Goal: Transaction & Acquisition: Purchase product/service

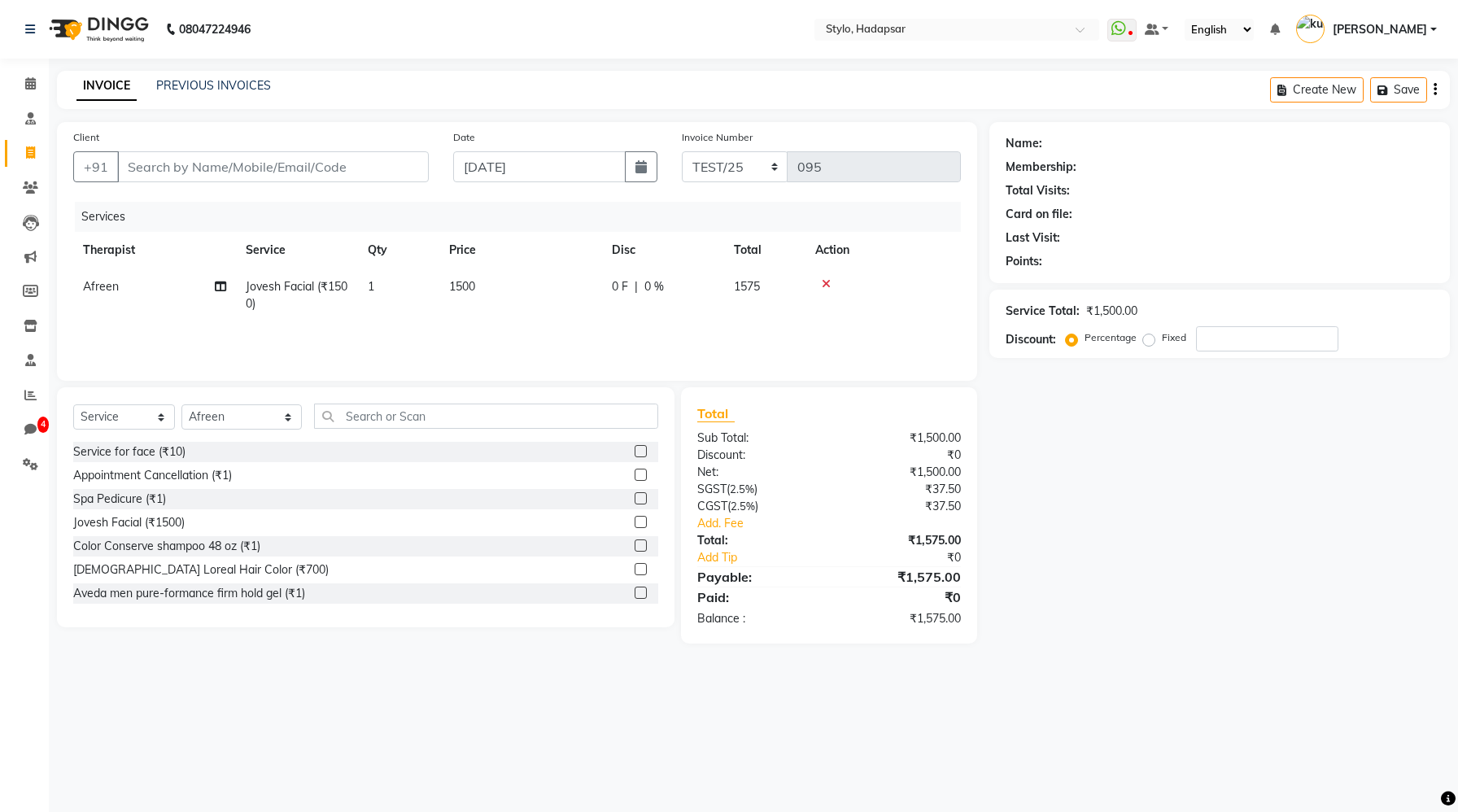
select select "service"
select select "124"
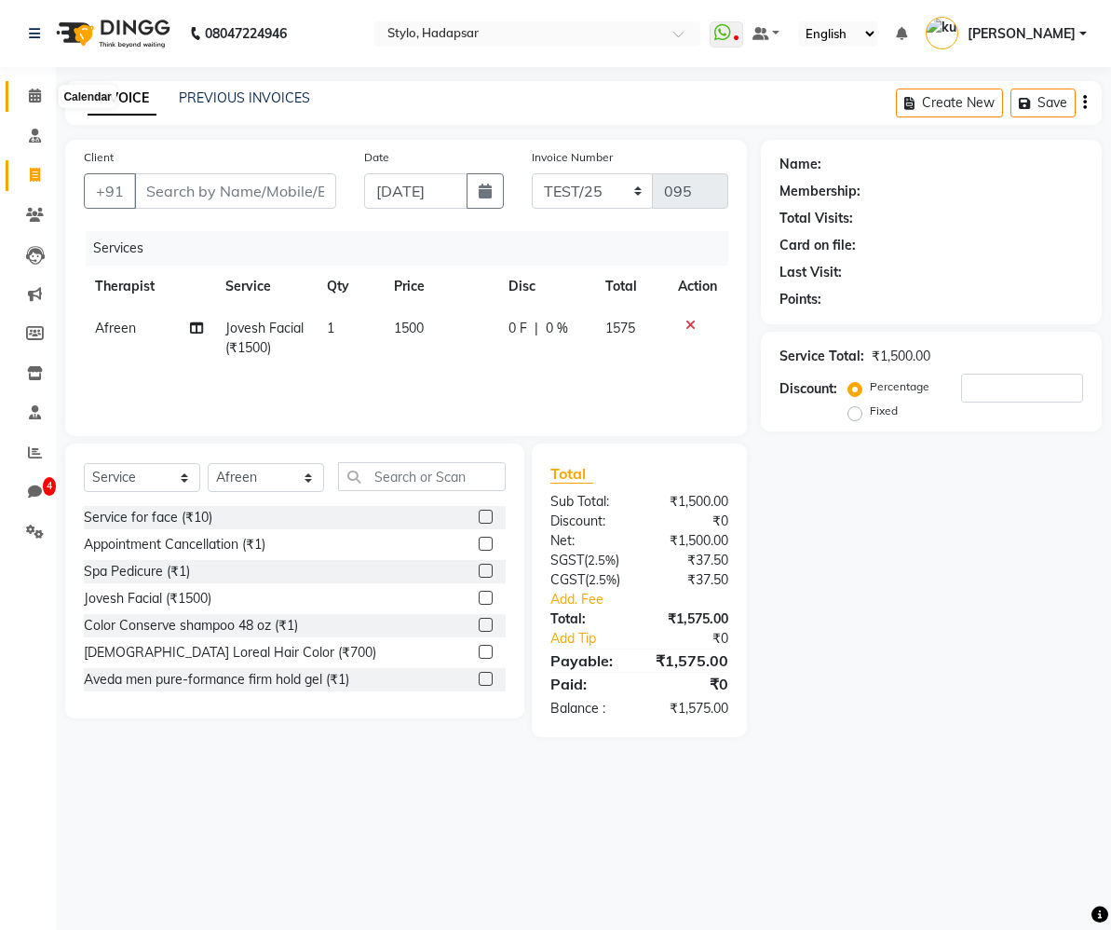
click at [29, 101] on icon at bounding box center [35, 95] width 12 height 14
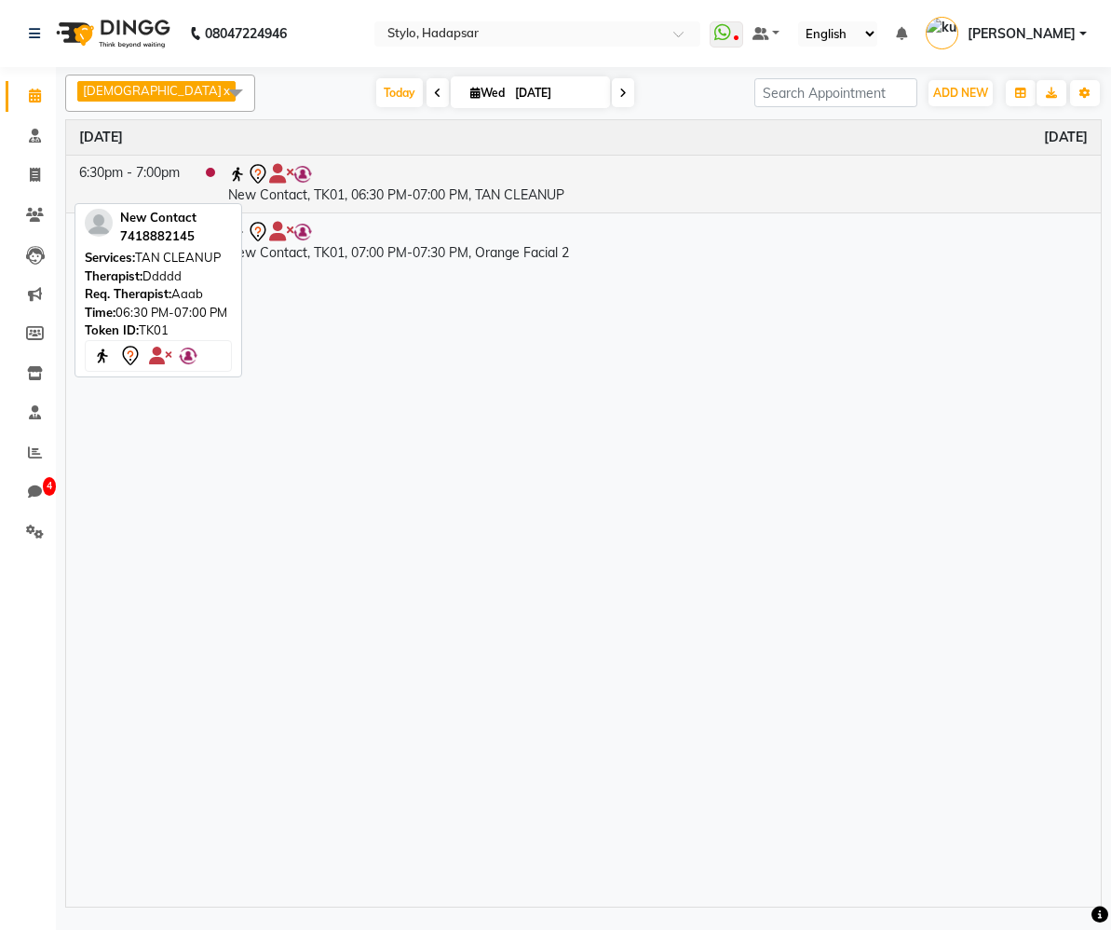
click at [363, 203] on td "New Contact, TK01, 06:30 PM-07:00 PM, TAN CLEANUP" at bounding box center [658, 184] width 886 height 58
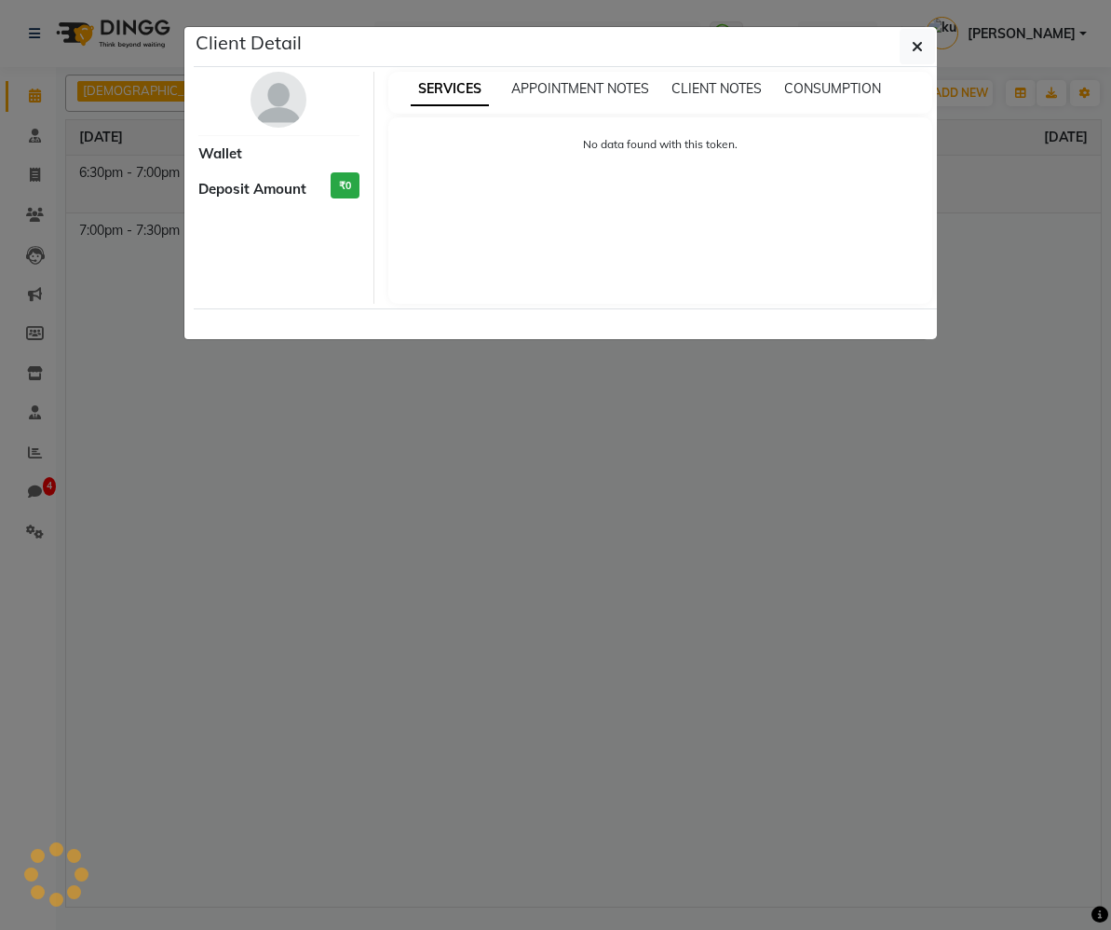
select select "7"
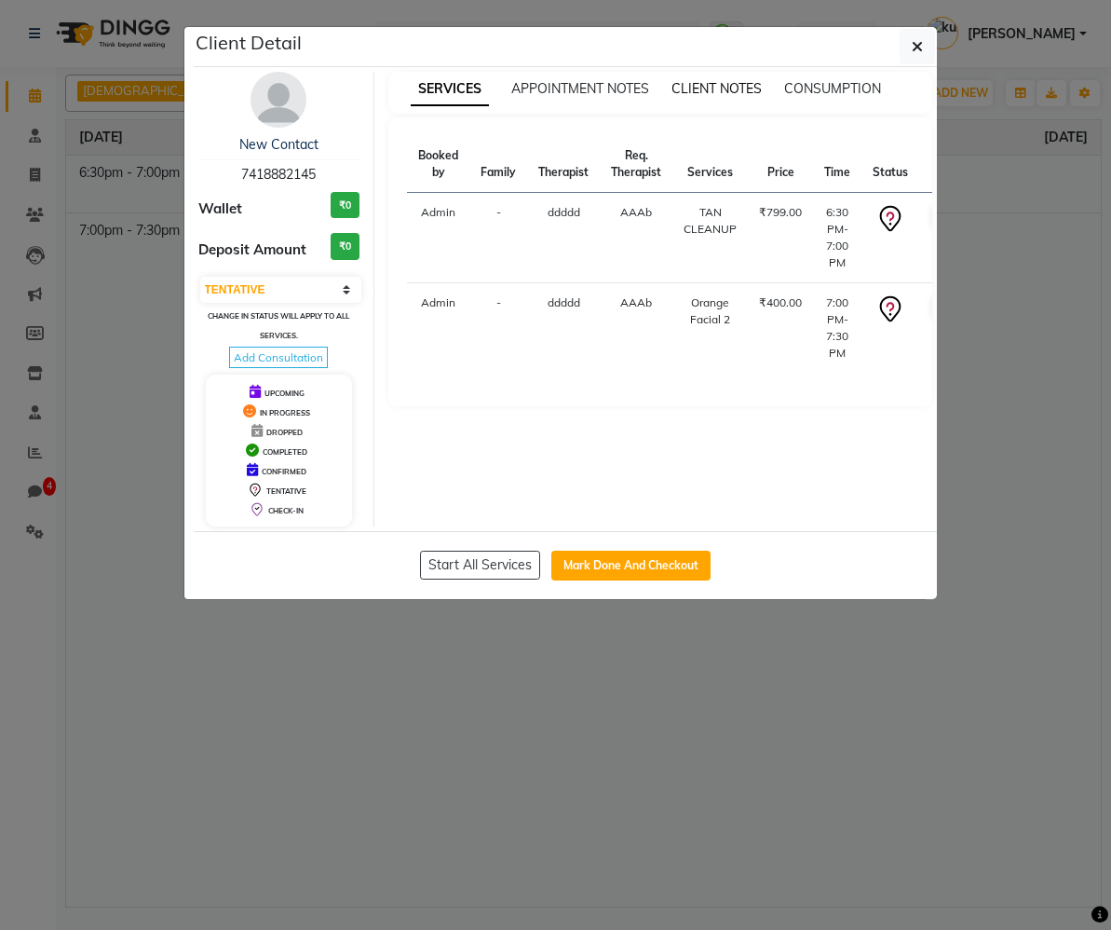
click at [737, 83] on span "CLIENT NOTES" at bounding box center [717, 88] width 90 height 17
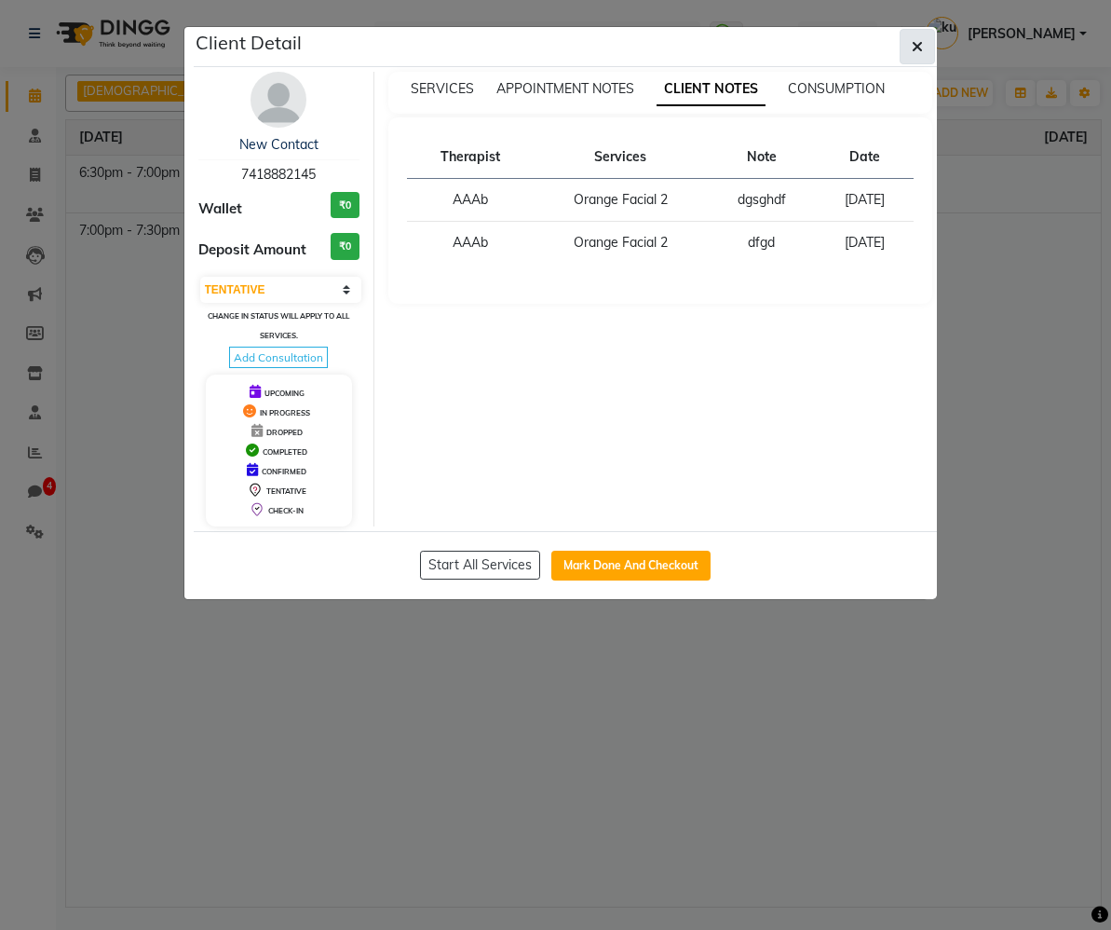
click at [918, 54] on icon "button" at bounding box center [917, 46] width 11 height 15
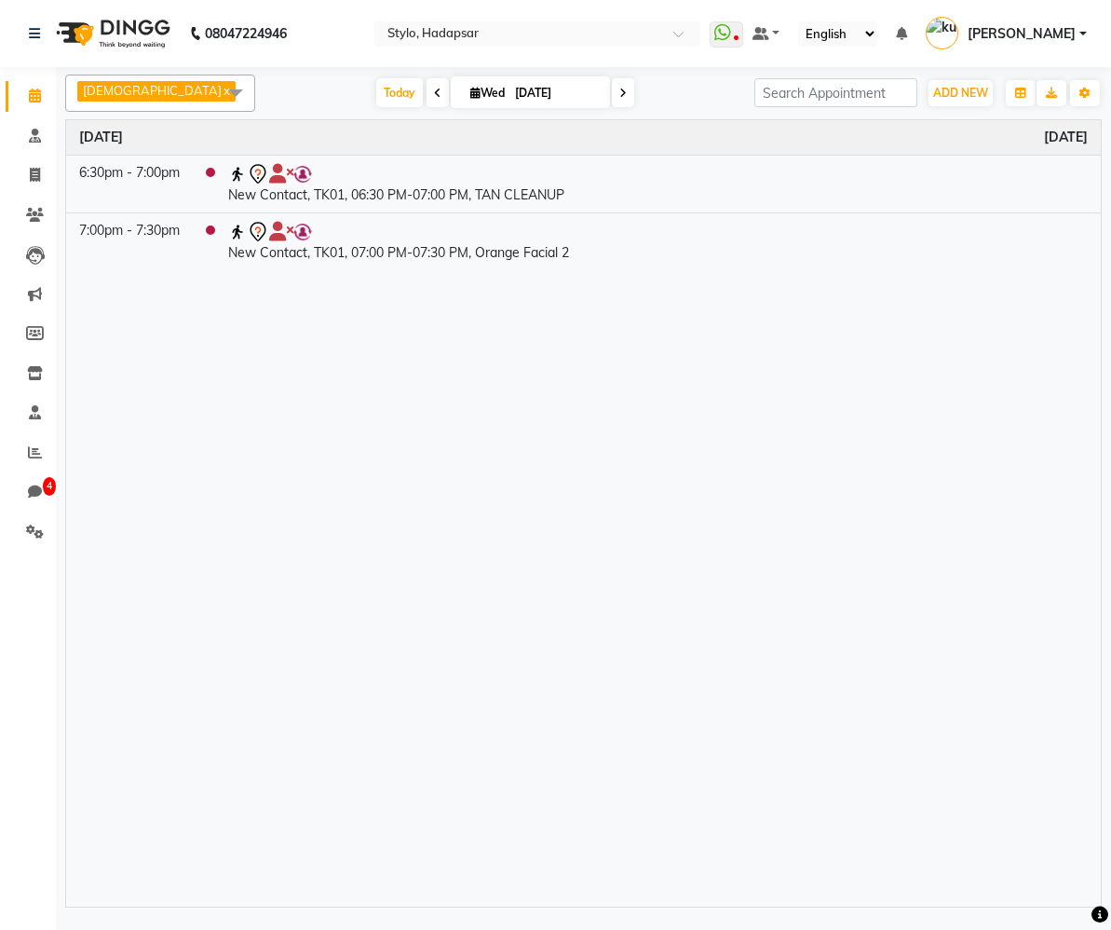
click at [222, 90] on link "x" at bounding box center [226, 90] width 8 height 15
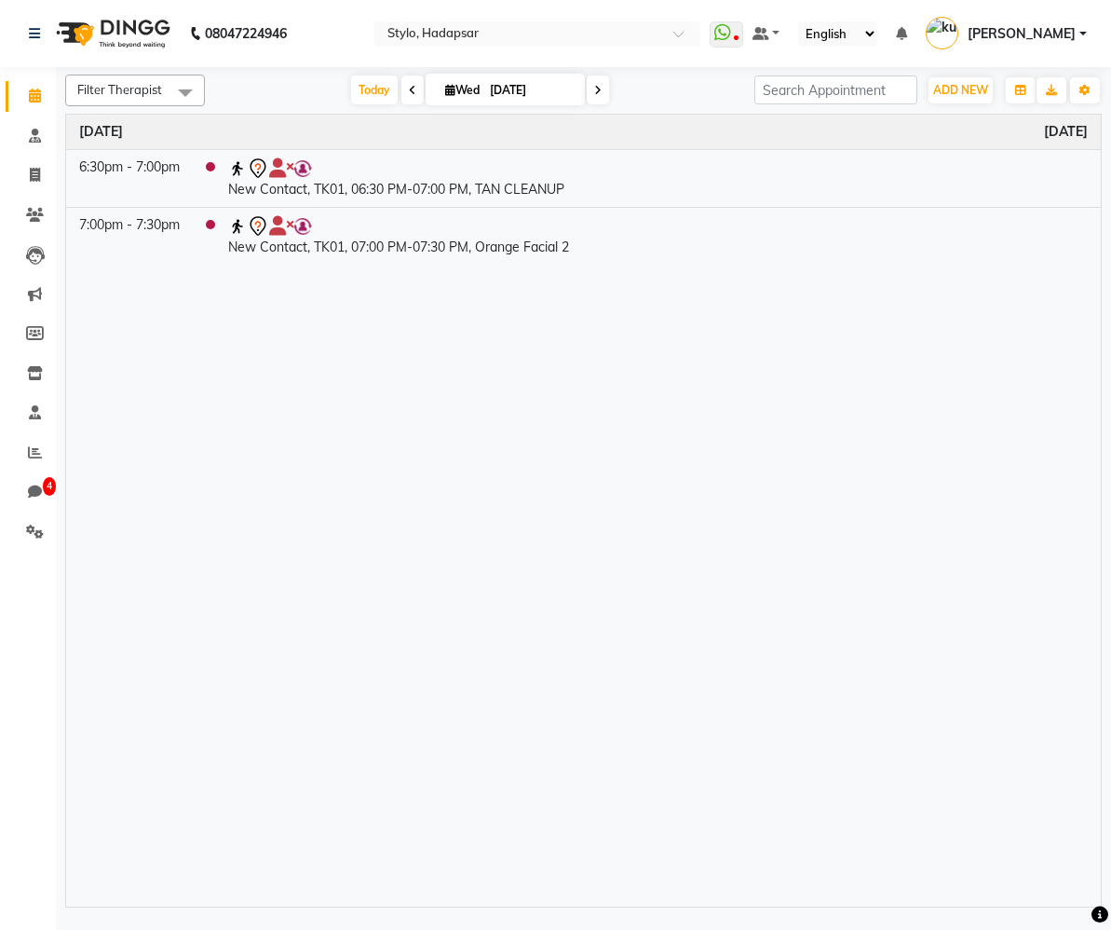
click at [411, 89] on icon at bounding box center [412, 90] width 7 height 11
type input "[DATE]"
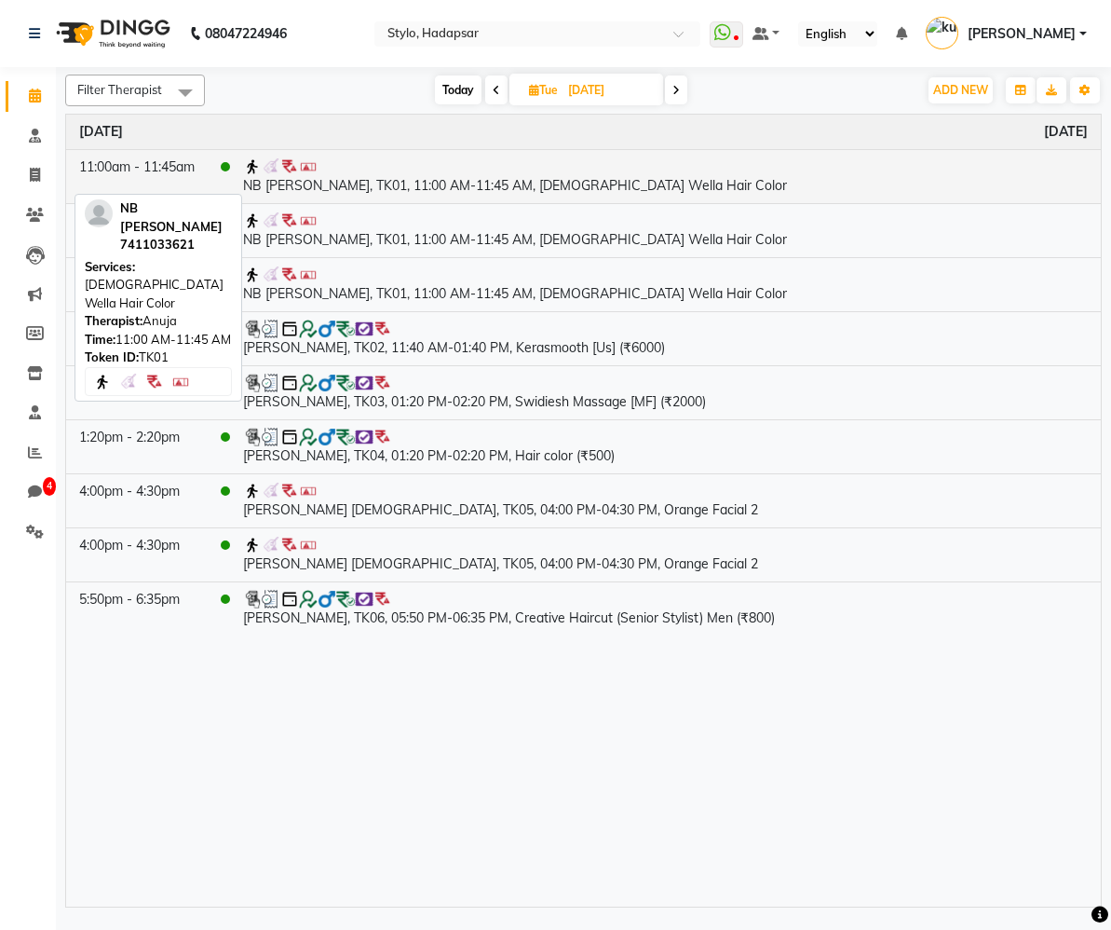
click at [442, 180] on td "NB [PERSON_NAME], TK01, 11:00 AM-11:45 AM, [DEMOGRAPHIC_DATA] Wella Hair Color" at bounding box center [665, 176] width 871 height 54
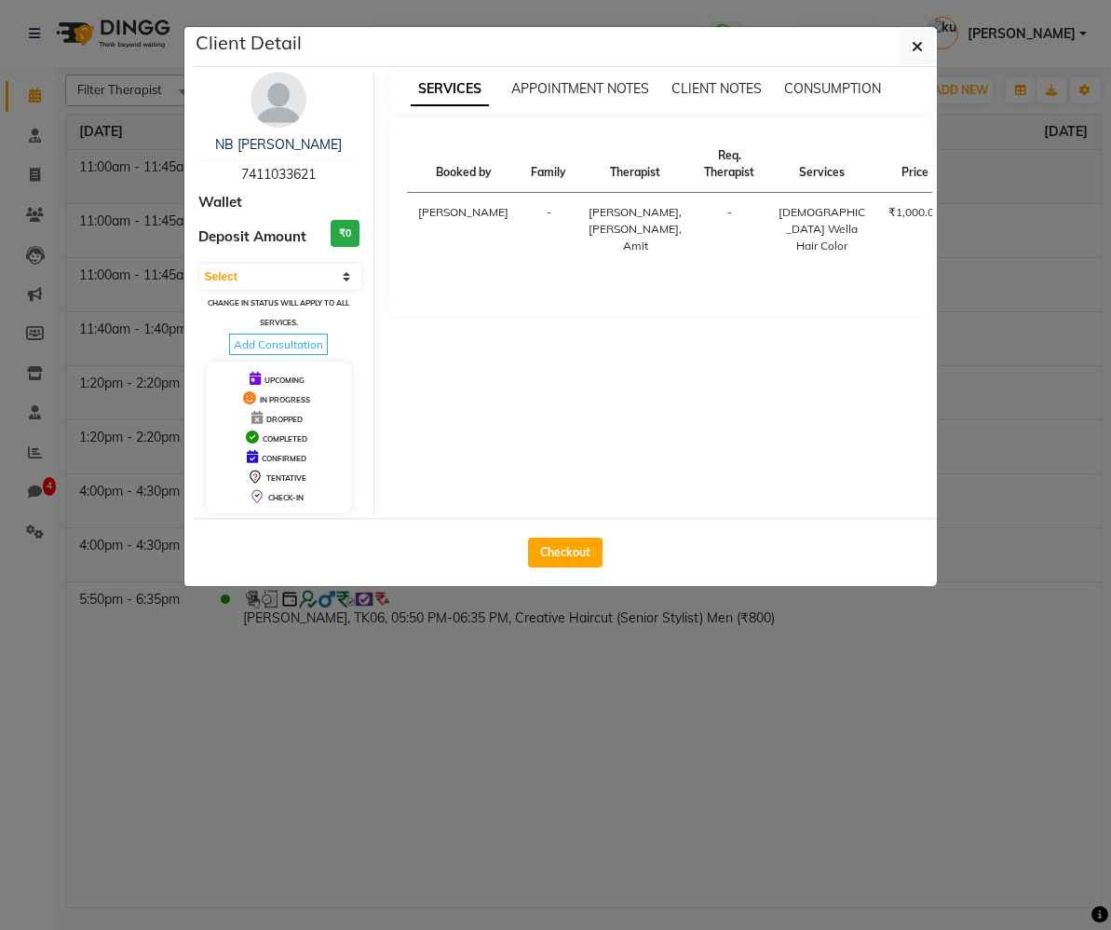
select select "3"
click at [916, 50] on icon "button" at bounding box center [917, 46] width 11 height 15
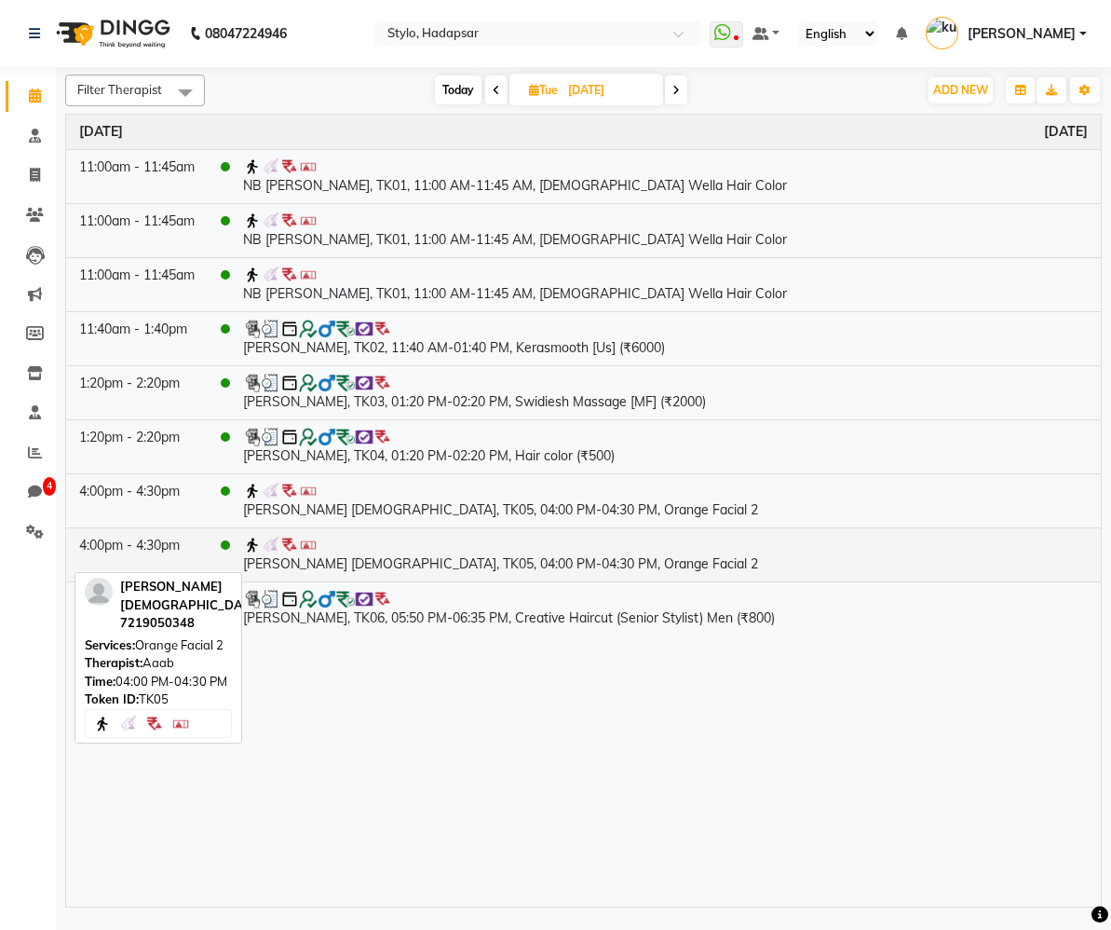
click at [389, 551] on div at bounding box center [665, 545] width 845 height 19
select select "3"
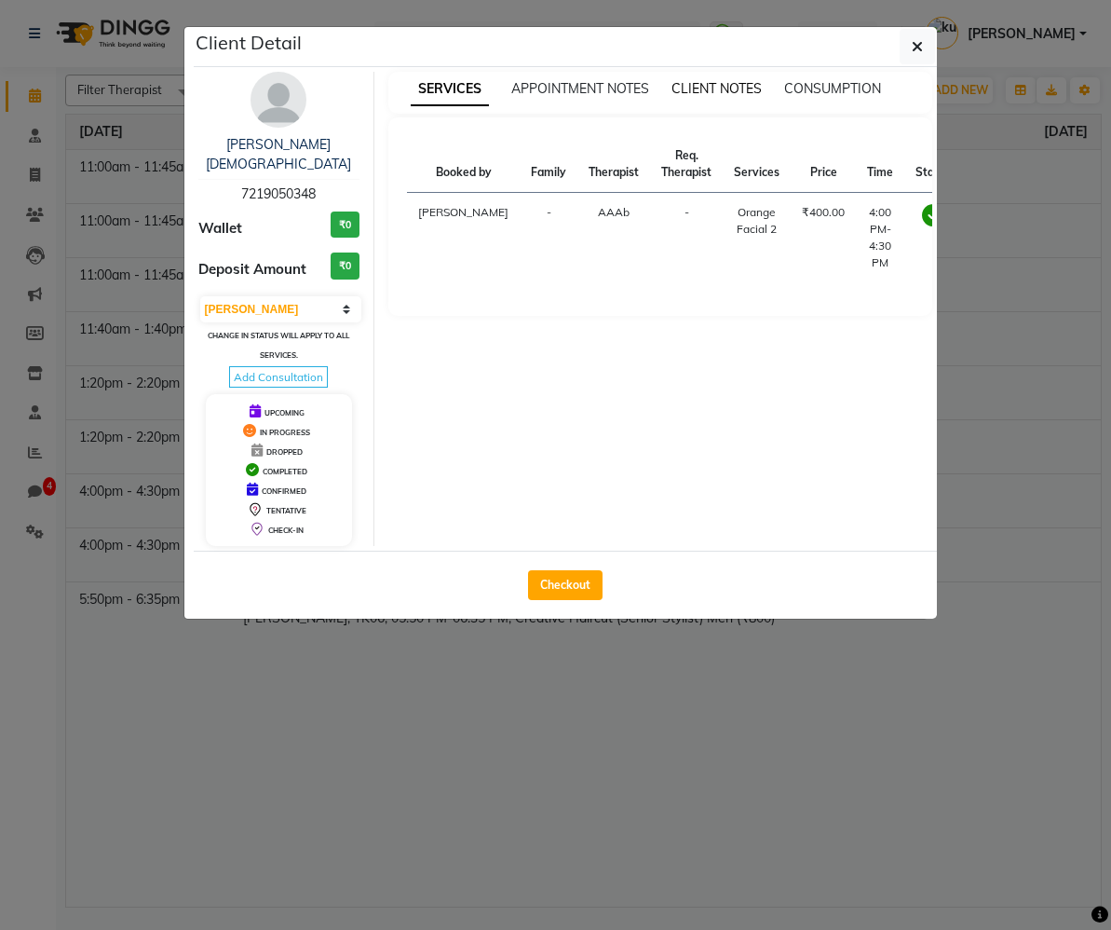
click at [722, 86] on span "CLIENT NOTES" at bounding box center [717, 88] width 90 height 17
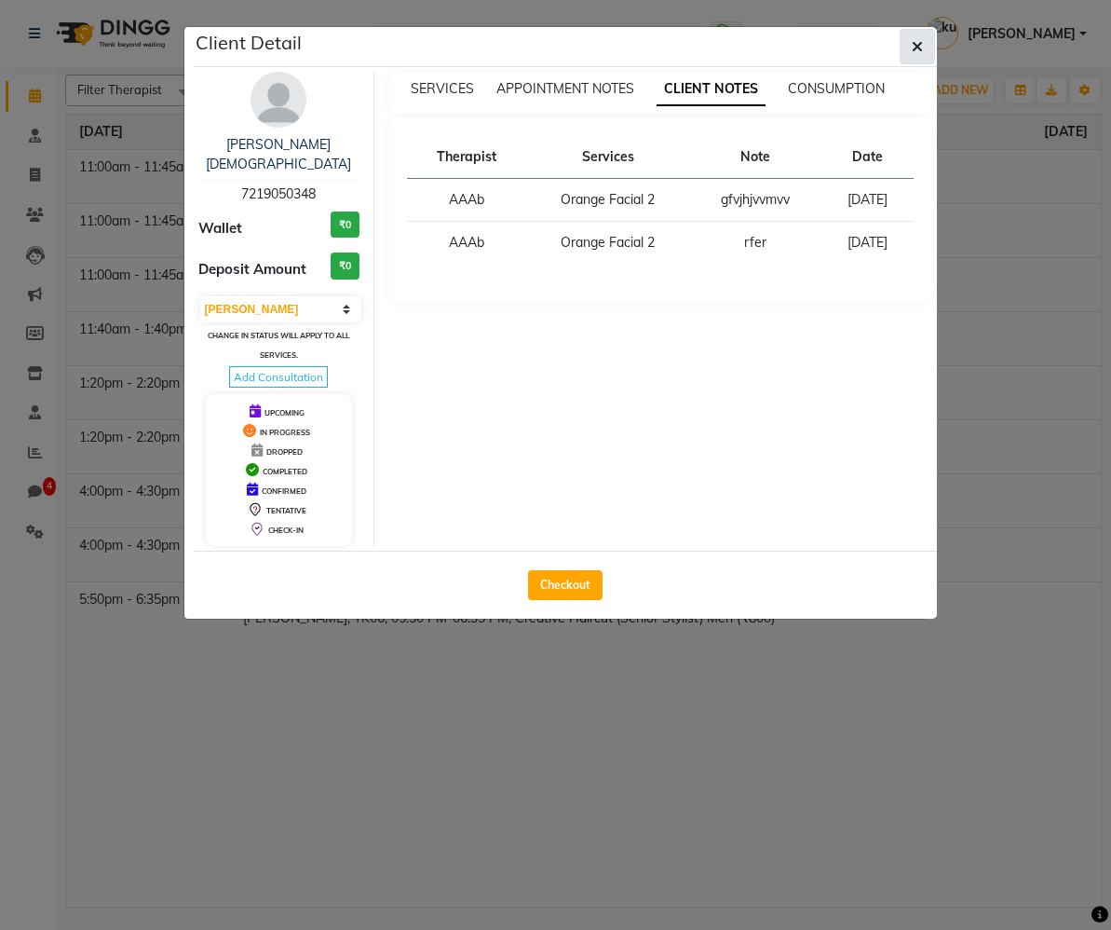
click at [912, 46] on icon "button" at bounding box center [917, 46] width 11 height 15
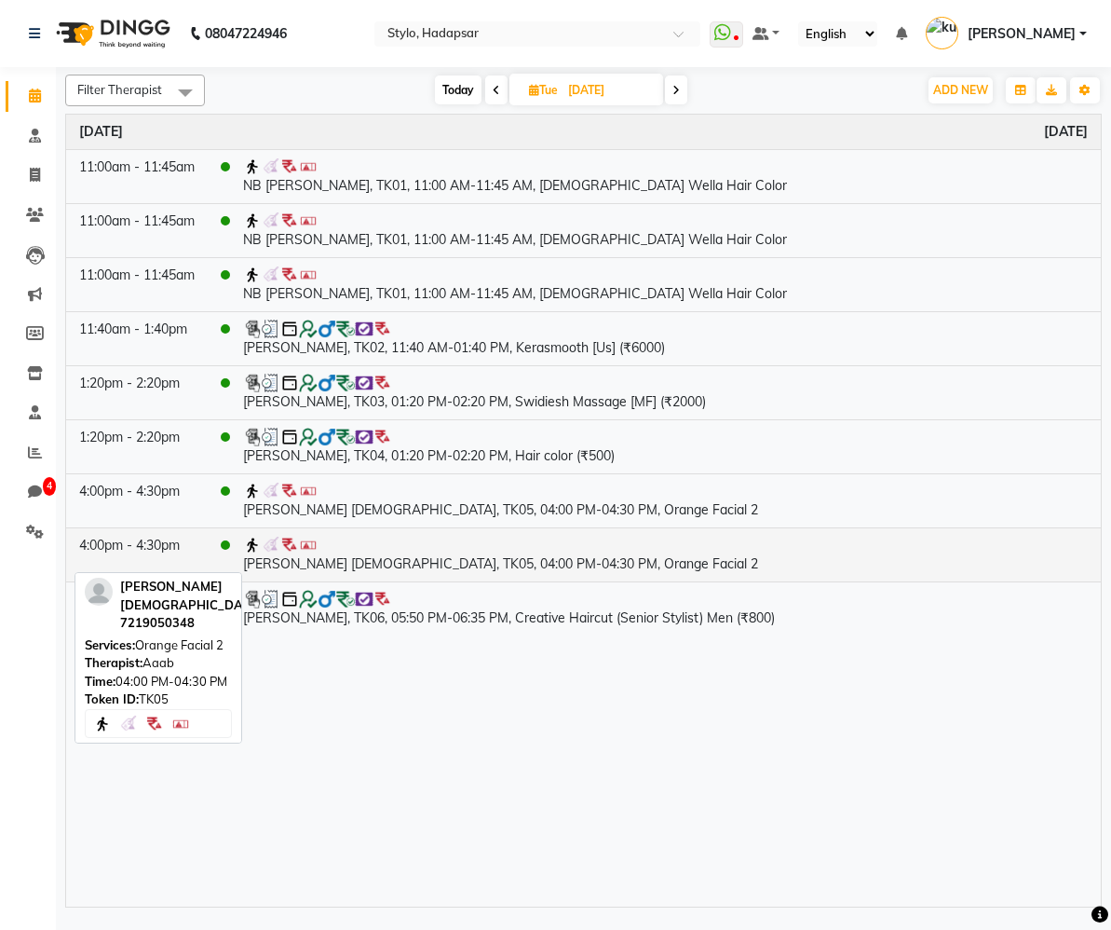
click at [427, 564] on td "[PERSON_NAME] [DEMOGRAPHIC_DATA], TK05, 04:00 PM-04:30 PM, Orange Facial 2" at bounding box center [665, 554] width 871 height 54
select select "3"
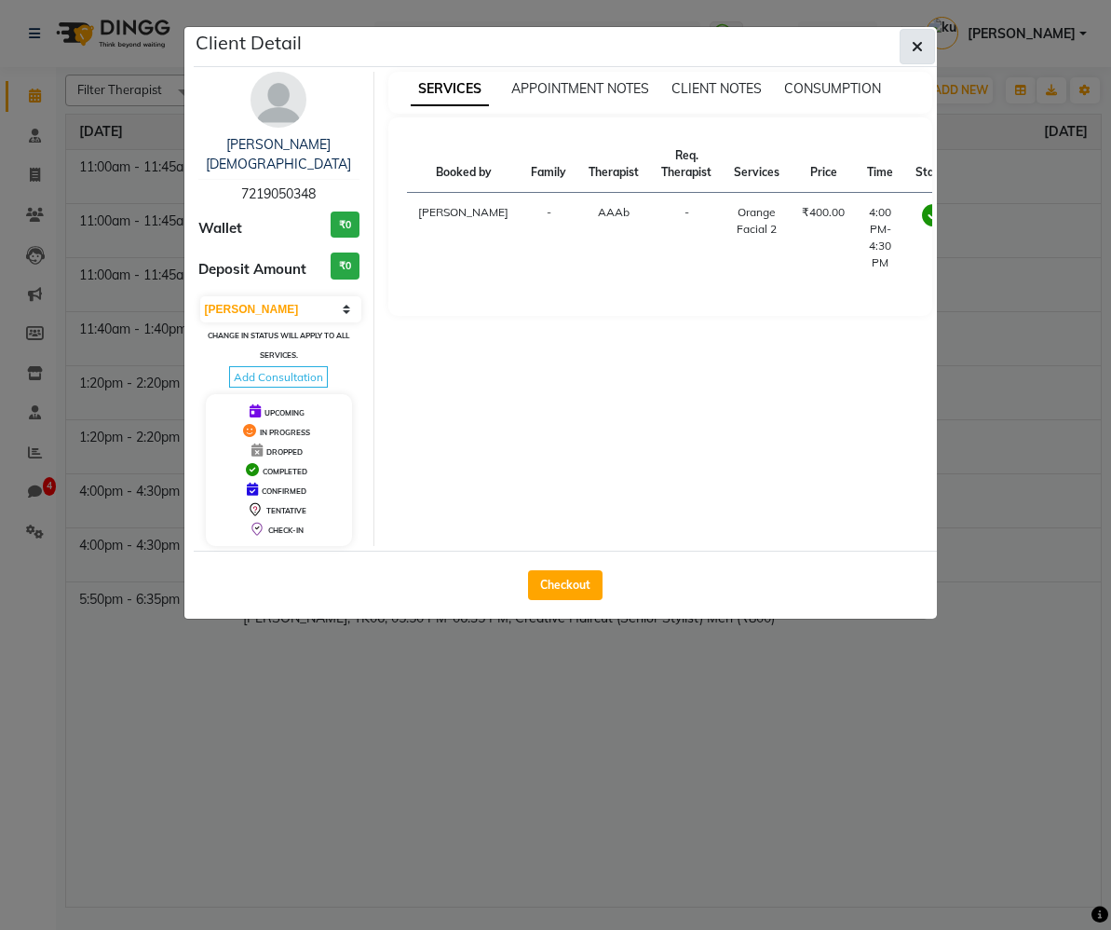
click at [917, 43] on icon "button" at bounding box center [917, 46] width 11 height 15
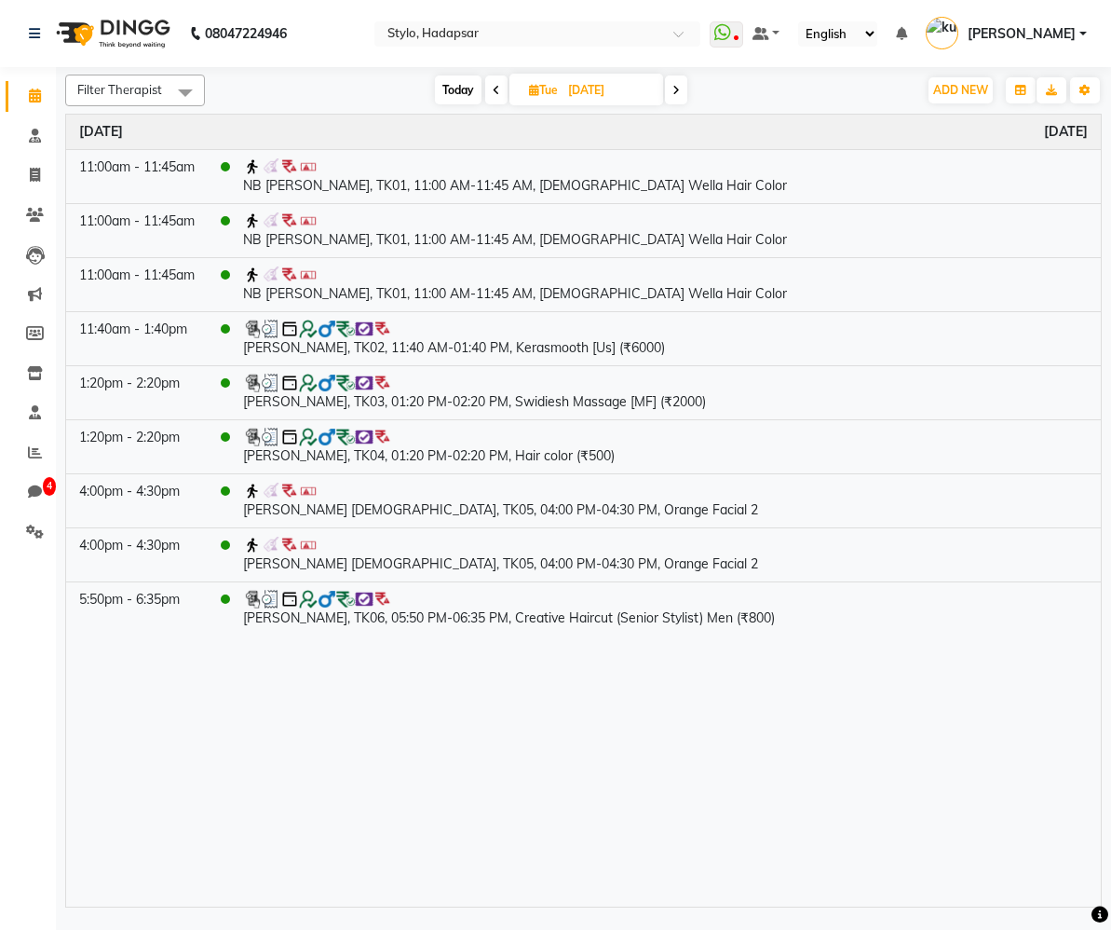
click at [495, 96] on icon at bounding box center [496, 90] width 7 height 11
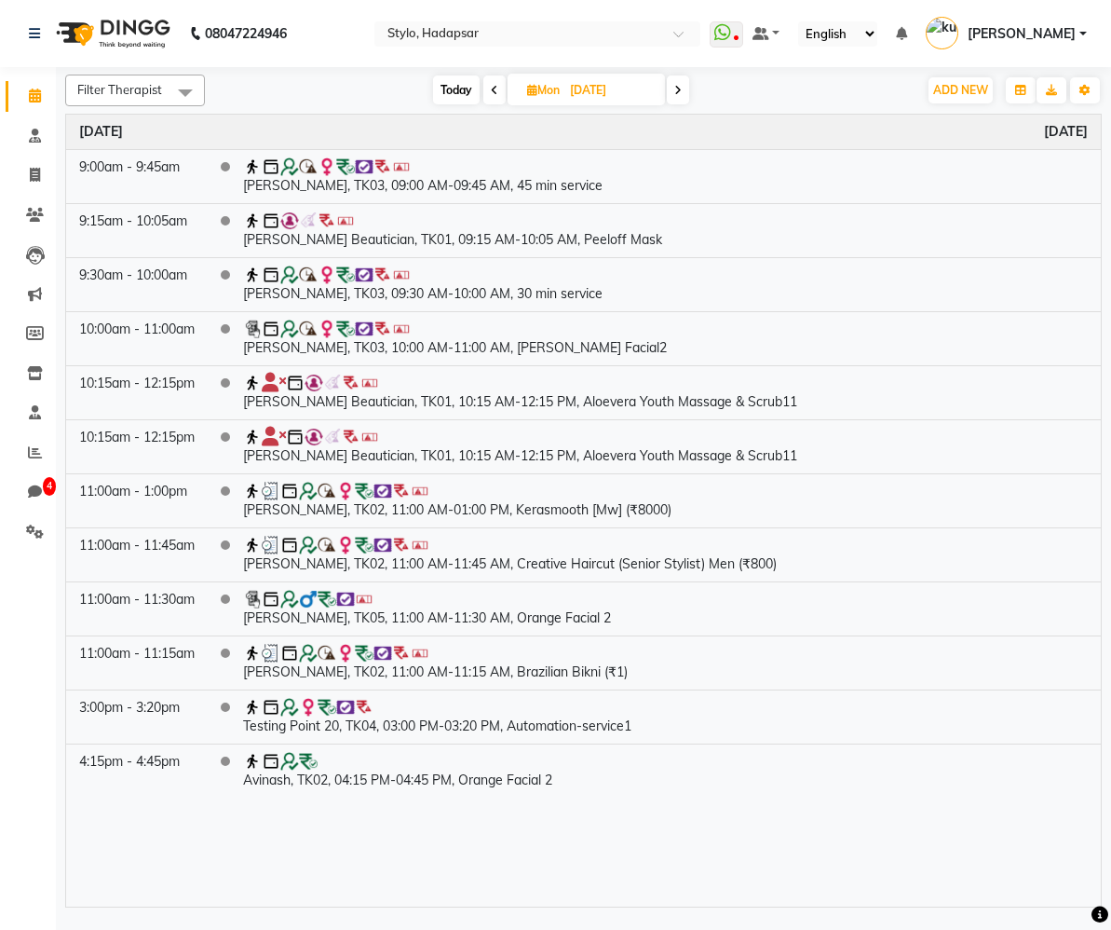
click at [681, 100] on span at bounding box center [678, 89] width 22 height 29
type input "[DATE]"
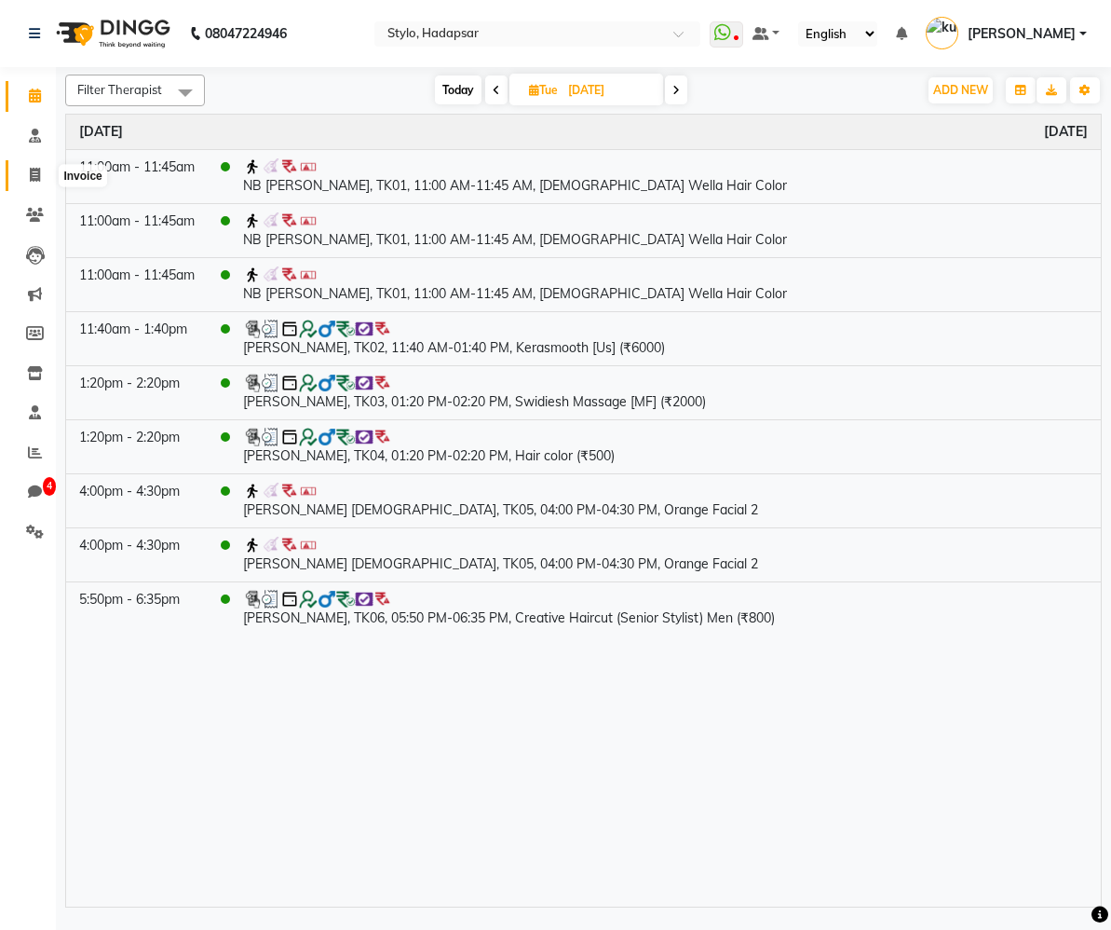
click at [34, 177] on icon at bounding box center [35, 175] width 10 height 14
select select "service"
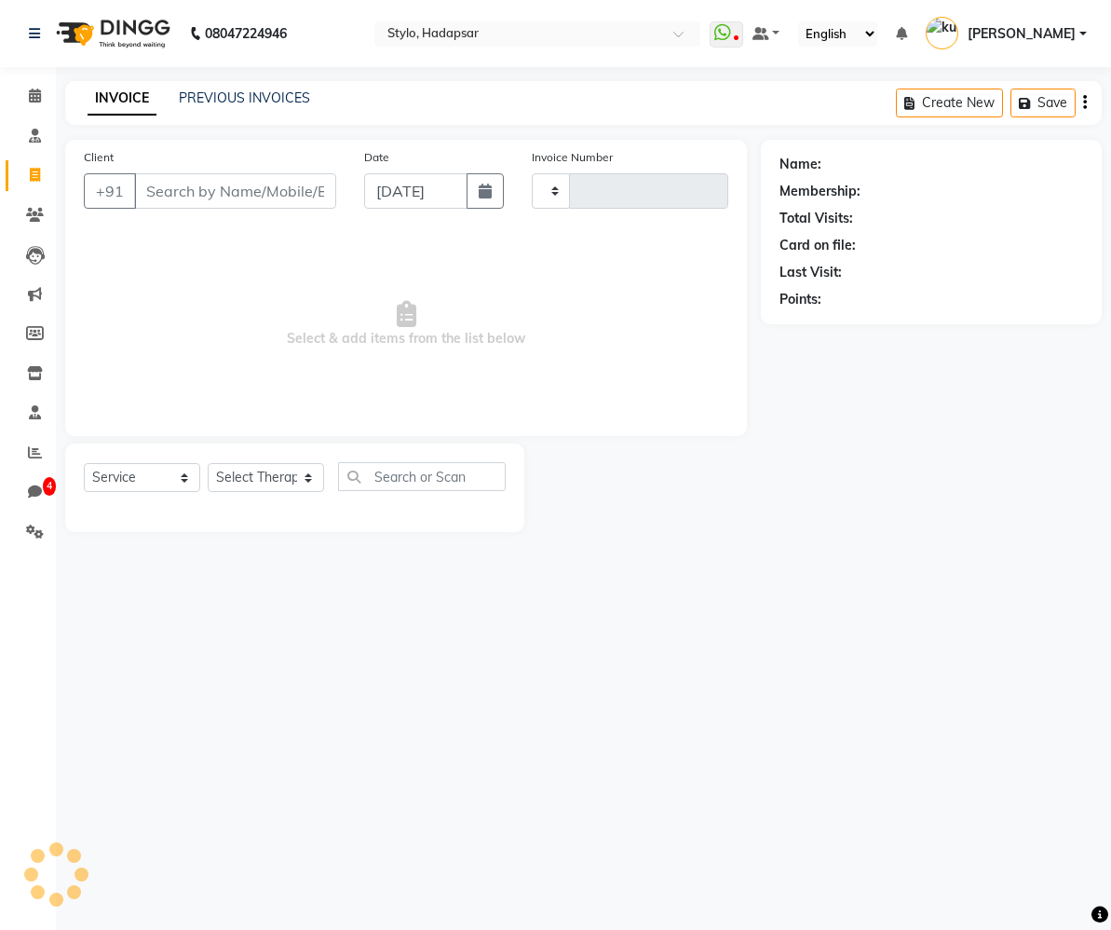
type input "1168"
select select "157"
click at [38, 538] on span at bounding box center [35, 532] width 33 height 21
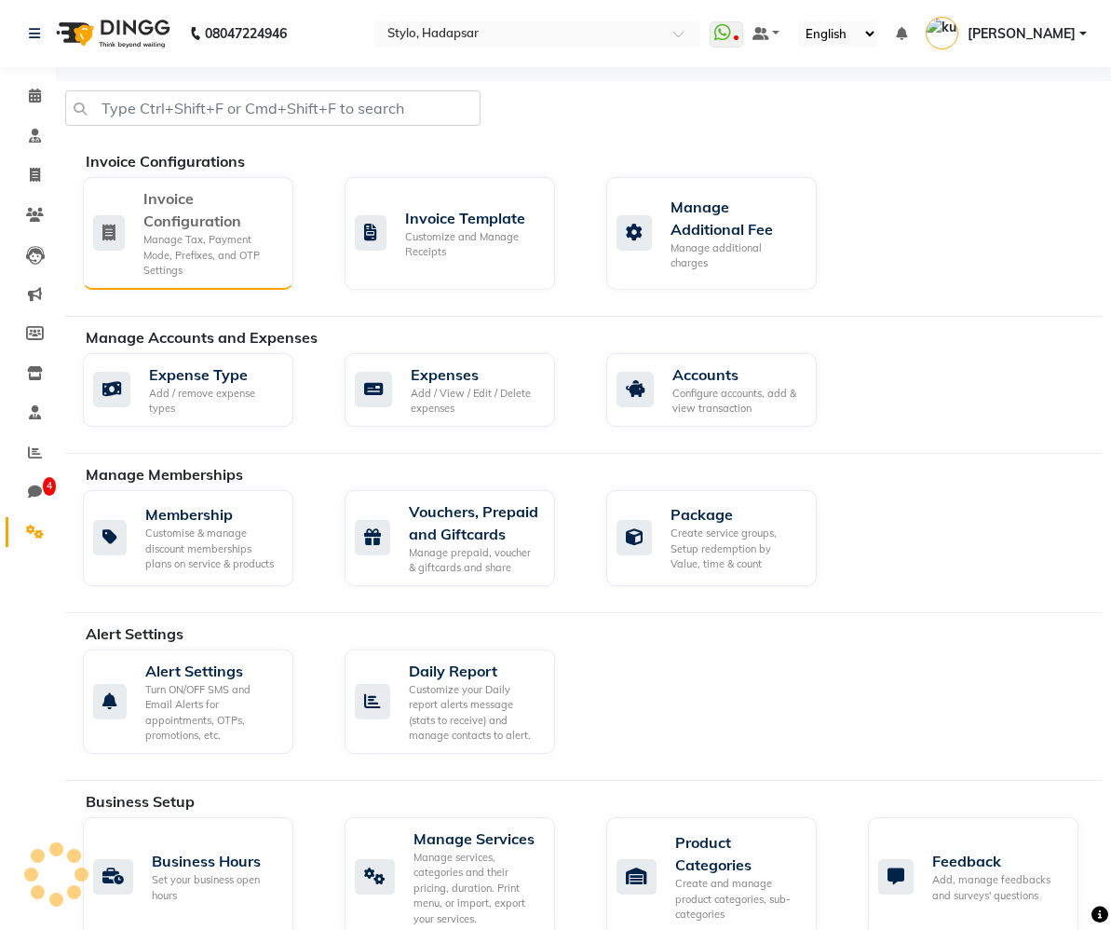
click at [219, 215] on div "Invoice Configuration" at bounding box center [210, 209] width 135 height 45
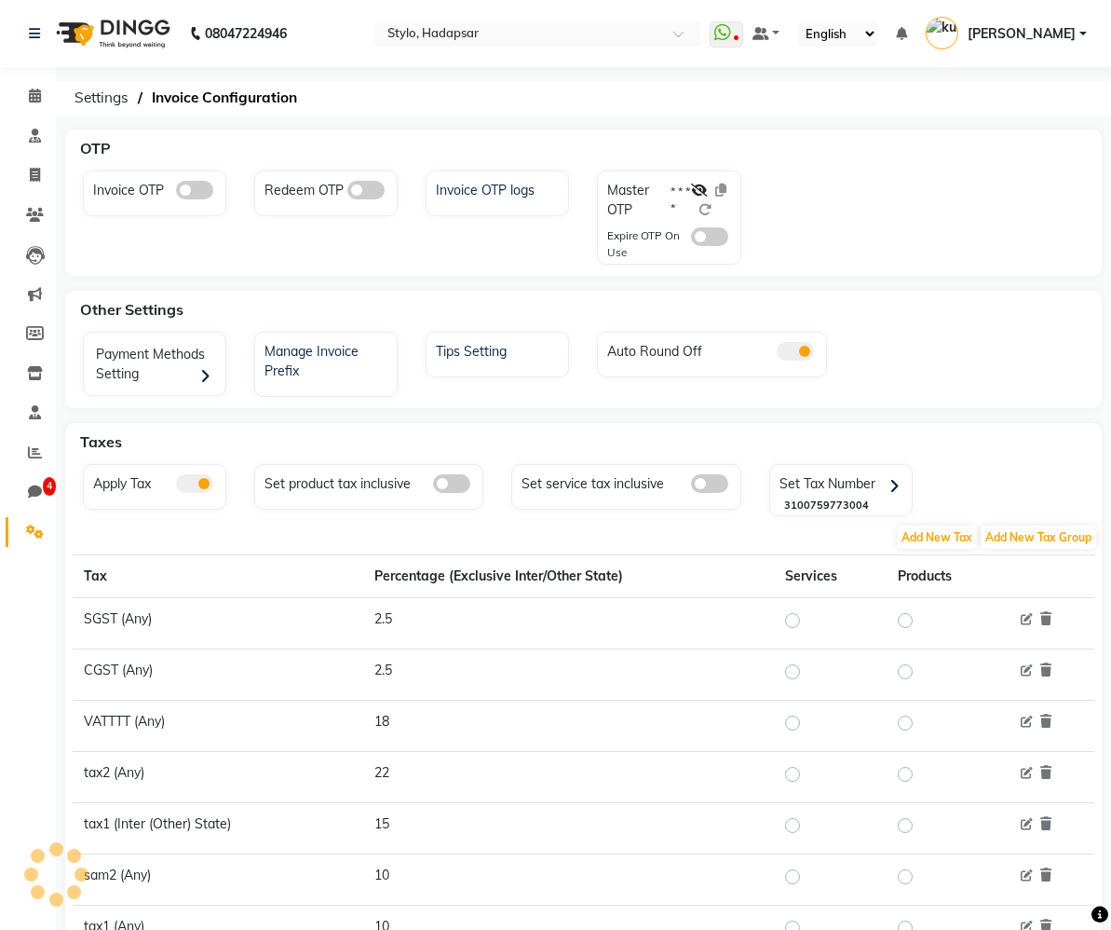
click at [365, 192] on span at bounding box center [365, 190] width 37 height 19
click at [347, 193] on input "checkbox" at bounding box center [347, 193] width 0 height 0
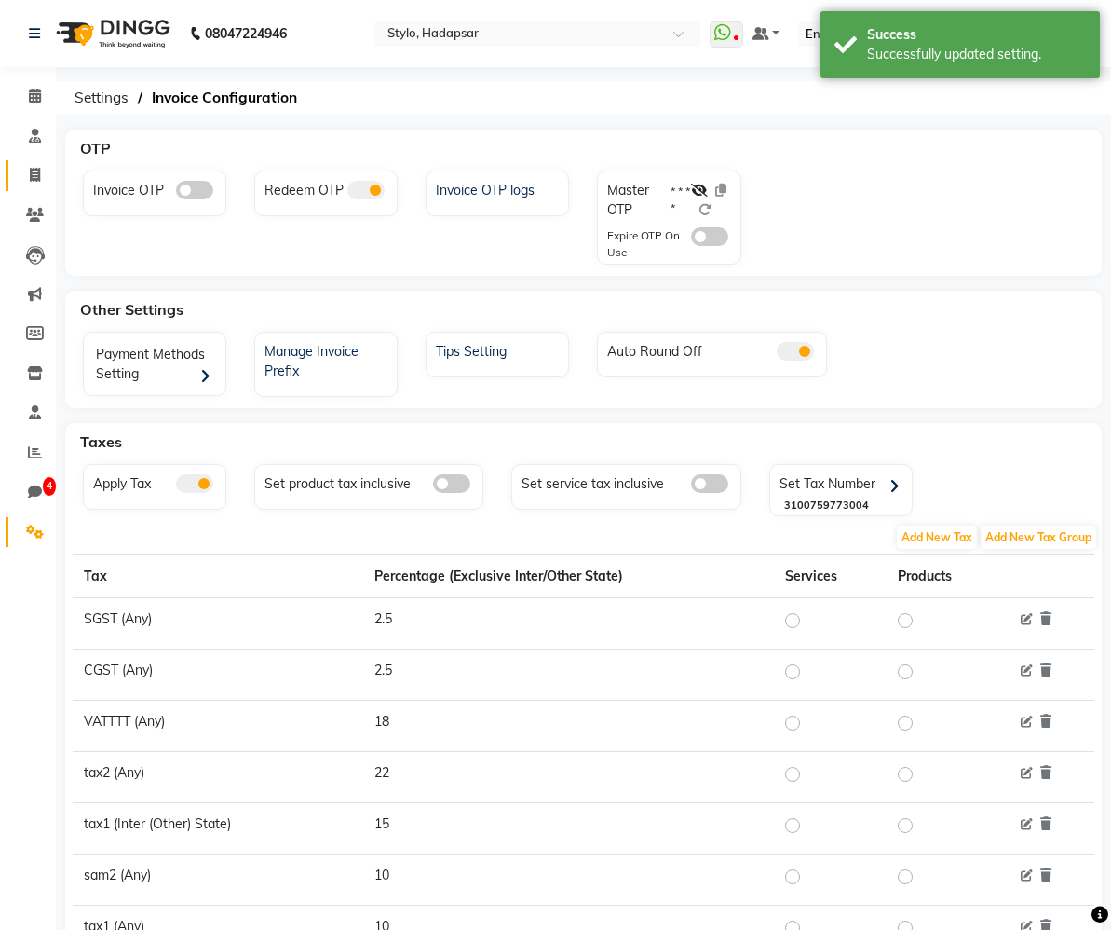
click at [34, 171] on icon at bounding box center [35, 175] width 10 height 14
select select "service"
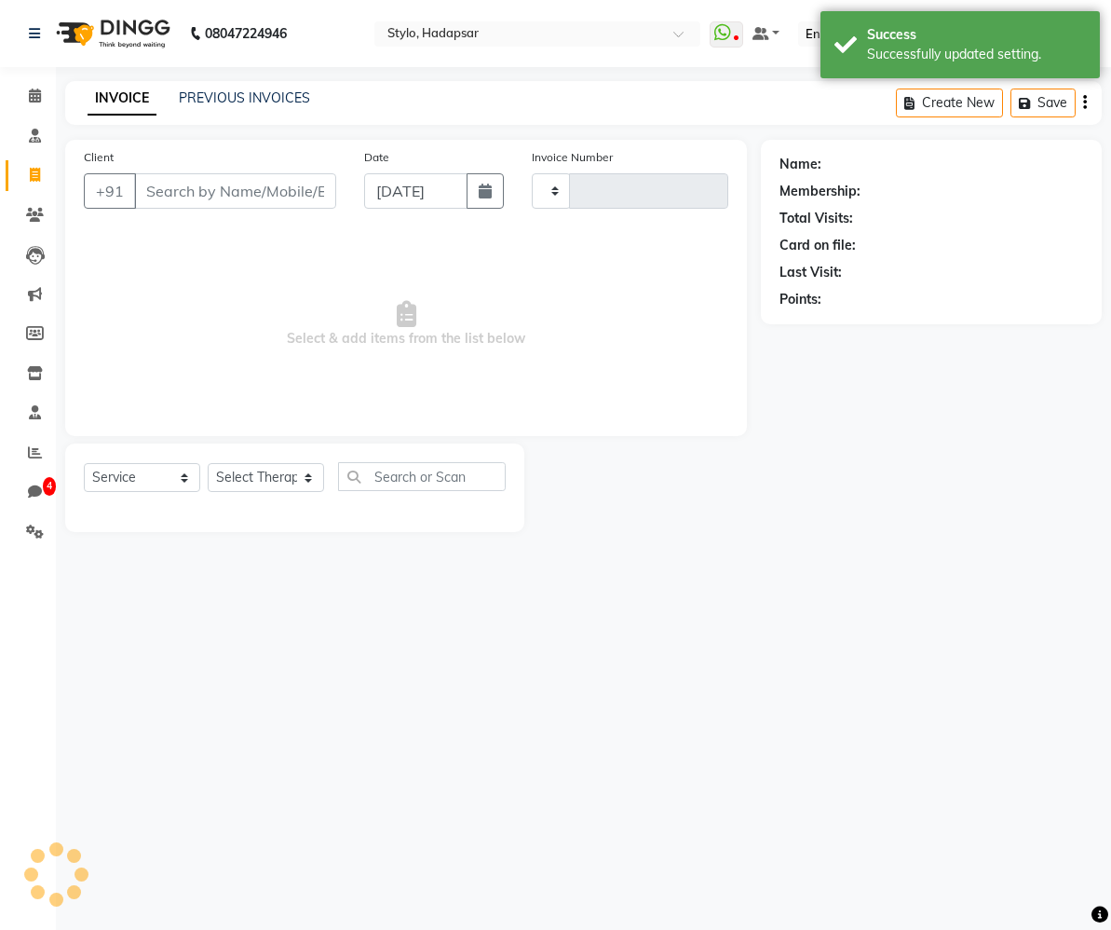
type input "1168"
select select "157"
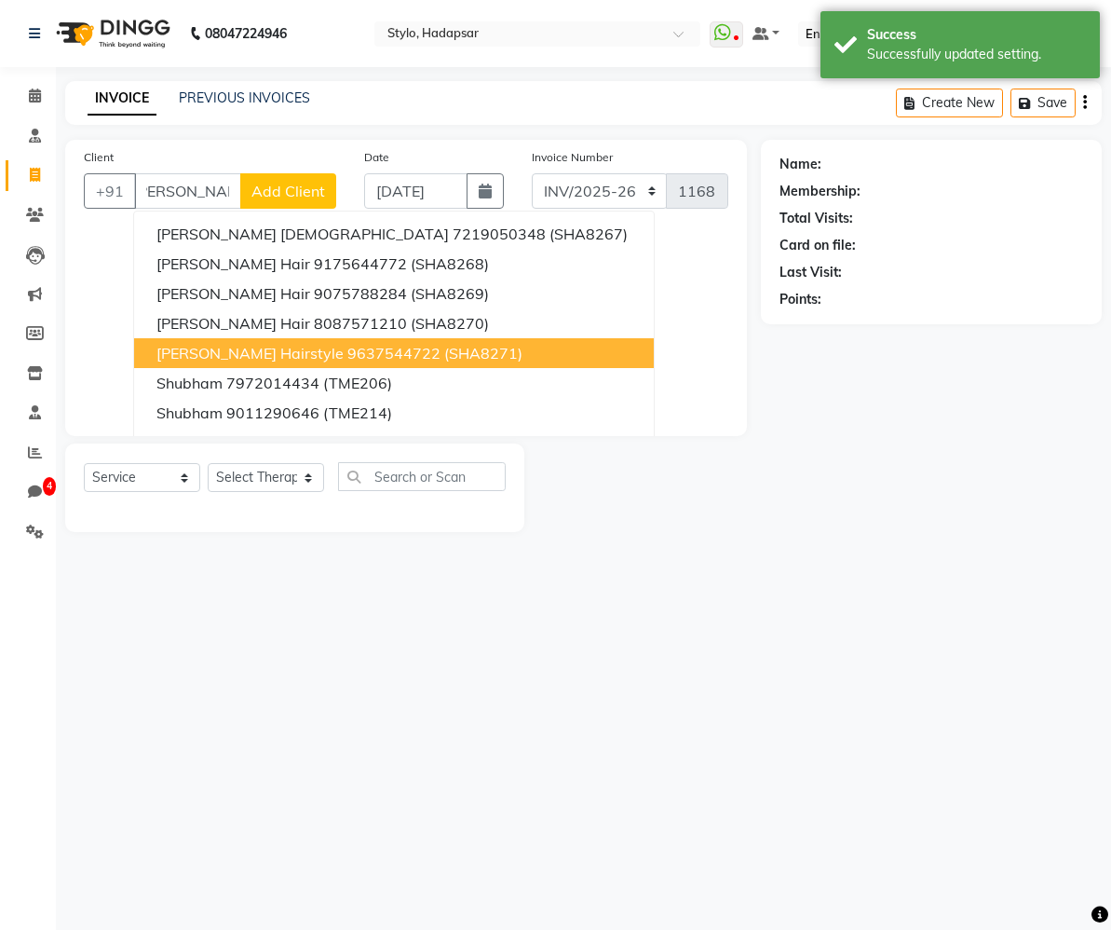
scroll to position [0, 26]
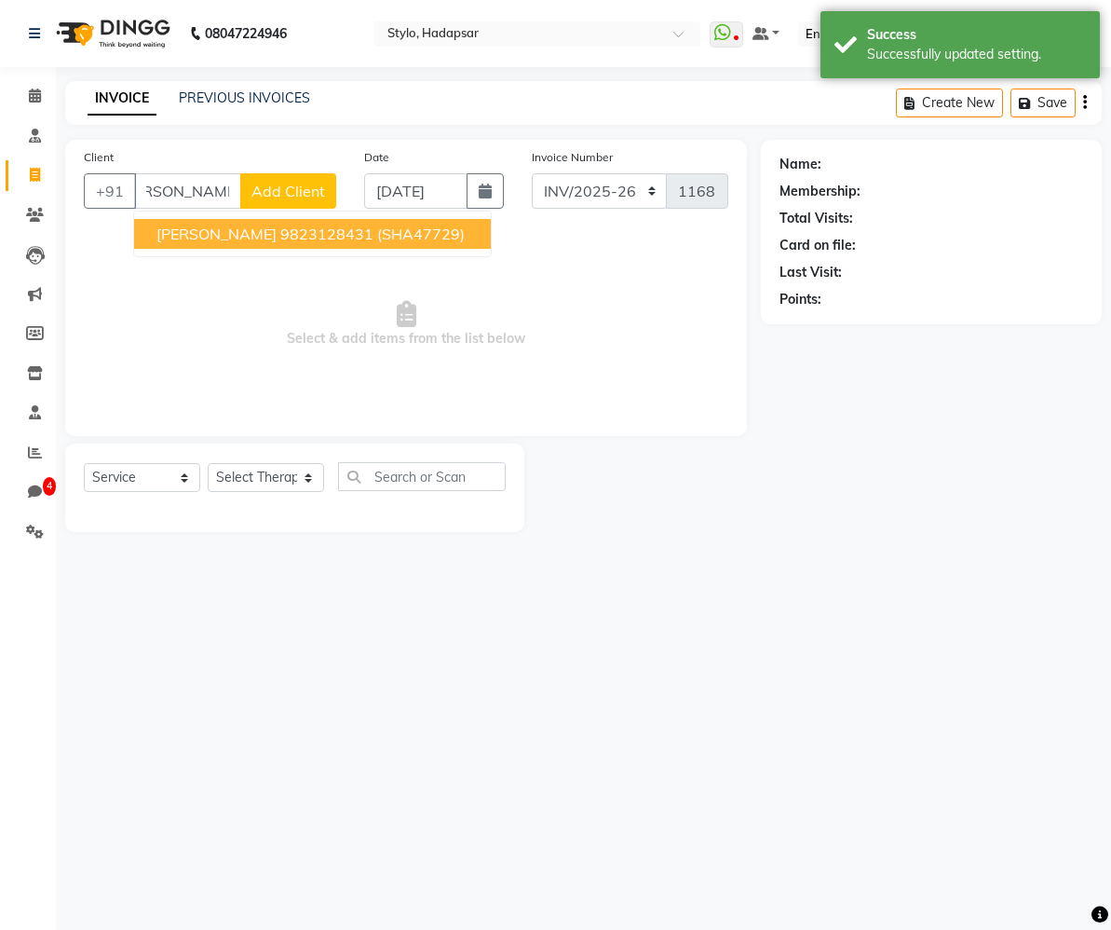
click at [277, 238] on span "[PERSON_NAME]" at bounding box center [217, 234] width 120 height 19
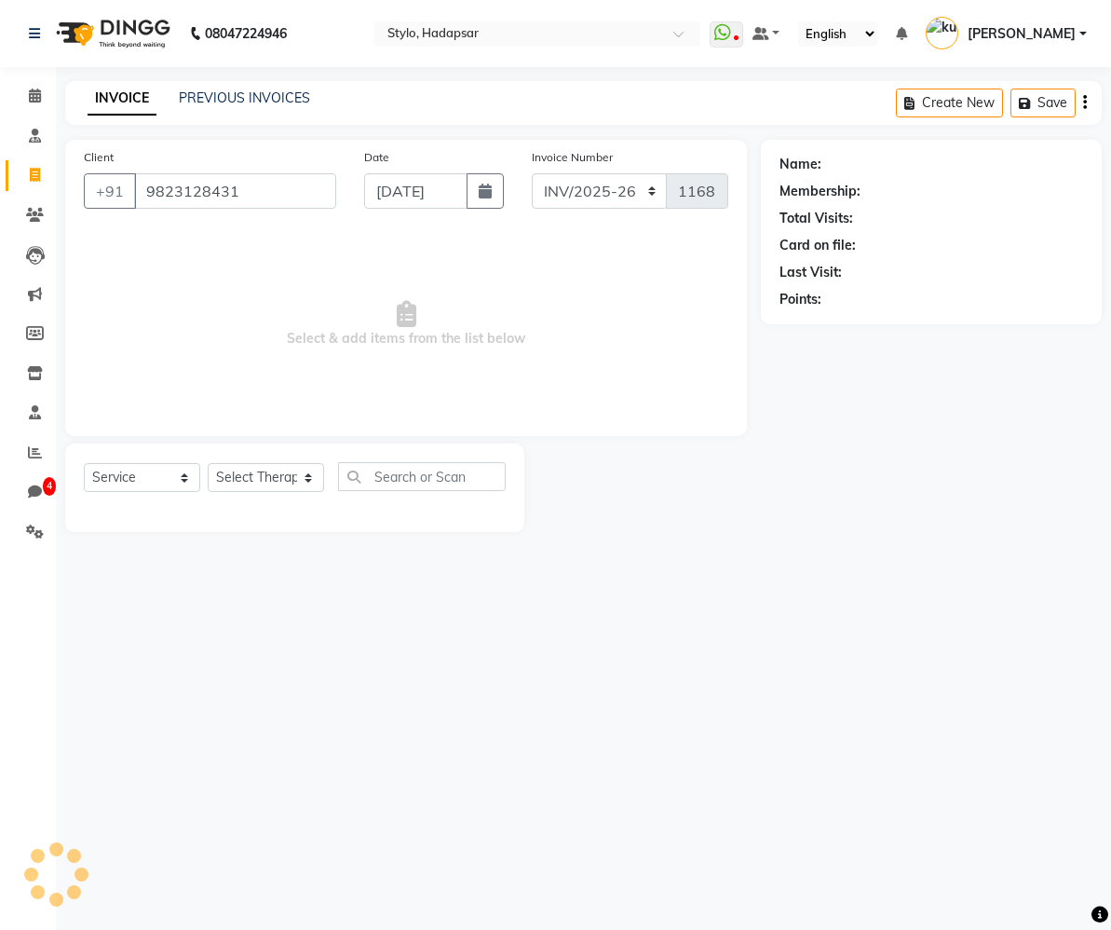
type input "9823128431"
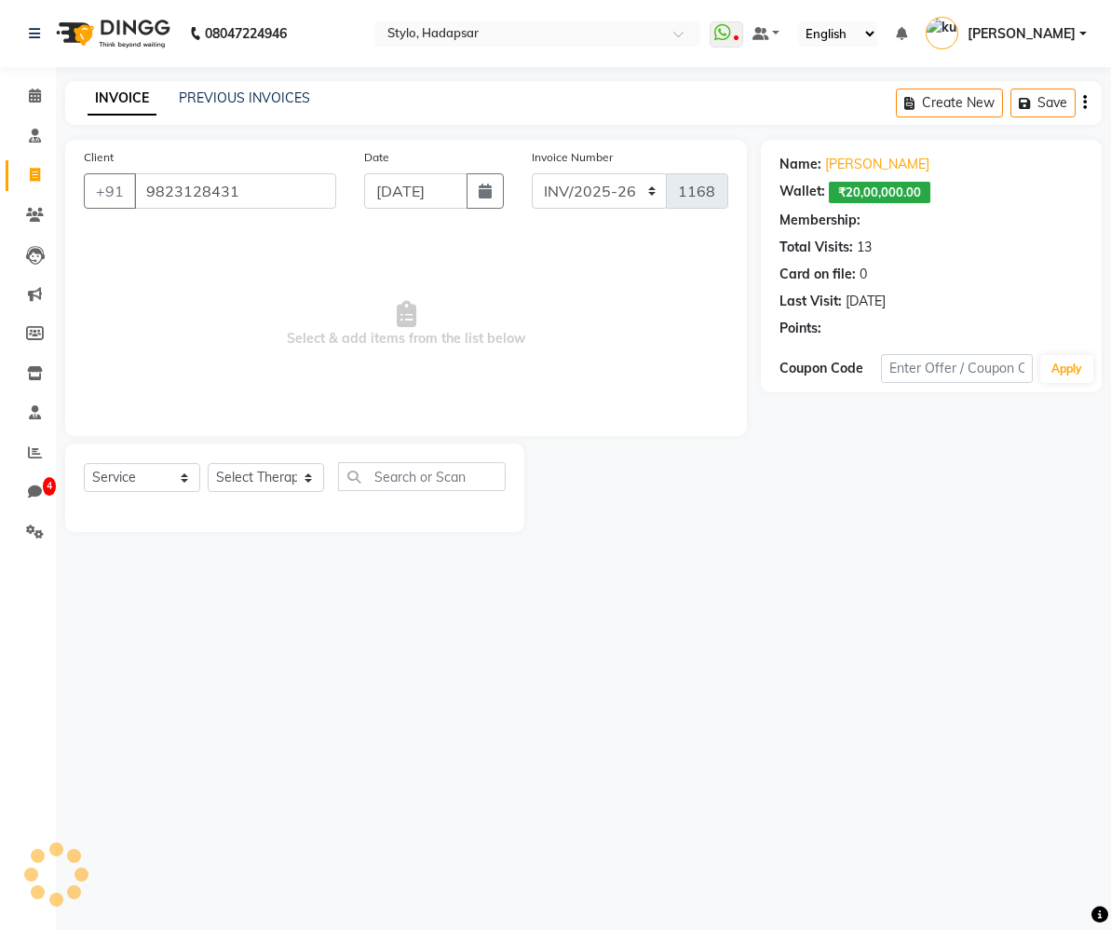
select select "2: Object"
click at [273, 496] on div "Select Service Product Membership Package Voucher Prepaid Gift Card Select Ther…" at bounding box center [295, 484] width 422 height 44
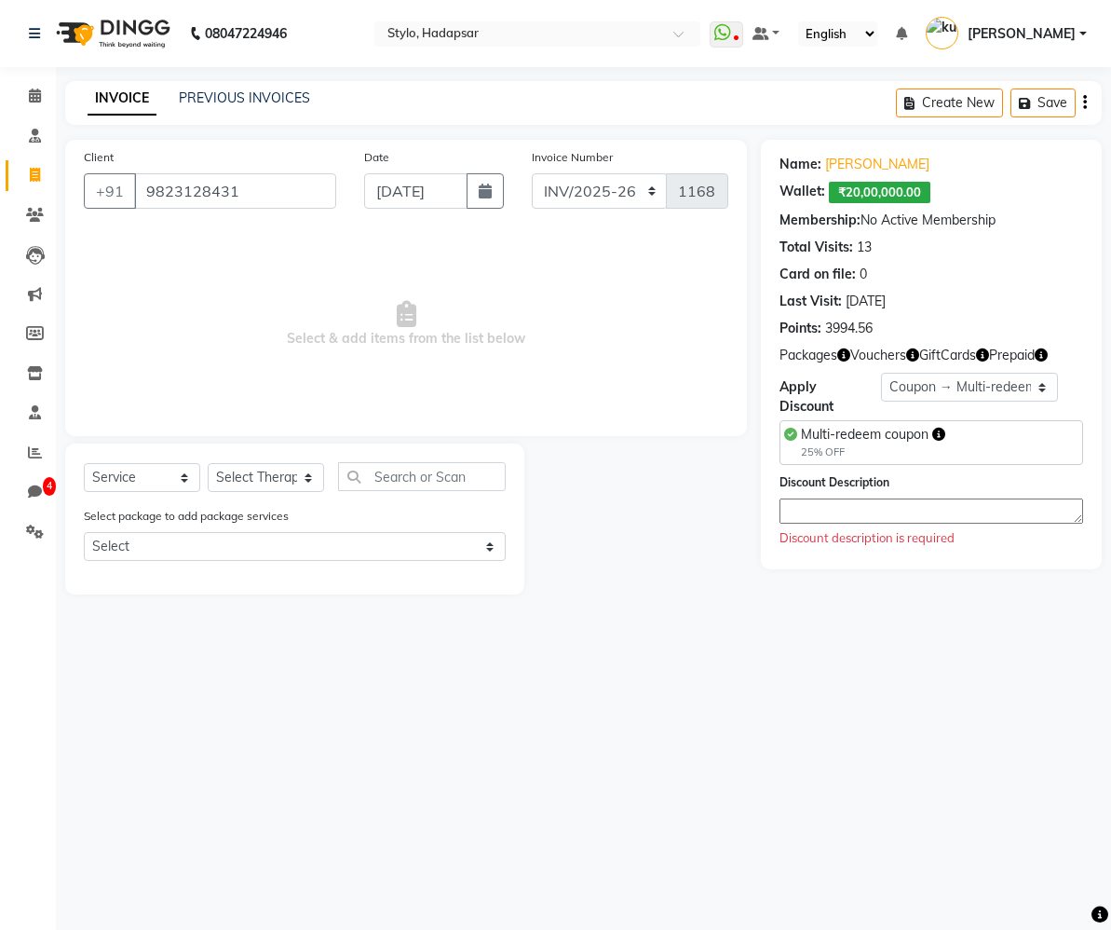
click at [271, 492] on div "Select Service Product Membership Package Voucher Prepaid Gift Card Select Ther…" at bounding box center [295, 484] width 422 height 44
click at [262, 486] on select "Select Therapist AAAb aadi manav abc testing Abc testing abhi Admin A Amit Anki…" at bounding box center [266, 477] width 116 height 29
select select "1670"
click at [208, 463] on select "Select Therapist AAAb aadi manav abc testing Abc testing abhi Admin A Amit Anki…" at bounding box center [266, 477] width 116 height 29
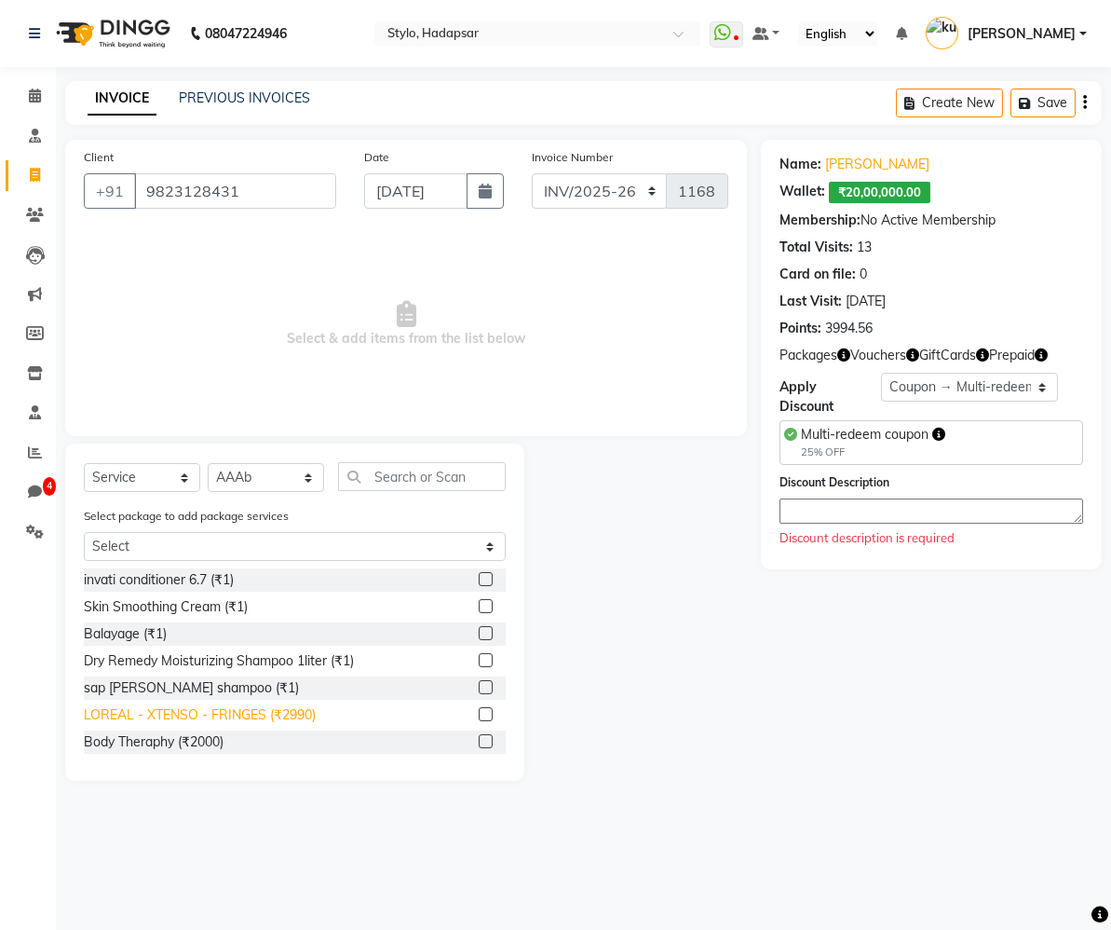
click at [201, 708] on div "LOREAL - XTENSO - FRINGES (₹2990)" at bounding box center [200, 715] width 232 height 20
checkbox input "true"
select select "Z73944"
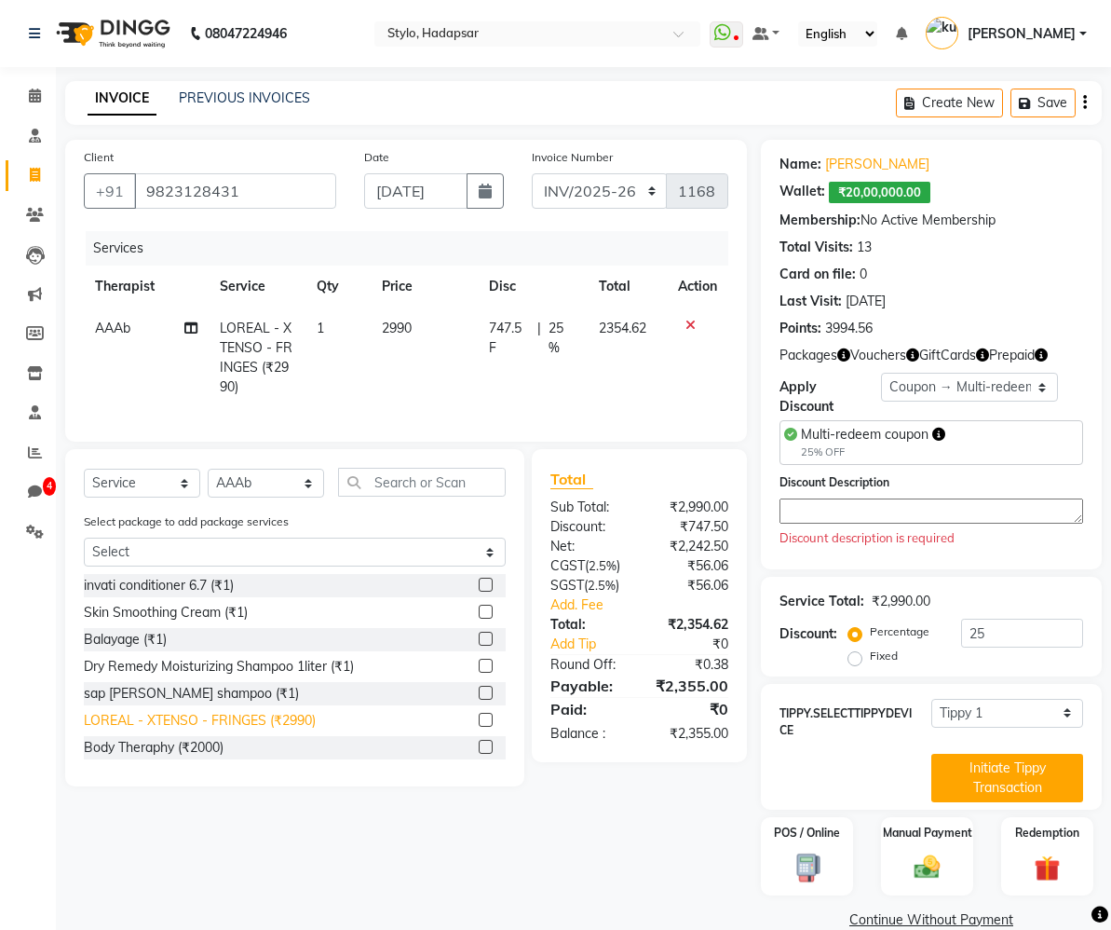
checkbox input "false"
click at [921, 523] on textarea at bounding box center [932, 510] width 304 height 25
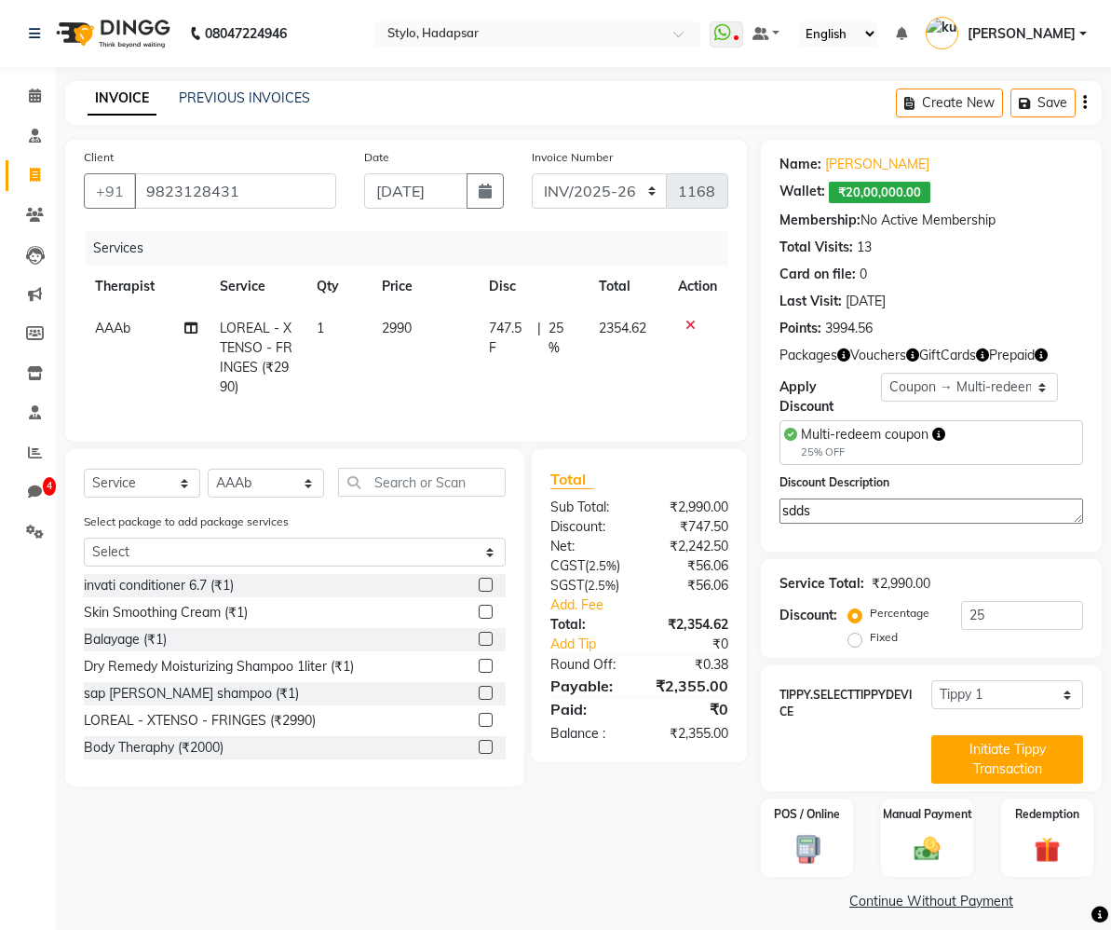
scroll to position [13, 0]
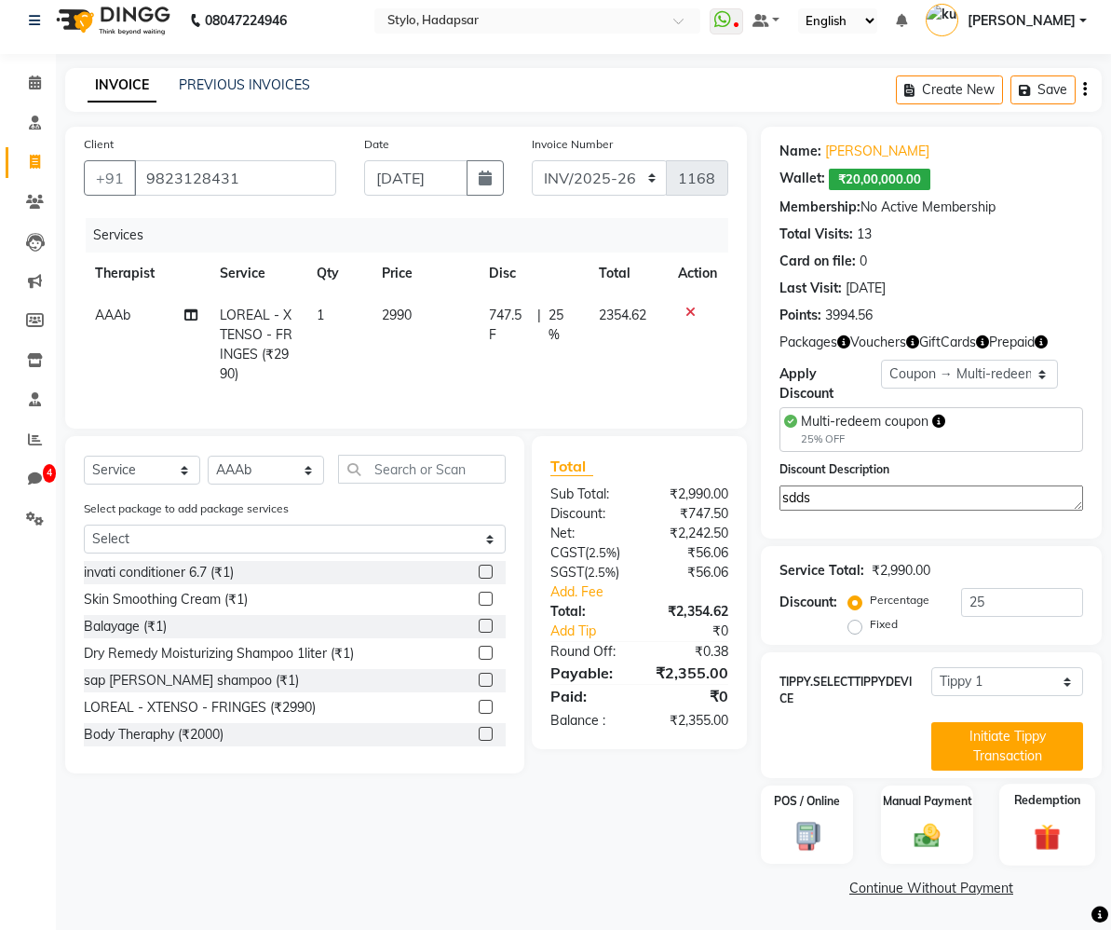
type textarea "sdds"
click at [1041, 837] on img at bounding box center [1047, 837] width 43 height 33
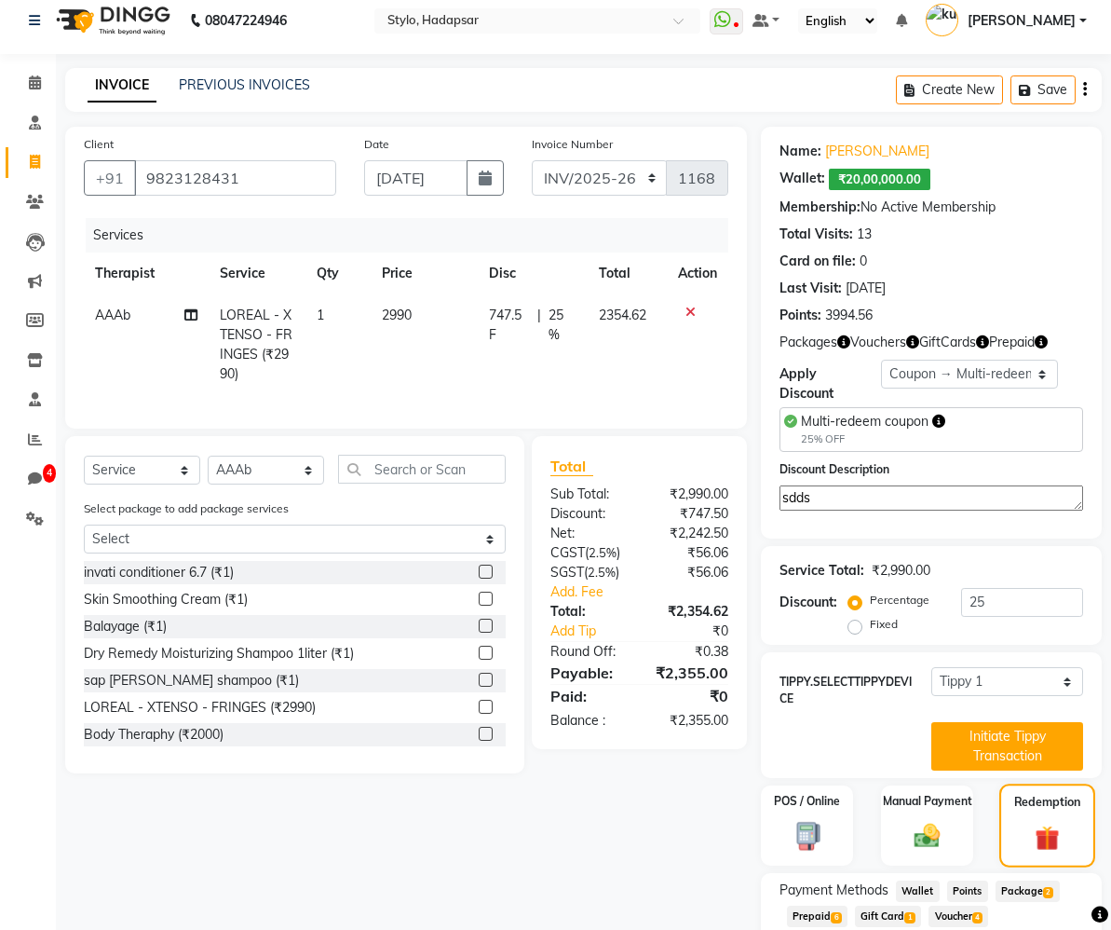
scroll to position [133, 0]
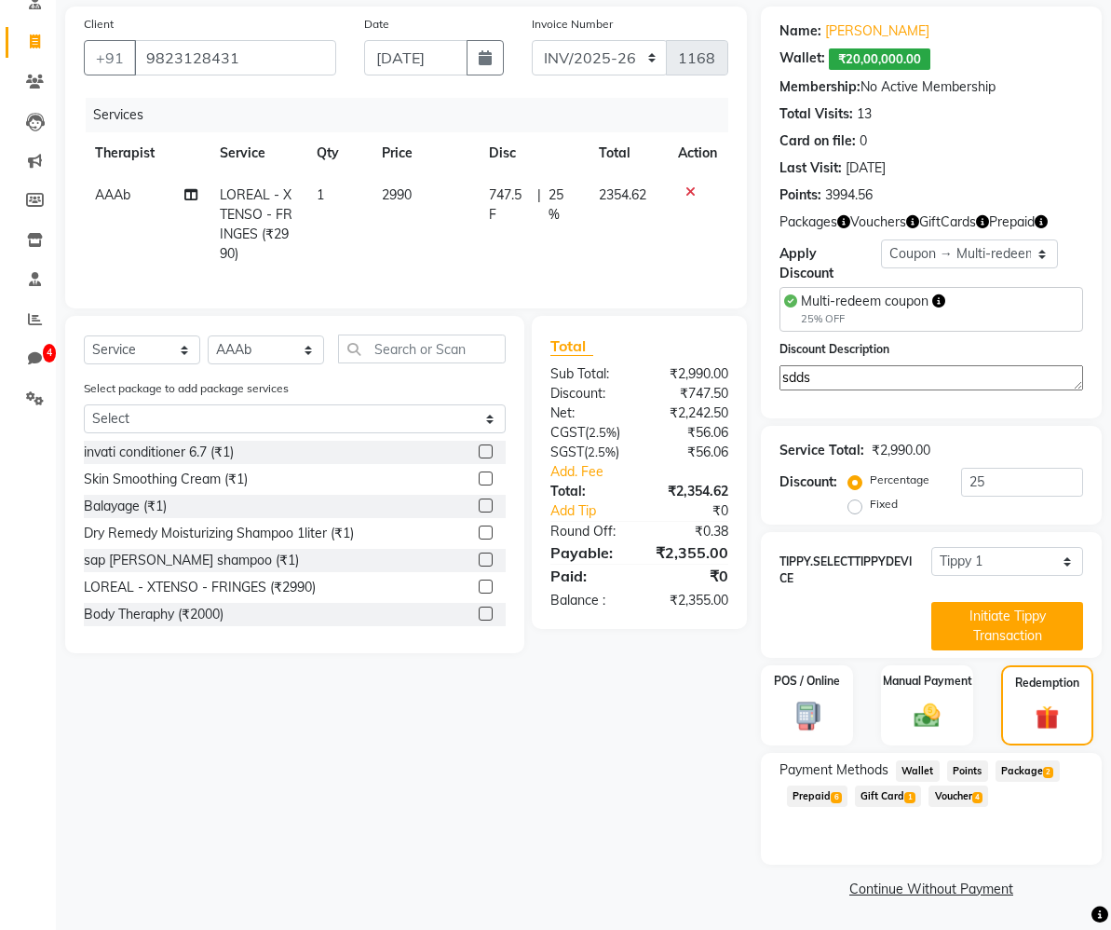
click at [1032, 775] on span "Package 2" at bounding box center [1028, 770] width 64 height 21
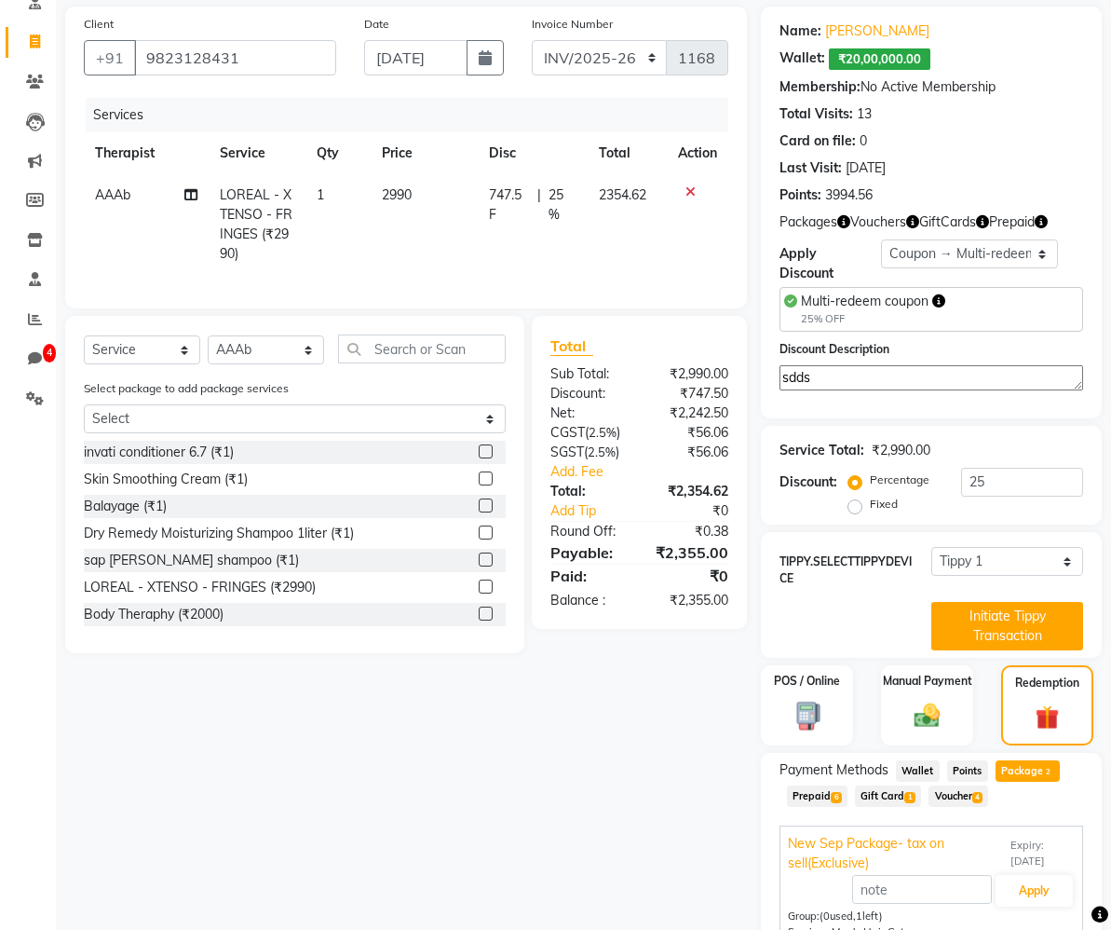
scroll to position [309, 0]
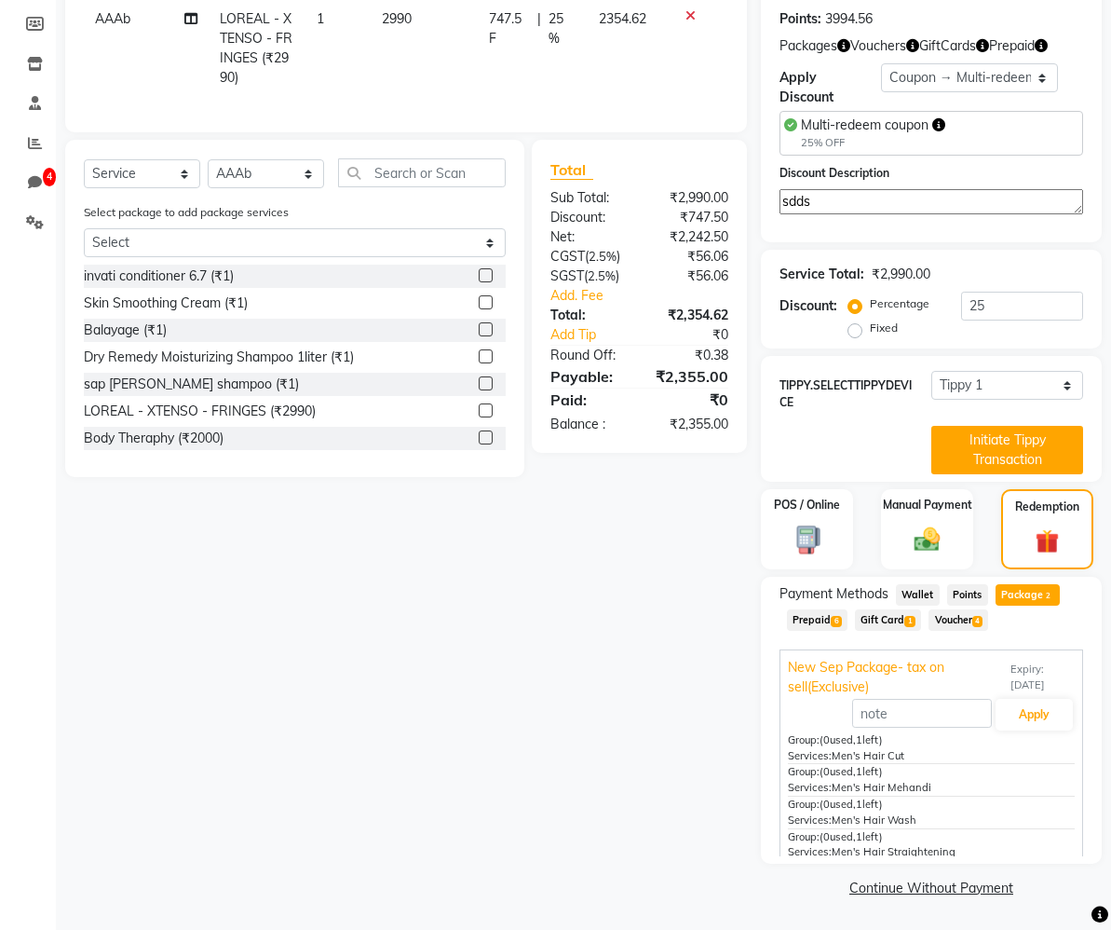
click at [921, 607] on div "Wallet" at bounding box center [914, 596] width 51 height 25
click at [921, 601] on span "Wallet" at bounding box center [918, 594] width 44 height 21
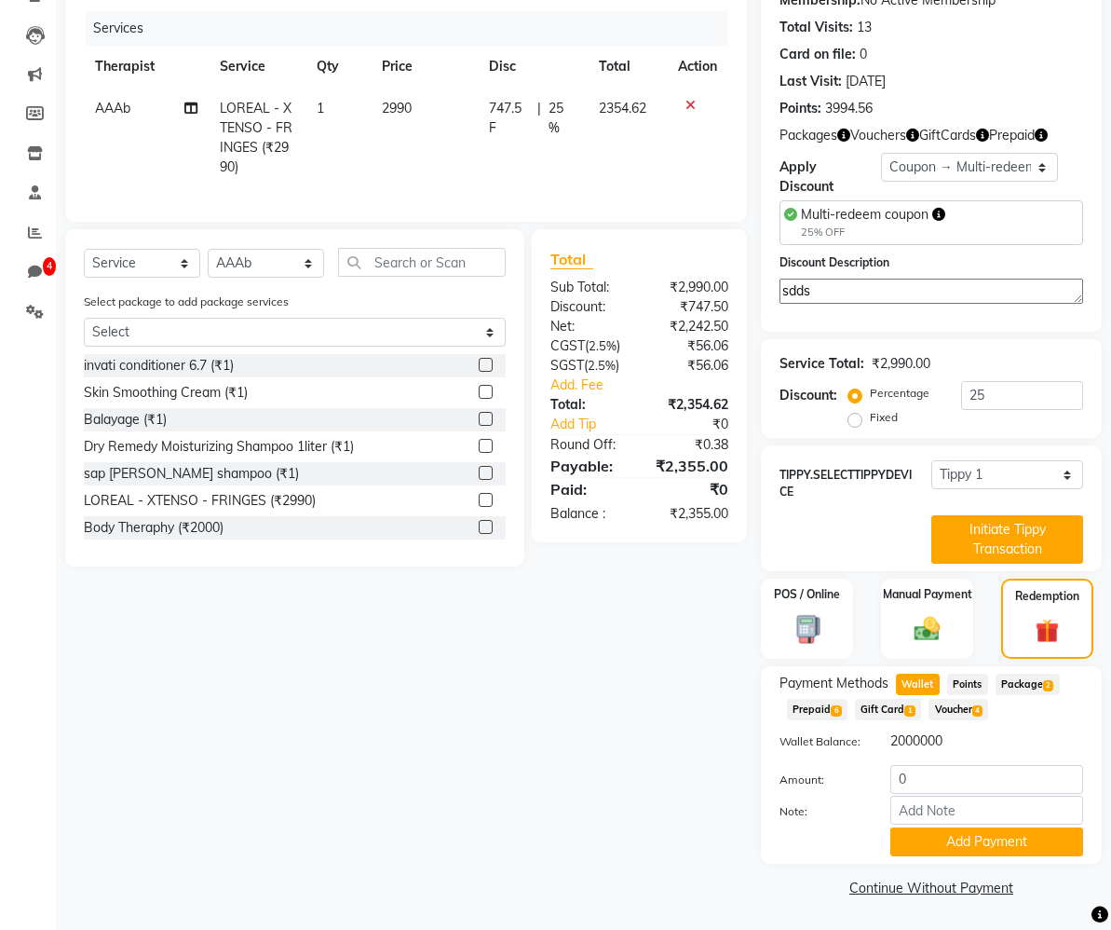
scroll to position [219, 0]
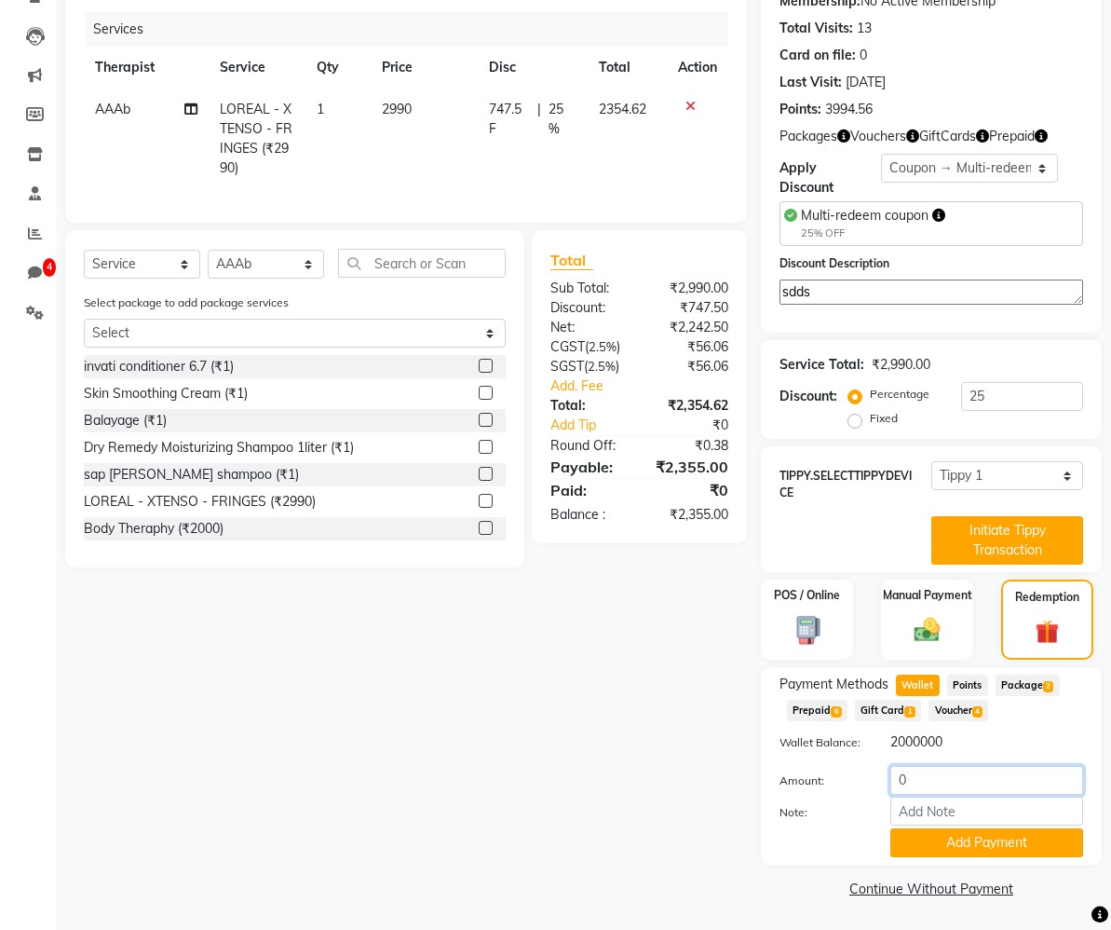
click at [919, 782] on input "0" at bounding box center [987, 780] width 193 height 29
type input "2355"
click at [1014, 854] on button "Add Payment" at bounding box center [987, 842] width 193 height 29
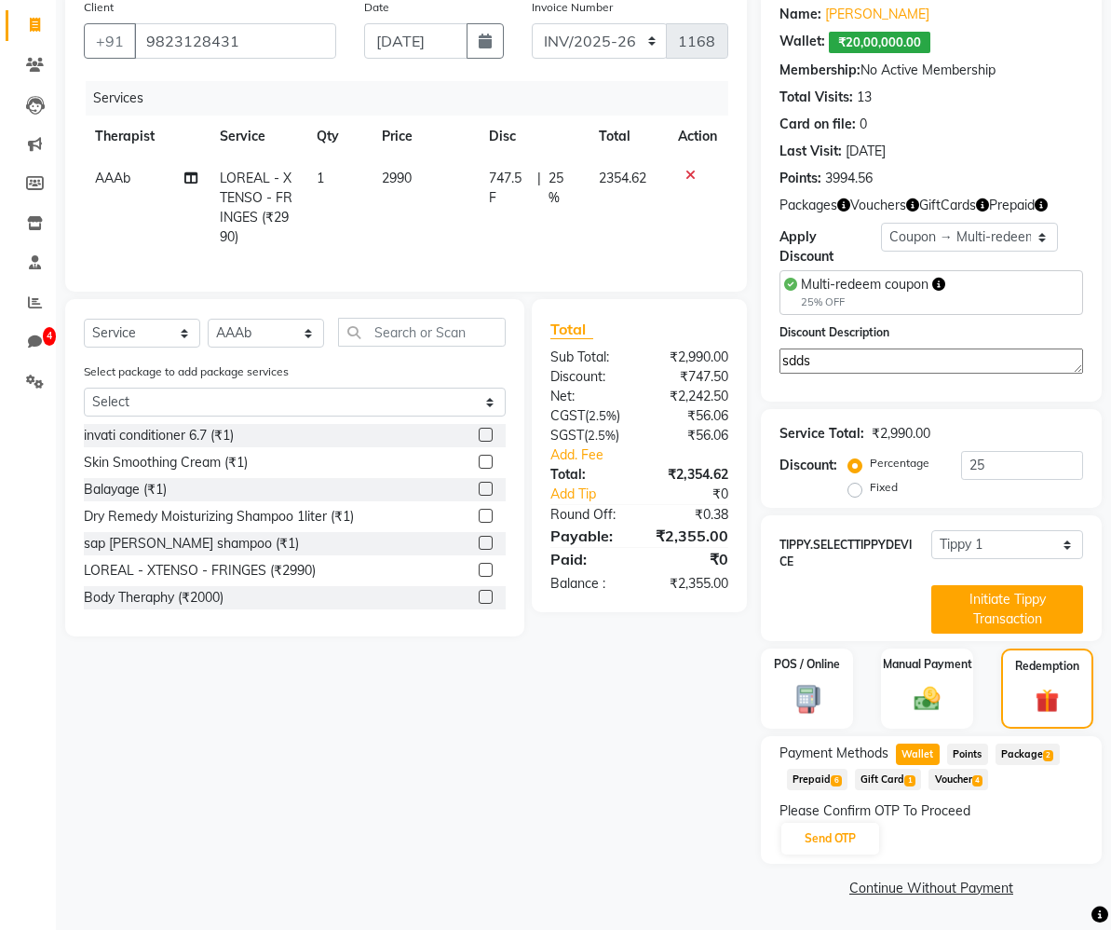
click at [914, 761] on span "Wallet" at bounding box center [918, 753] width 44 height 21
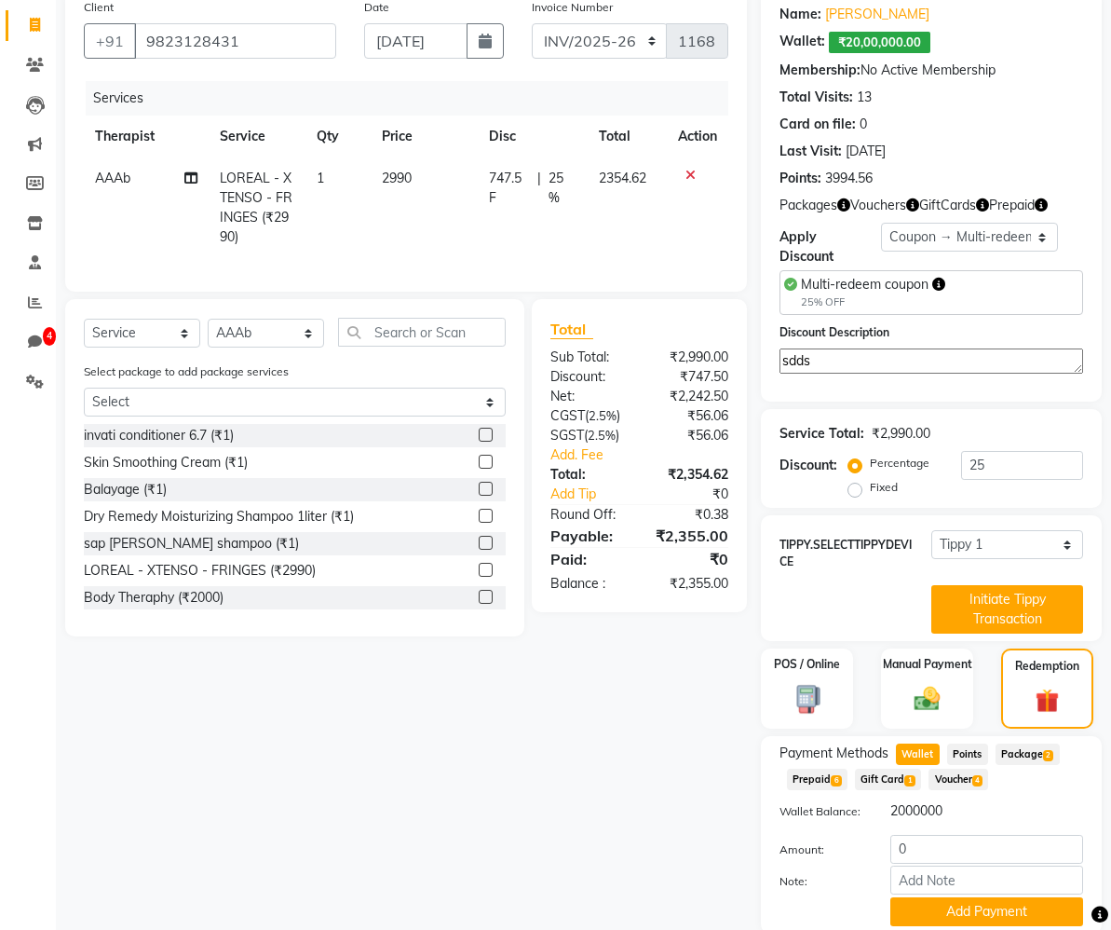
scroll to position [219, 0]
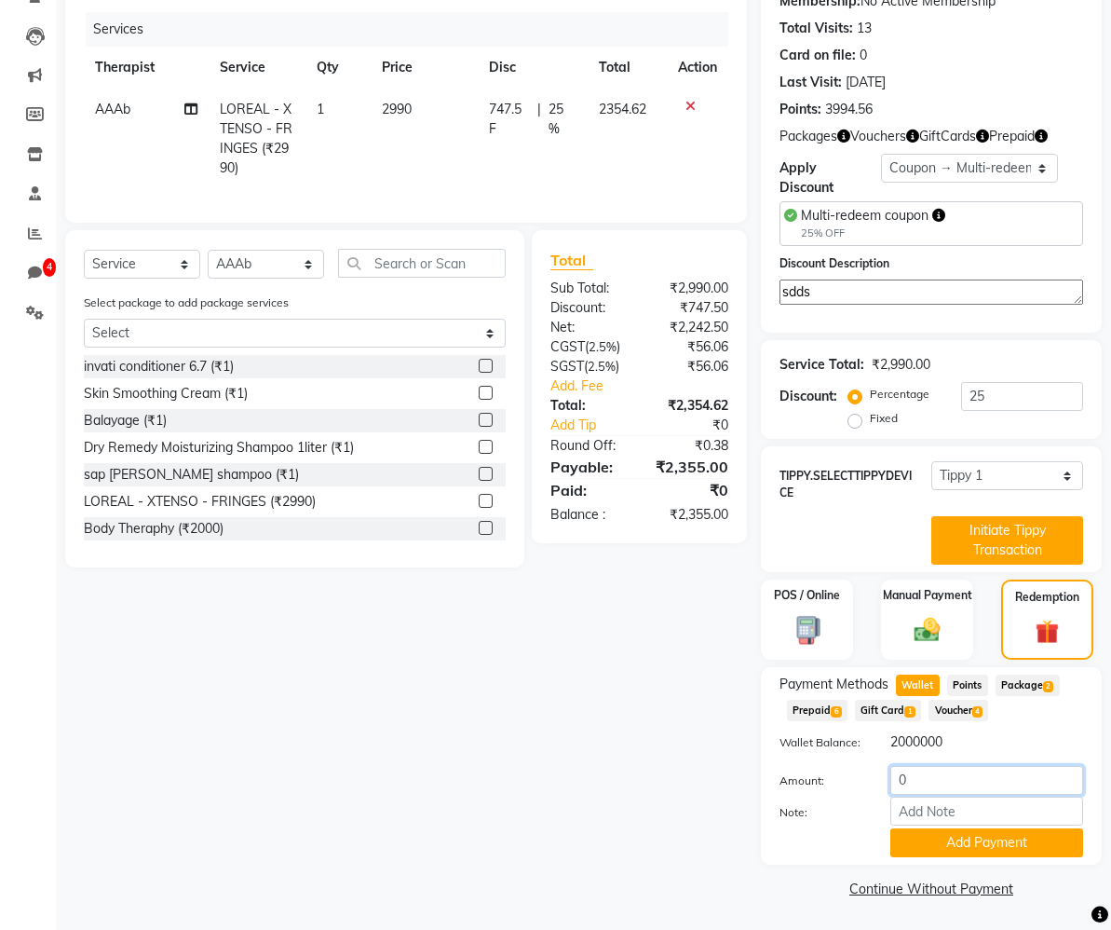
click at [909, 773] on input "0" at bounding box center [987, 780] width 193 height 29
type input "2355"
click at [975, 837] on button "Add Payment" at bounding box center [987, 842] width 193 height 29
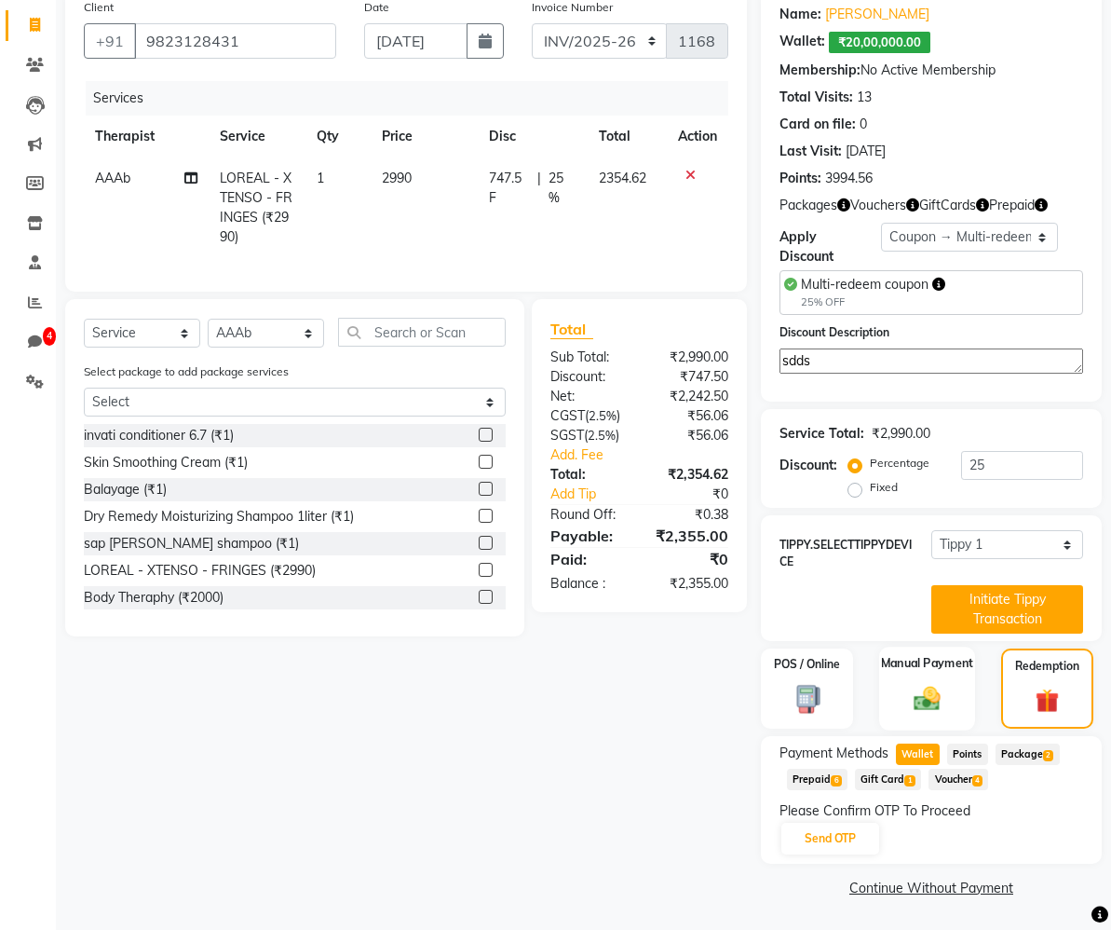
click at [955, 697] on div "Manual Payment" at bounding box center [927, 688] width 96 height 83
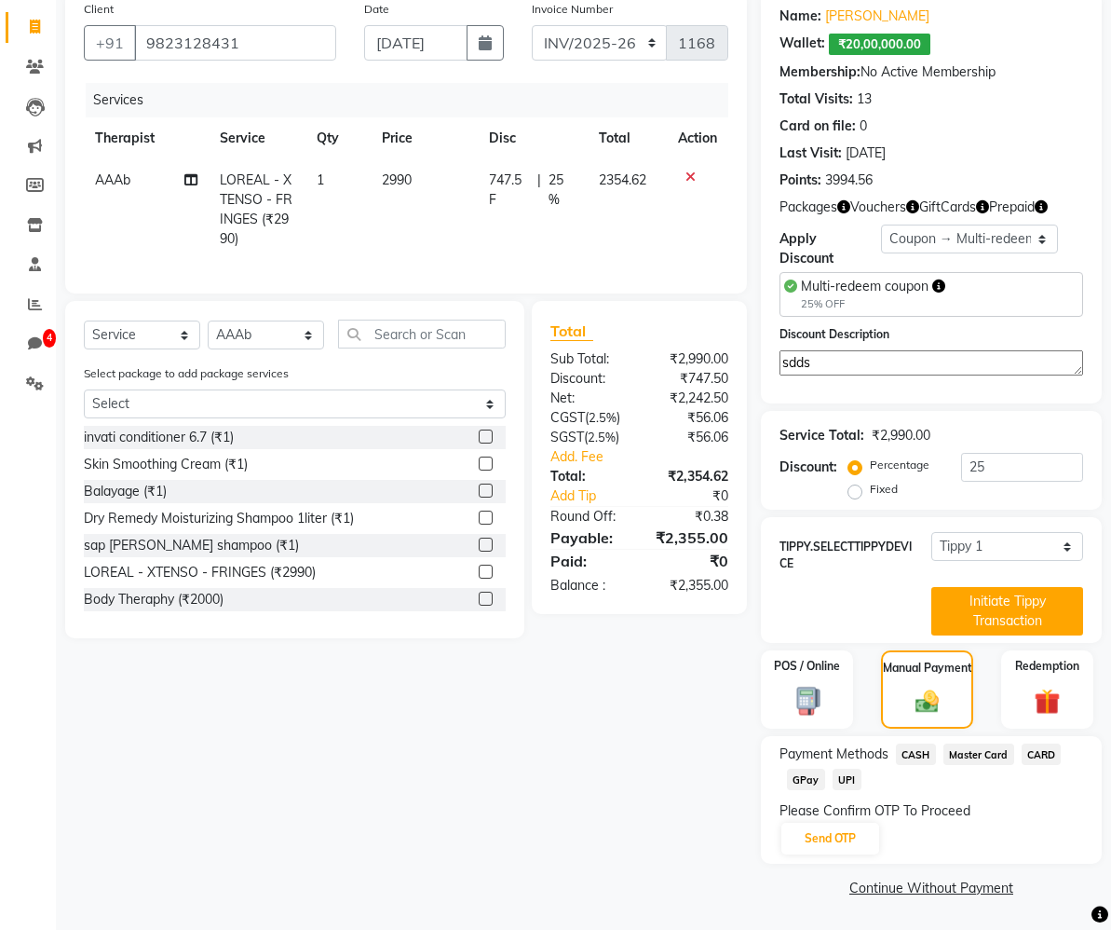
click at [925, 751] on span "CASH" at bounding box center [916, 753] width 40 height 21
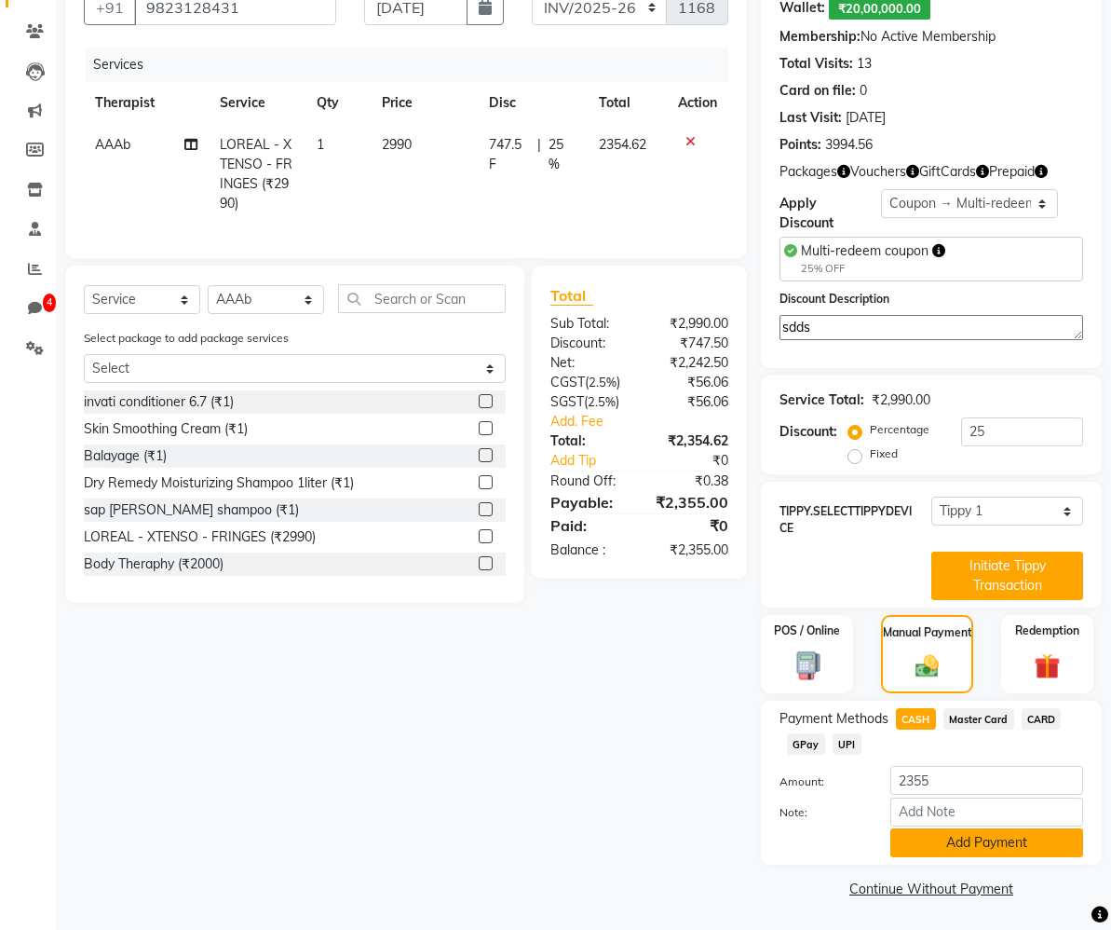
click at [945, 833] on button "Add Payment" at bounding box center [987, 842] width 193 height 29
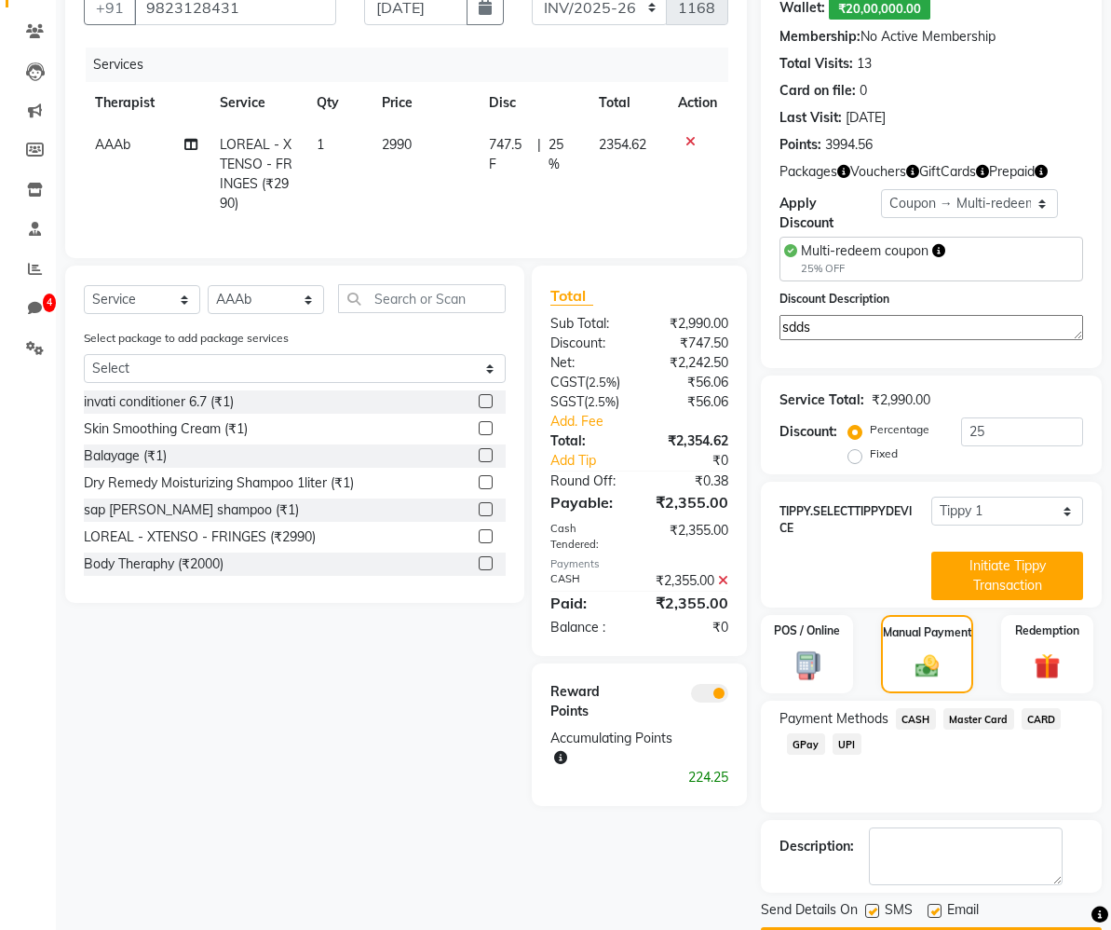
click at [725, 586] on icon at bounding box center [723, 580] width 10 height 13
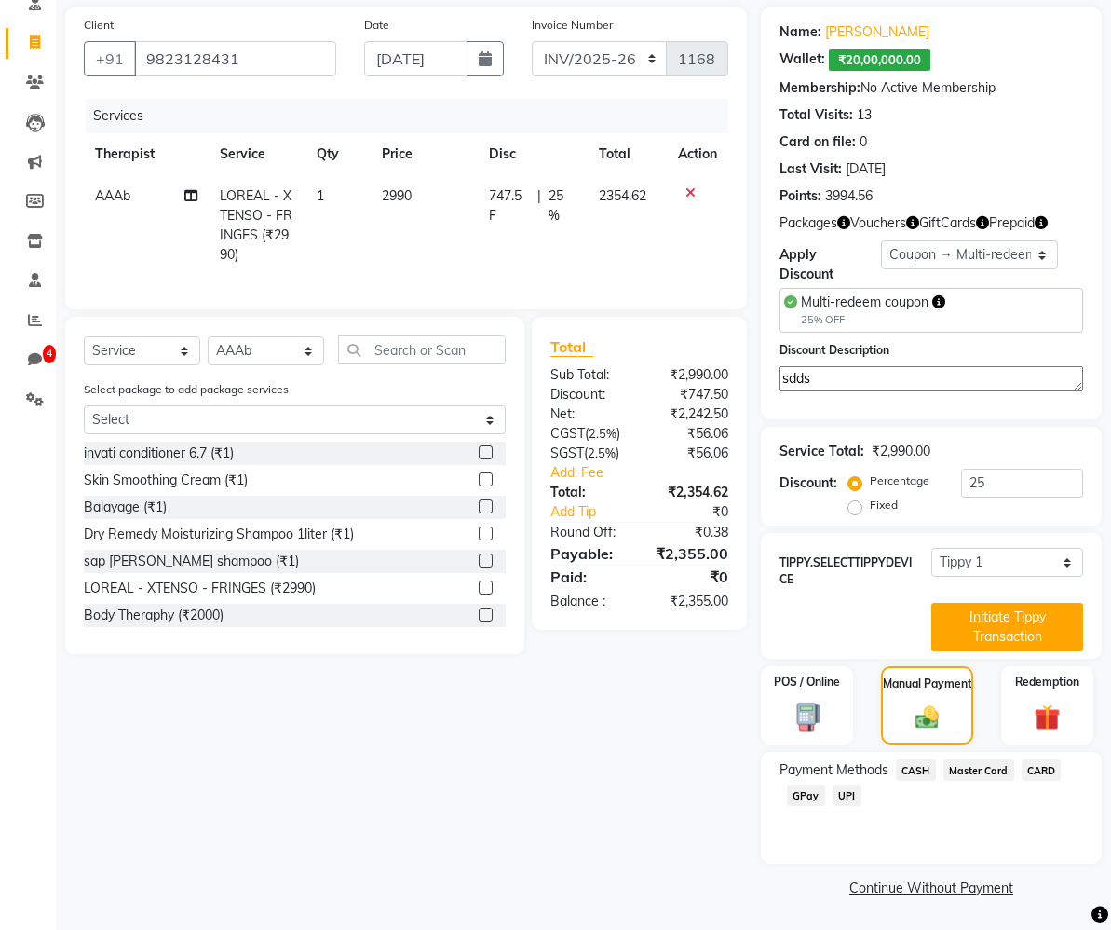
click at [921, 766] on span "CASH" at bounding box center [916, 769] width 40 height 21
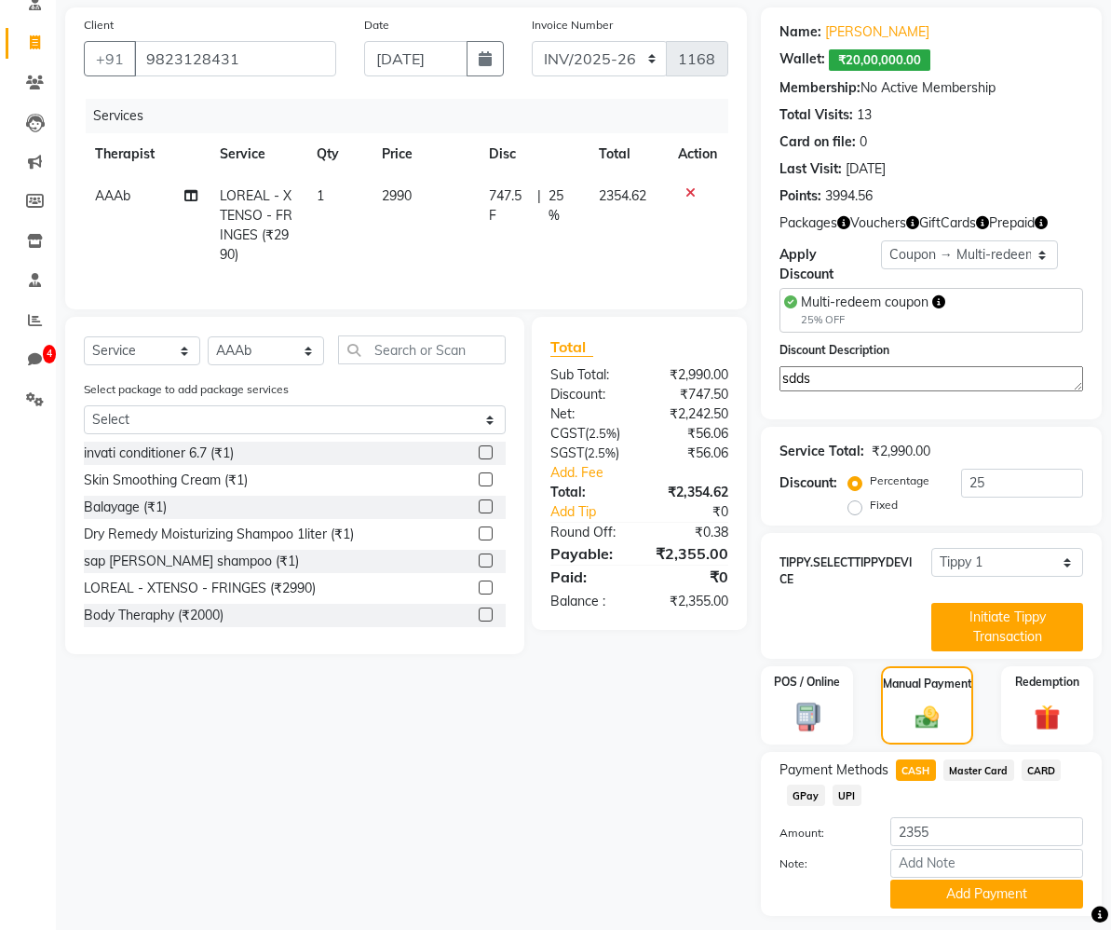
scroll to position [184, 0]
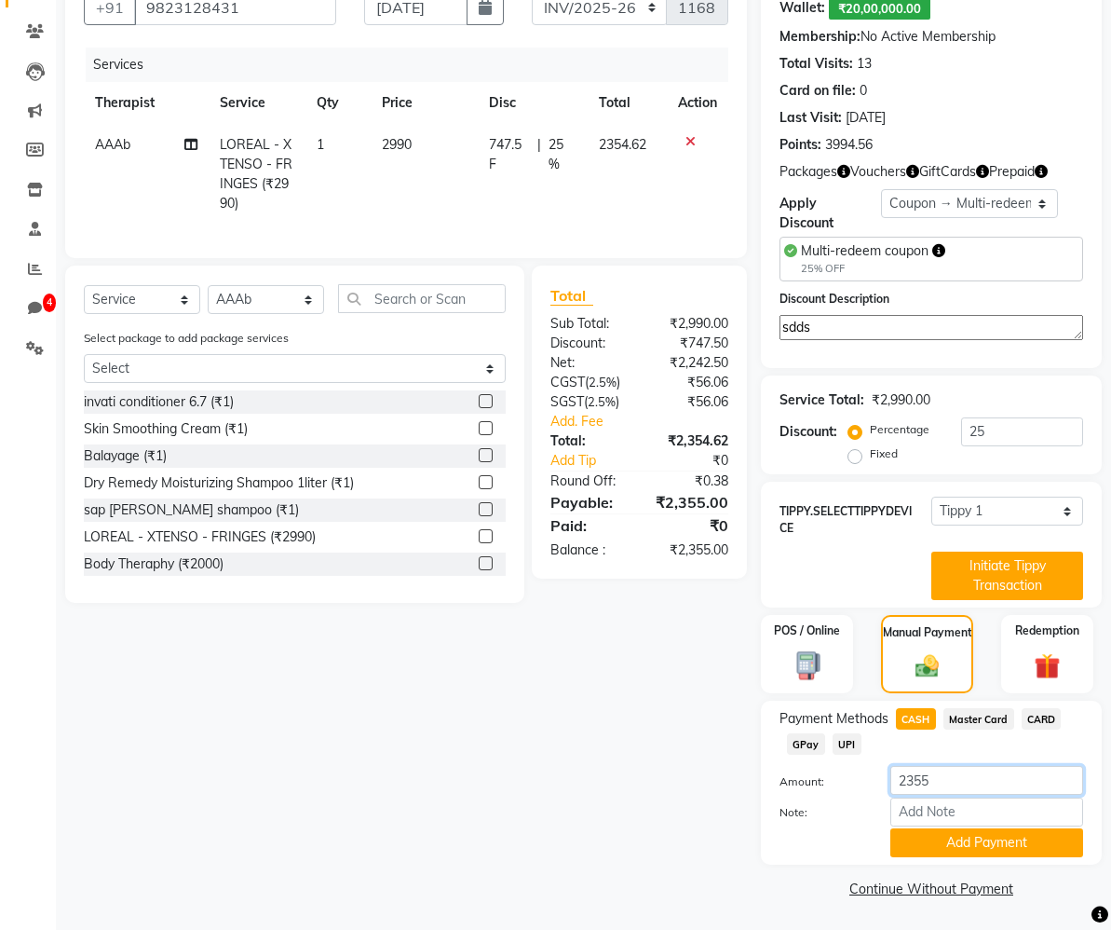
click at [932, 781] on input "2355" at bounding box center [987, 780] width 193 height 29
type input "235"
click at [973, 841] on button "Add Payment" at bounding box center [987, 842] width 193 height 29
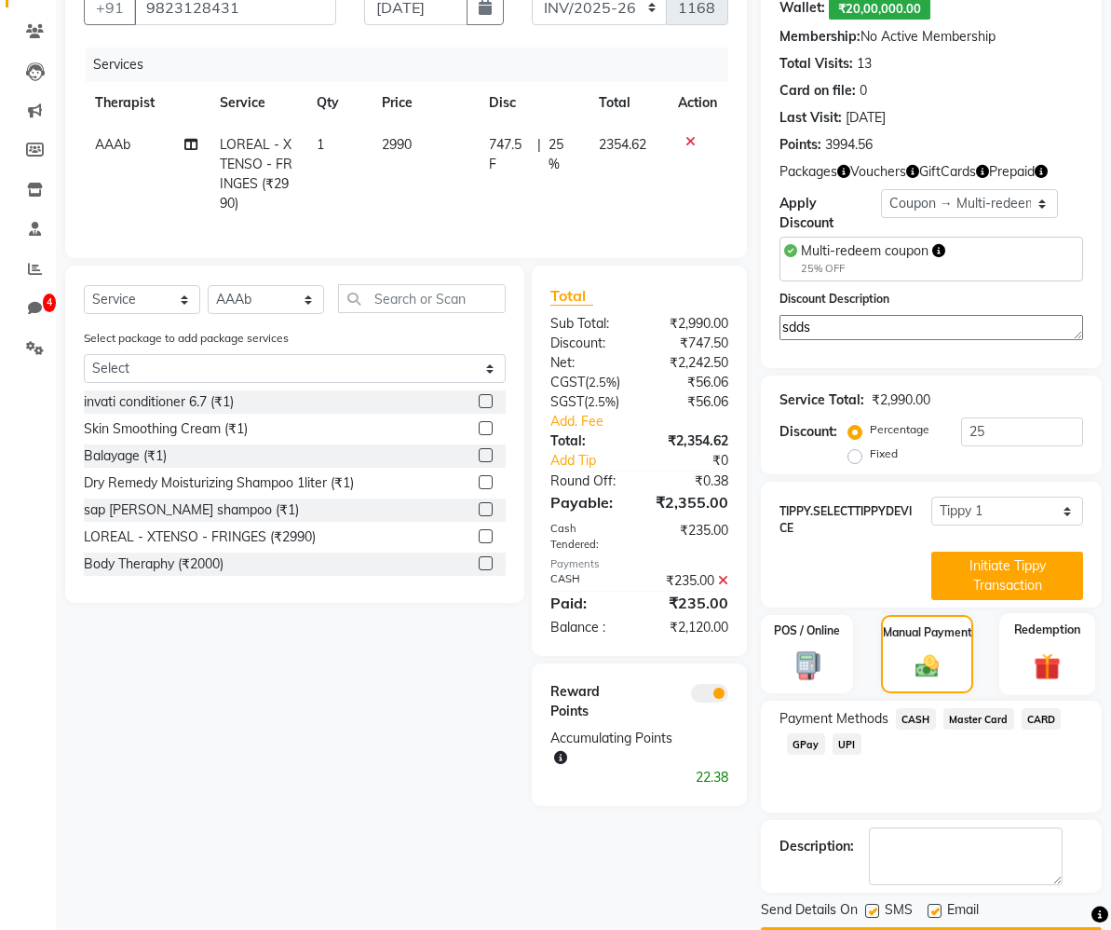
click at [1040, 673] on img at bounding box center [1047, 666] width 43 height 33
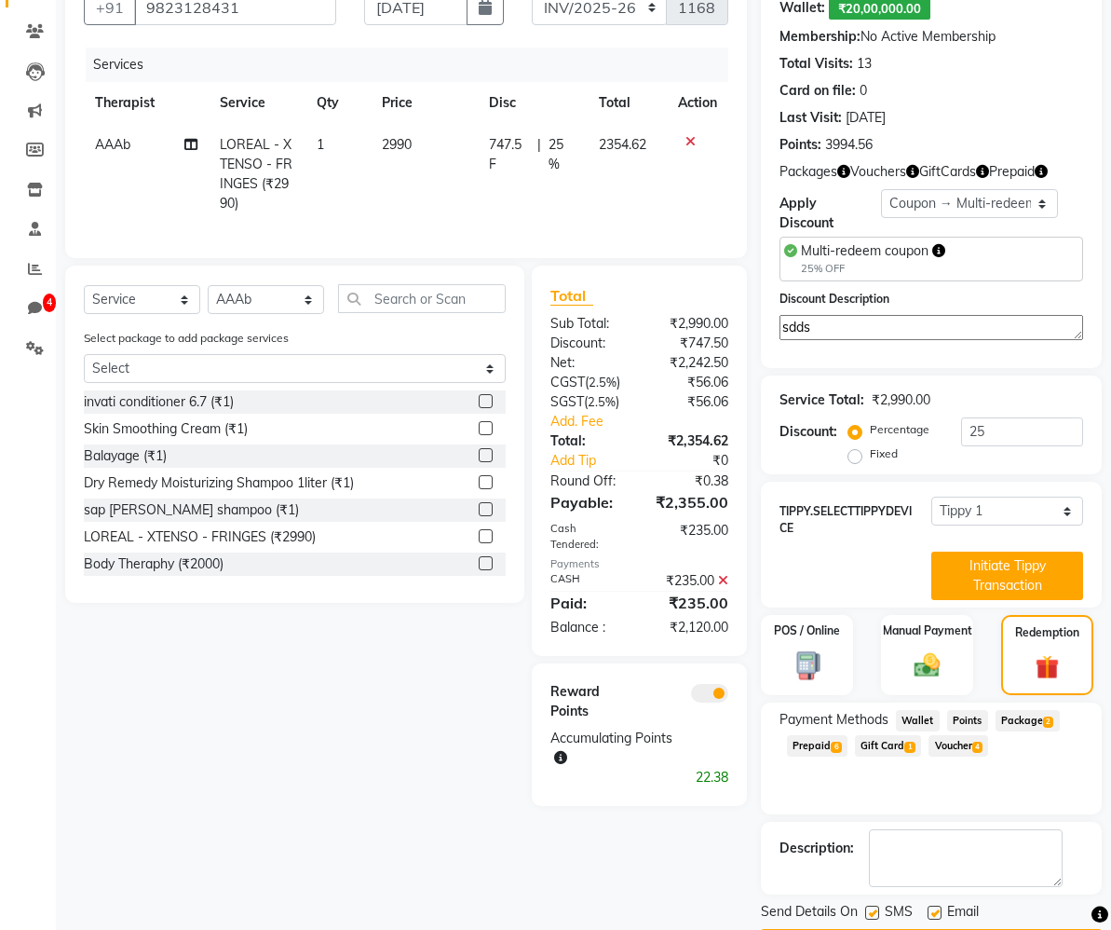
click at [933, 719] on span "Wallet" at bounding box center [918, 720] width 44 height 21
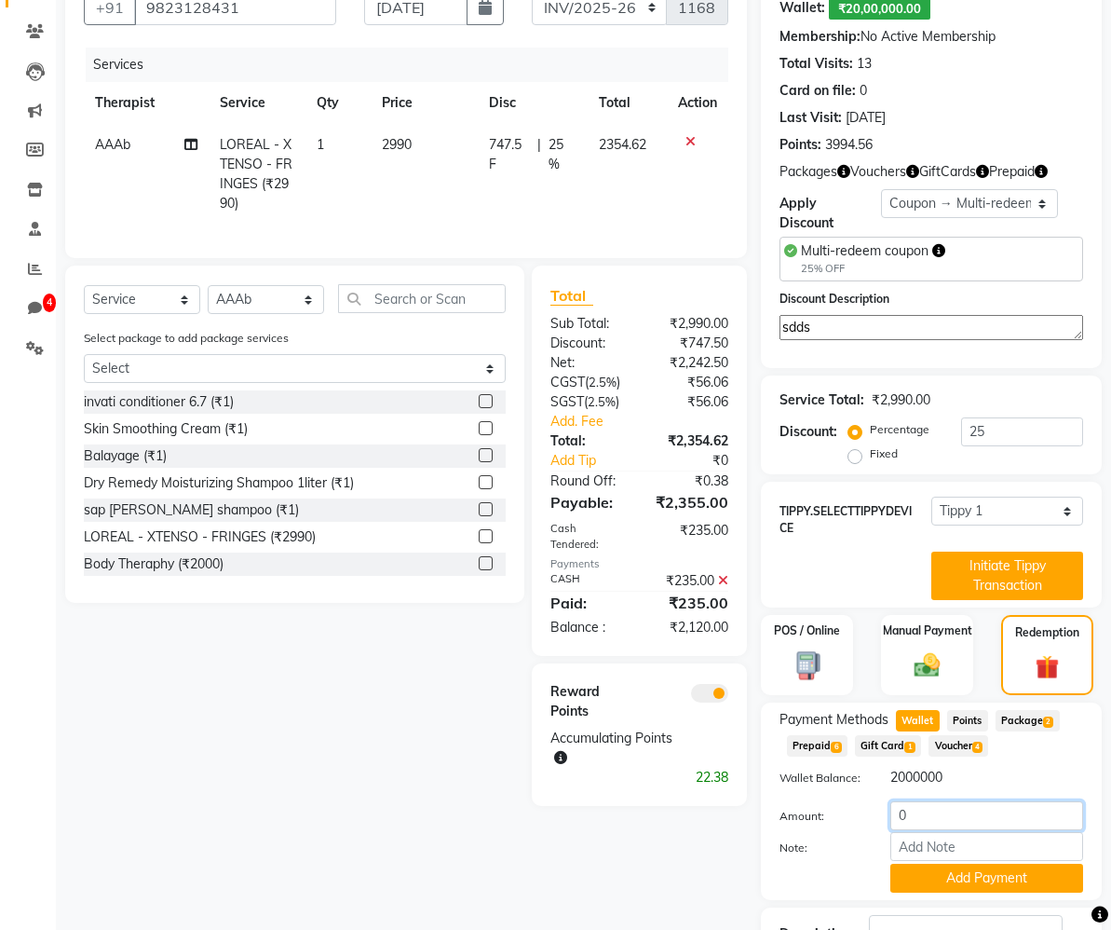
click at [940, 822] on input "0" at bounding box center [987, 815] width 193 height 29
type input "0222"
click at [965, 875] on button "Add Payment" at bounding box center [987, 878] width 193 height 29
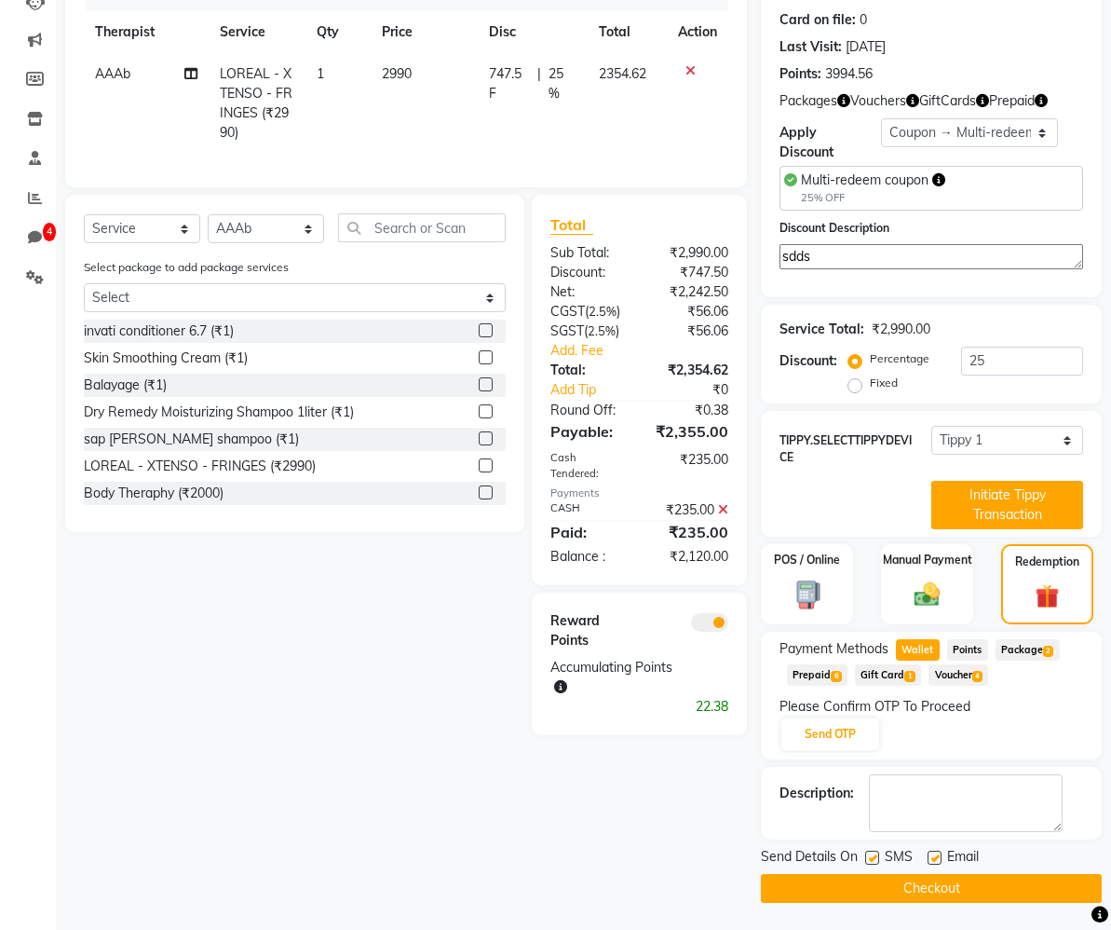
scroll to position [255, 0]
click at [973, 647] on span "Points" at bounding box center [967, 648] width 41 height 21
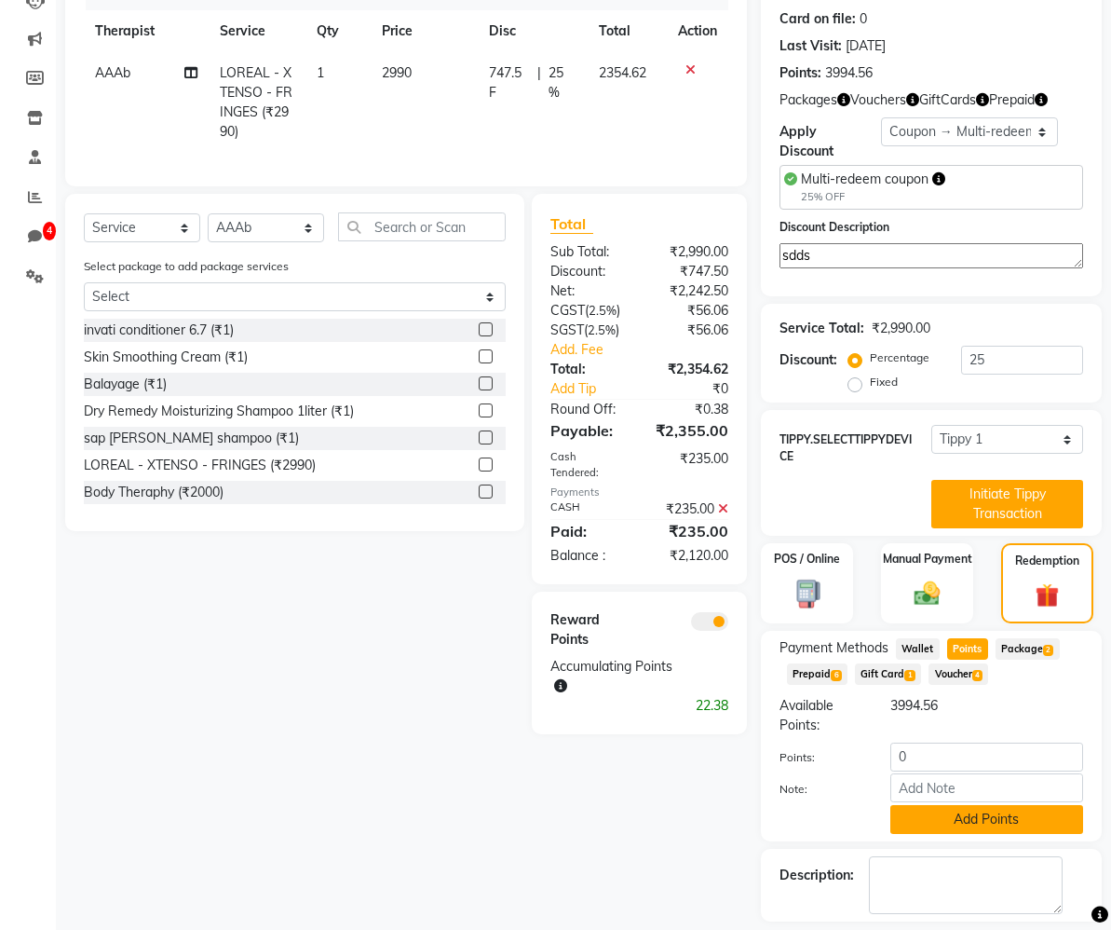
click at [941, 822] on button "Add Points" at bounding box center [987, 819] width 193 height 29
click at [920, 647] on span "Wallet" at bounding box center [918, 648] width 44 height 21
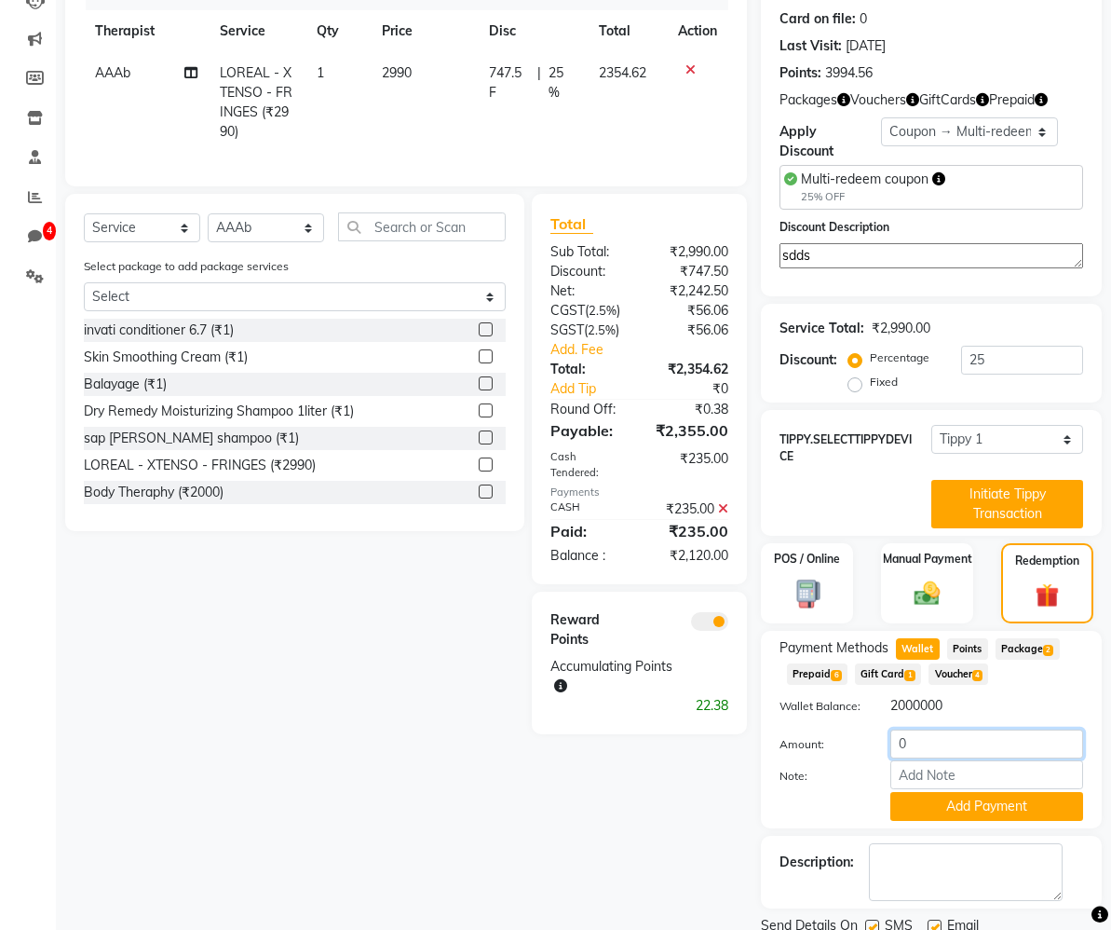
click at [939, 754] on input "0" at bounding box center [987, 743] width 193 height 29
type input "2"
click at [721, 502] on icon at bounding box center [723, 508] width 10 height 13
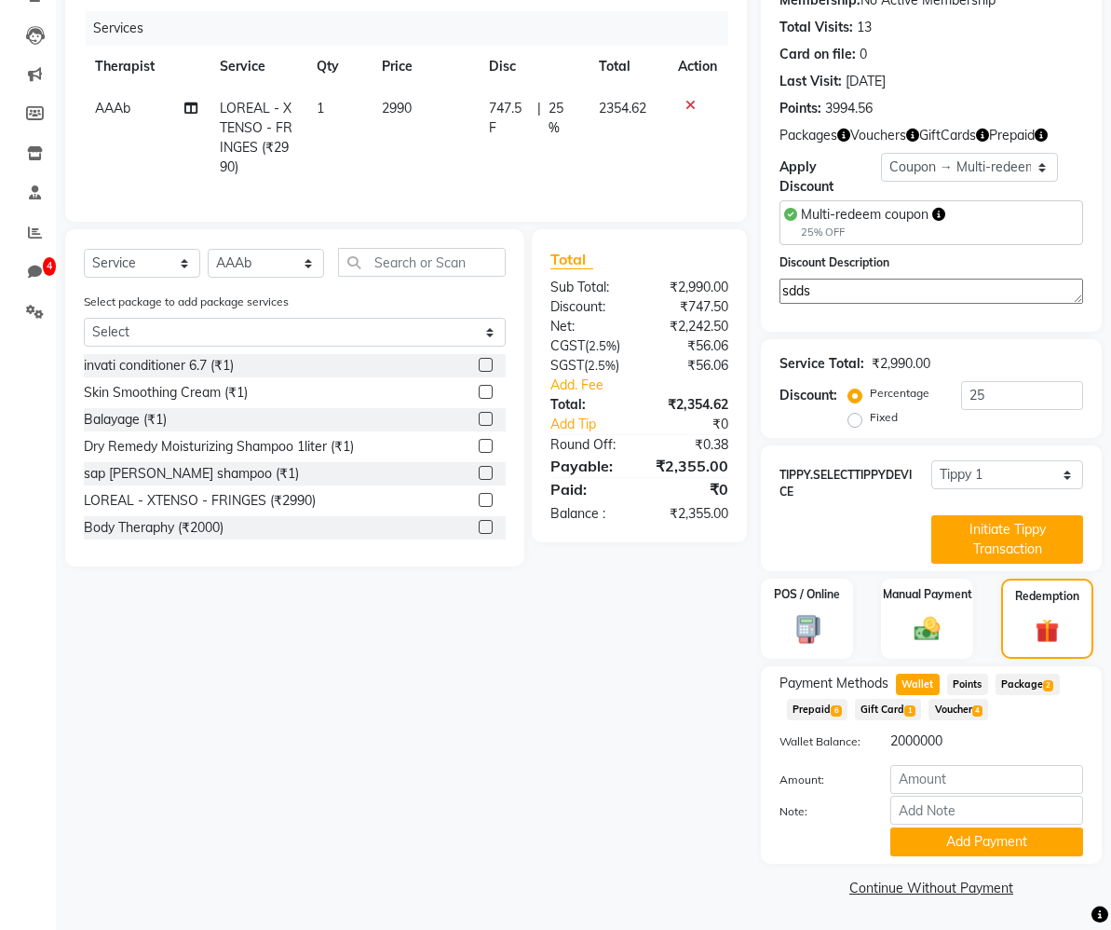
scroll to position [219, 0]
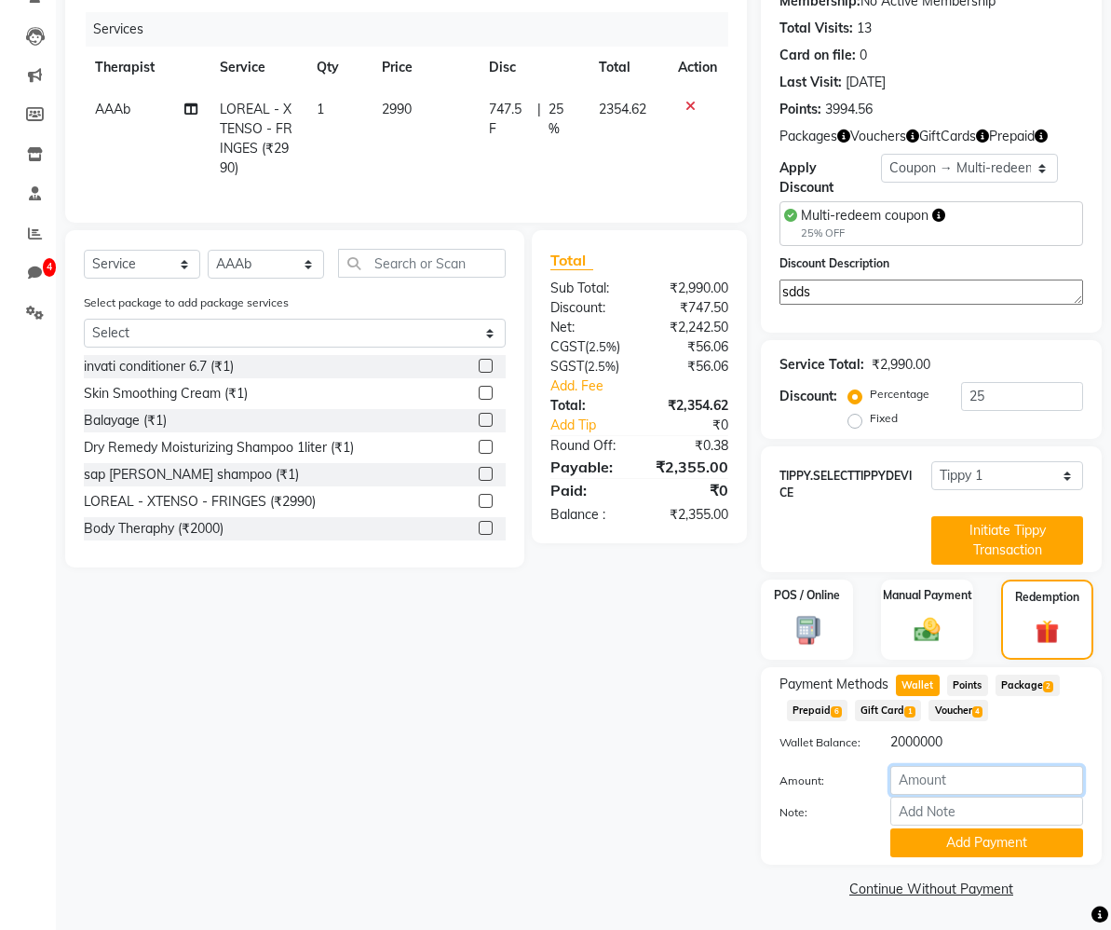
click at [915, 786] on input "number" at bounding box center [987, 780] width 193 height 29
type input "2355"
click at [987, 851] on button "Add Payment" at bounding box center [987, 842] width 193 height 29
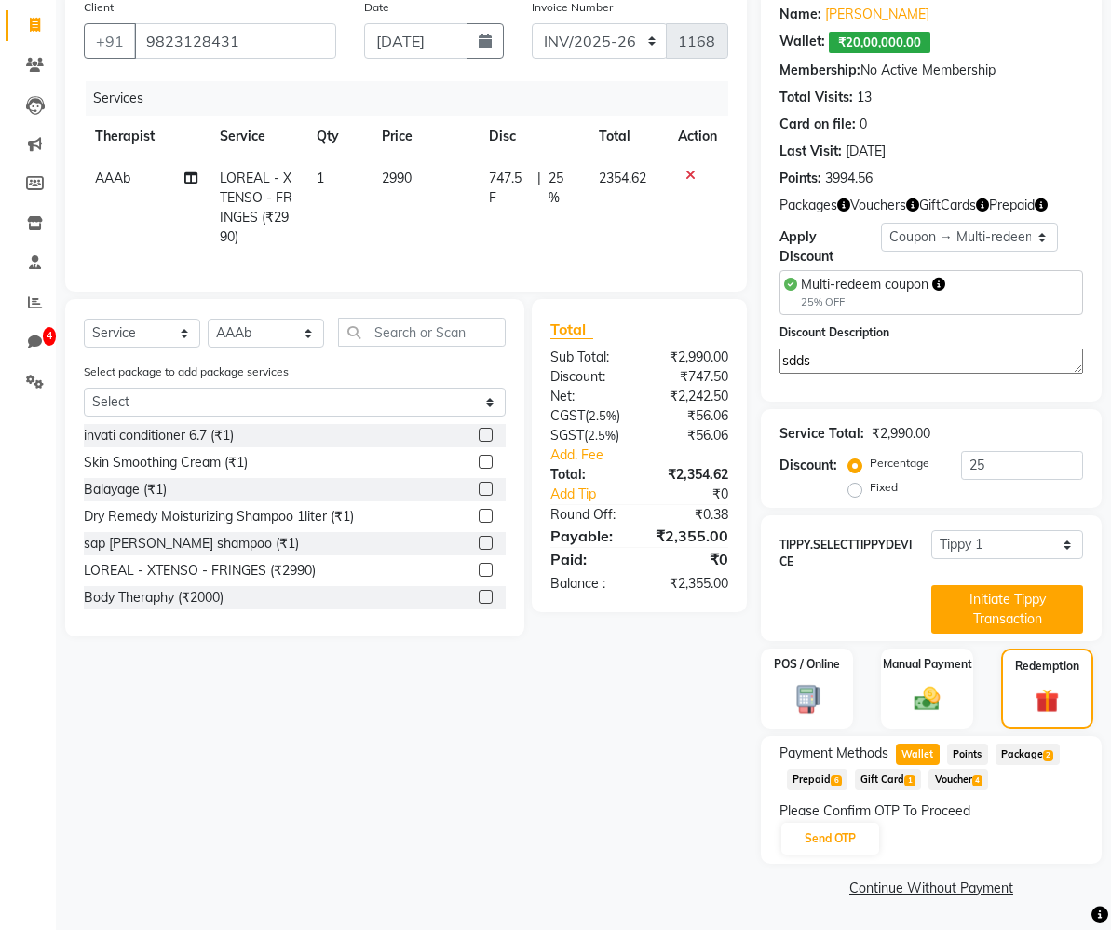
scroll to position [150, 0]
click at [835, 834] on button "Send OTP" at bounding box center [831, 839] width 98 height 32
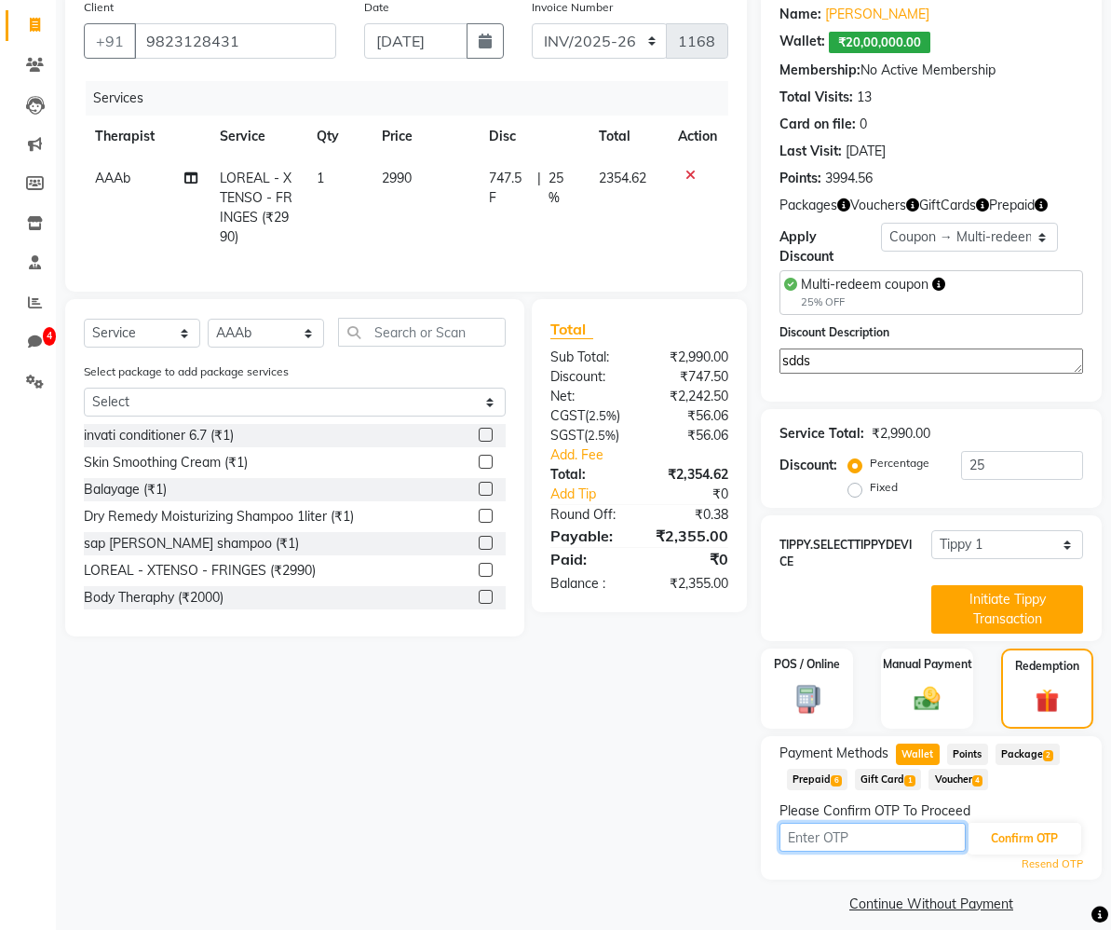
click at [835, 834] on input "text" at bounding box center [873, 837] width 186 height 29
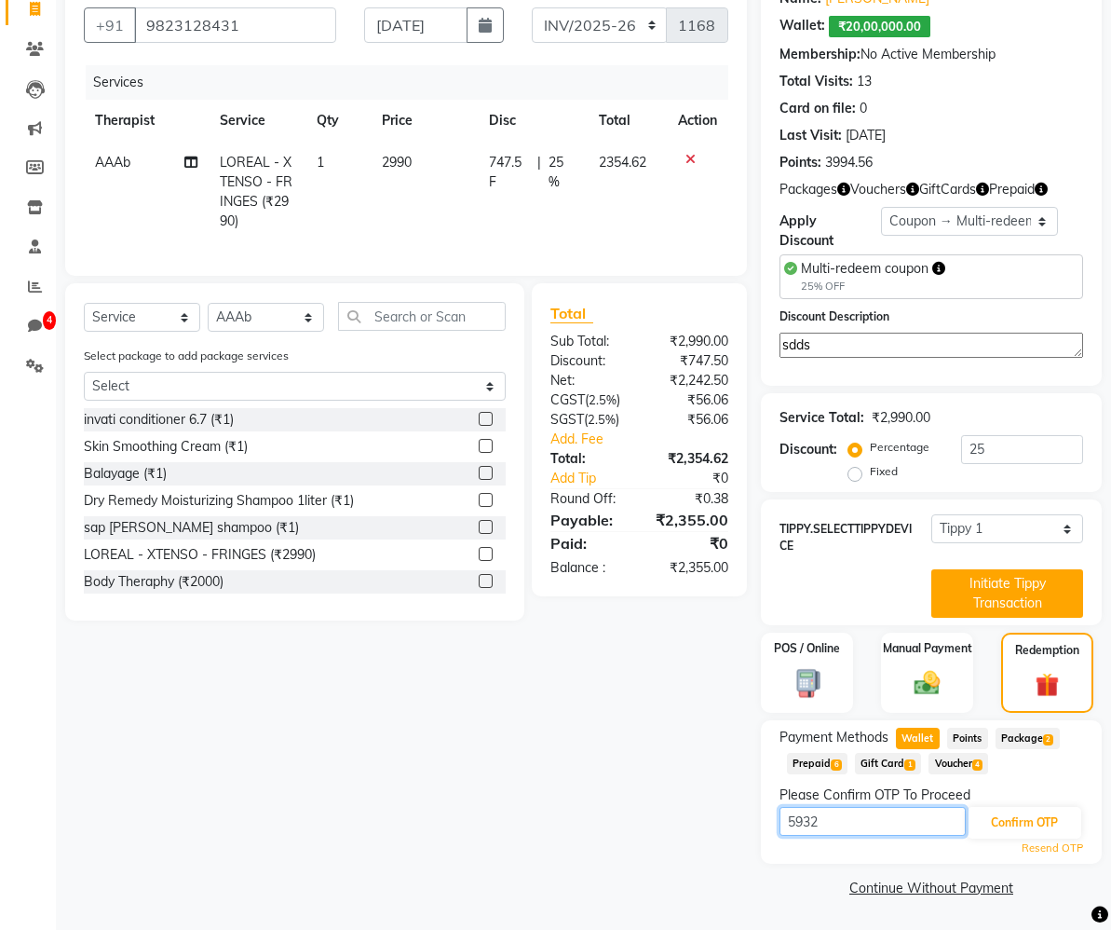
type input "5932"
click at [885, 499] on div "TIPPY.SELECTTIPPYDEVICE Select Tippy 1 Initiate Tippy Transaction" at bounding box center [931, 562] width 341 height 126
click at [1035, 817] on button "Confirm OTP" at bounding box center [1025, 823] width 114 height 32
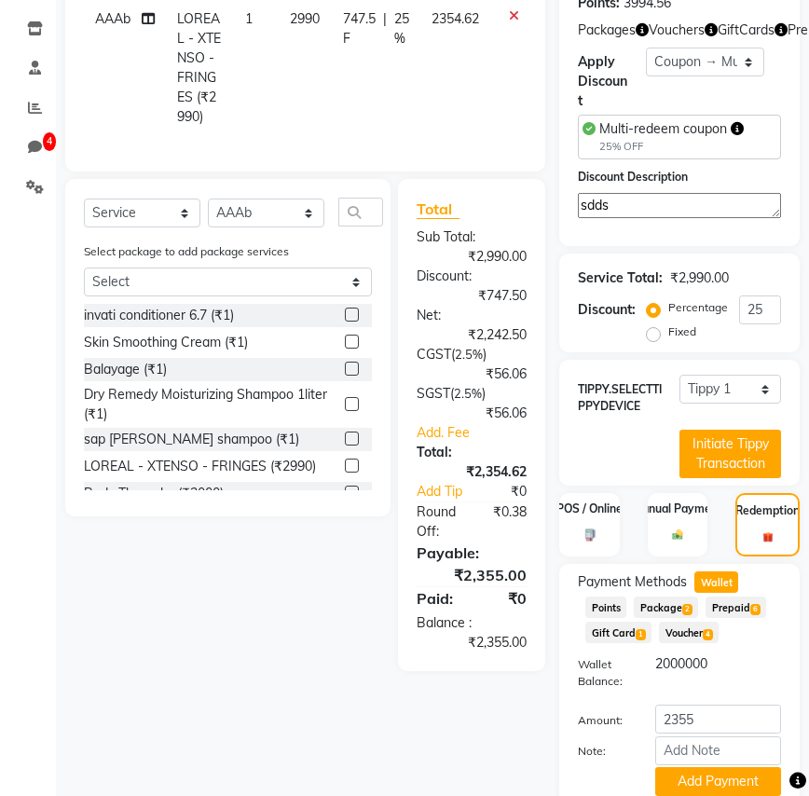
scroll to position [443, 0]
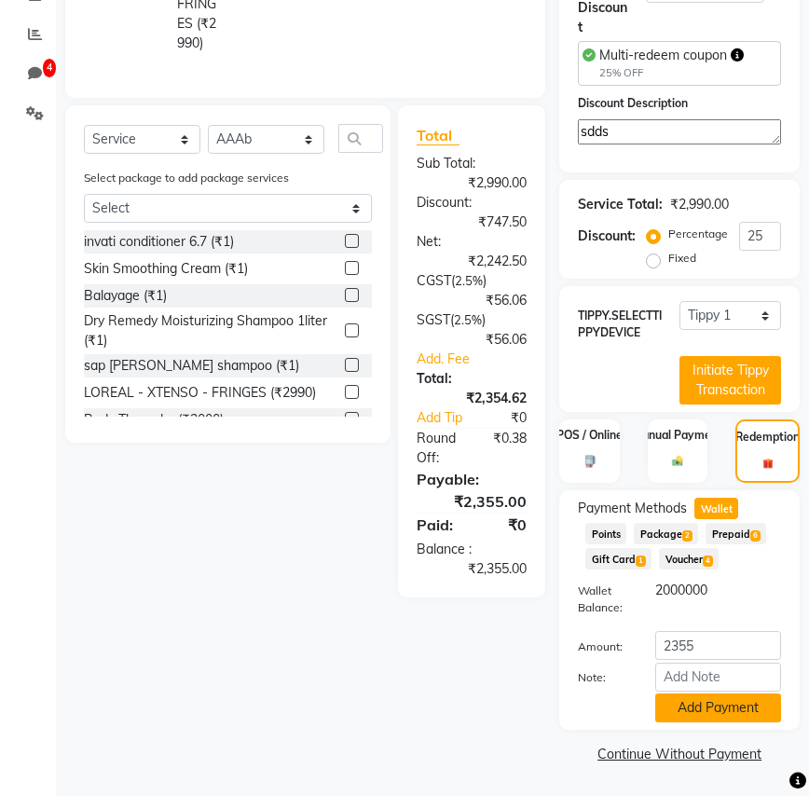
click at [701, 714] on button "Add Payment" at bounding box center [718, 707] width 126 height 29
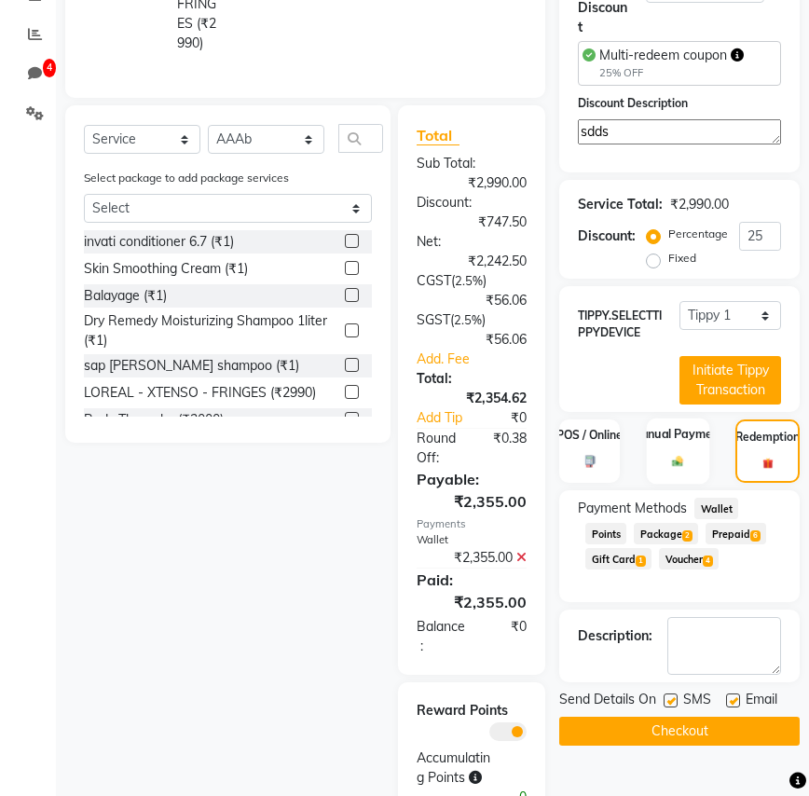
click at [678, 453] on div "Manual Payment" at bounding box center [678, 451] width 62 height 66
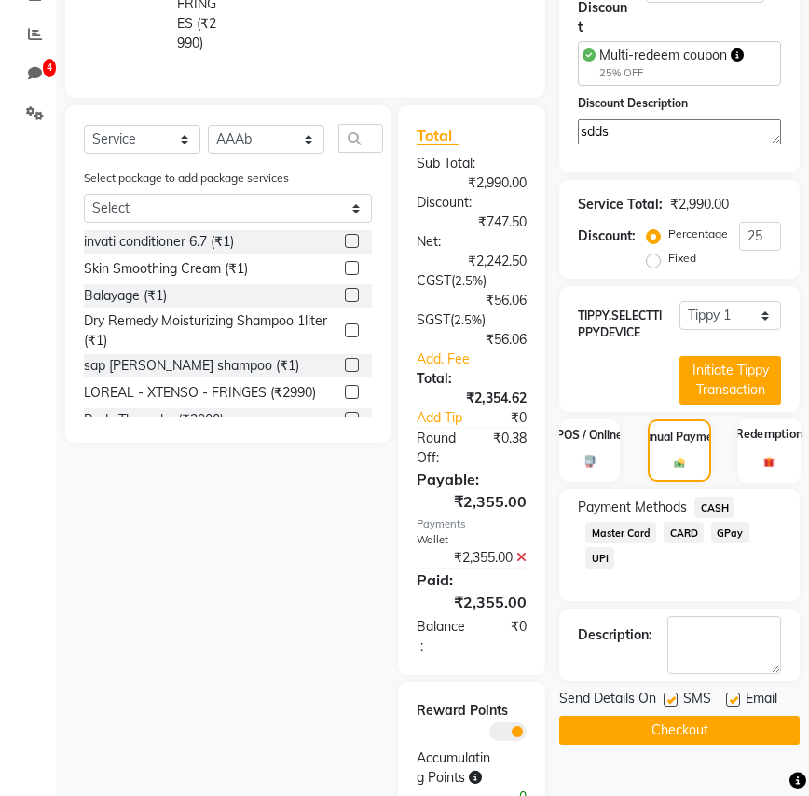
click at [755, 475] on div "Redemption" at bounding box center [769, 450] width 62 height 65
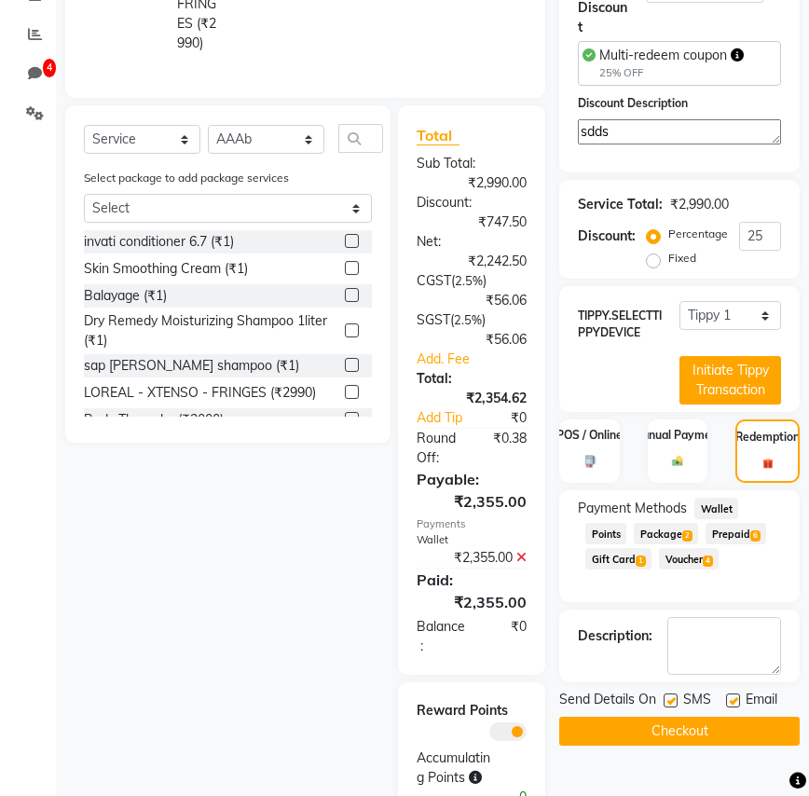
click at [674, 531] on span "Package 2" at bounding box center [665, 533] width 64 height 21
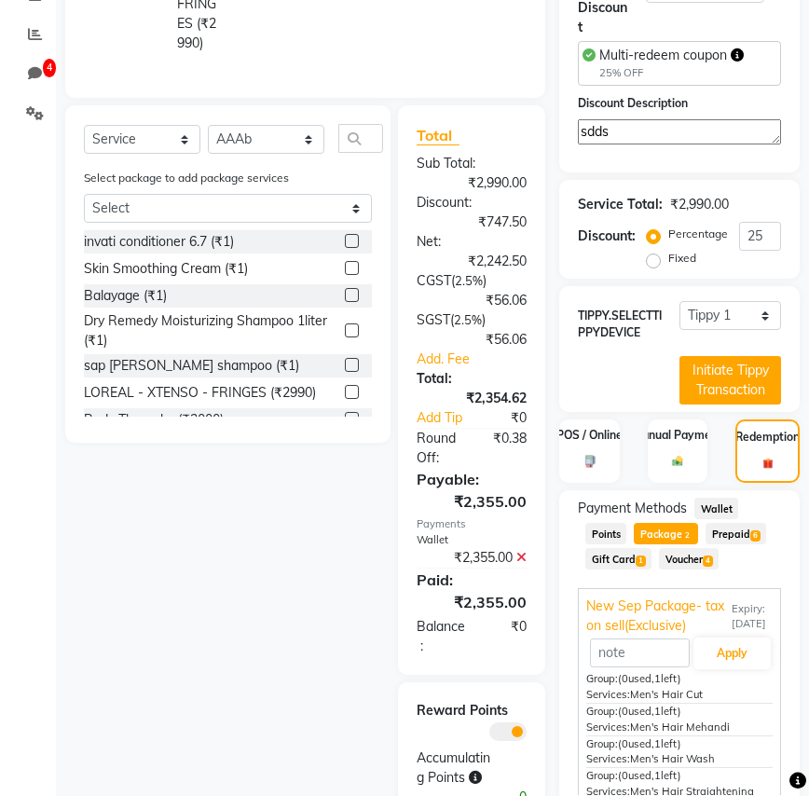
click at [524, 553] on icon at bounding box center [521, 557] width 10 height 13
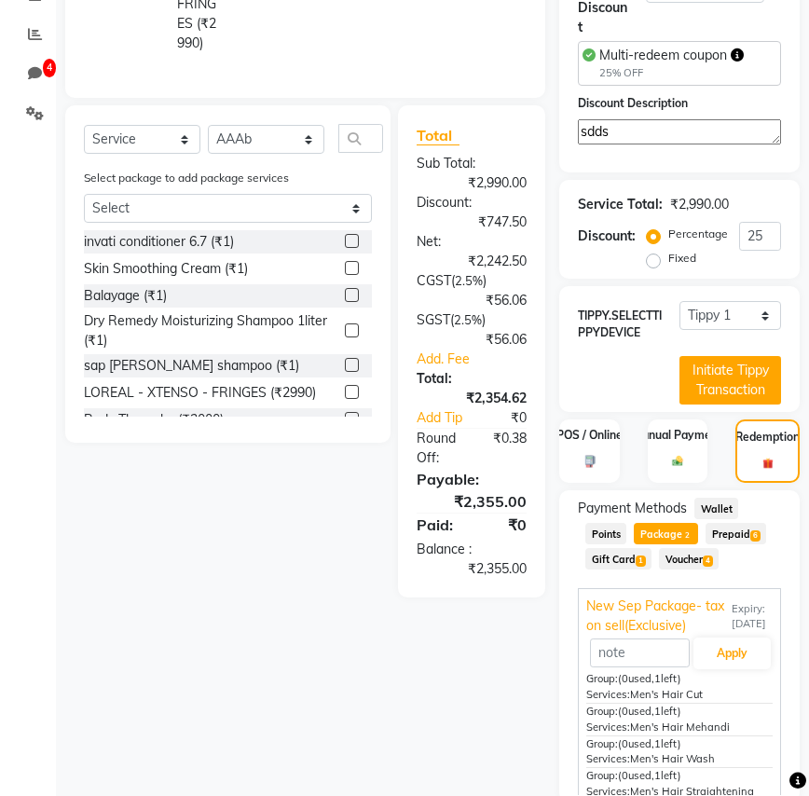
click at [713, 512] on span "Wallet" at bounding box center [716, 507] width 44 height 21
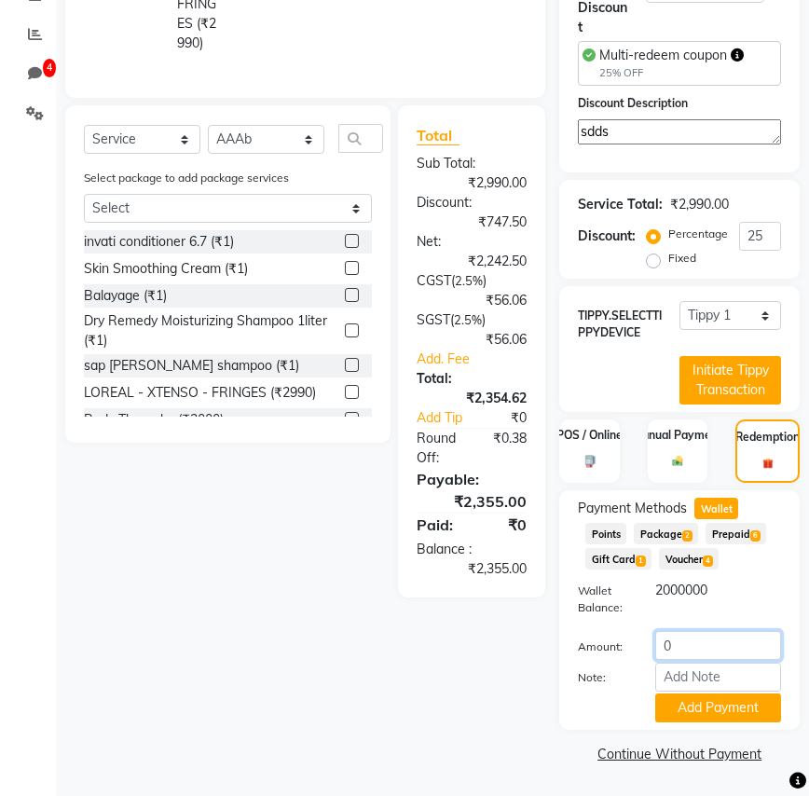
click at [687, 649] on input "0" at bounding box center [718, 645] width 126 height 29
type input "2300"
click at [706, 720] on button "Add Payment" at bounding box center [718, 707] width 126 height 29
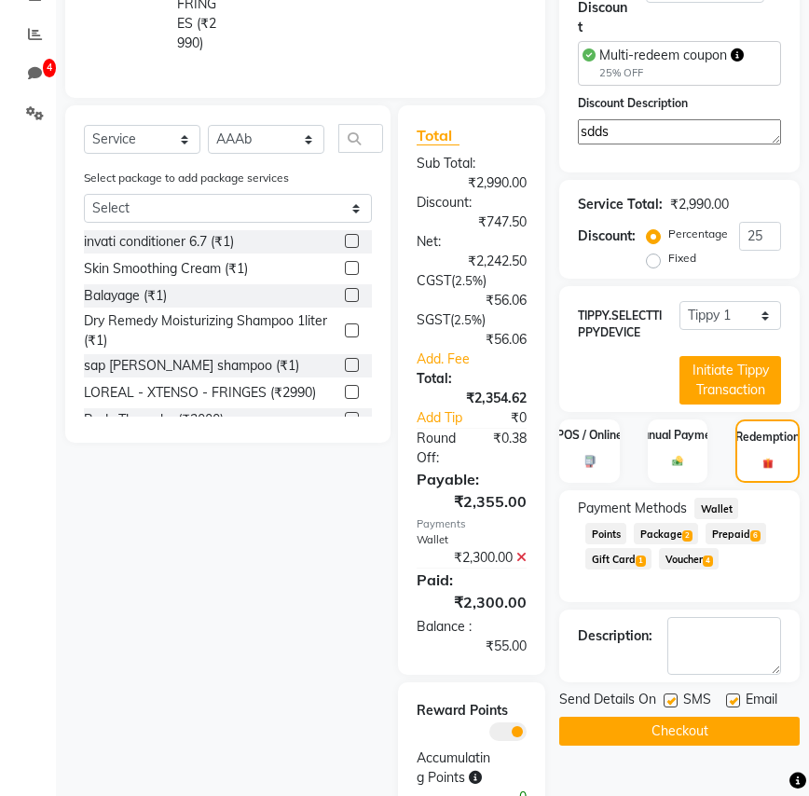
click at [524, 554] on icon at bounding box center [521, 557] width 10 height 13
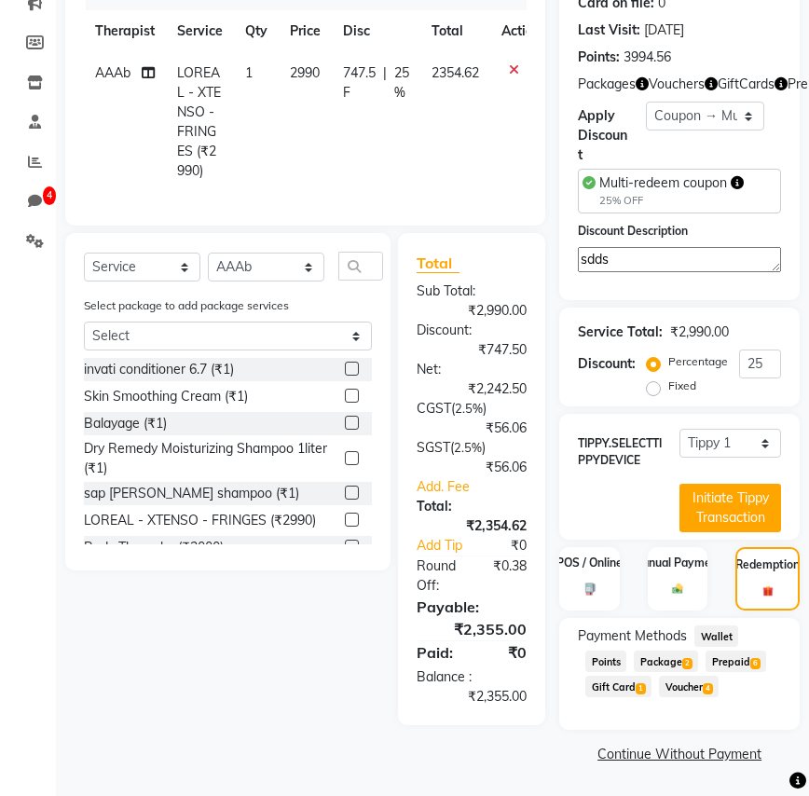
scroll to position [316, 0]
click at [725, 656] on span "Prepaid 6" at bounding box center [735, 660] width 61 height 21
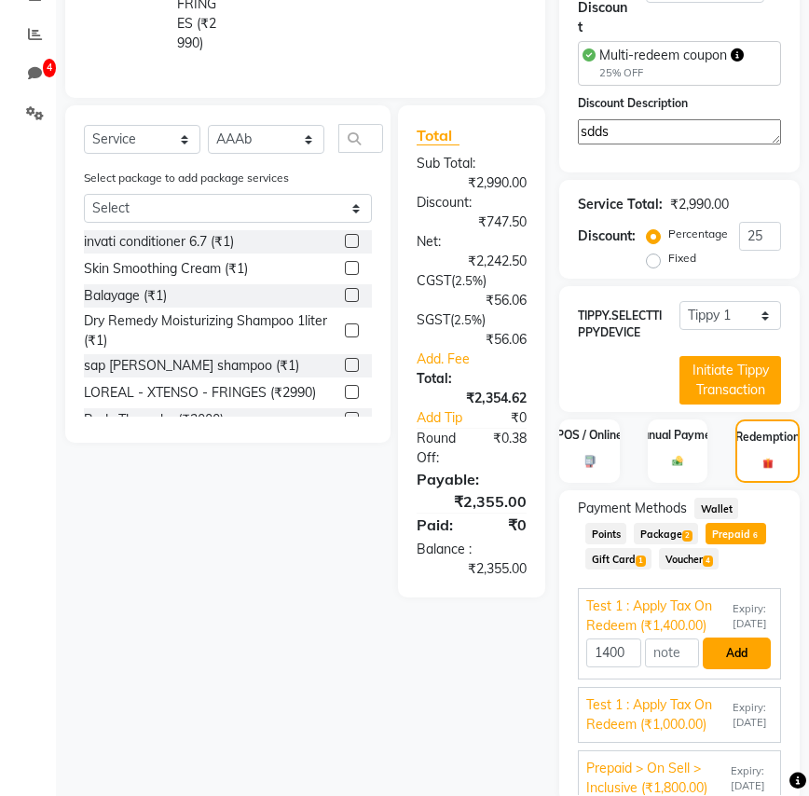
click at [736, 667] on button "Add" at bounding box center [736, 653] width 68 height 32
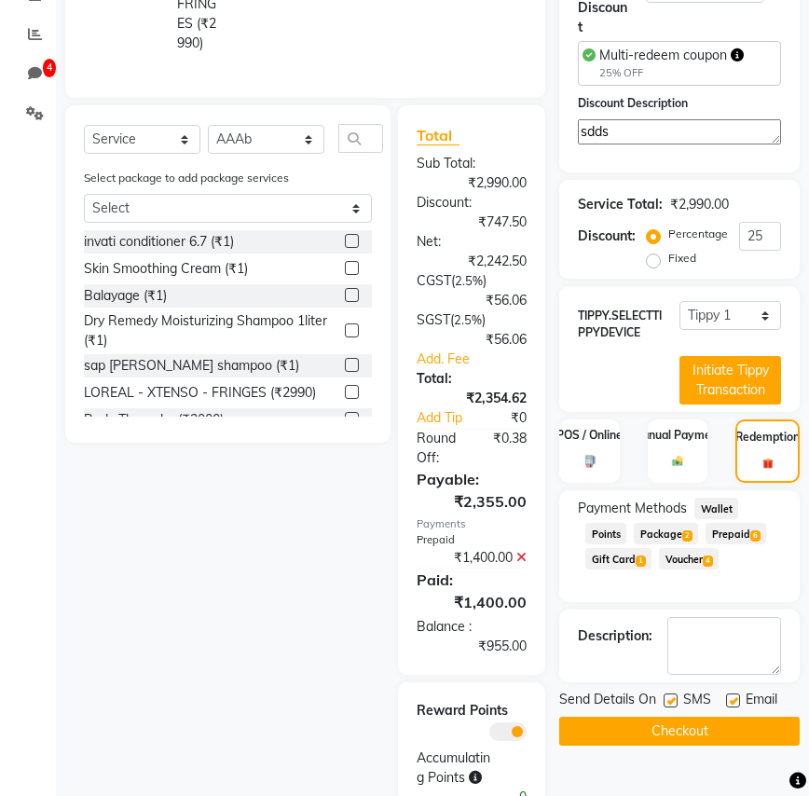
click at [522, 558] on icon at bounding box center [521, 557] width 10 height 13
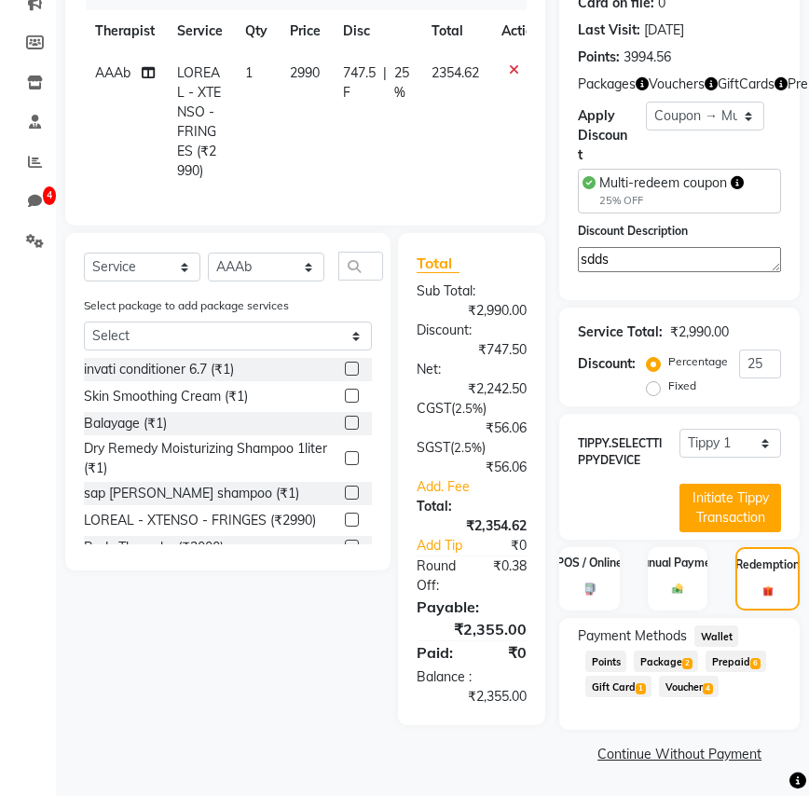
scroll to position [316, 0]
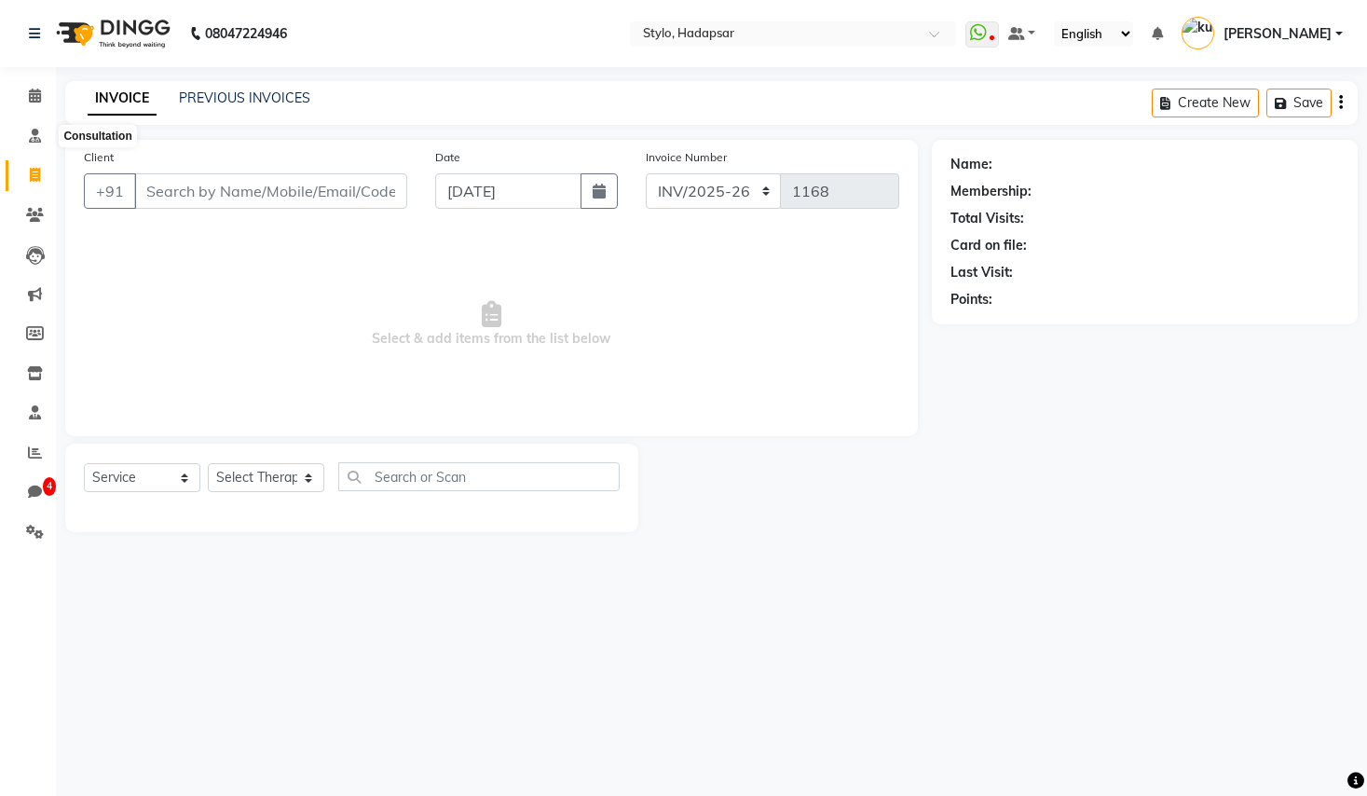
select select "157"
select select "service"
click at [31, 106] on span at bounding box center [35, 96] width 33 height 21
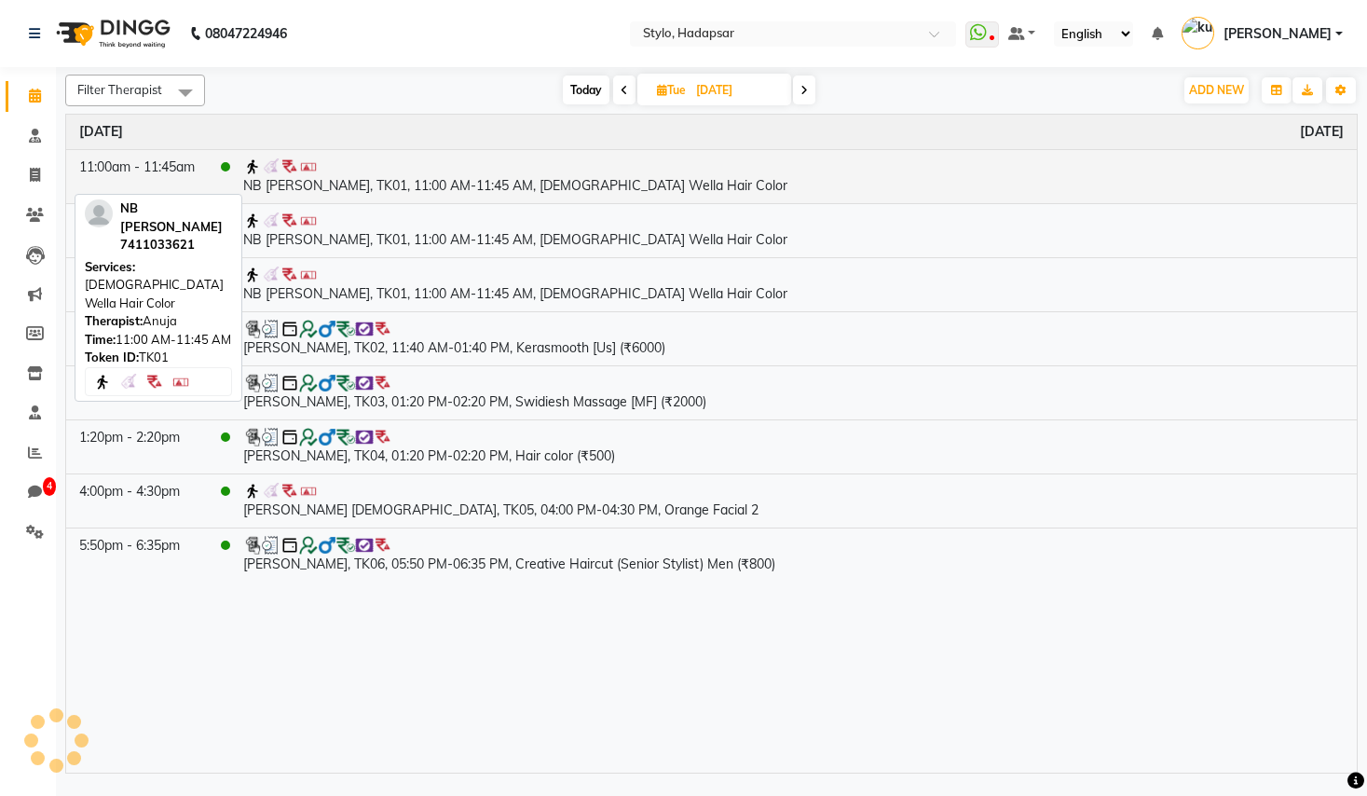
click at [365, 190] on td "NB [PERSON_NAME], TK01, 11:00 AM-11:45 AM, [DEMOGRAPHIC_DATA] Wella Hair Color" at bounding box center [793, 176] width 1126 height 54
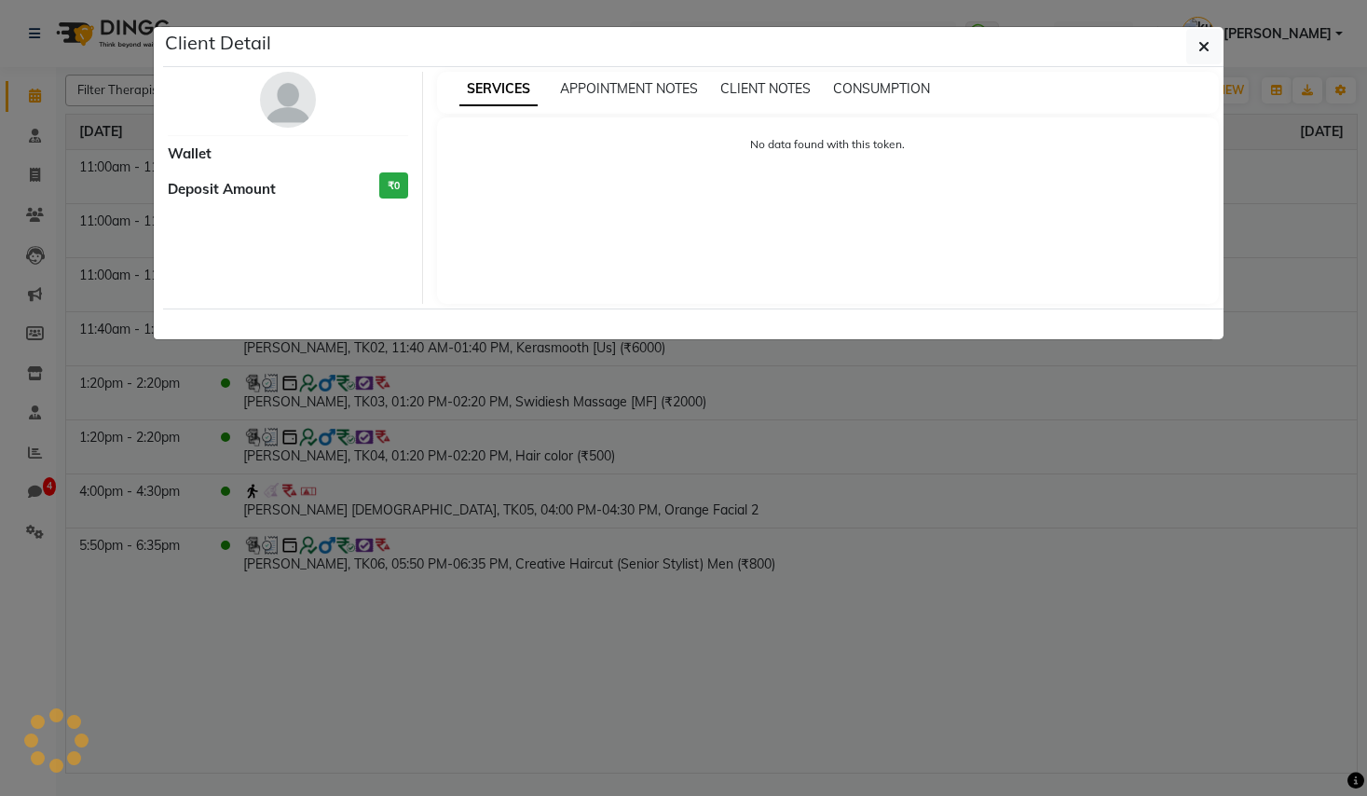
select select "3"
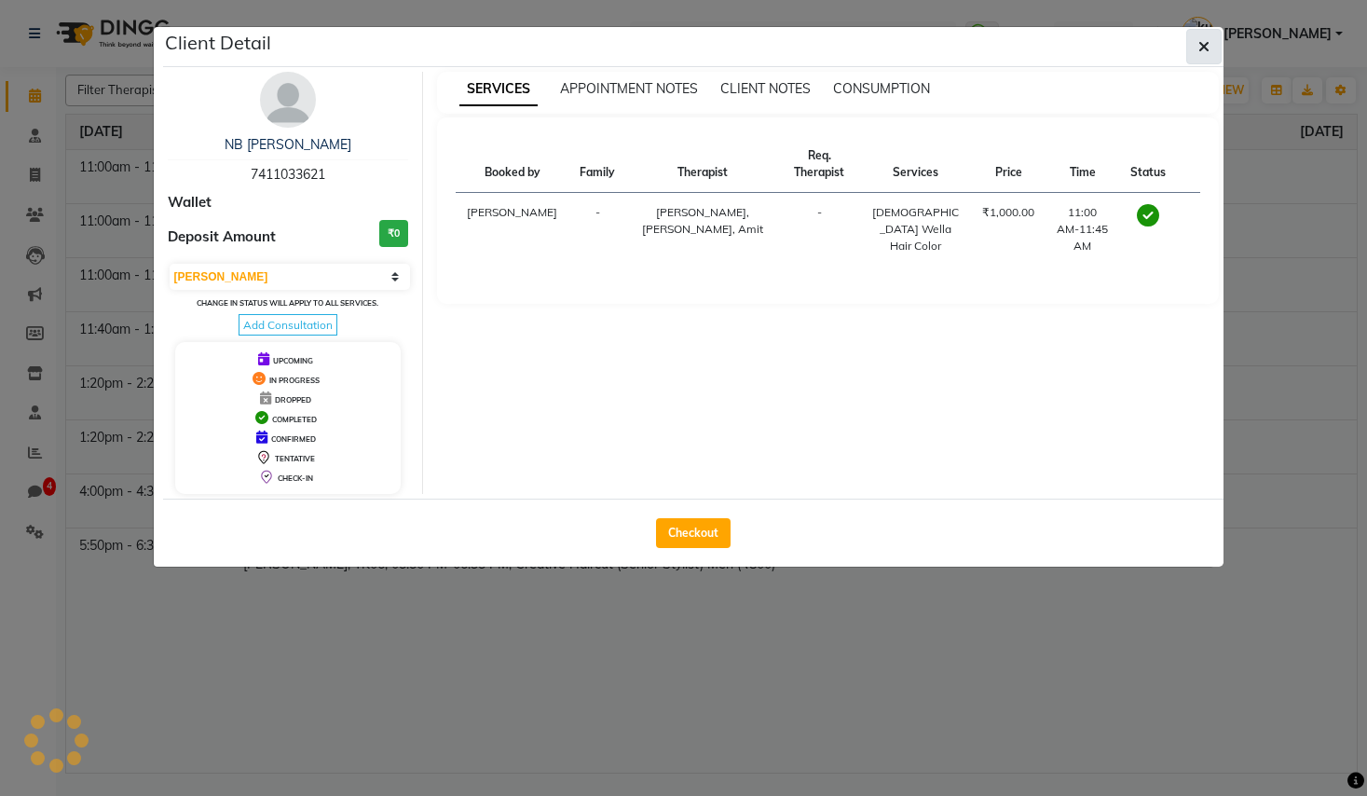
click at [1203, 42] on icon "button" at bounding box center [1203, 46] width 11 height 15
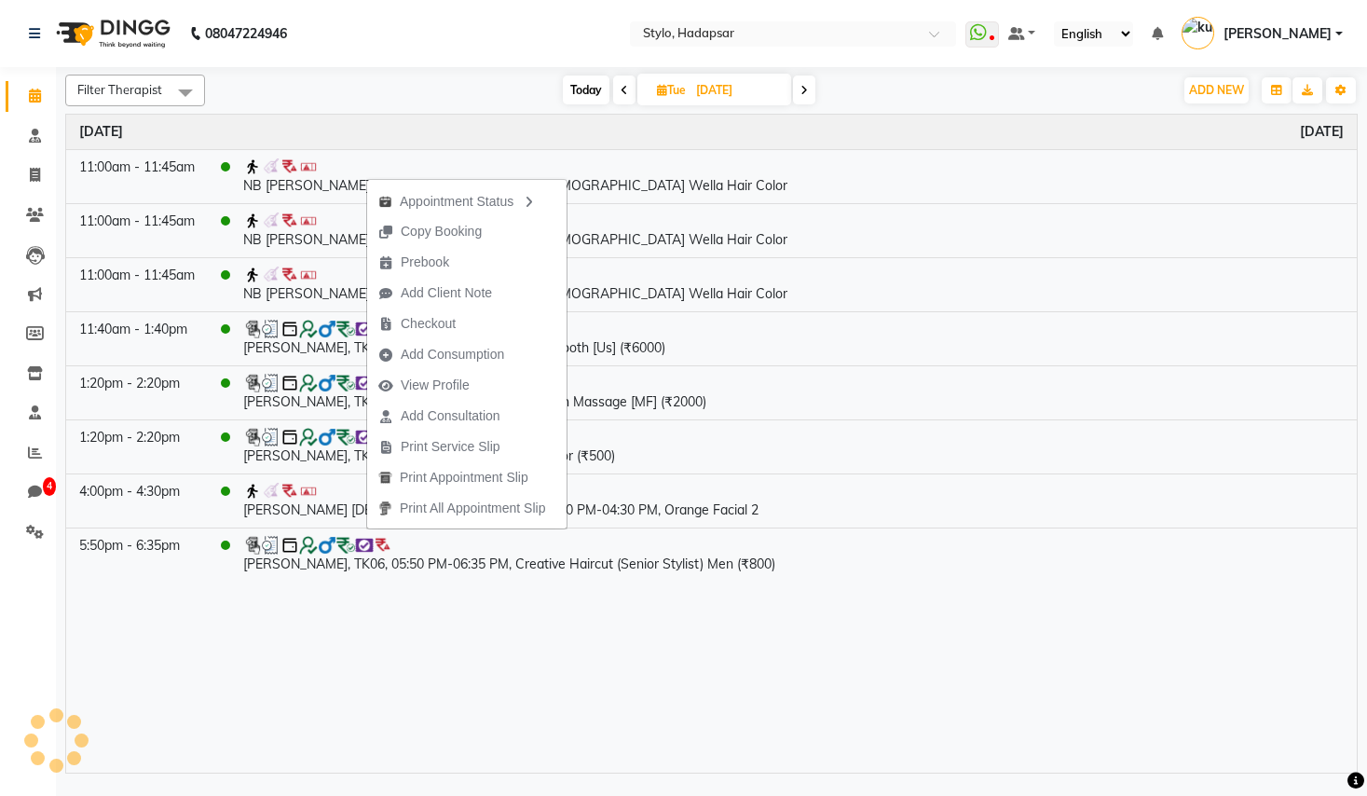
click at [443, 610] on div "Time Event [DATE] 11:00am - 11:45am NB [PERSON_NAME], TK01, 11:00 AM-11:45 AM, …" at bounding box center [711, 444] width 1290 height 658
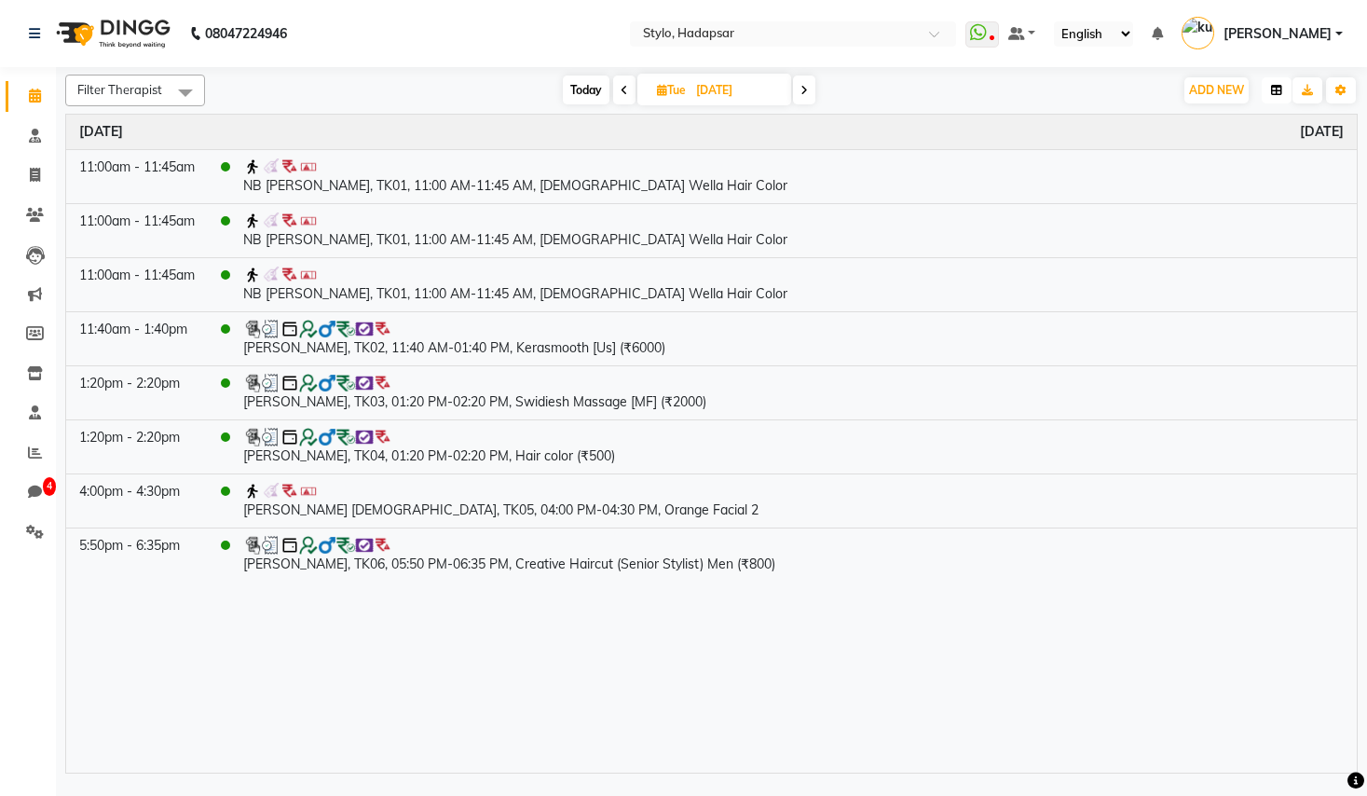
click at [1284, 93] on button "button" at bounding box center [1276, 90] width 30 height 26
click at [1202, 254] on div "Vertical" at bounding box center [1206, 251] width 167 height 24
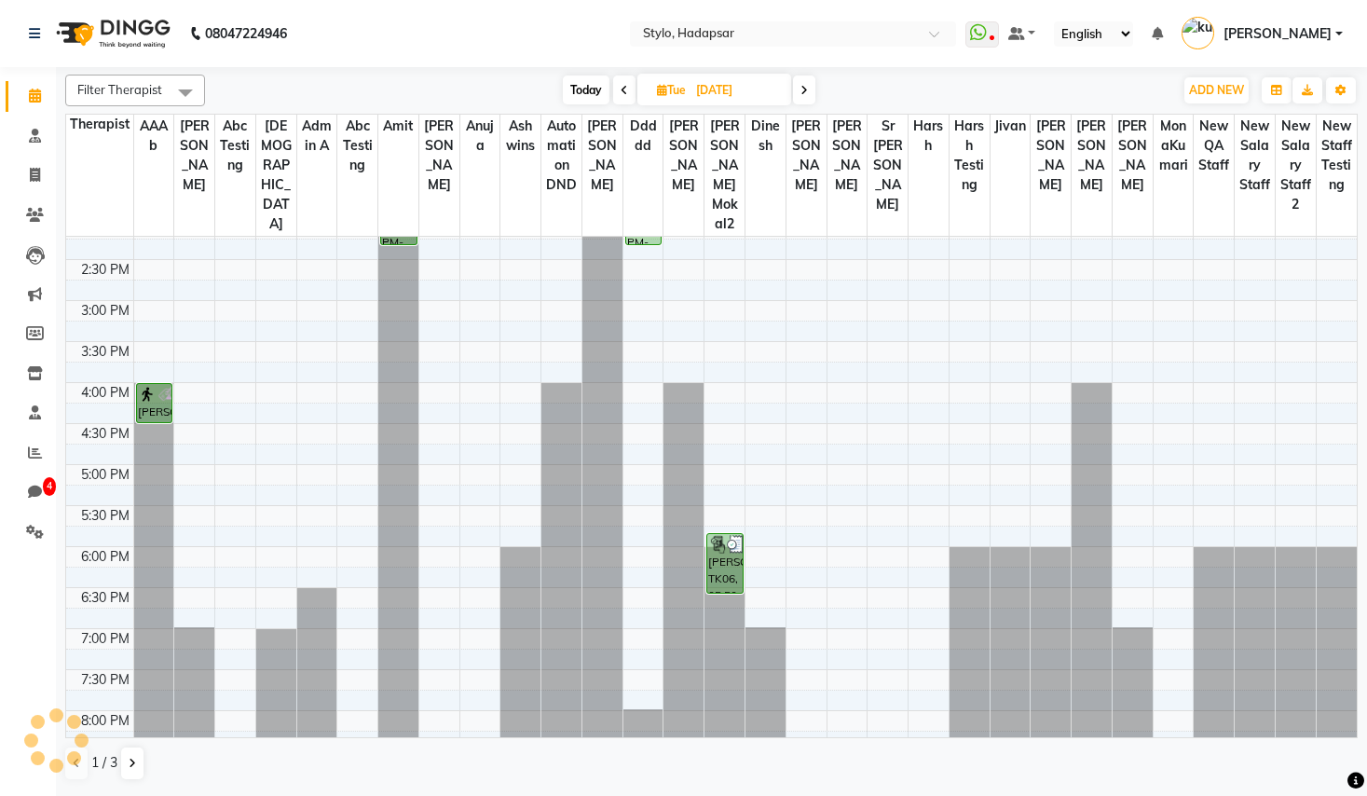
scroll to position [627, 0]
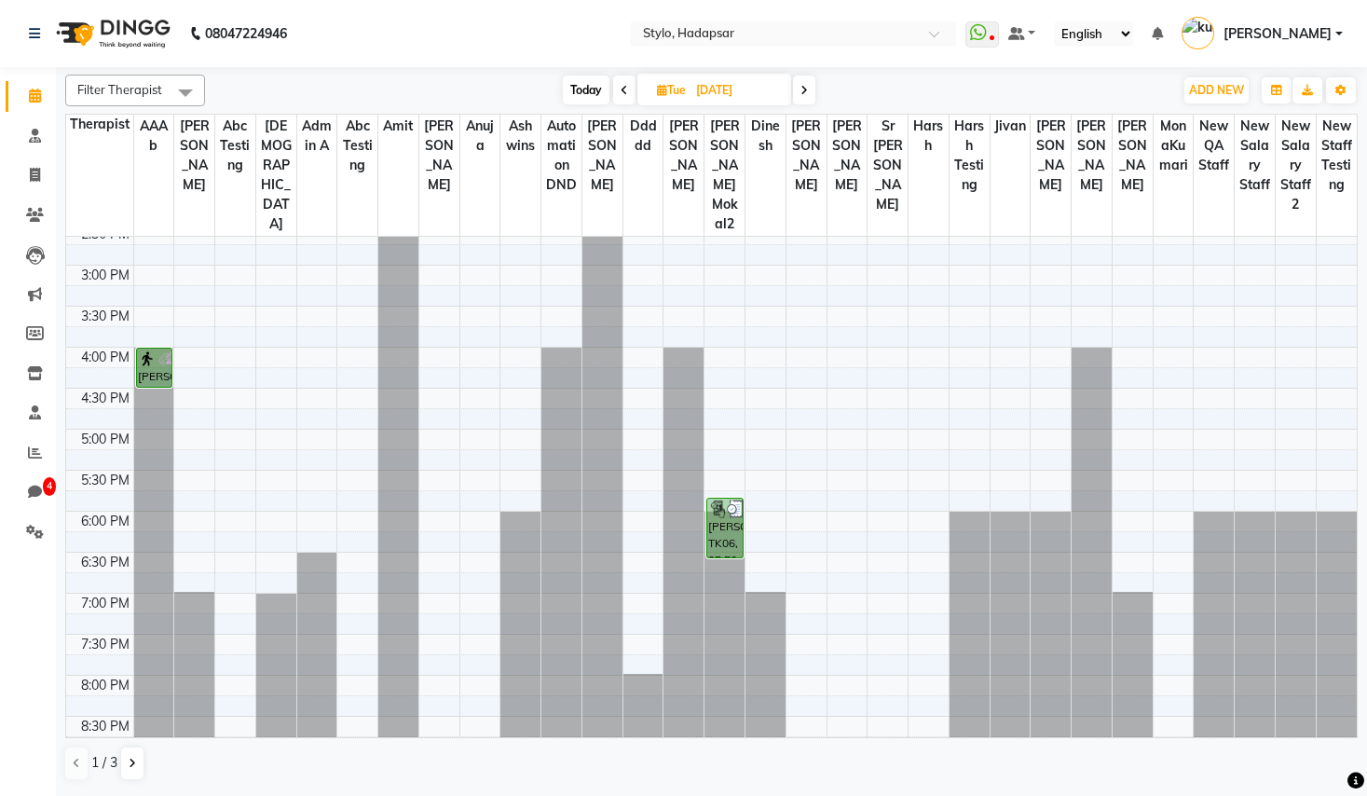
click at [805, 105] on div "Filter Therapist Select All AAAb aadi [PERSON_NAME] abc testing abhi Admin A Ab…" at bounding box center [711, 91] width 1292 height 32
click at [805, 98] on span at bounding box center [804, 89] width 22 height 29
type input "[DATE]"
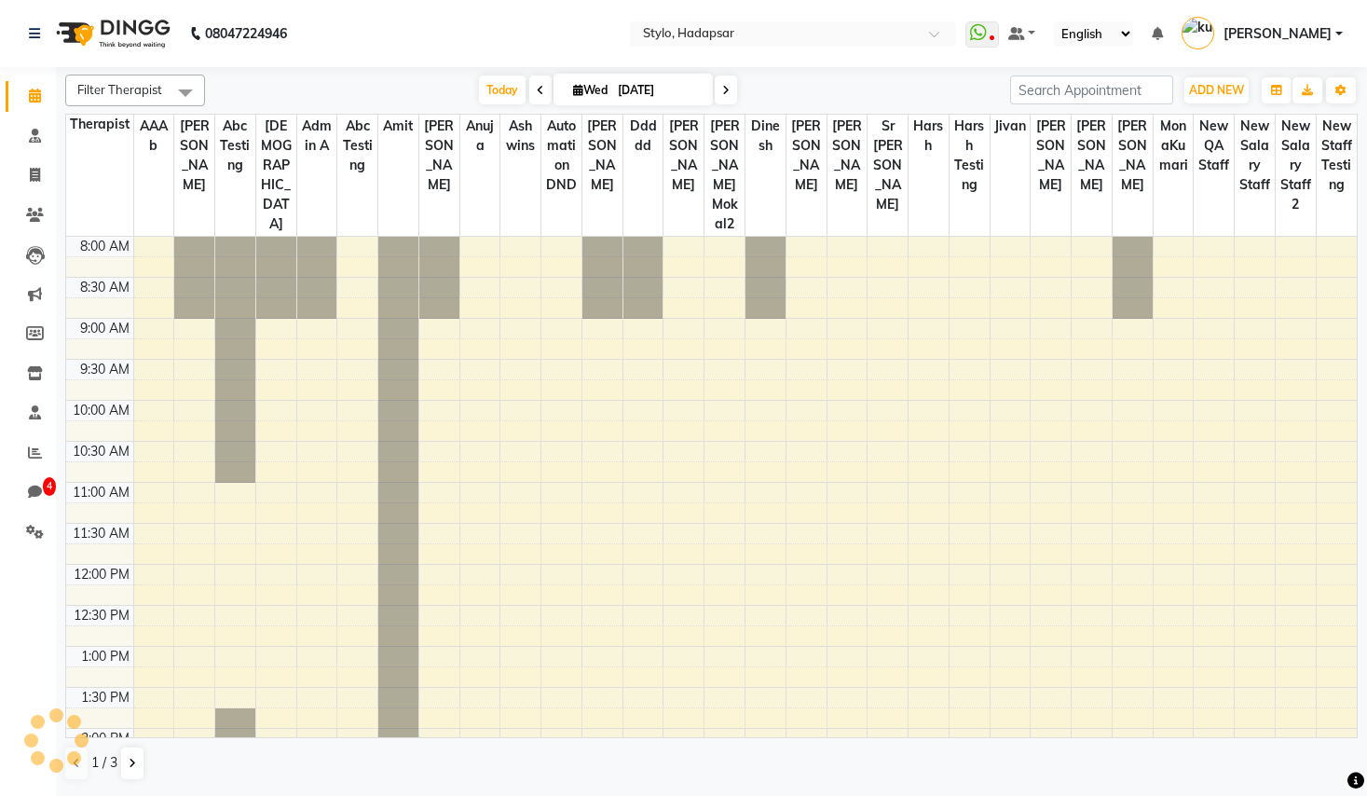
scroll to position [545, 0]
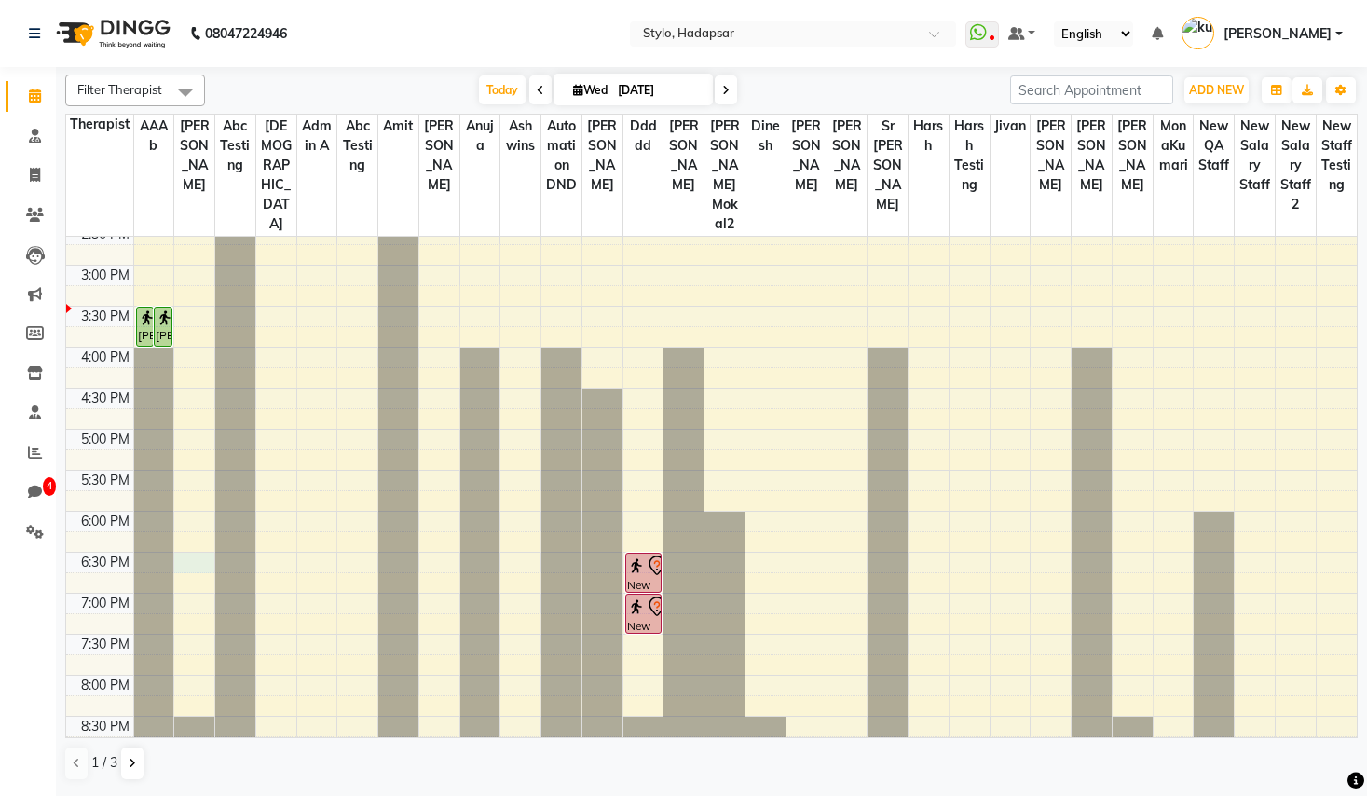
click at [192, 548] on div "8:00 AM 8:30 AM 9:00 AM 9:30 AM 10:00 AM 10:30 AM 11:00 AM 11:30 AM 12:00 PM 12…" at bounding box center [711, 224] width 1290 height 1065
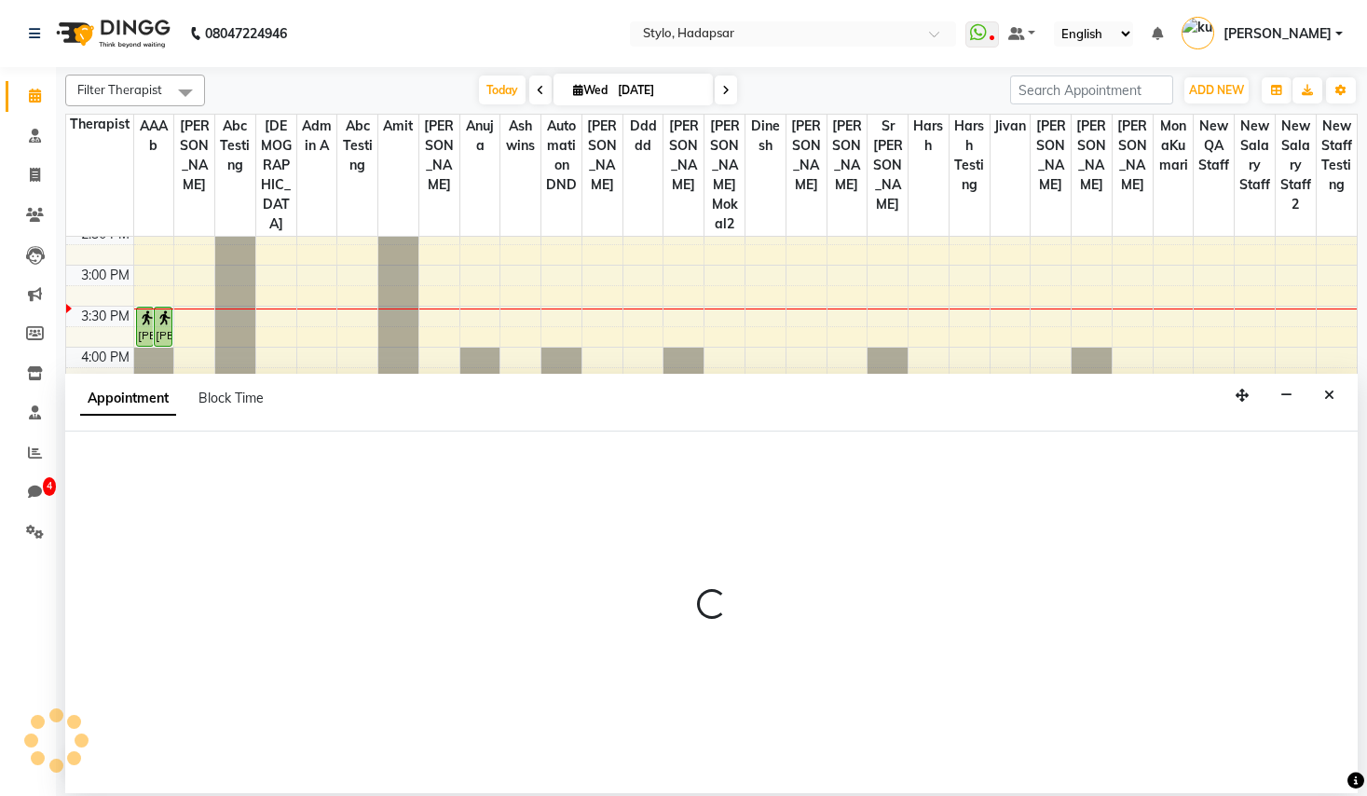
select select "5396"
select select "tentative"
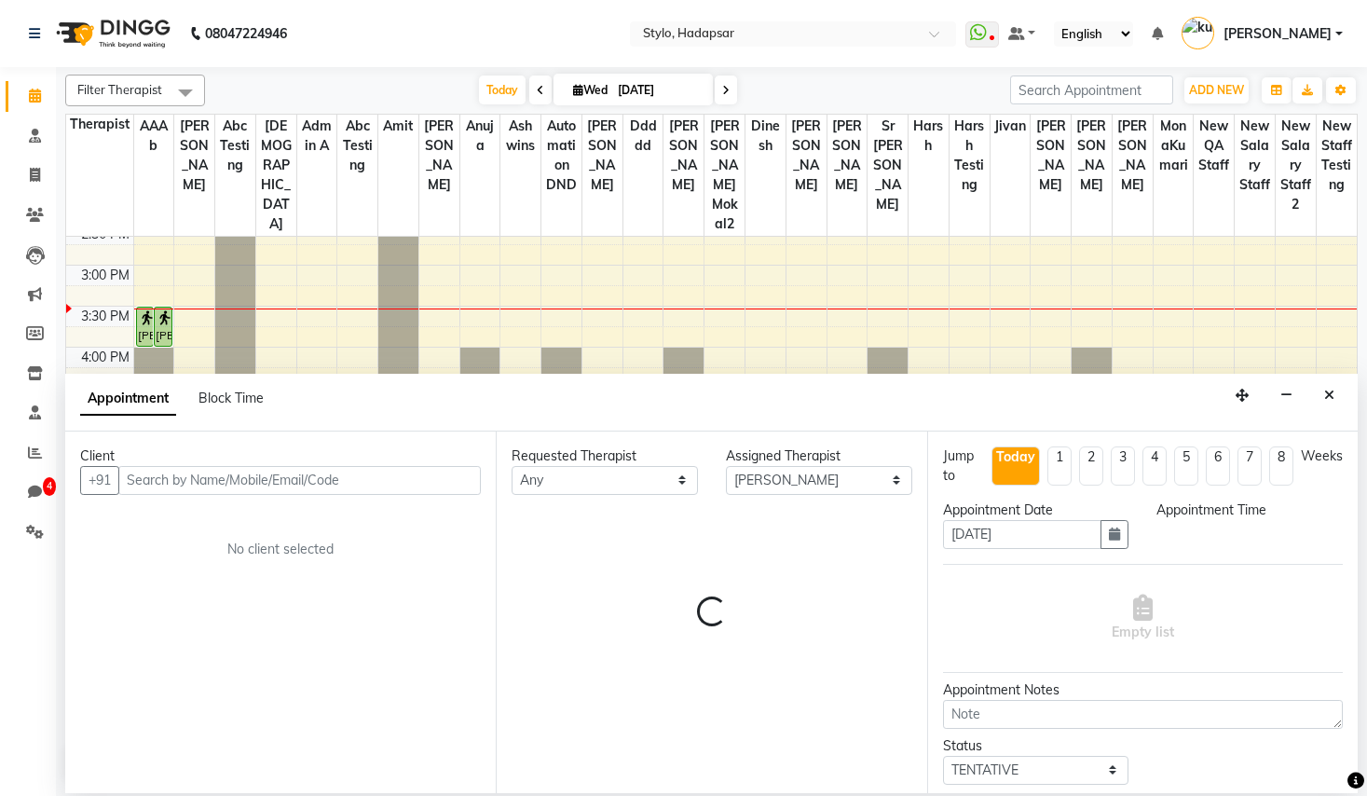
select select "1110"
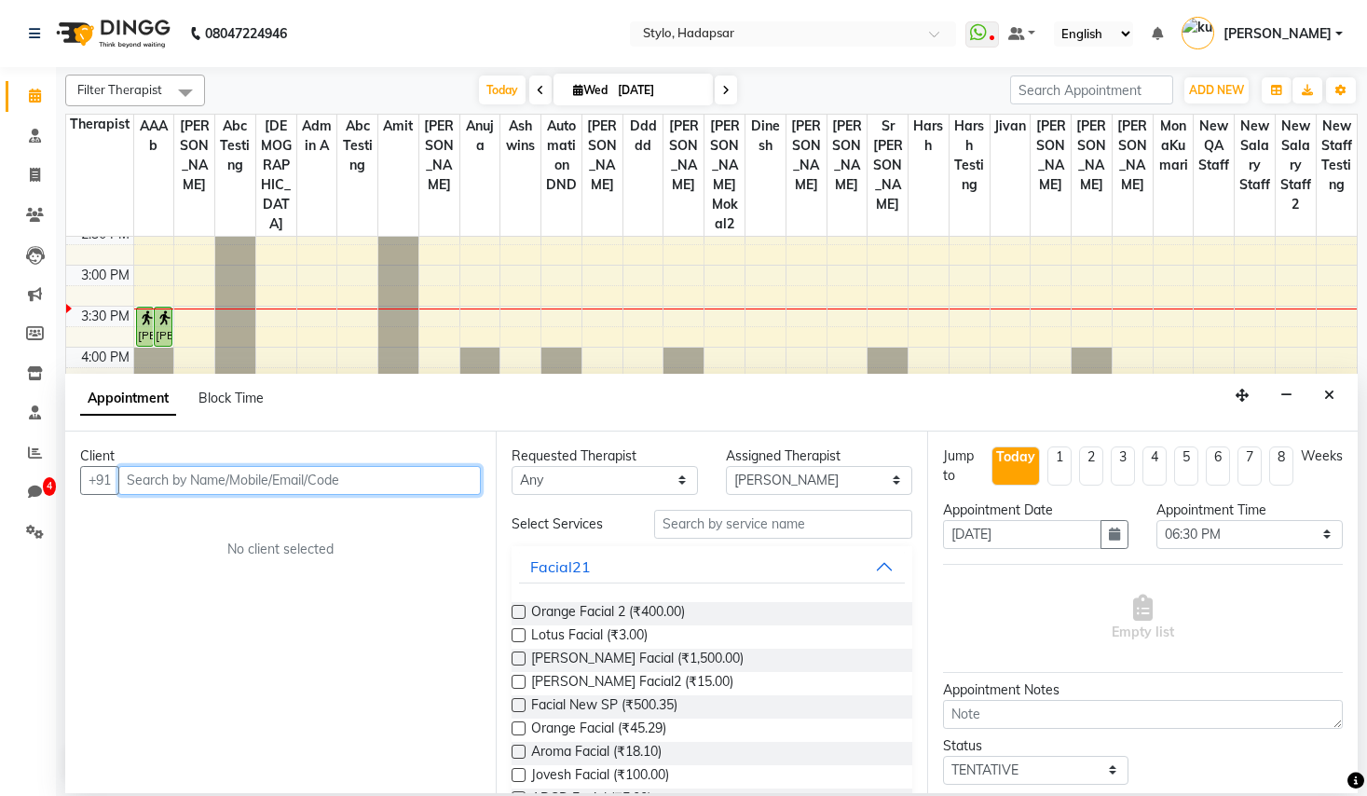
click at [390, 494] on input "text" at bounding box center [299, 480] width 362 height 29
click at [383, 483] on input "text" at bounding box center [299, 480] width 362 height 29
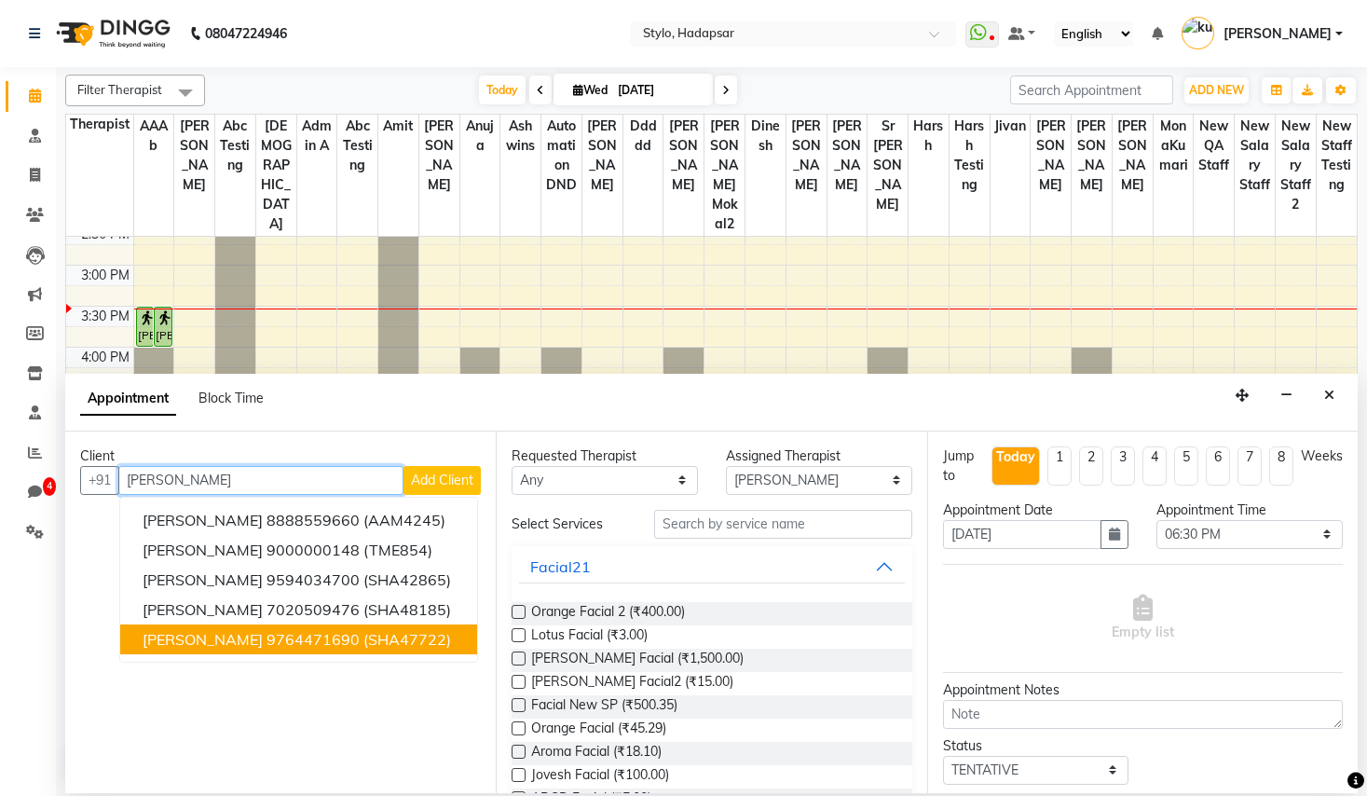
click at [266, 633] on ngb-highlight "9764471690" at bounding box center [312, 639] width 93 height 19
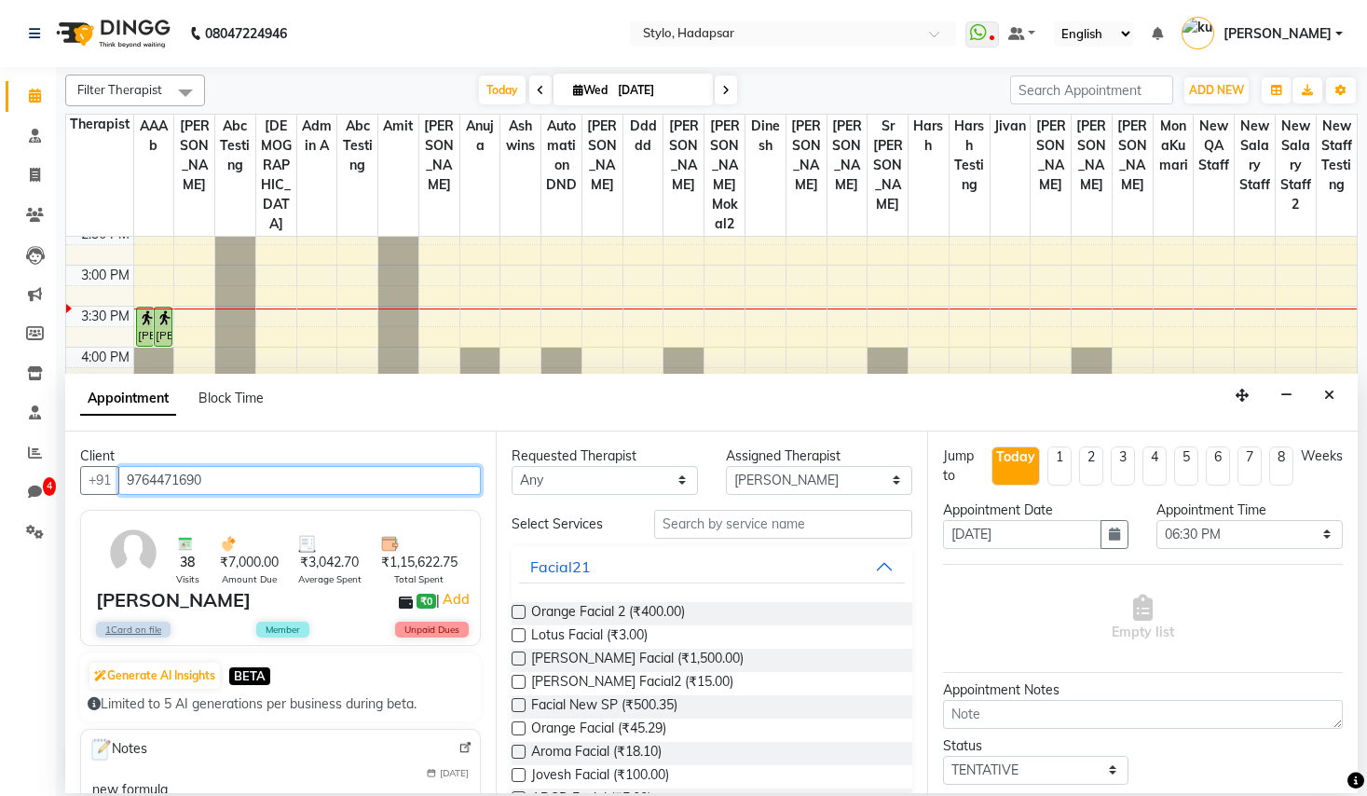
type input "9764471690"
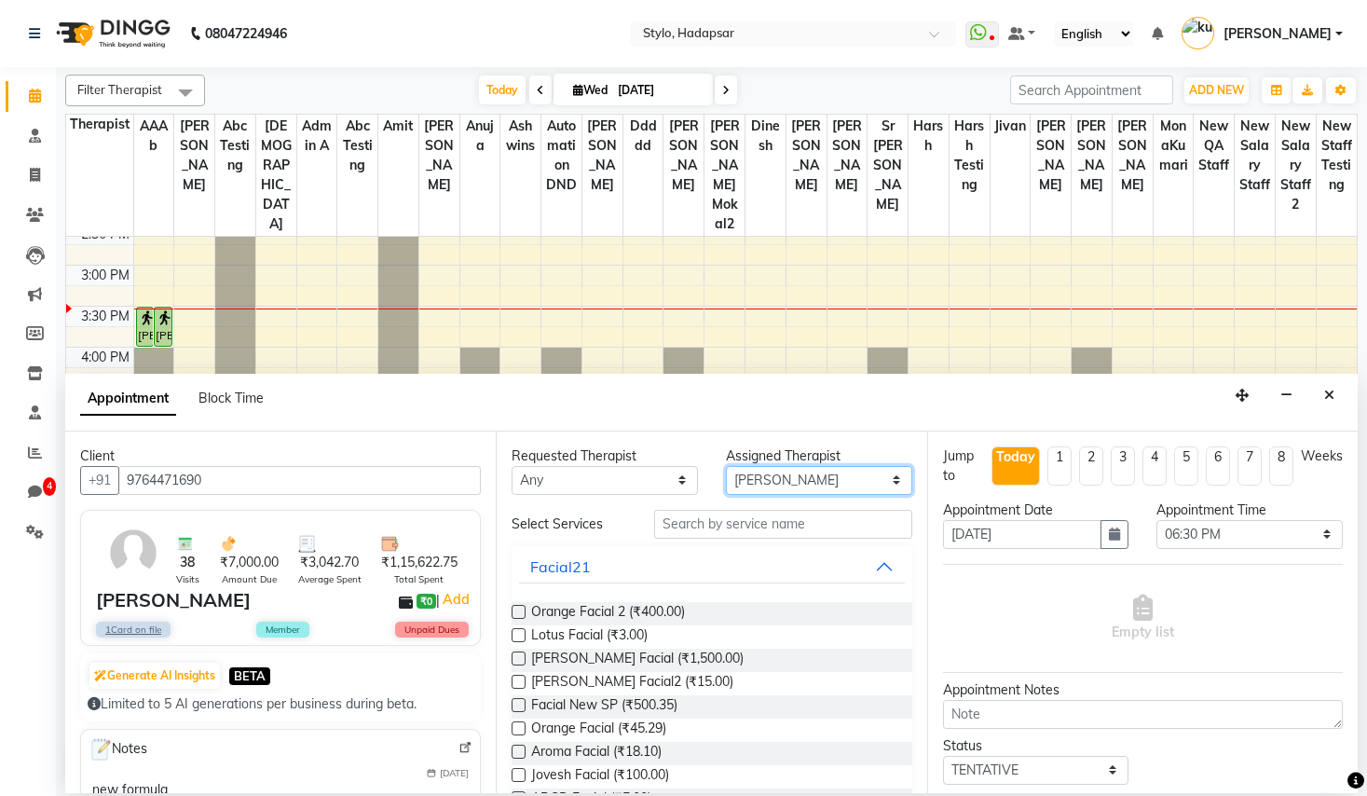
click at [804, 490] on select "Select AAAb aadi [PERSON_NAME] abc testing Abc testing abhi Admin A Amit Ankit …" at bounding box center [819, 480] width 186 height 29
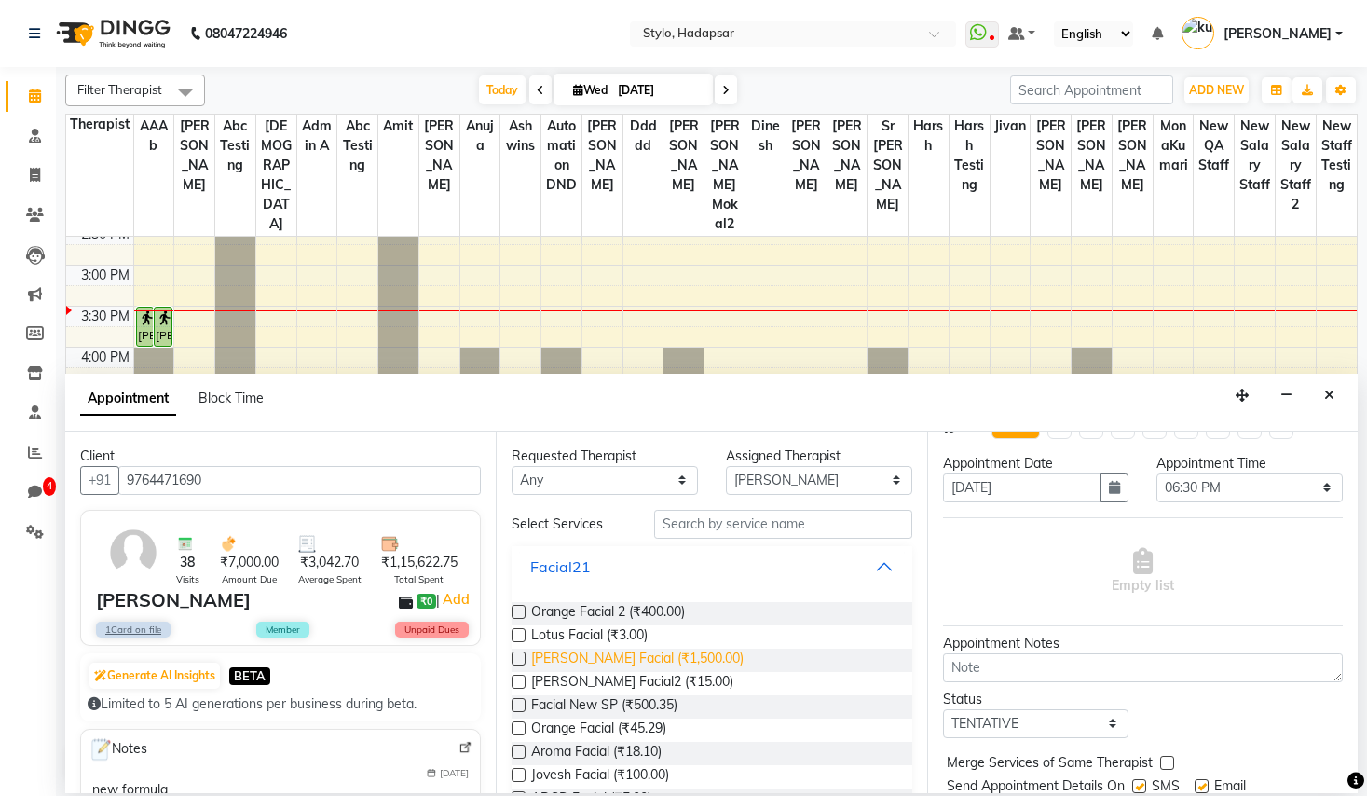
click at [603, 661] on span "[PERSON_NAME] Facial (₹1,500.00)" at bounding box center [637, 659] width 212 height 23
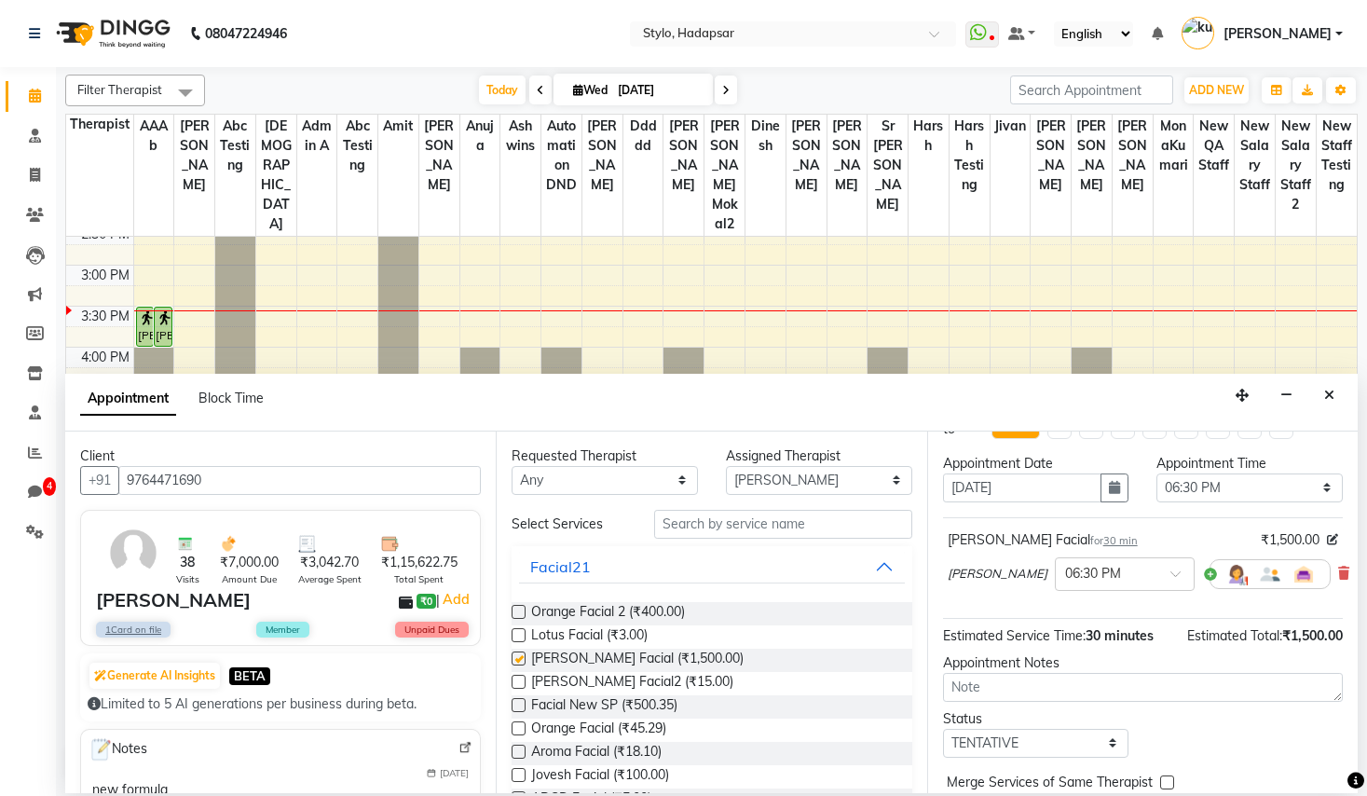
checkbox input "false"
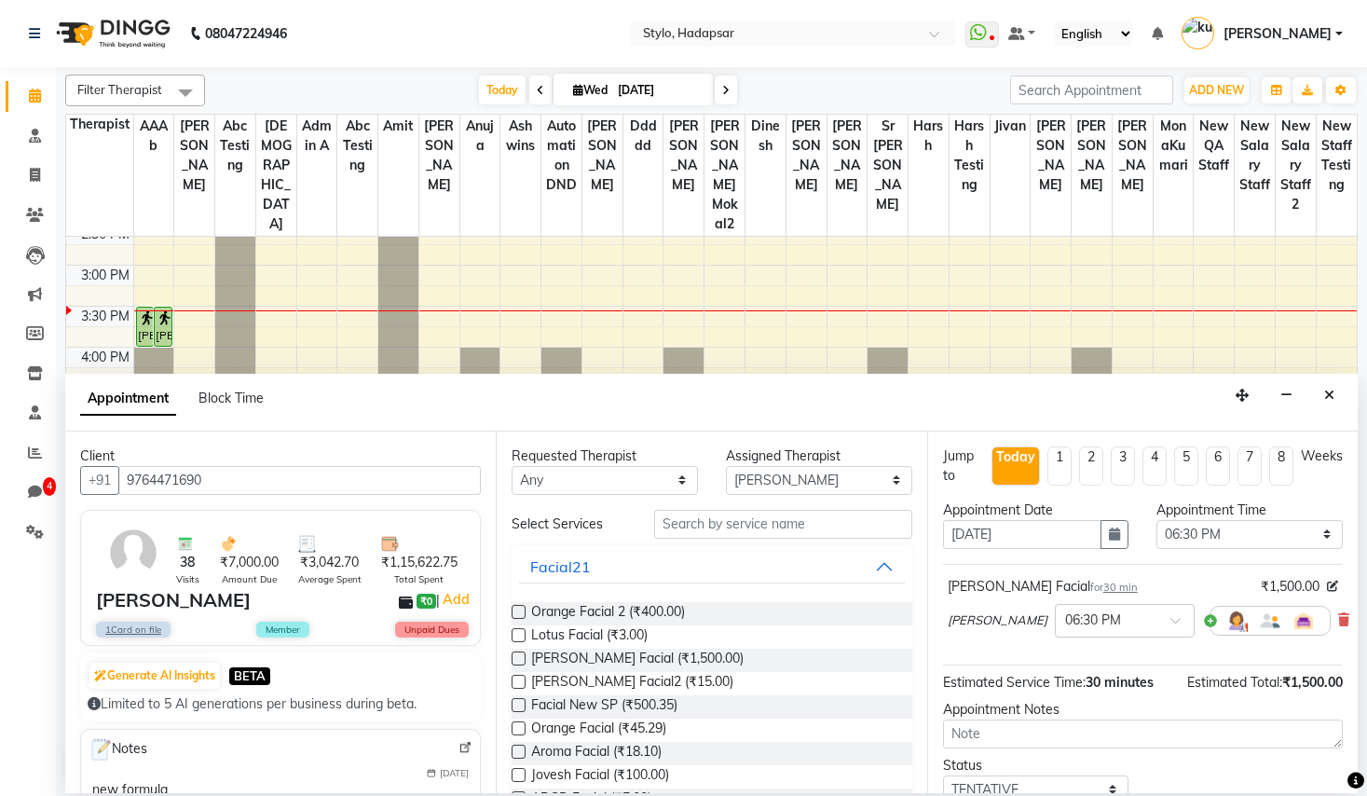
scroll to position [129, 0]
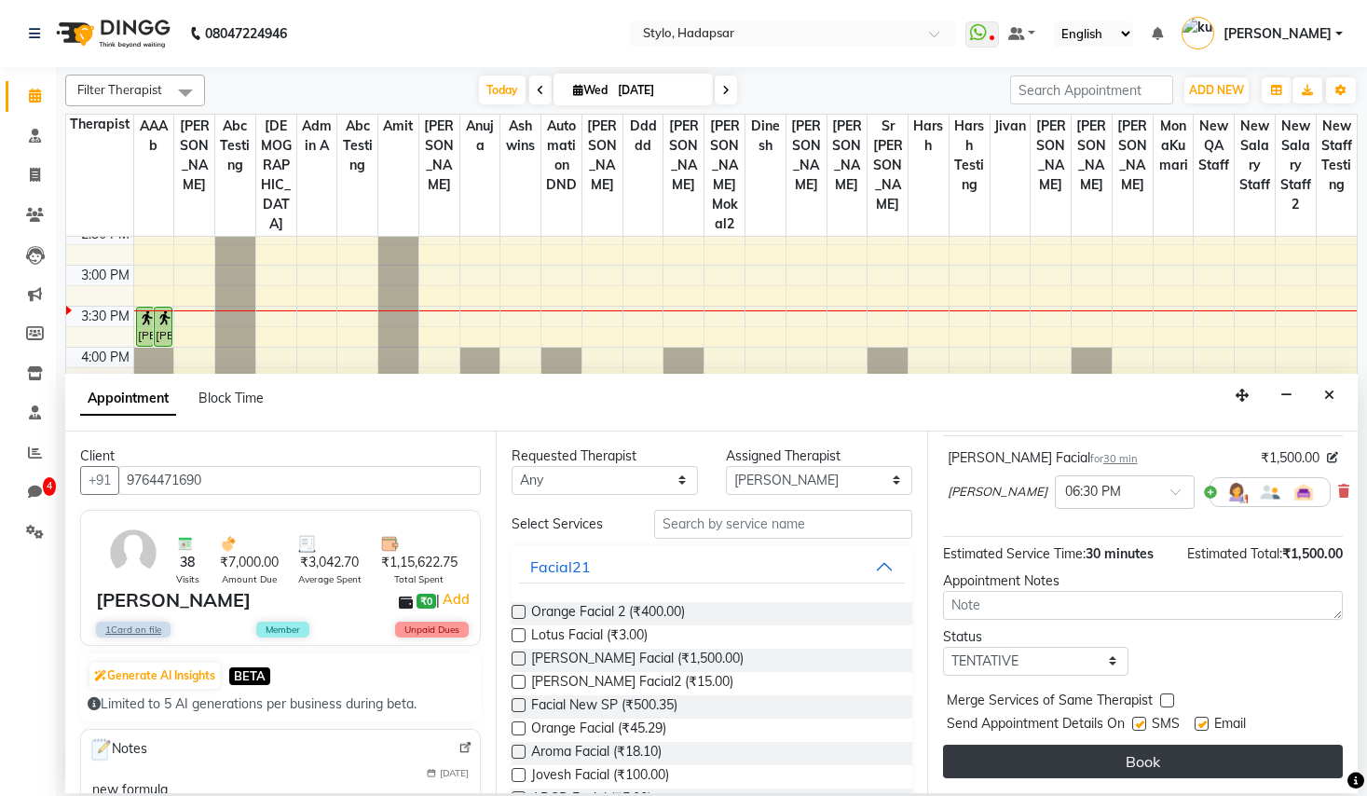
click at [1164, 766] on button "Book" at bounding box center [1143, 761] width 400 height 34
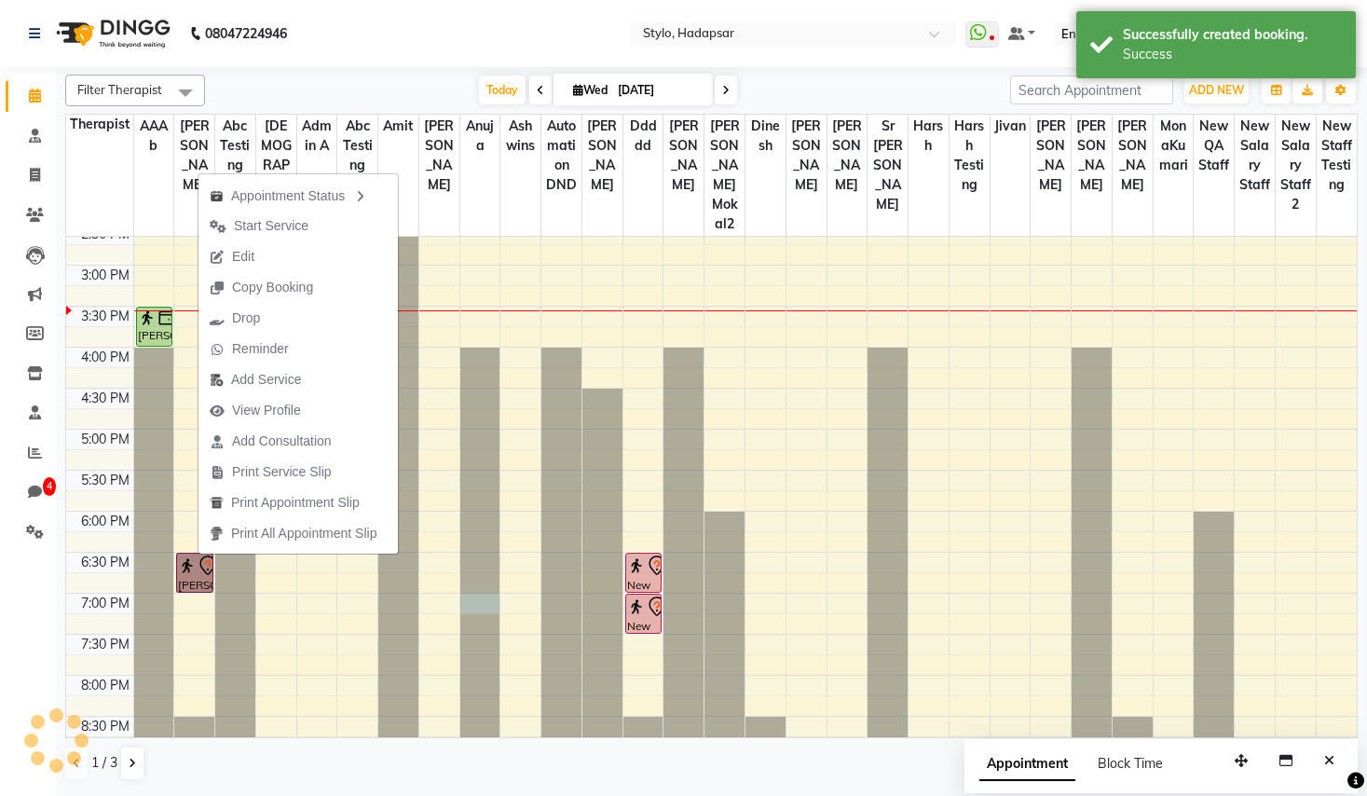
select select "2651"
select select "tentative"
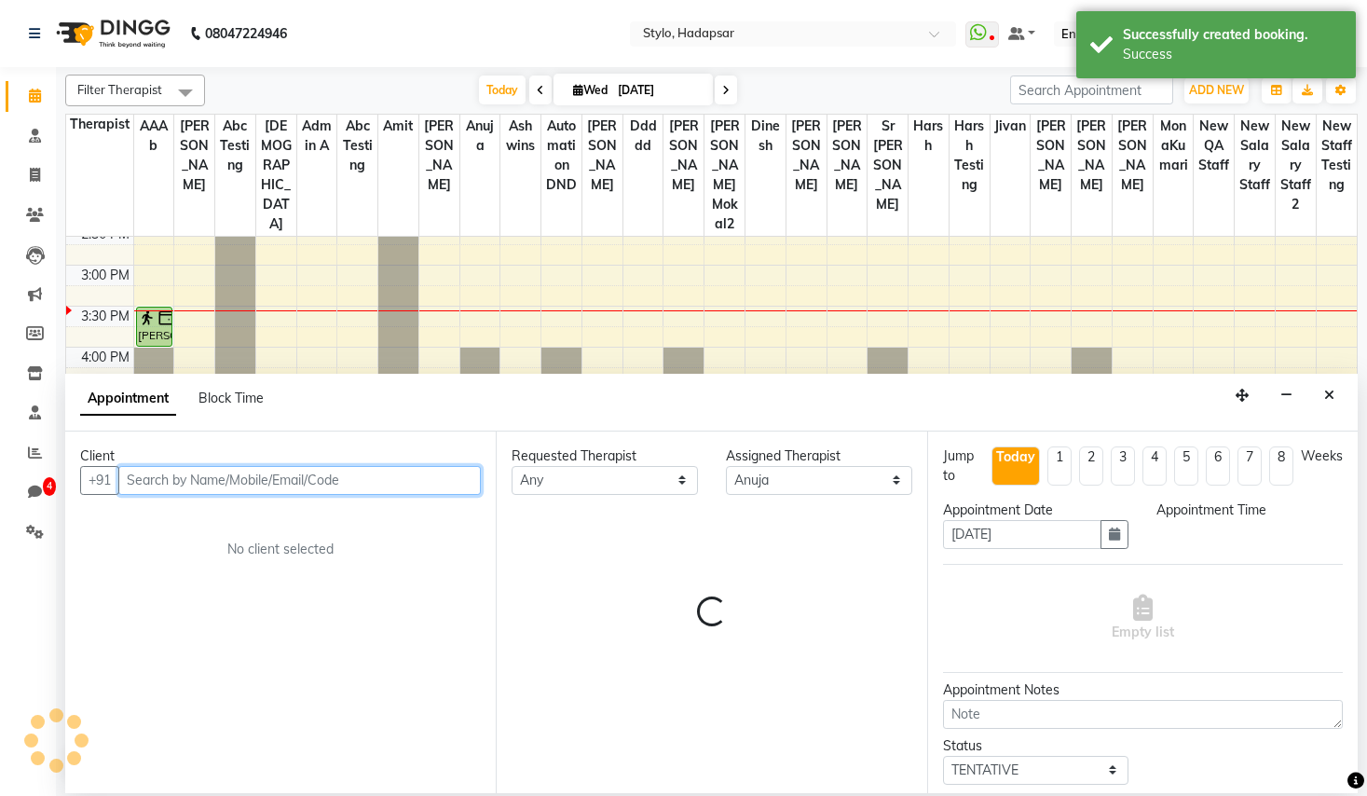
select select "1140"
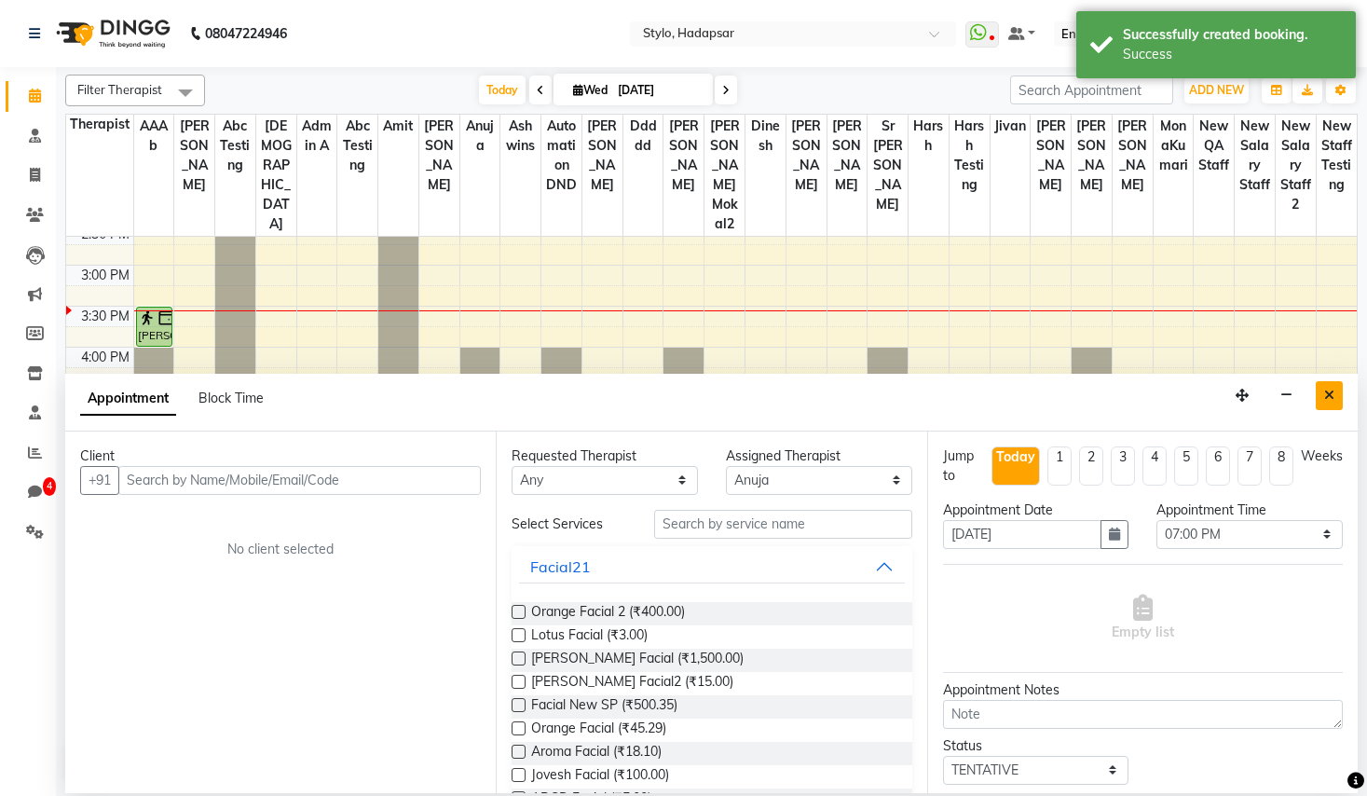
click at [1335, 401] on button "Close" at bounding box center [1328, 395] width 27 height 29
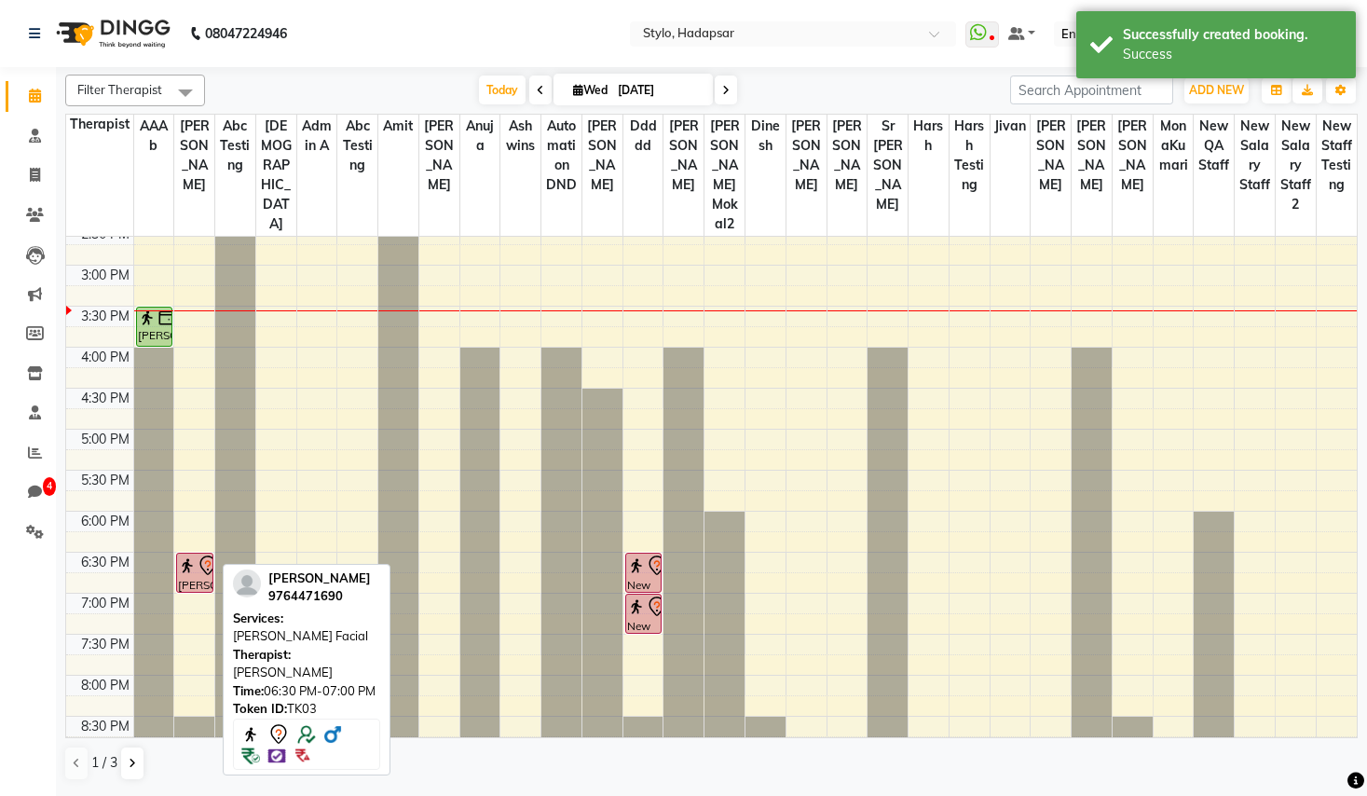
click at [178, 556] on div "[PERSON_NAME], TK03, 06:30 PM-07:00 PM, [PERSON_NAME] Facial" at bounding box center [194, 572] width 35 height 38
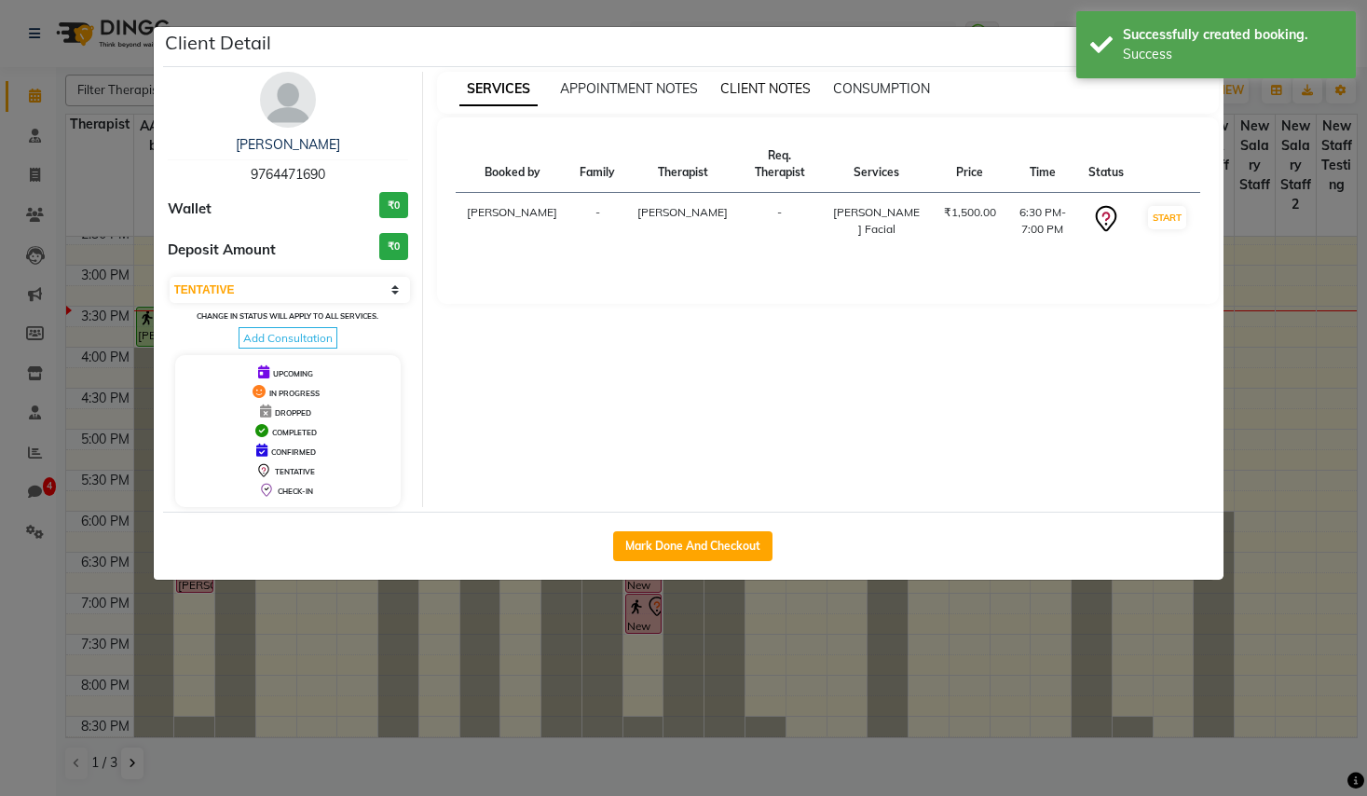
click at [810, 87] on span "CLIENT NOTES" at bounding box center [765, 88] width 90 height 17
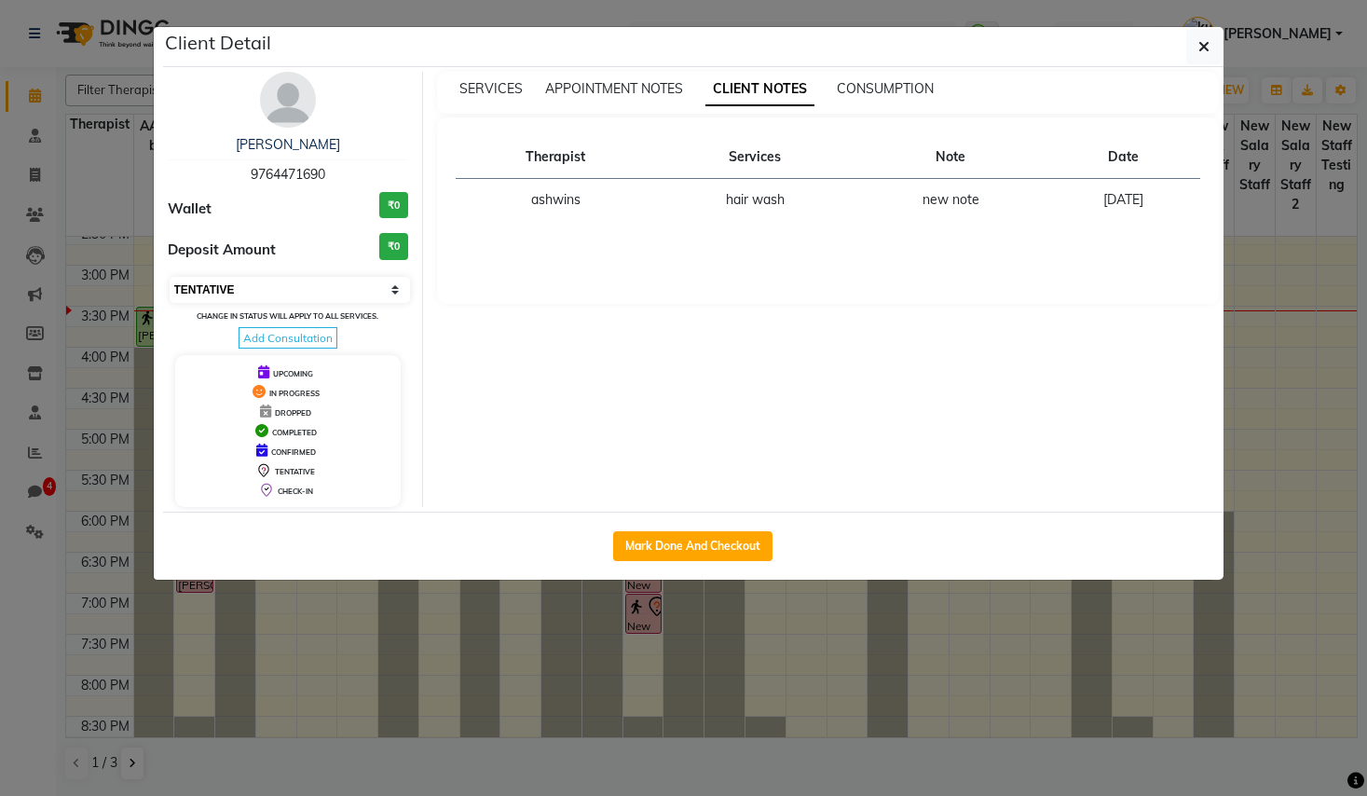
click at [352, 291] on select "Select IN SERVICE CONFIRMED TENTATIVE CHECK IN MARK DONE DROPPED UPCOMING" at bounding box center [290, 290] width 241 height 26
select select "3"
click at [170, 277] on select "Select IN SERVICE CONFIRMED TENTATIVE CHECK IN MARK DONE DROPPED UPCOMING" at bounding box center [290, 290] width 241 height 26
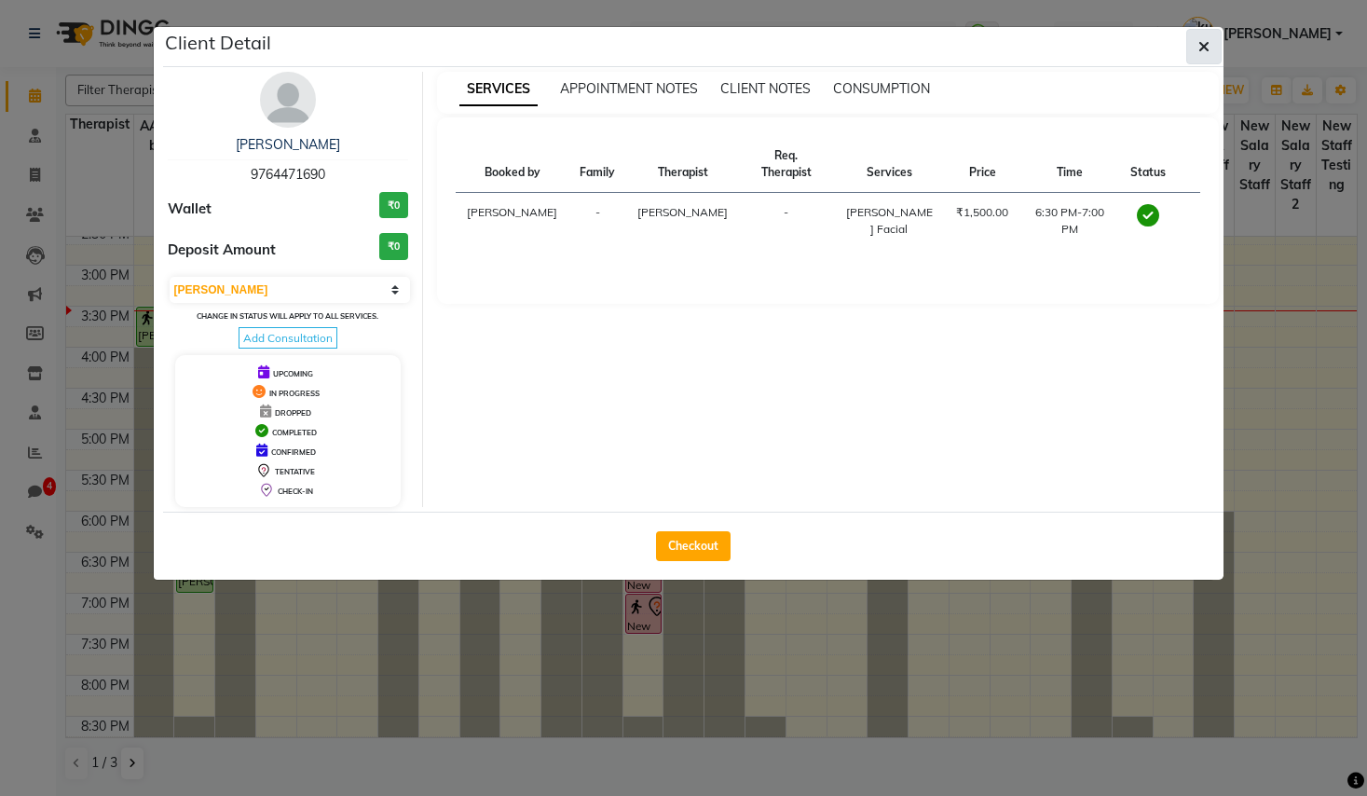
click at [1205, 50] on icon "button" at bounding box center [1203, 46] width 11 height 15
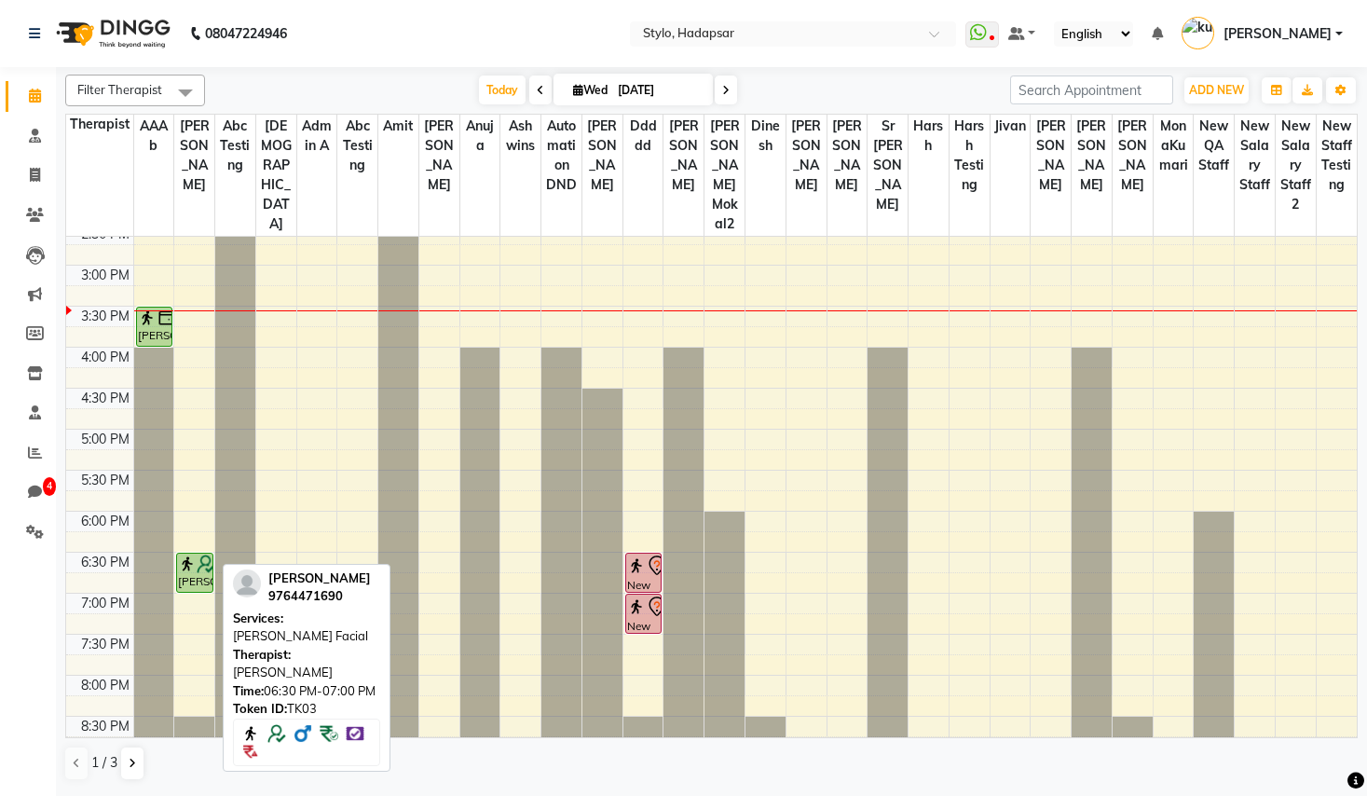
click at [199, 554] on img at bounding box center [206, 563] width 19 height 19
select select "3"
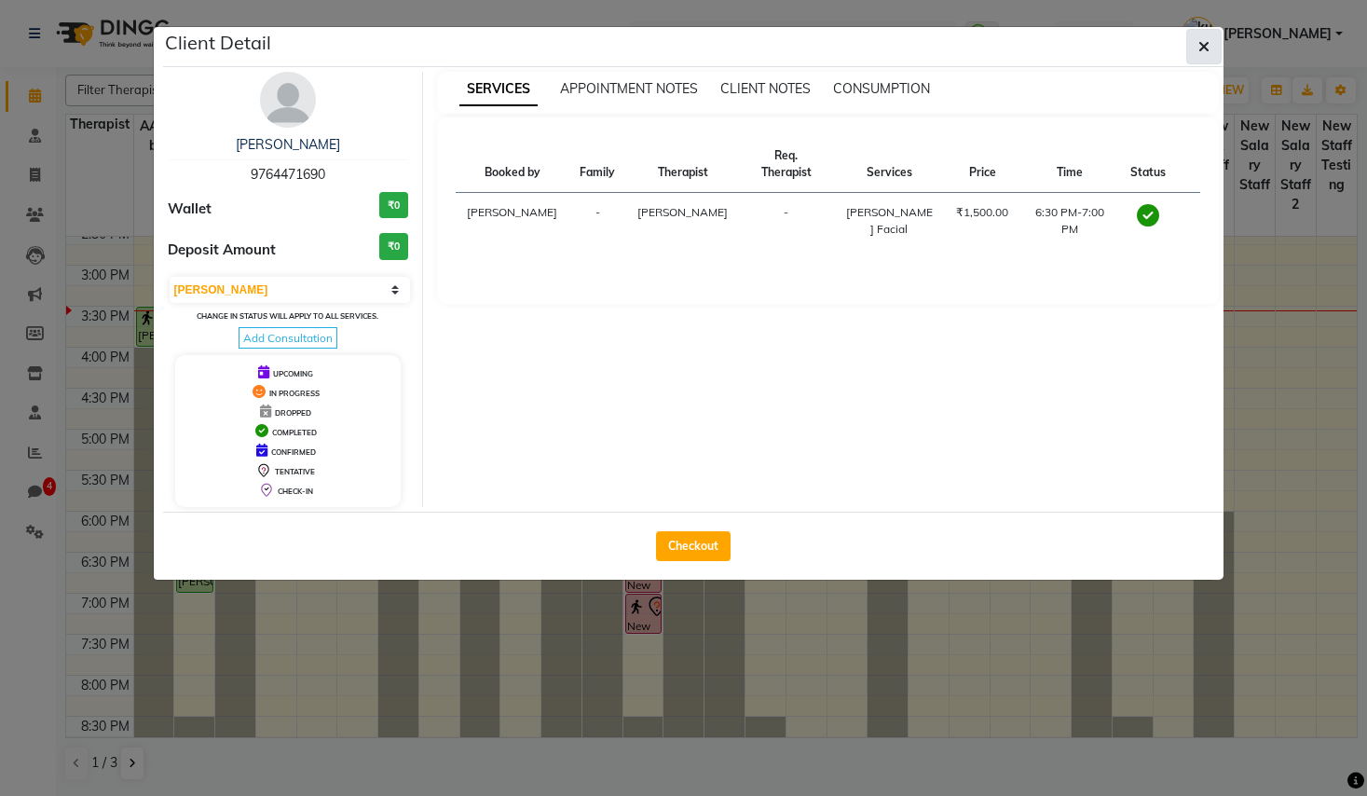
click at [1198, 39] on icon "button" at bounding box center [1203, 46] width 11 height 15
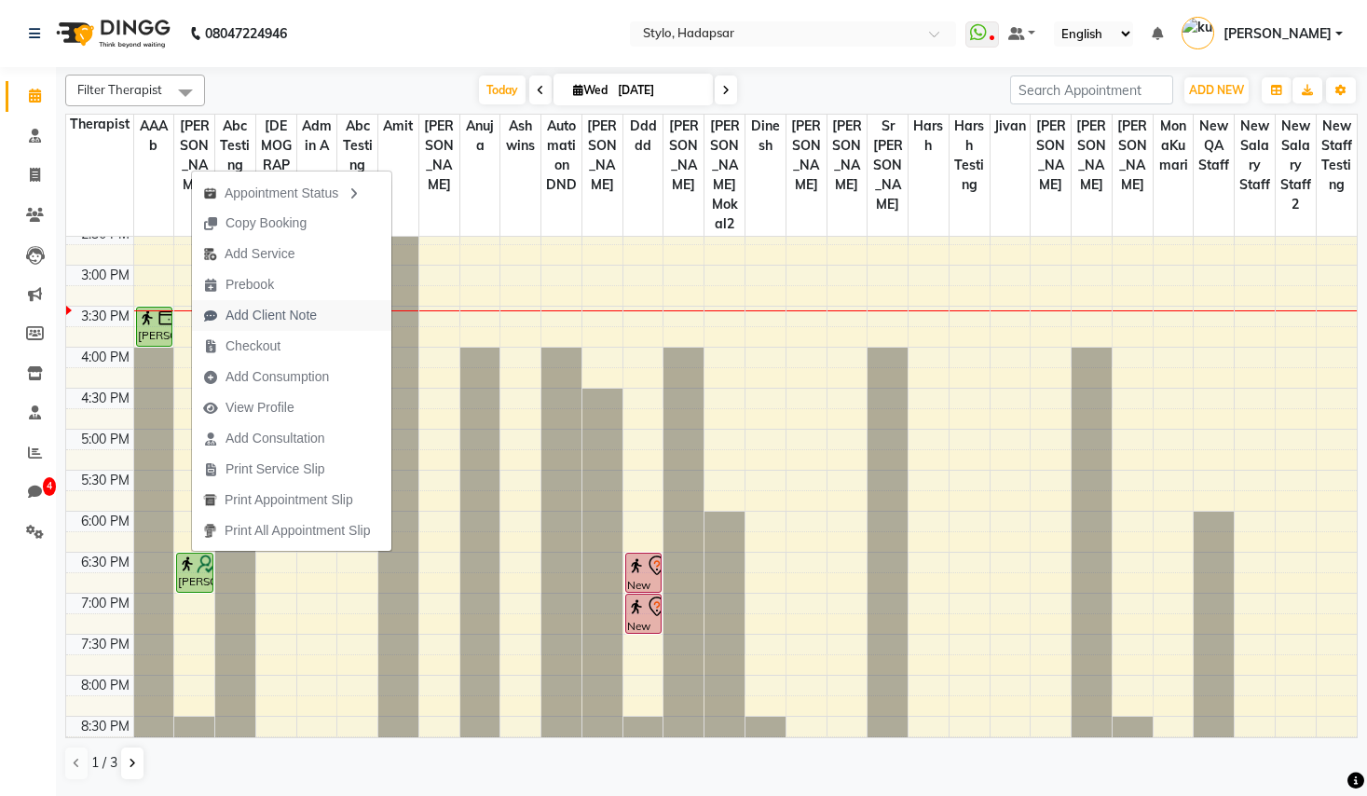
click at [290, 314] on span "Add Client Note" at bounding box center [270, 316] width 91 height 20
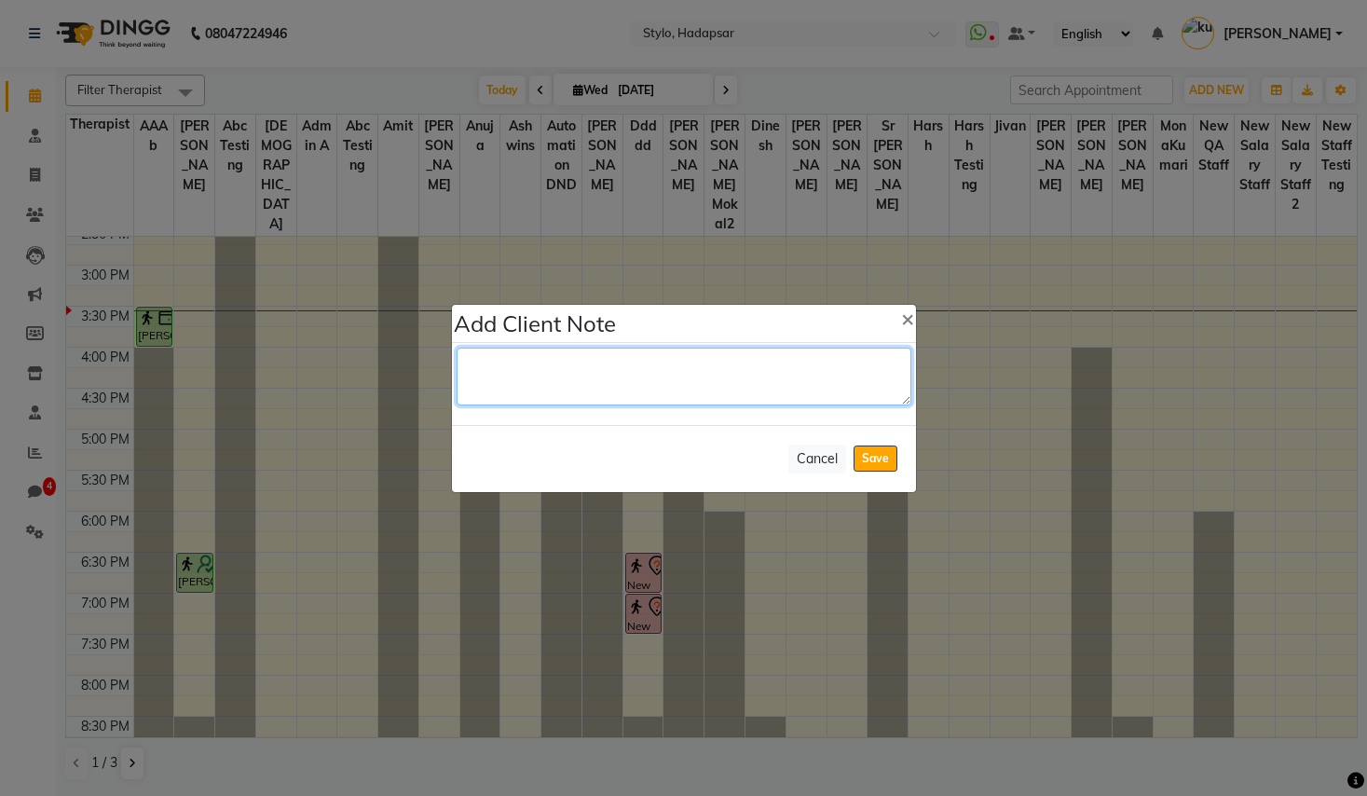
click at [707, 385] on textarea at bounding box center [683, 376] width 455 height 58
type textarea "j"
type textarea "new noteeee"
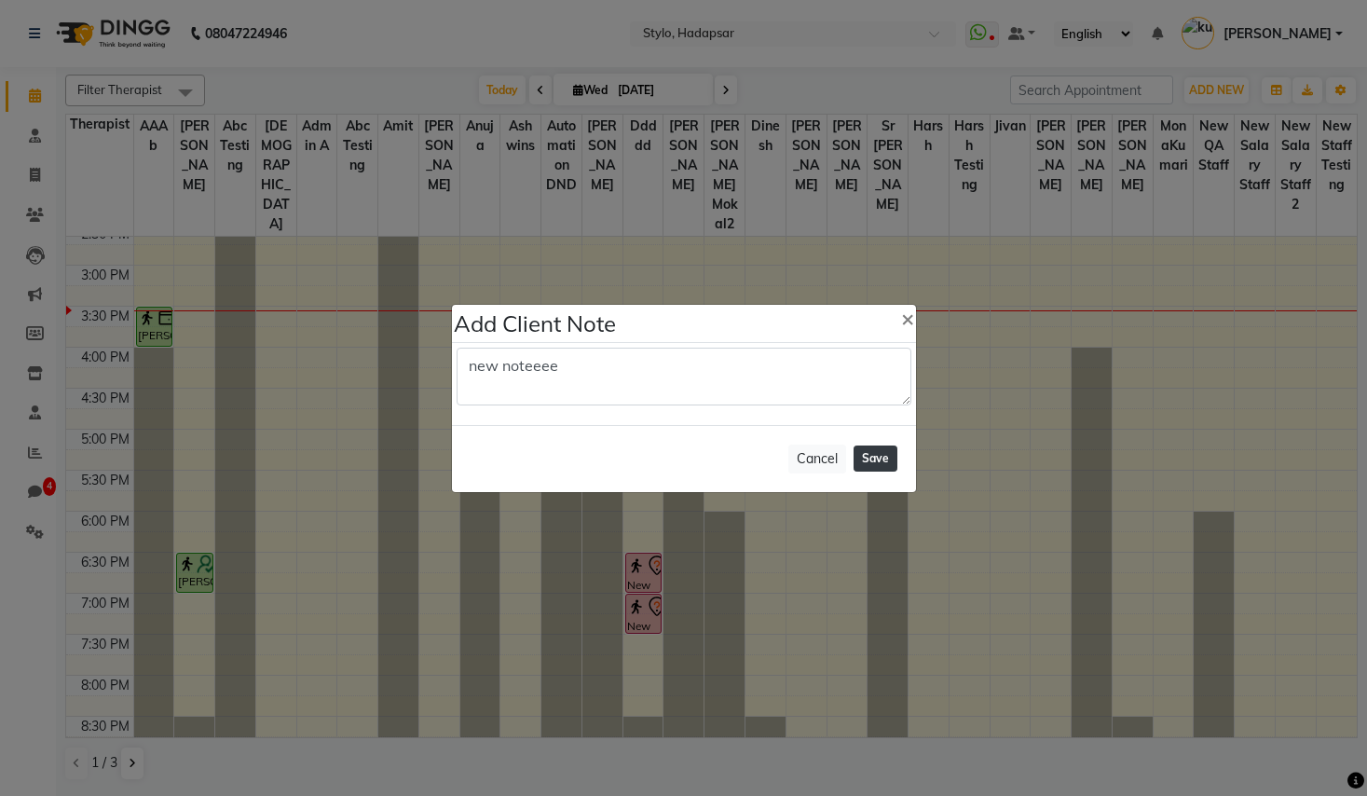
click at [883, 463] on button "Save" at bounding box center [875, 458] width 44 height 26
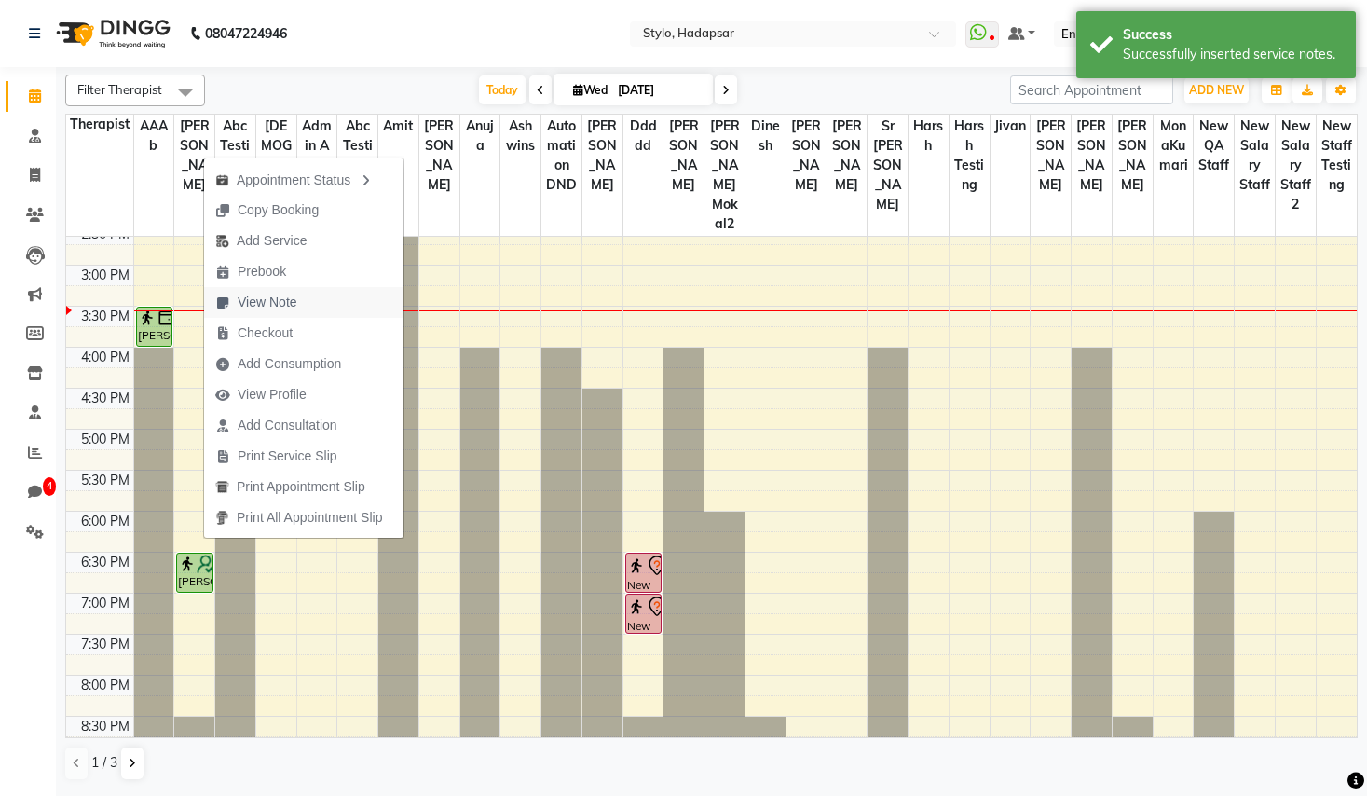
click at [286, 306] on span "View Note" at bounding box center [268, 303] width 60 height 20
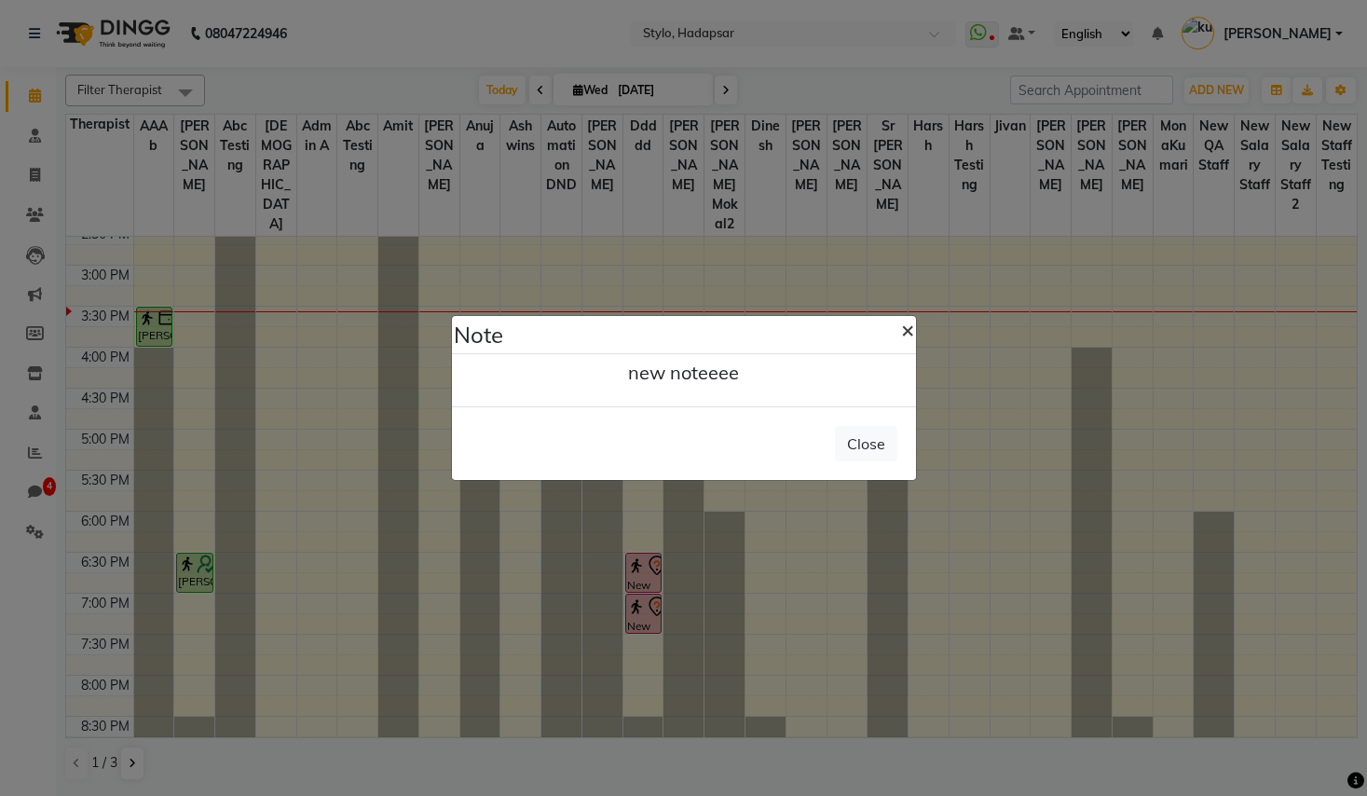
click at [905, 336] on span "×" at bounding box center [907, 329] width 13 height 28
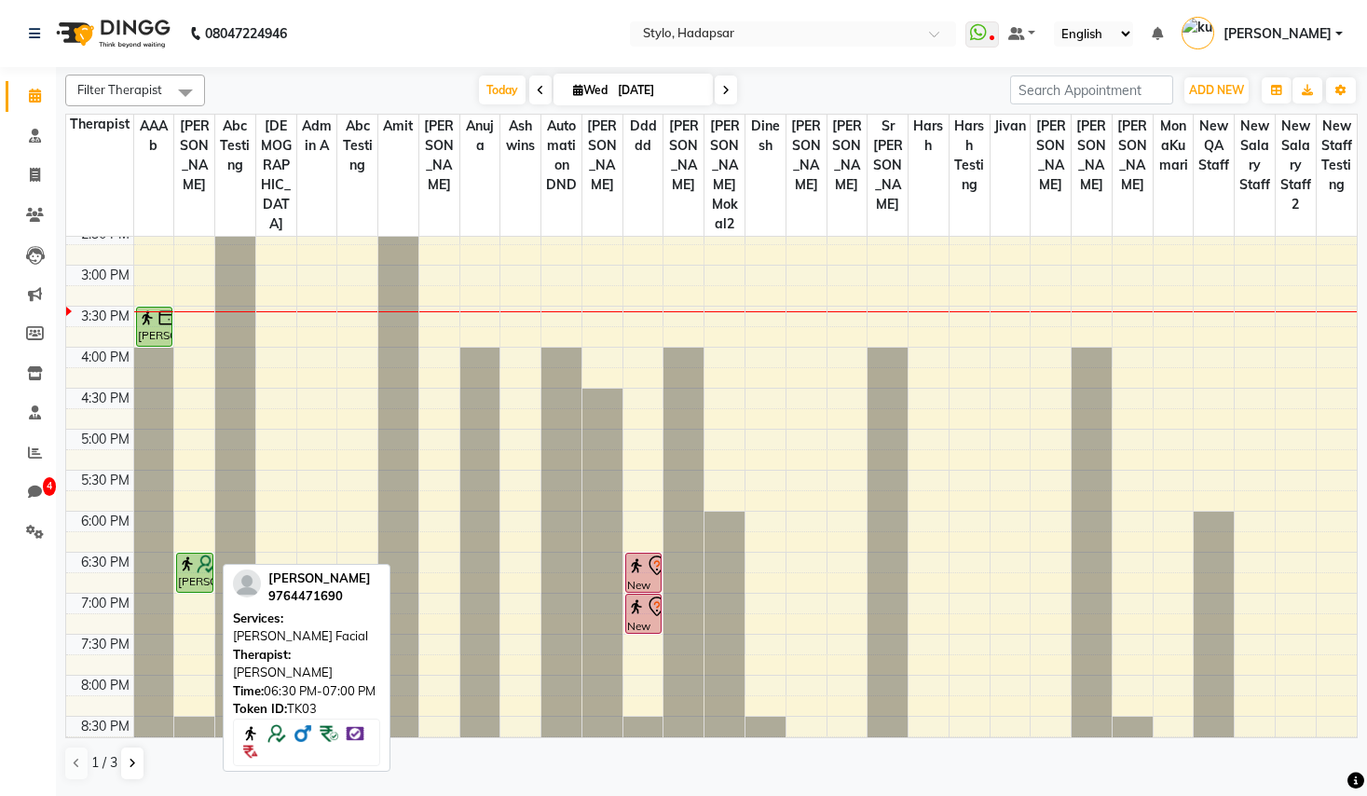
click at [195, 554] on img at bounding box center [187, 563] width 19 height 19
select select "3"
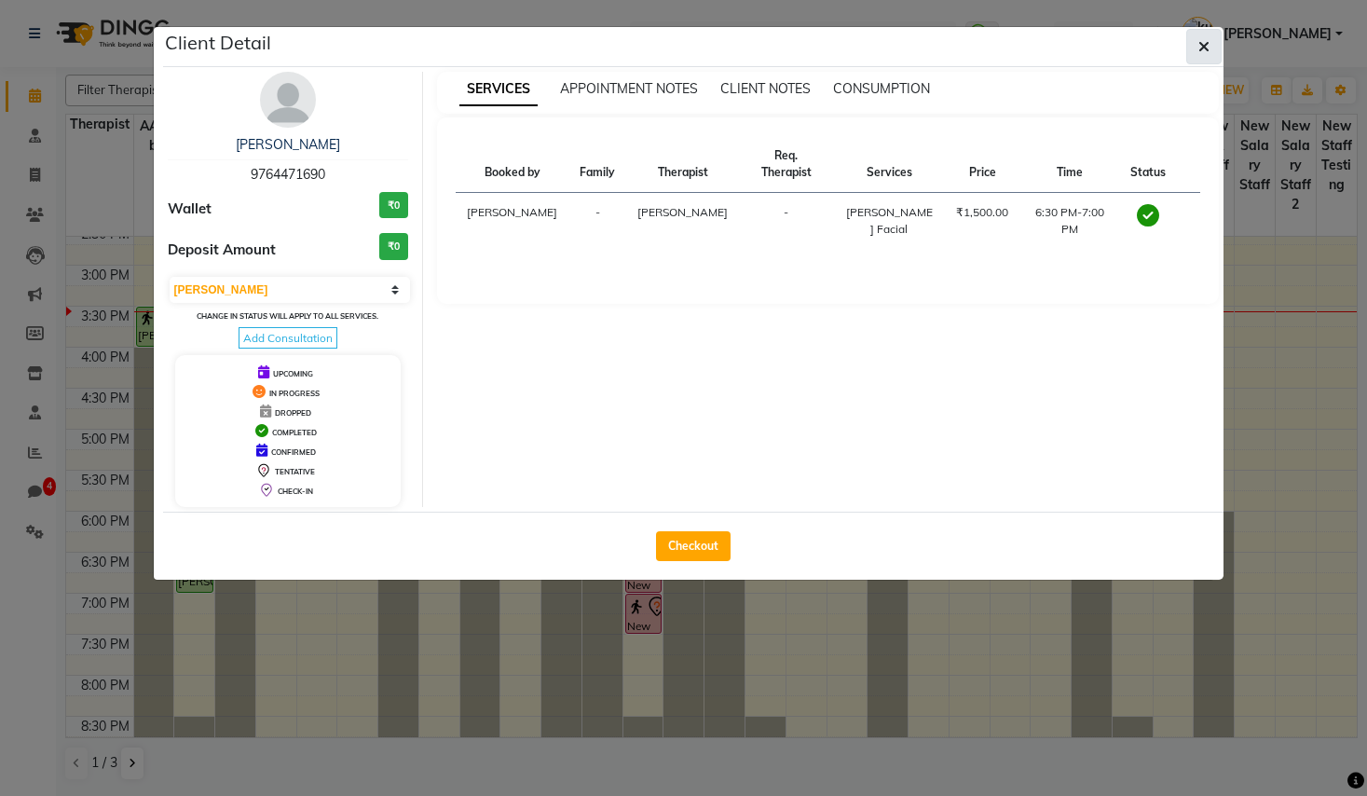
click at [1205, 52] on icon "button" at bounding box center [1203, 46] width 11 height 15
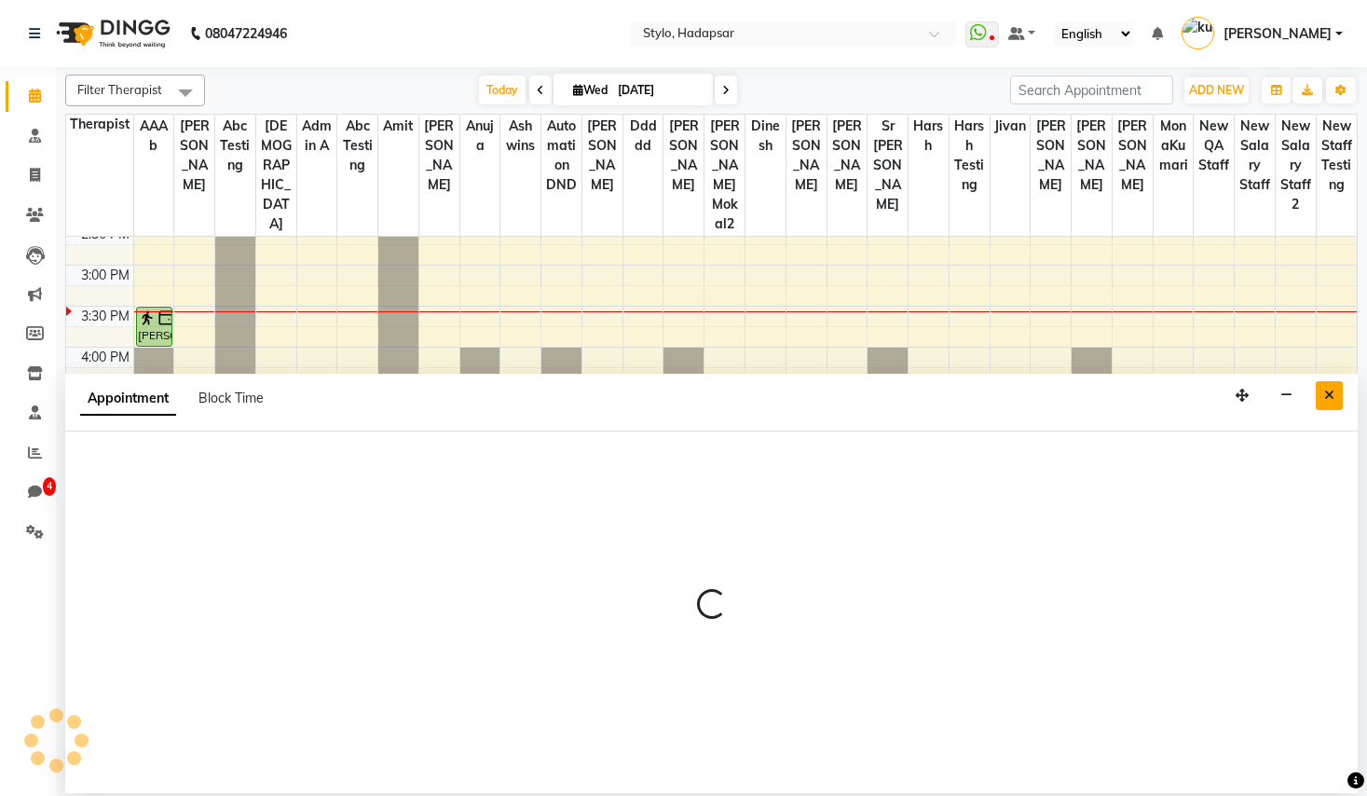
click at [1330, 392] on icon "Close" at bounding box center [1329, 394] width 10 height 13
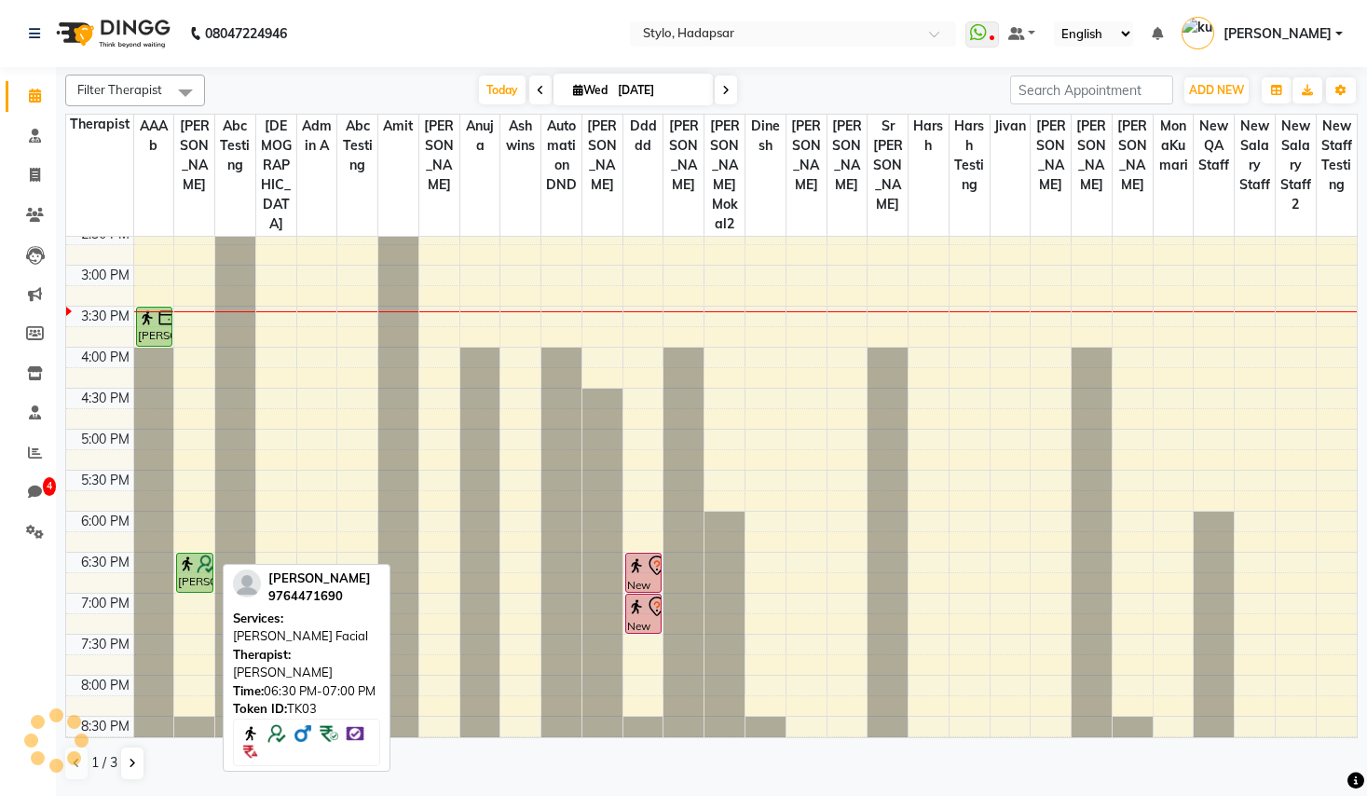
click at [197, 553] on div "[PERSON_NAME], TK03, 06:30 PM-07:00 PM, [PERSON_NAME] Facial" at bounding box center [194, 572] width 35 height 38
select select "3"
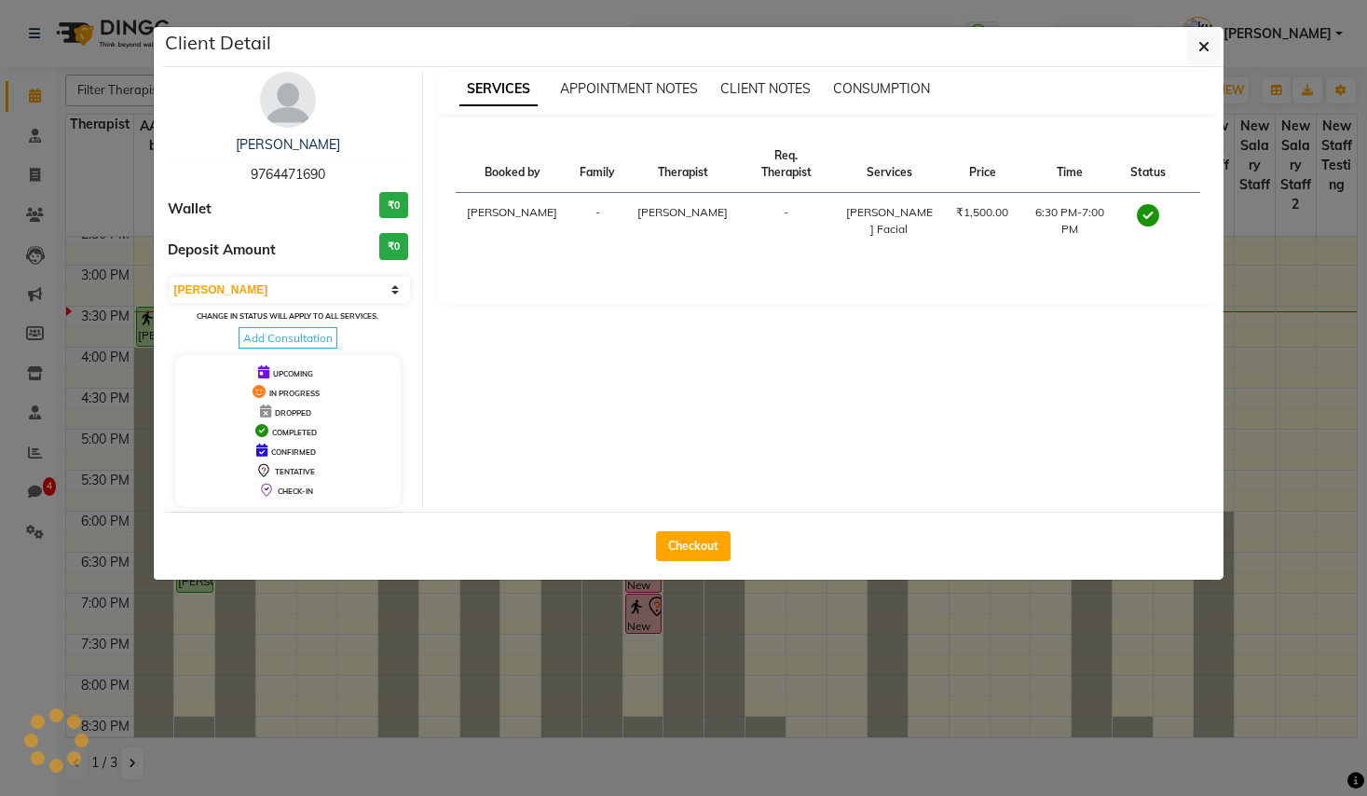
click at [746, 75] on div "SERVICES APPOINTMENT NOTES CLIENT NOTES CONSUMPTION" at bounding box center [828, 93] width 782 height 42
click at [755, 86] on span "CLIENT NOTES" at bounding box center [765, 88] width 90 height 17
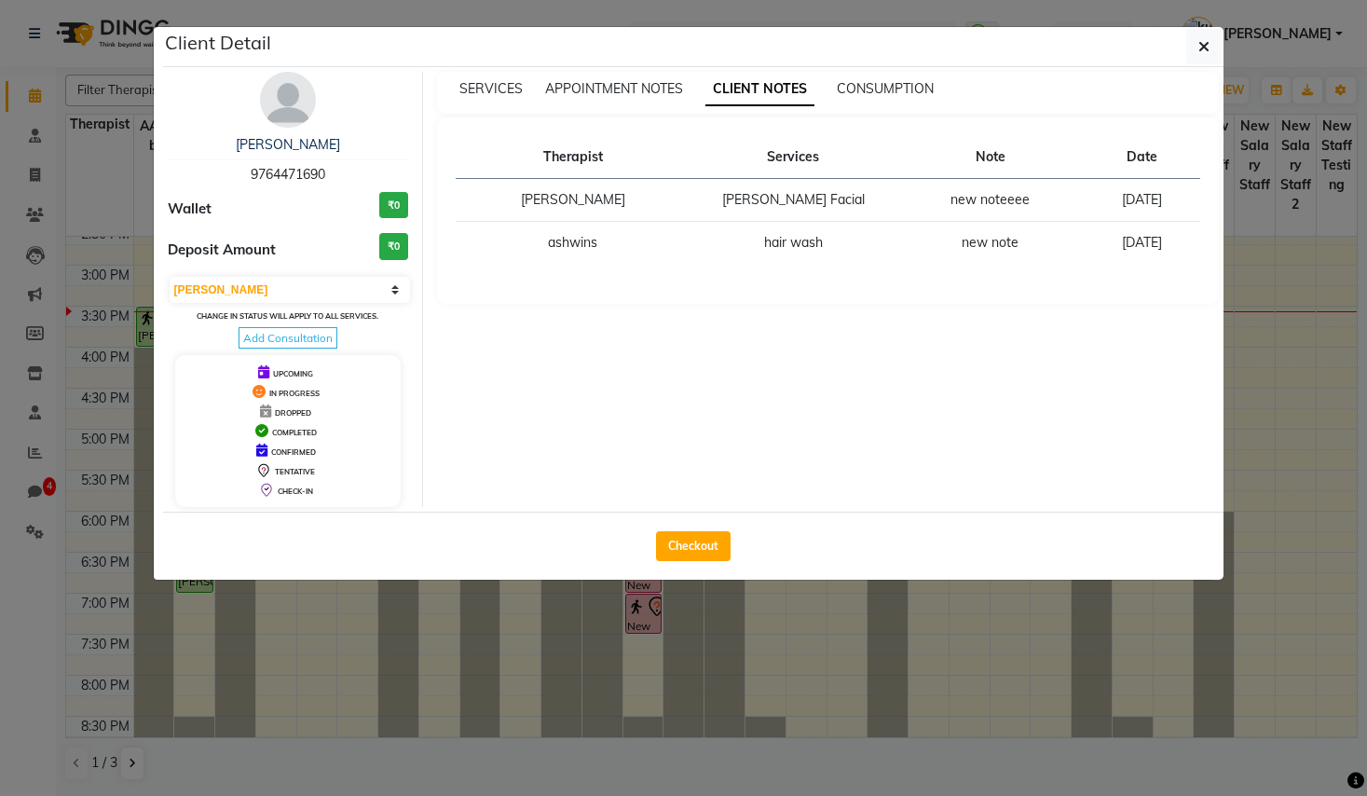
drag, startPoint x: 937, startPoint y: 202, endPoint x: 822, endPoint y: 202, distance: 115.5
click at [896, 202] on td "new noteeee" at bounding box center [989, 200] width 187 height 43
click at [660, 84] on span "APPOINTMENT NOTES" at bounding box center [614, 88] width 138 height 17
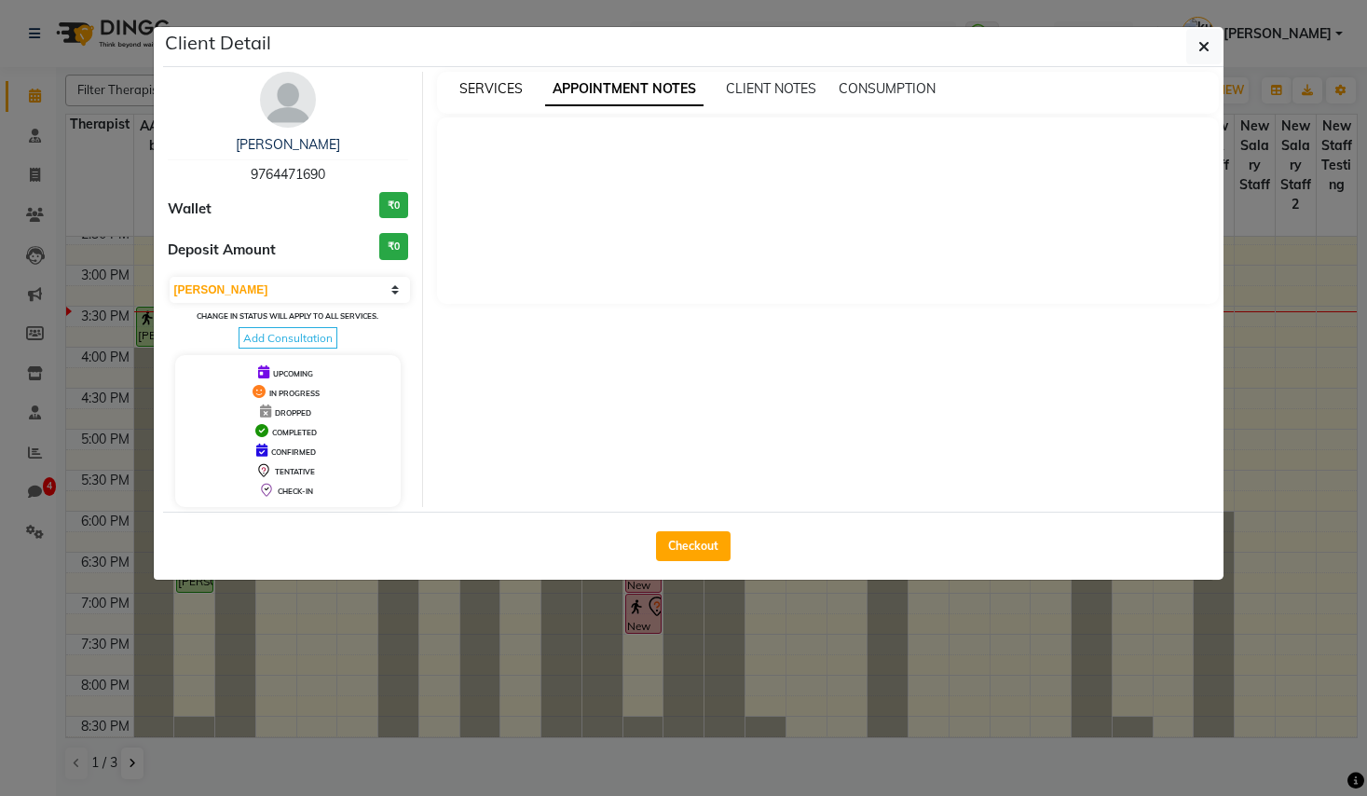
click at [479, 85] on span "SERVICES" at bounding box center [490, 88] width 63 height 17
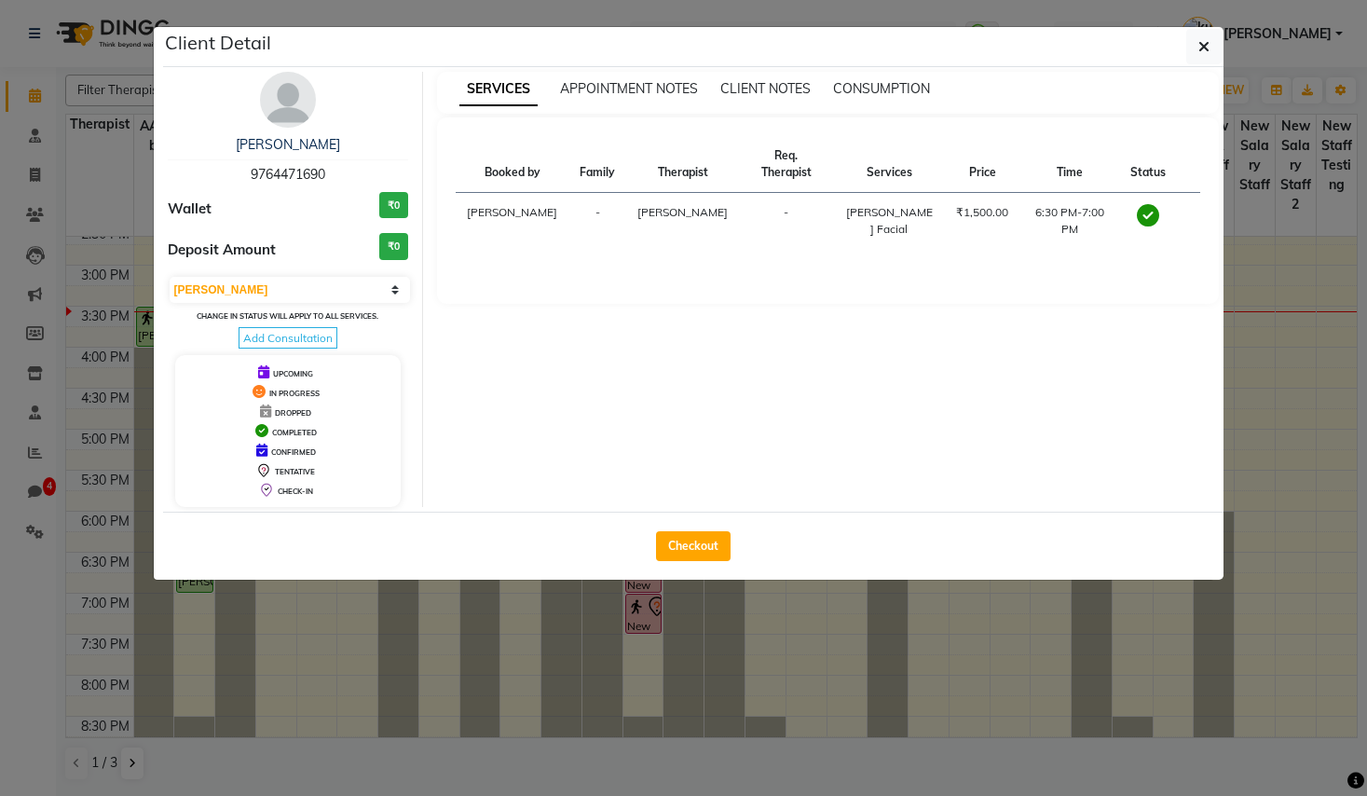
click at [788, 79] on div "CLIENT NOTES" at bounding box center [765, 89] width 90 height 20
click at [795, 96] on span "CLIENT NOTES" at bounding box center [765, 88] width 90 height 17
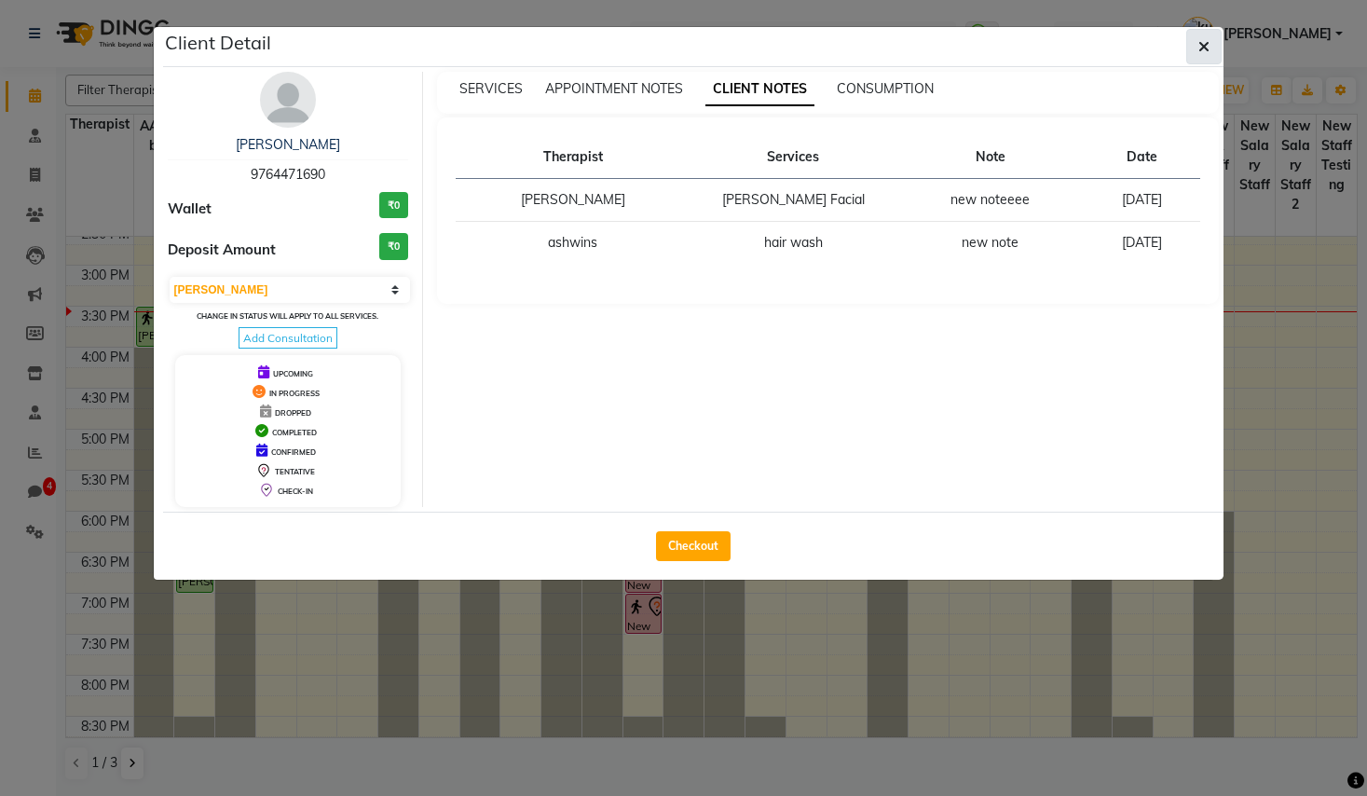
click at [1218, 55] on button "button" at bounding box center [1203, 46] width 35 height 35
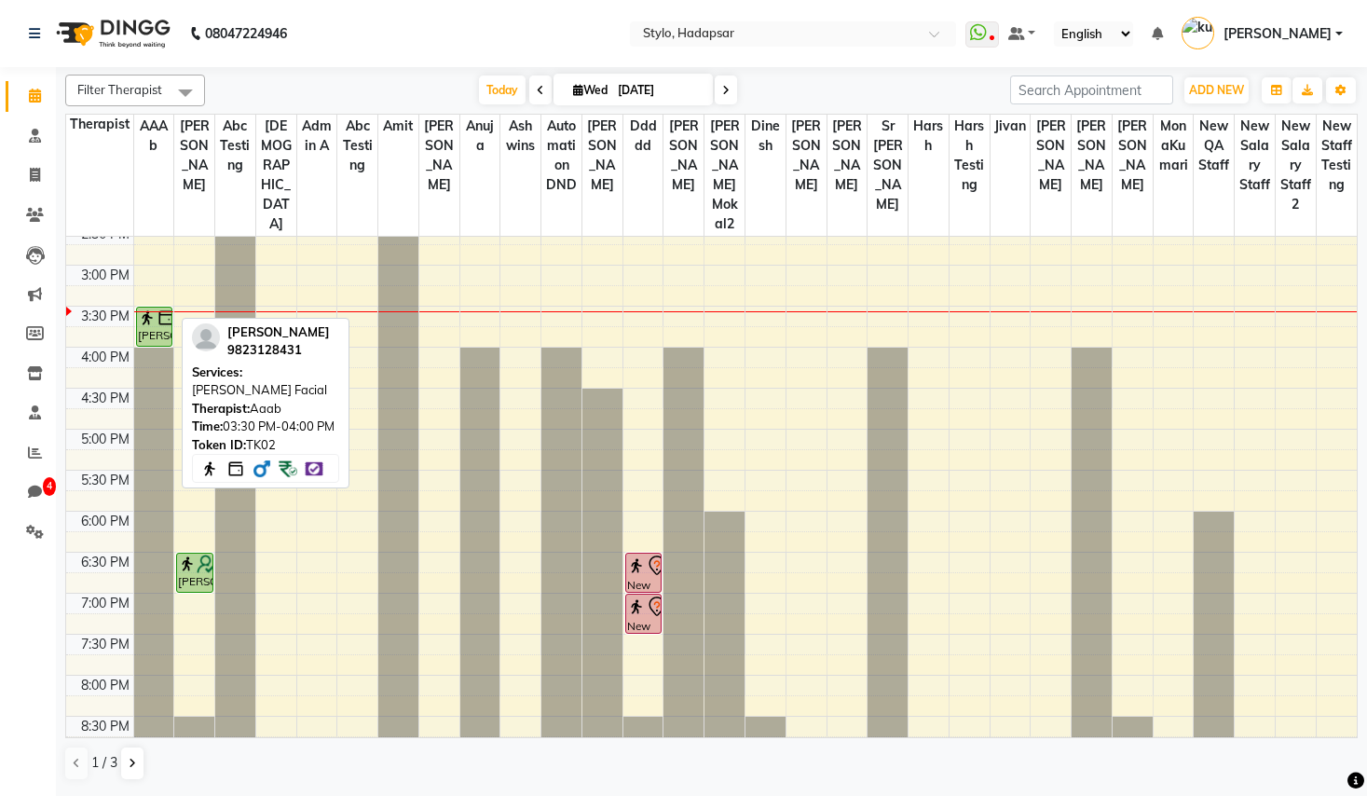
click at [154, 309] on div "[PERSON_NAME], TK02, 03:30 PM-04:00 PM, [PERSON_NAME] Facial" at bounding box center [154, 326] width 35 height 38
select select "3"
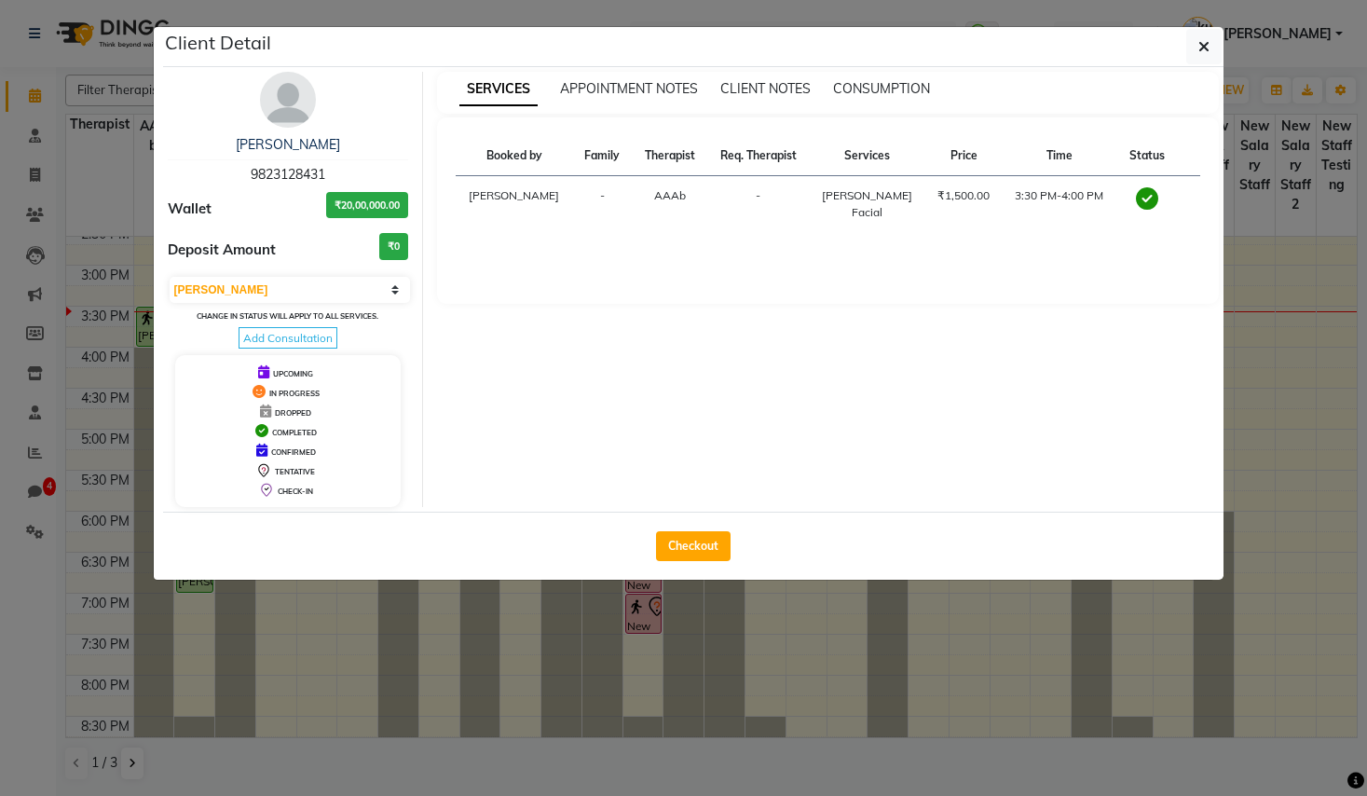
click at [765, 72] on div "SERVICES APPOINTMENT NOTES CLIENT NOTES CONSUMPTION" at bounding box center [828, 93] width 782 height 42
click at [767, 83] on span "CLIENT NOTES" at bounding box center [765, 88] width 90 height 17
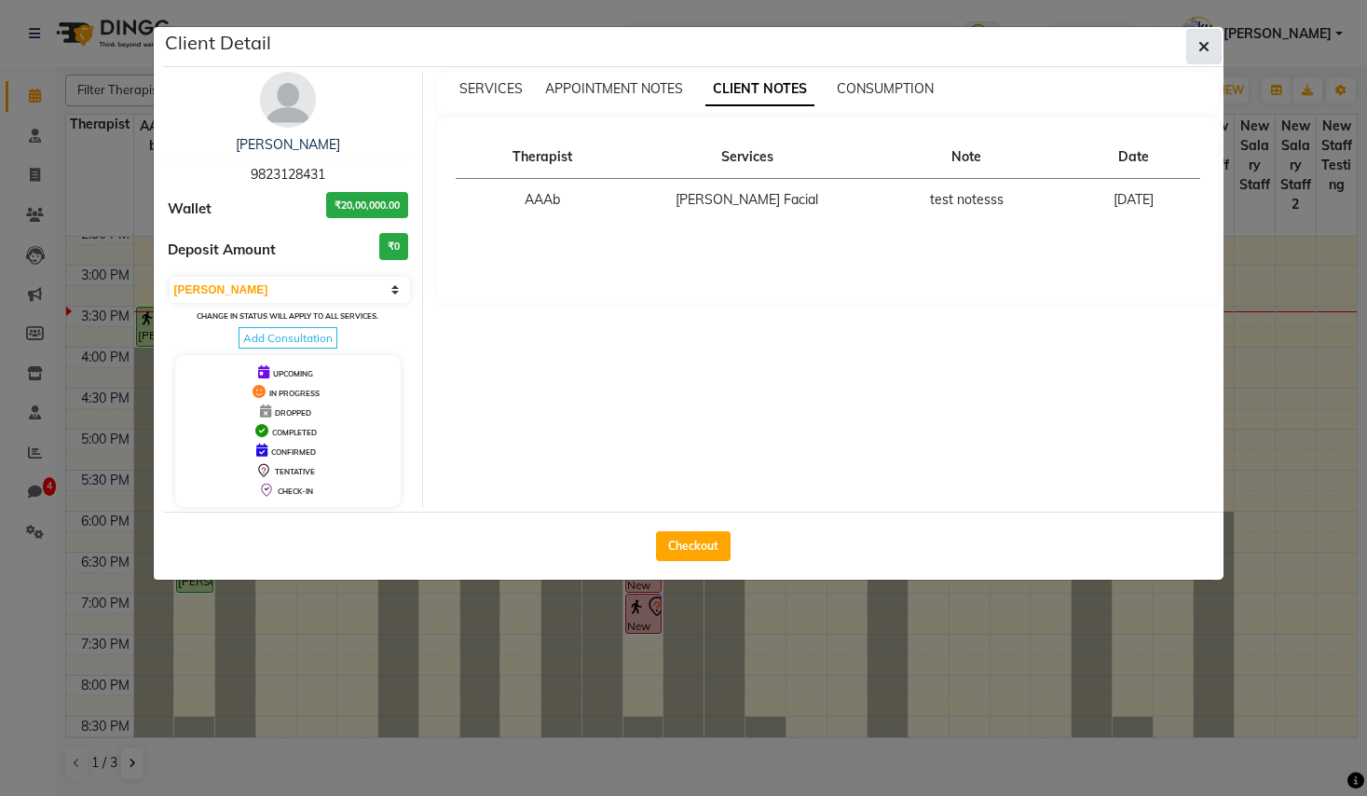
click at [1198, 48] on icon "button" at bounding box center [1203, 46] width 11 height 15
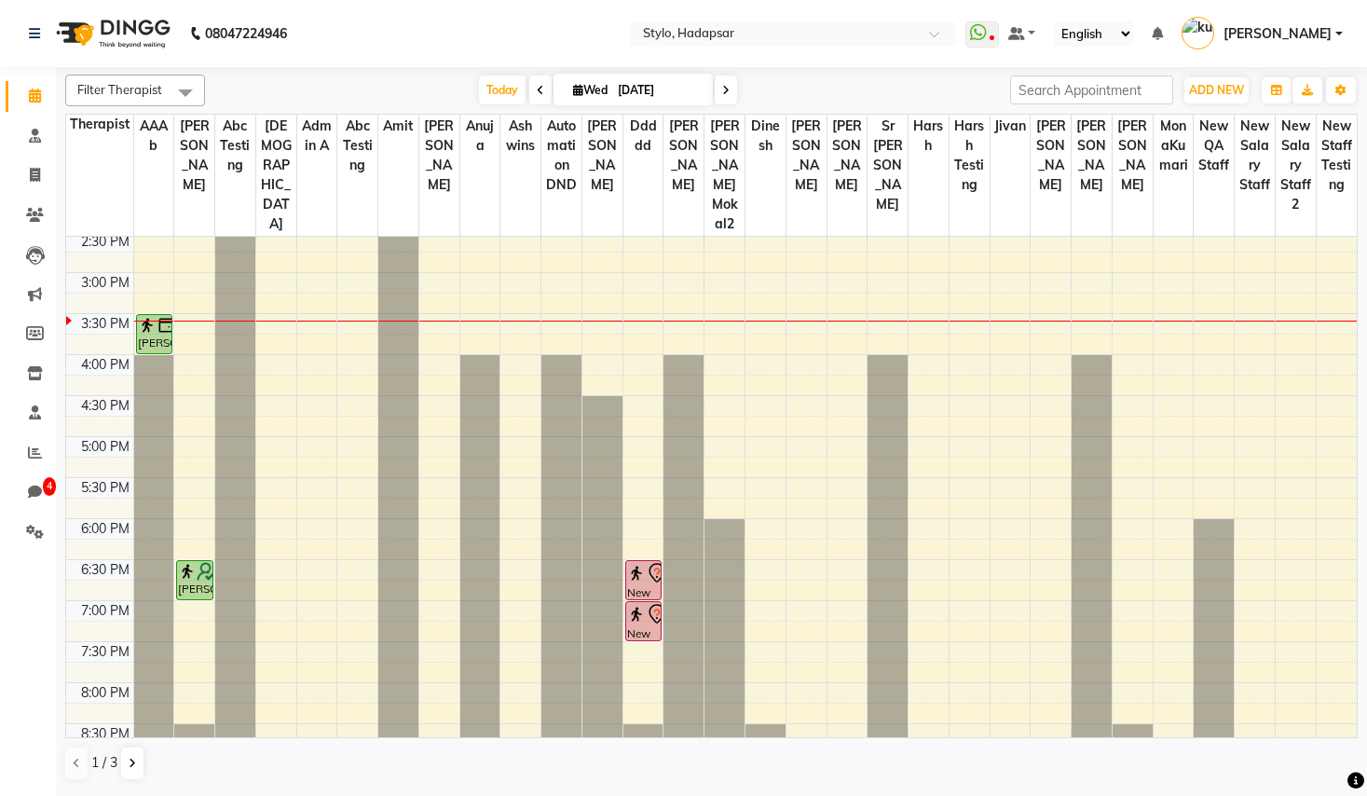
scroll to position [545, 0]
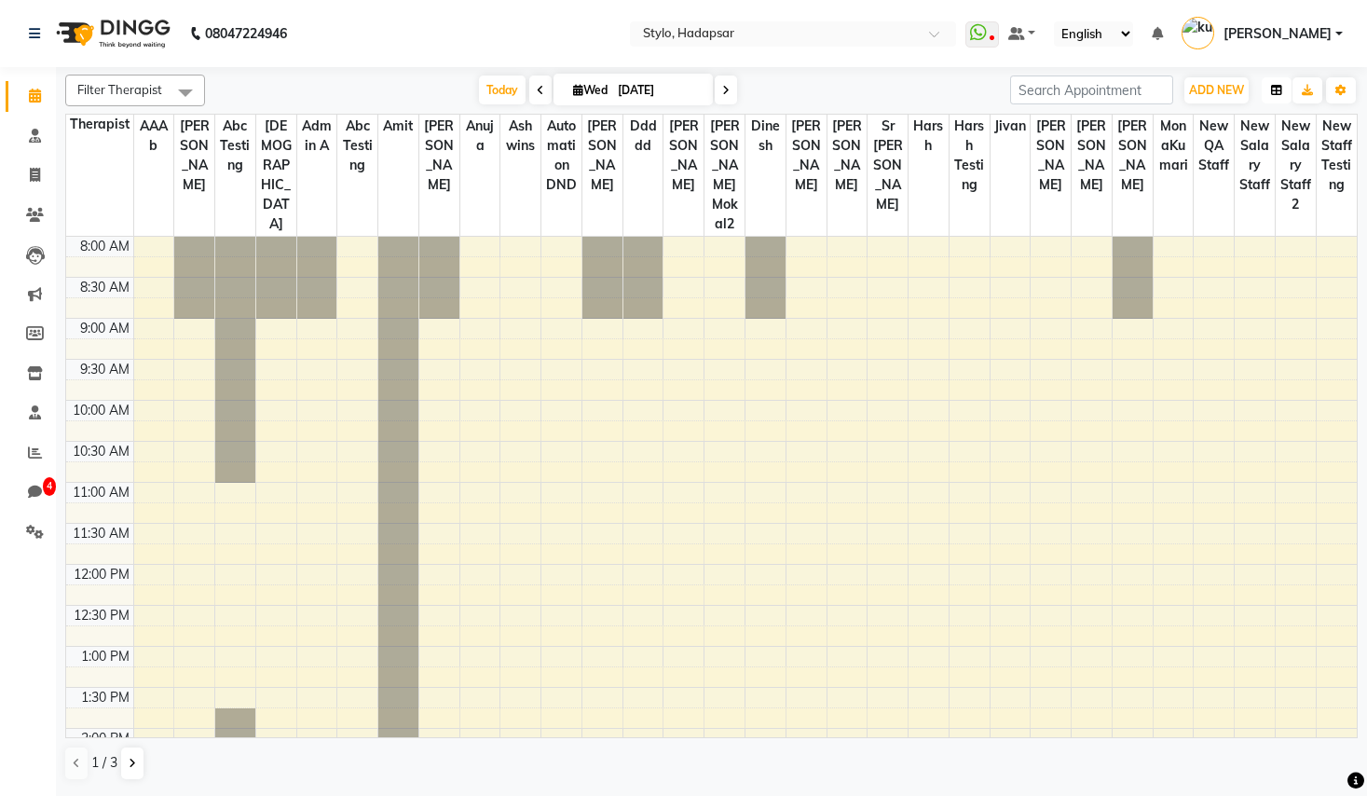
click at [1281, 82] on button "button" at bounding box center [1276, 90] width 30 height 26
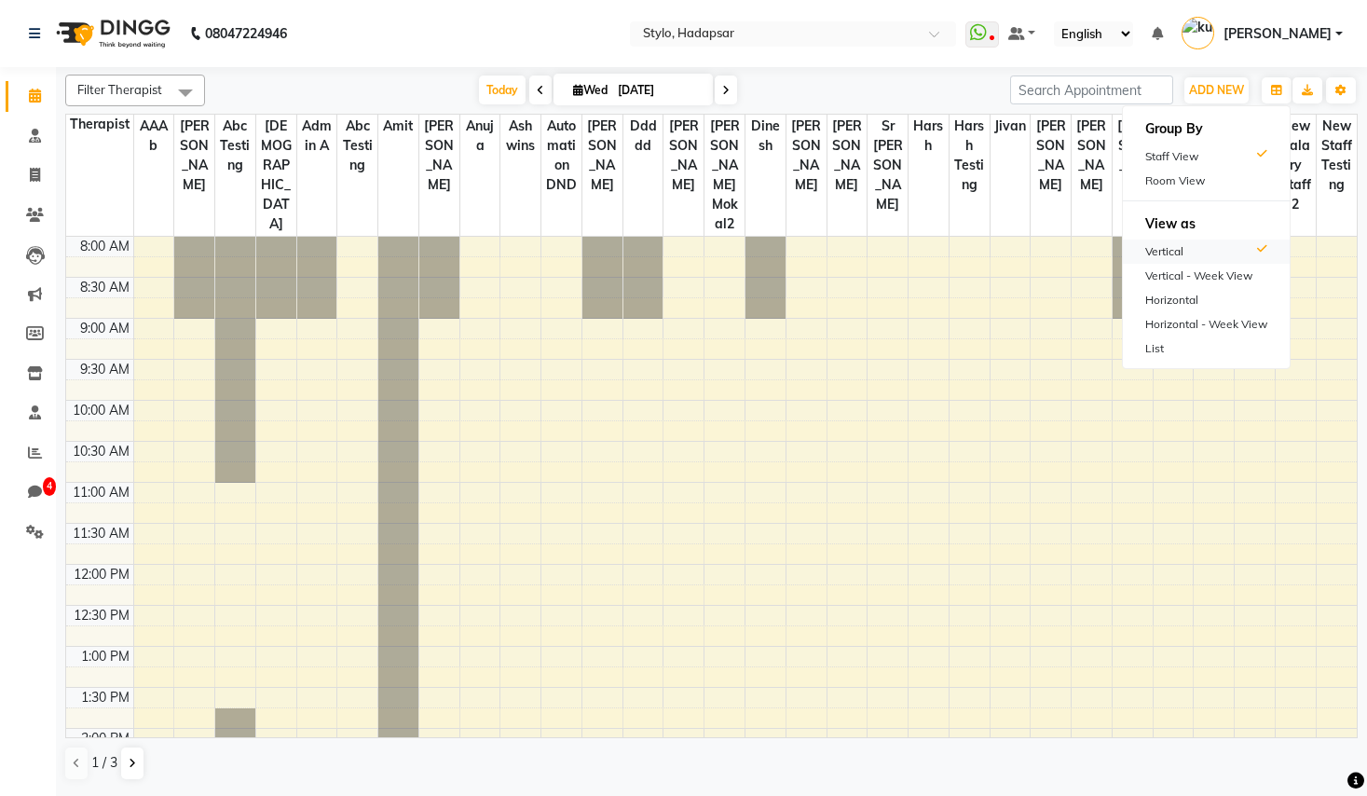
click at [1219, 252] on div "Vertical" at bounding box center [1206, 251] width 167 height 24
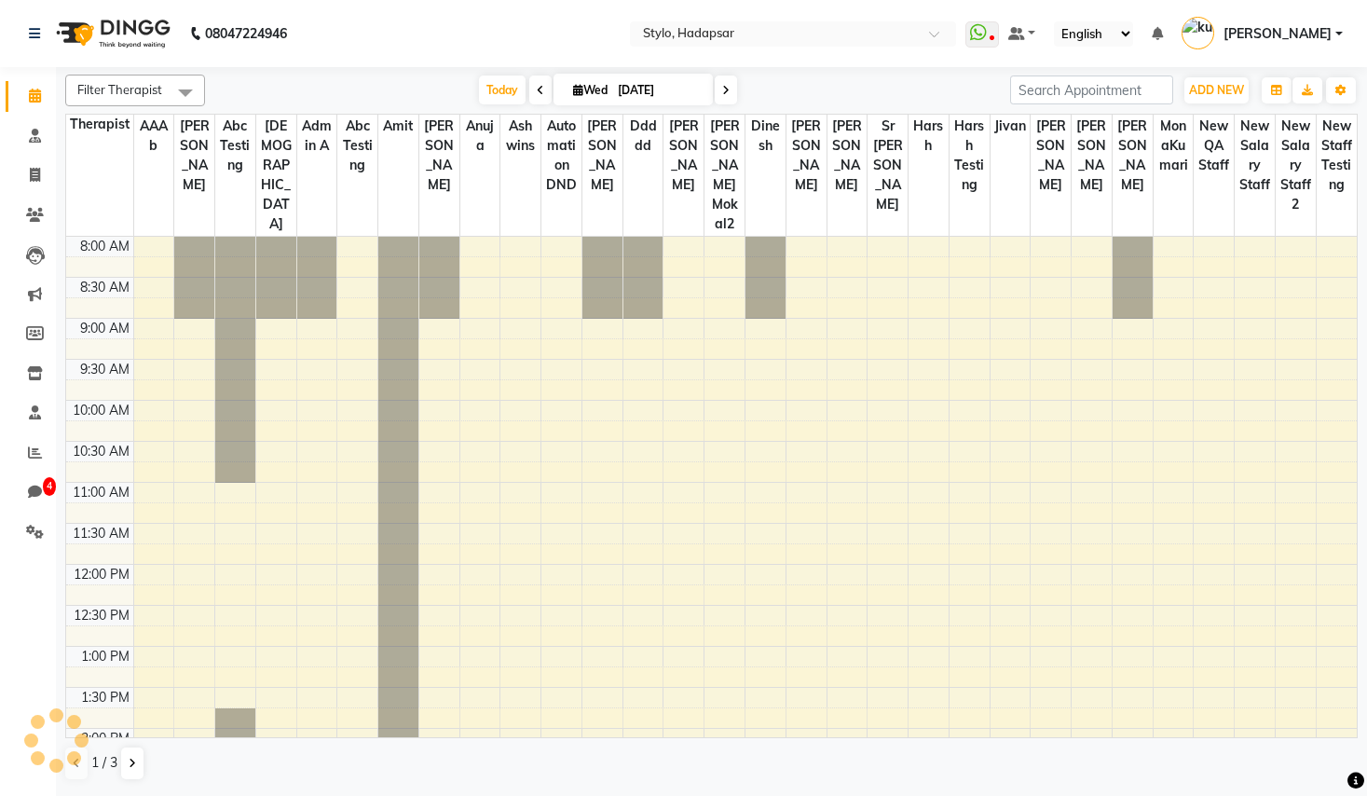
scroll to position [545, 0]
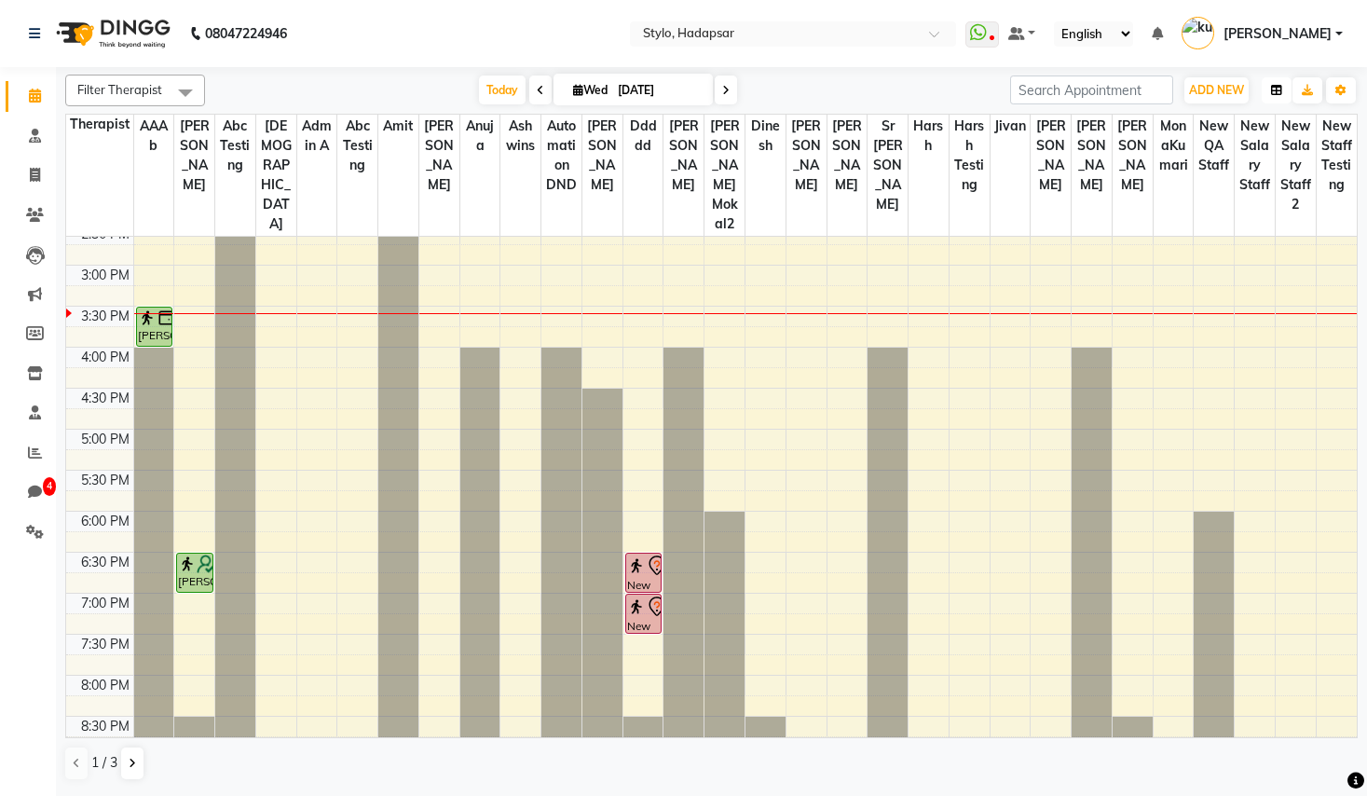
click at [1264, 79] on button "button" at bounding box center [1276, 90] width 30 height 26
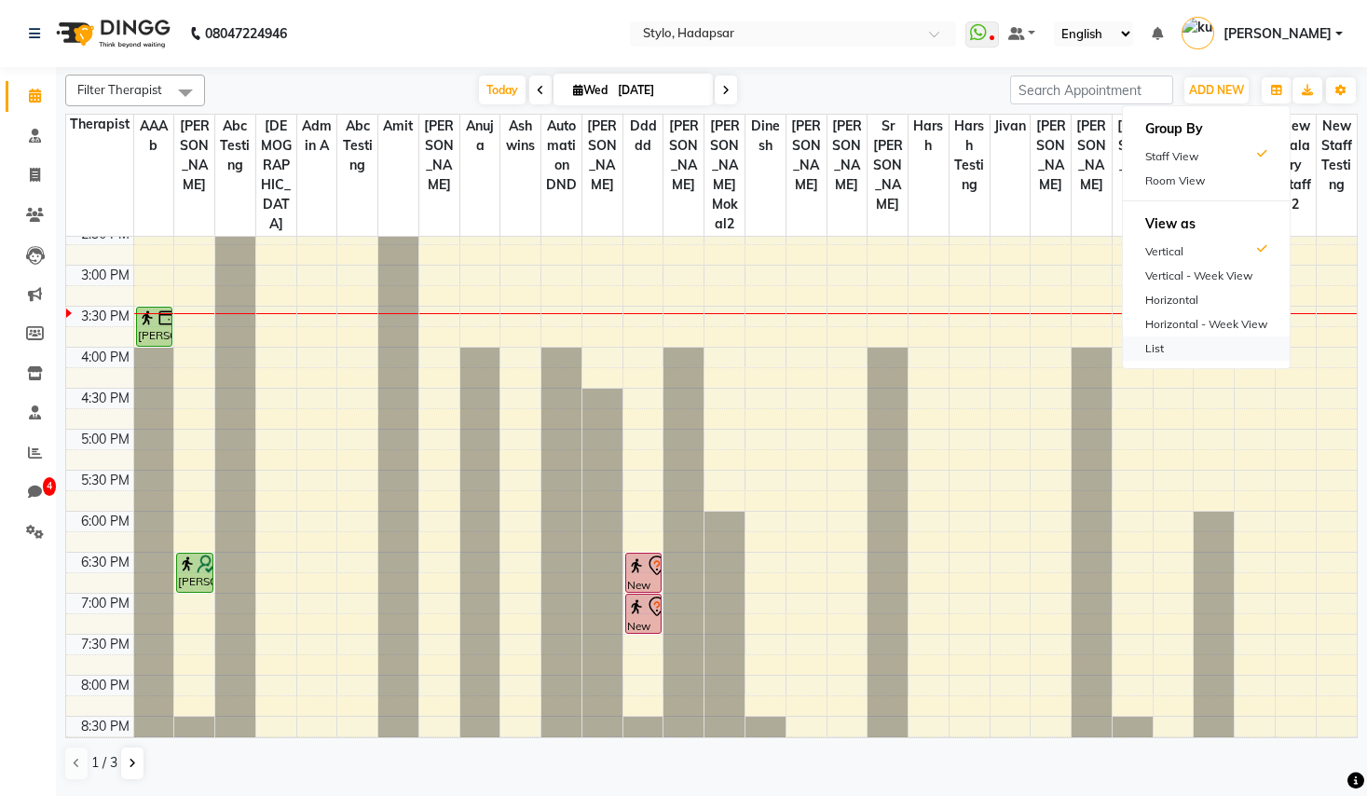
click at [1157, 352] on div "List" at bounding box center [1206, 348] width 167 height 24
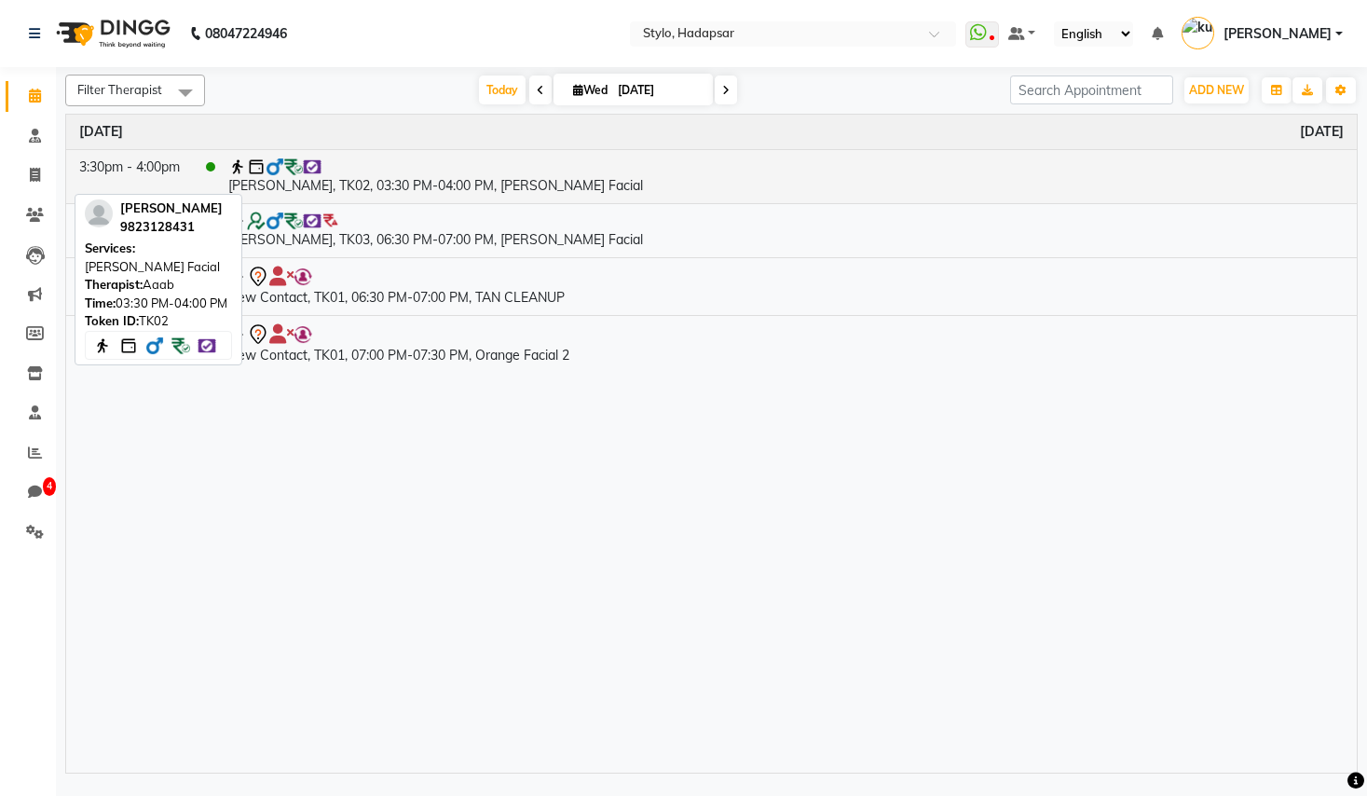
drag, startPoint x: 691, startPoint y: 179, endPoint x: 205, endPoint y: 186, distance: 486.3
click at [205, 186] on tr "3:30pm - 4:00pm shubham mahajan, TK02, 03:30 PM-04:00 PM, Shahnaz Hussain Facial" at bounding box center [711, 176] width 1290 height 54
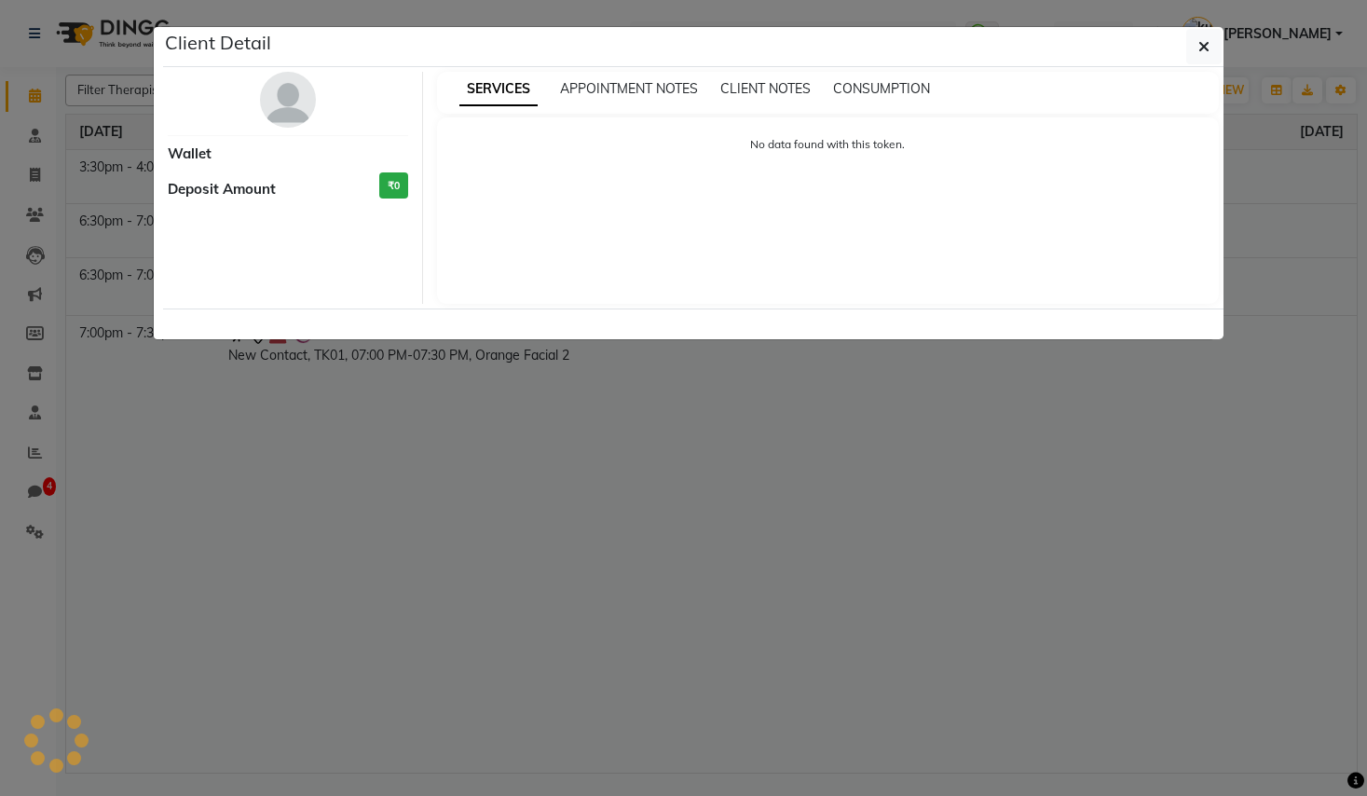
select select "3"
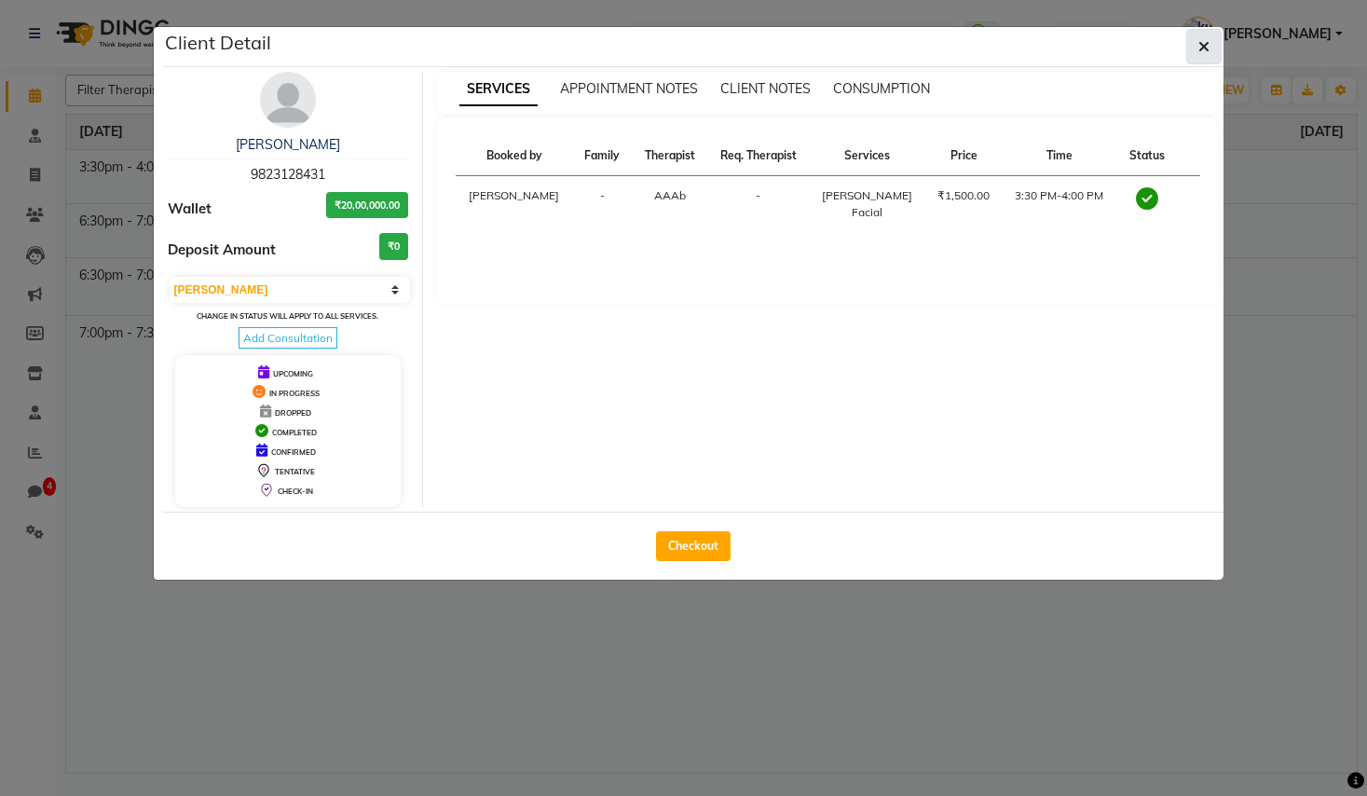
click at [1205, 45] on icon "button" at bounding box center [1203, 46] width 11 height 15
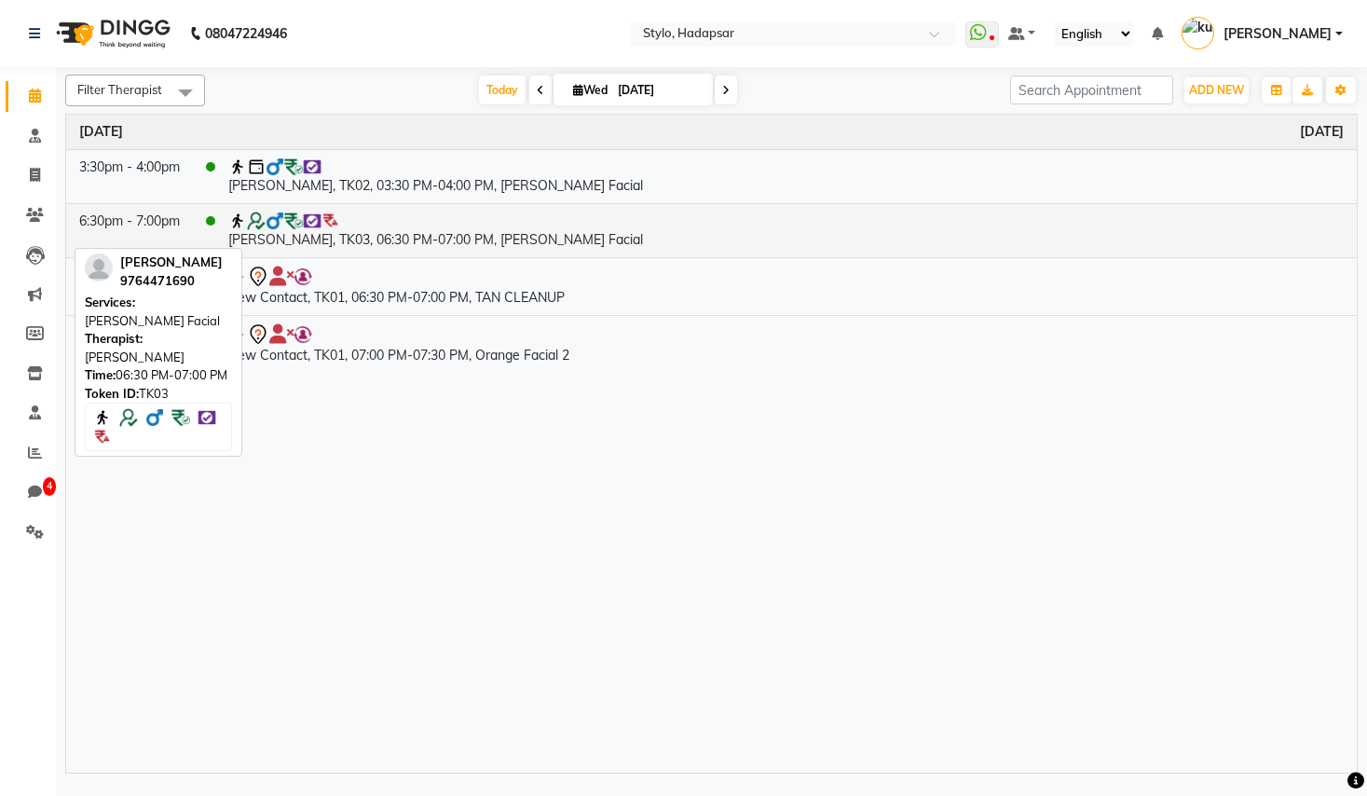
click at [536, 242] on td "[PERSON_NAME], TK03, 06:30 PM-07:00 PM, [PERSON_NAME] Facial" at bounding box center [785, 230] width 1141 height 54
select select "3"
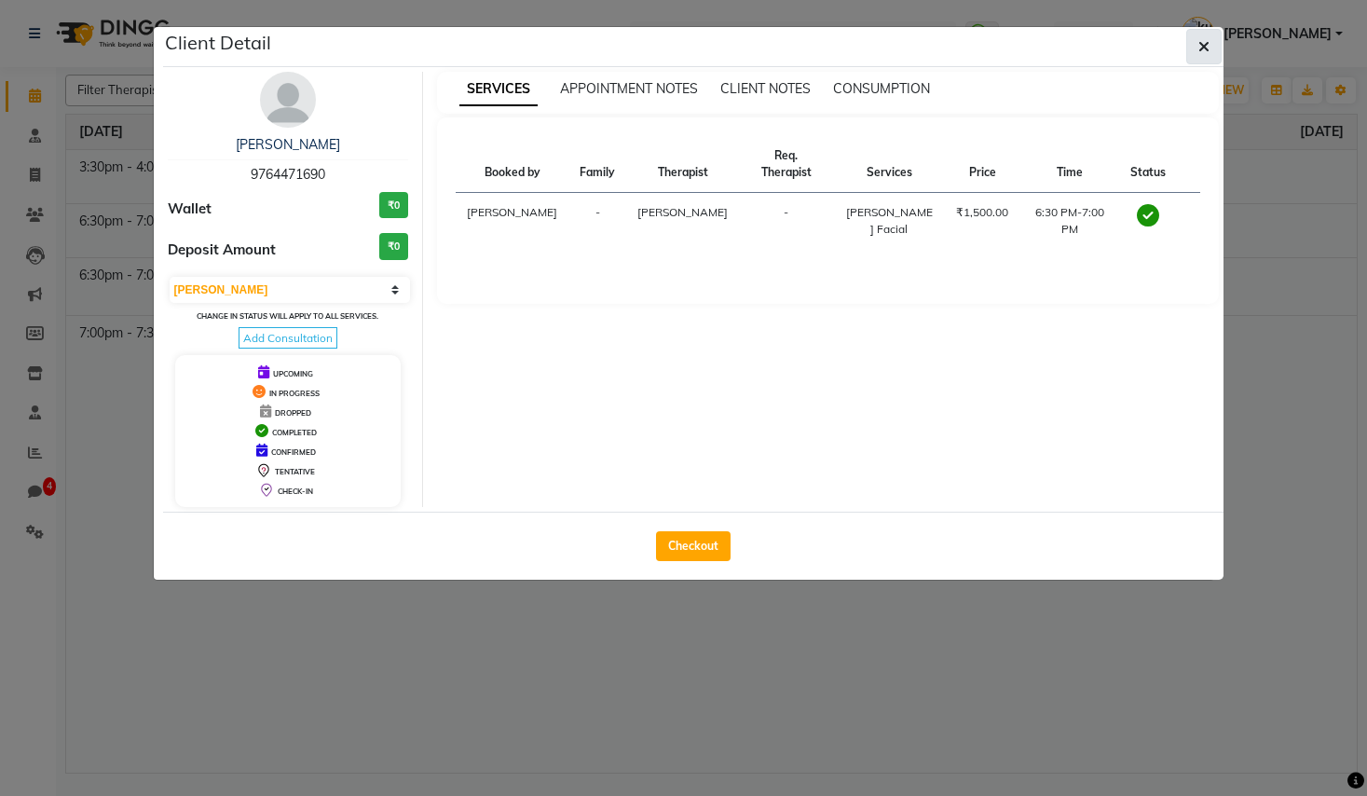
click at [1192, 48] on button "button" at bounding box center [1203, 46] width 35 height 35
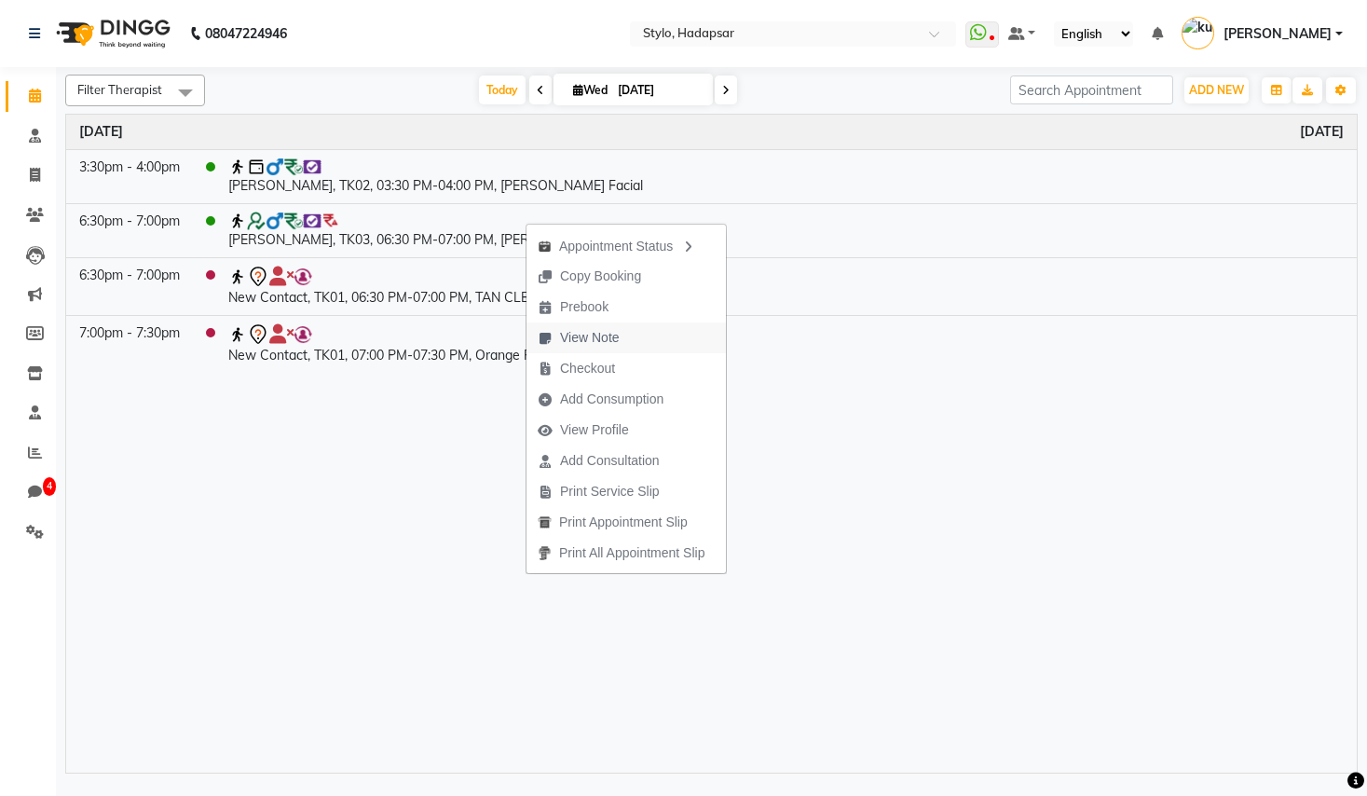
click at [603, 334] on span "View Note" at bounding box center [590, 338] width 60 height 20
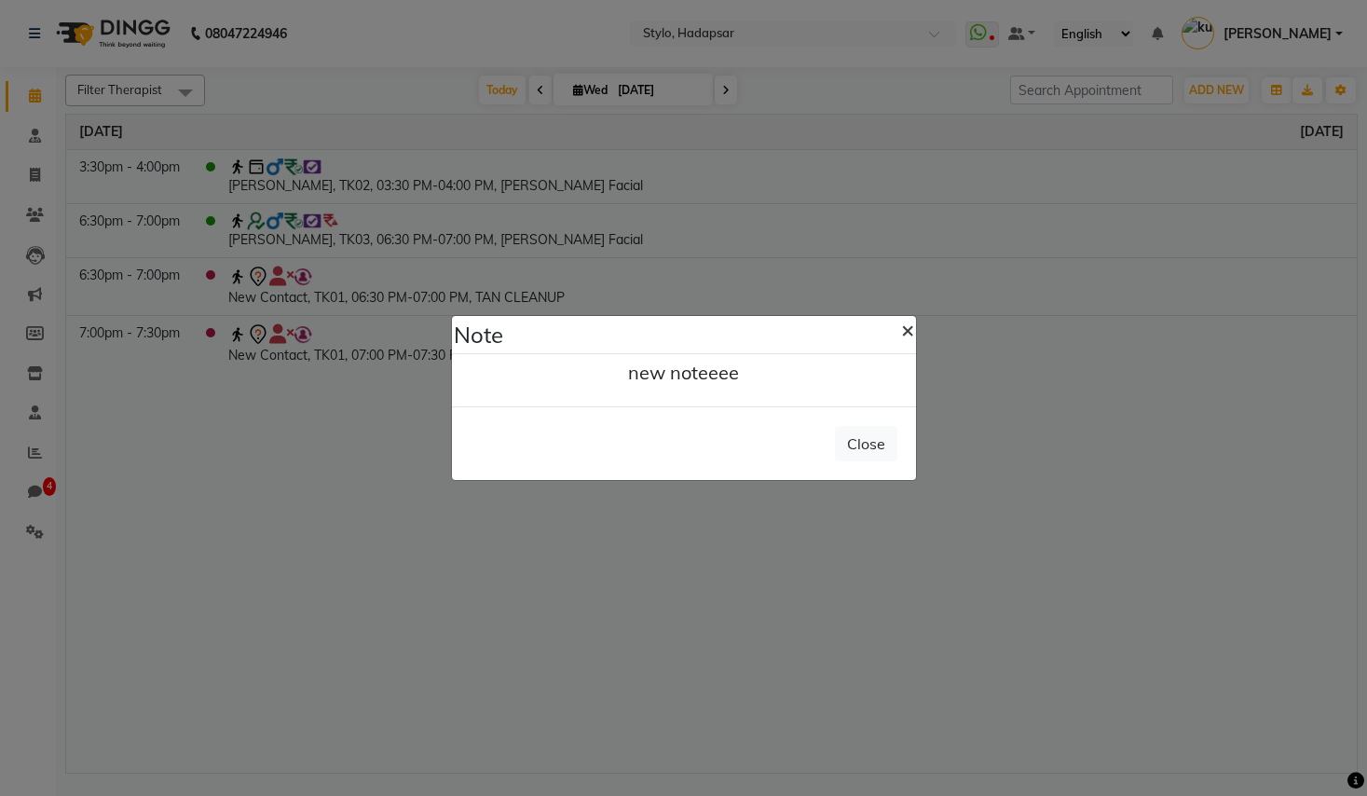
click at [914, 327] on button "×" at bounding box center [907, 329] width 43 height 52
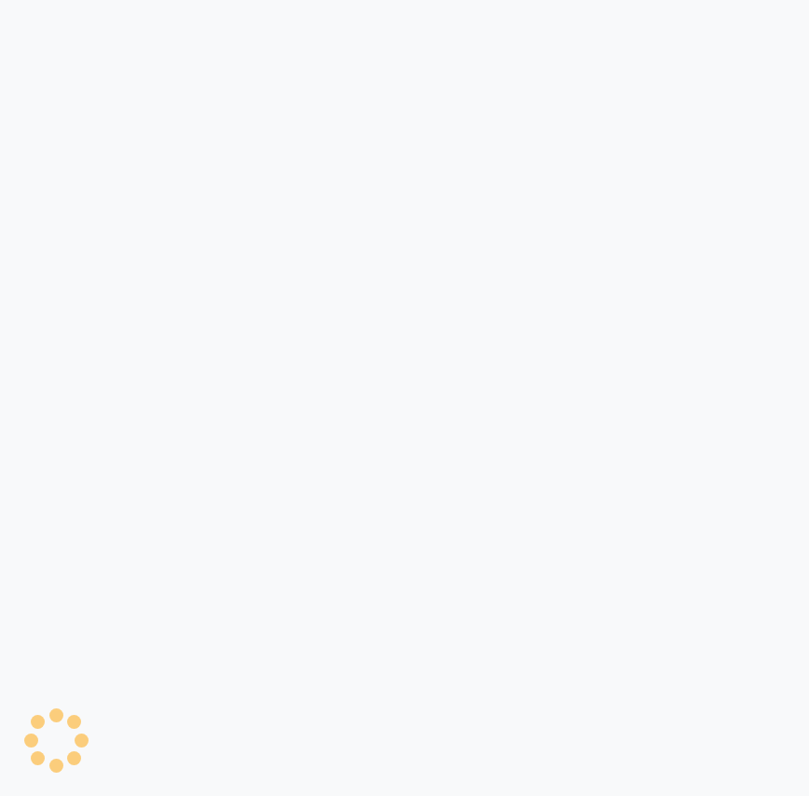
select select "service"
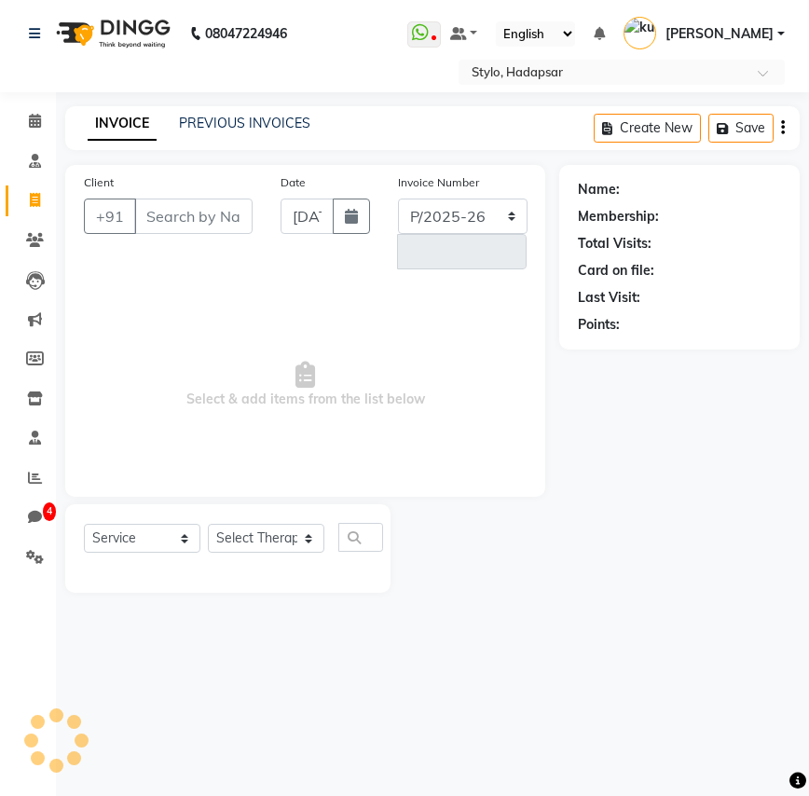
select select "157"
type input "1168"
click at [237, 225] on input "Client" at bounding box center [193, 215] width 118 height 35
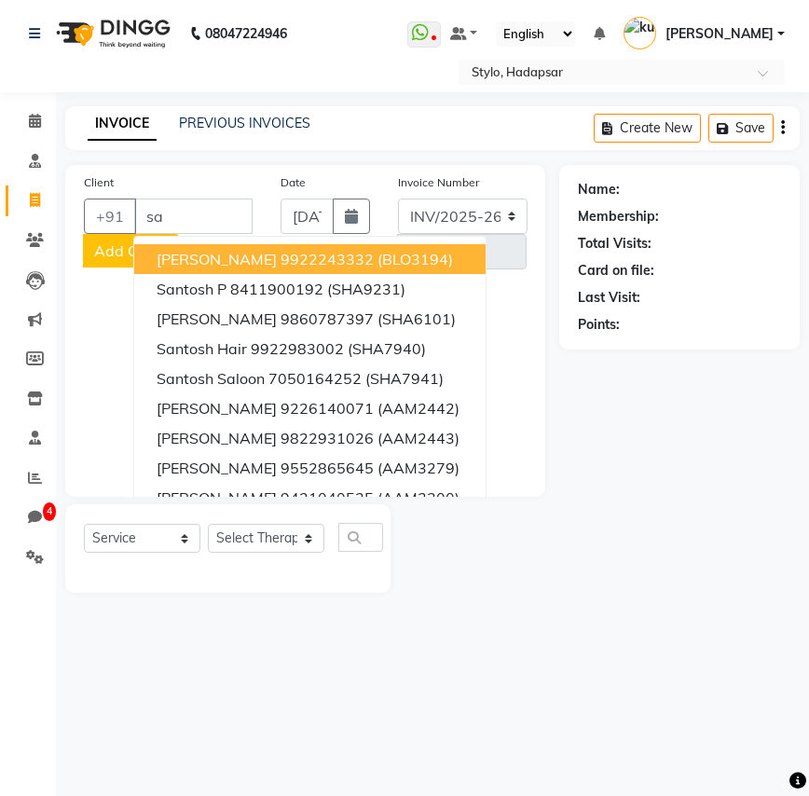
type input "s"
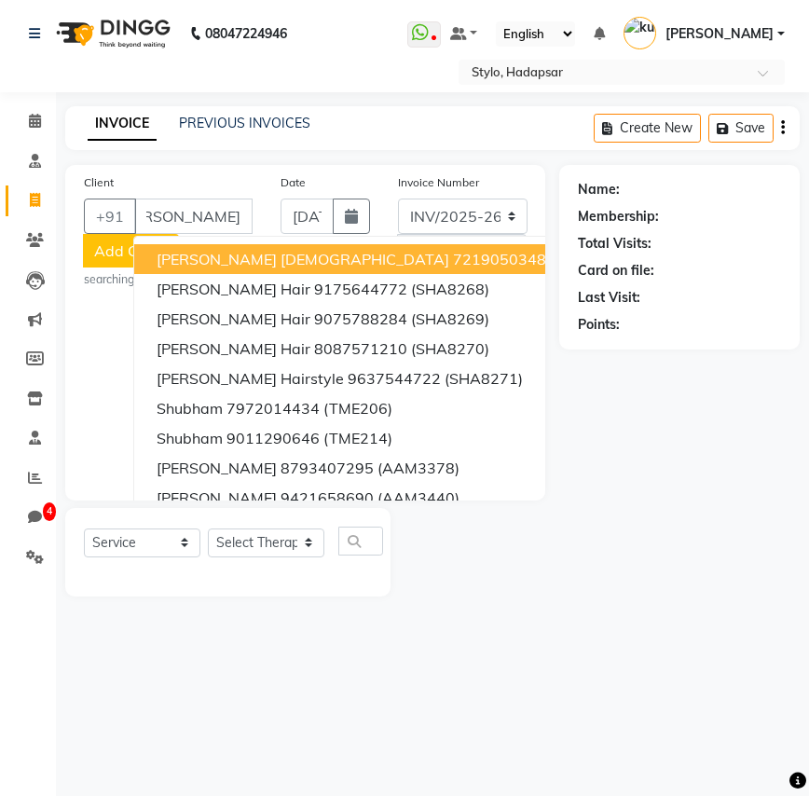
scroll to position [0, 106]
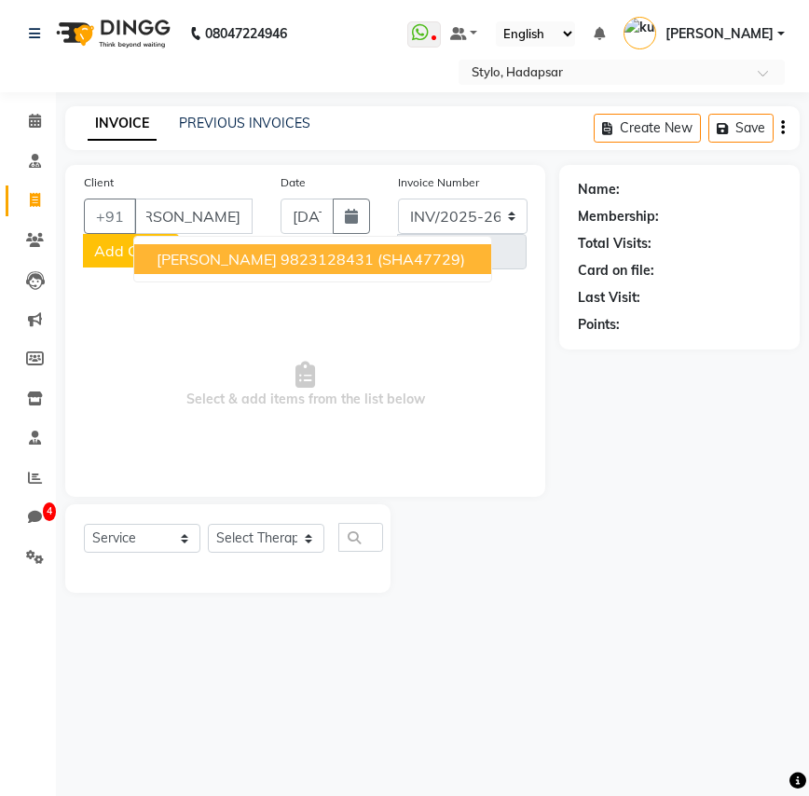
click at [265, 244] on button "shubham mahajan 9823128431 (SHA47729)" at bounding box center [312, 259] width 357 height 30
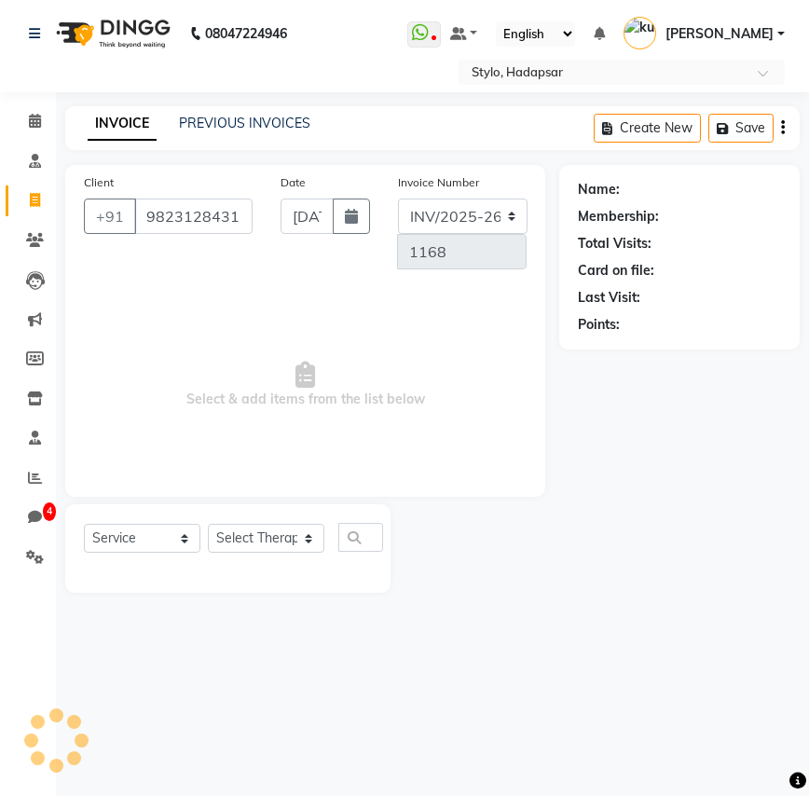
type input "9823128431"
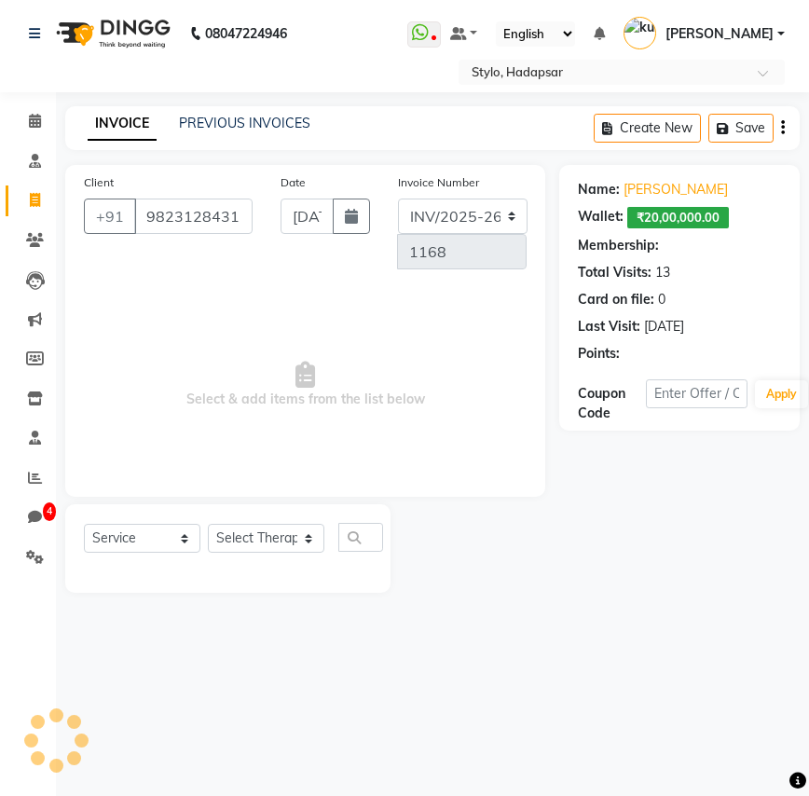
select select "2: Object"
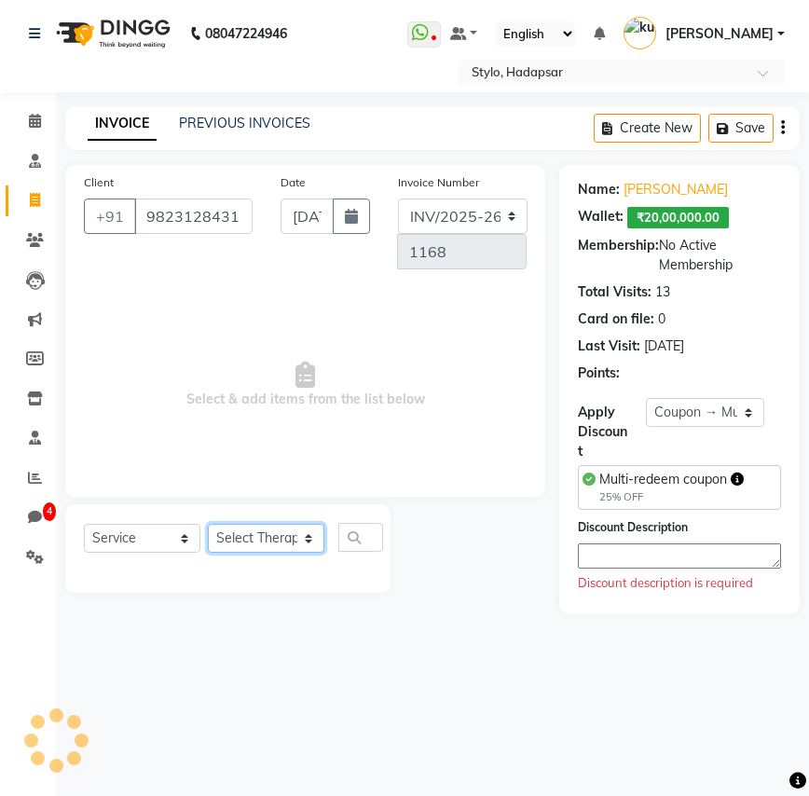
click at [230, 550] on select "Select Therapist AAAb aadi manav abc testing Abc testing abhi Admin A Amit Anki…" at bounding box center [266, 538] width 116 height 29
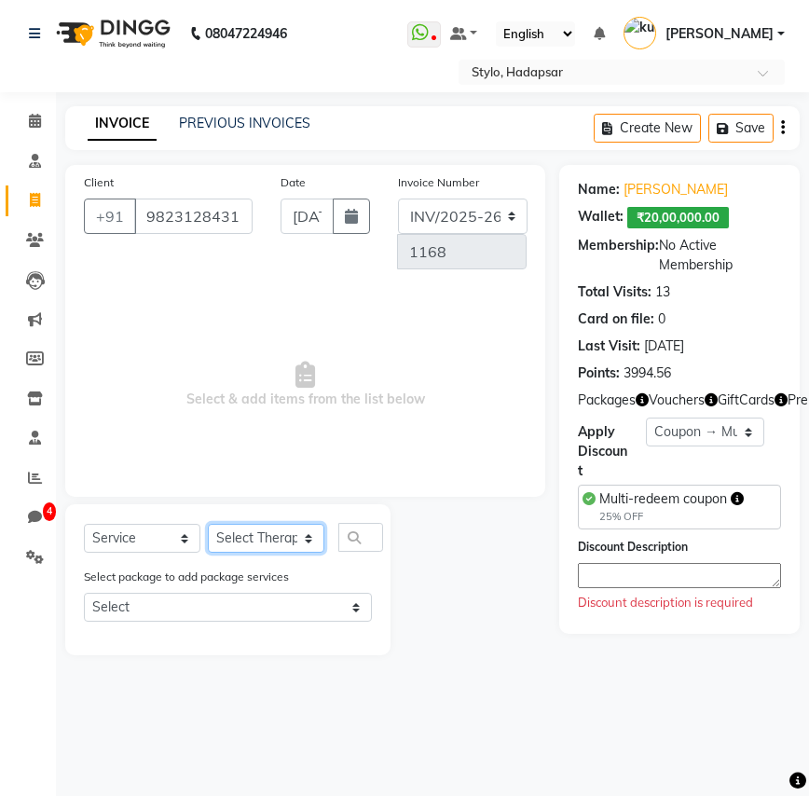
select select "1670"
click at [208, 524] on select "Select Therapist AAAb aadi manav abc testing Abc testing abhi Admin A Amit Anki…" at bounding box center [266, 538] width 116 height 29
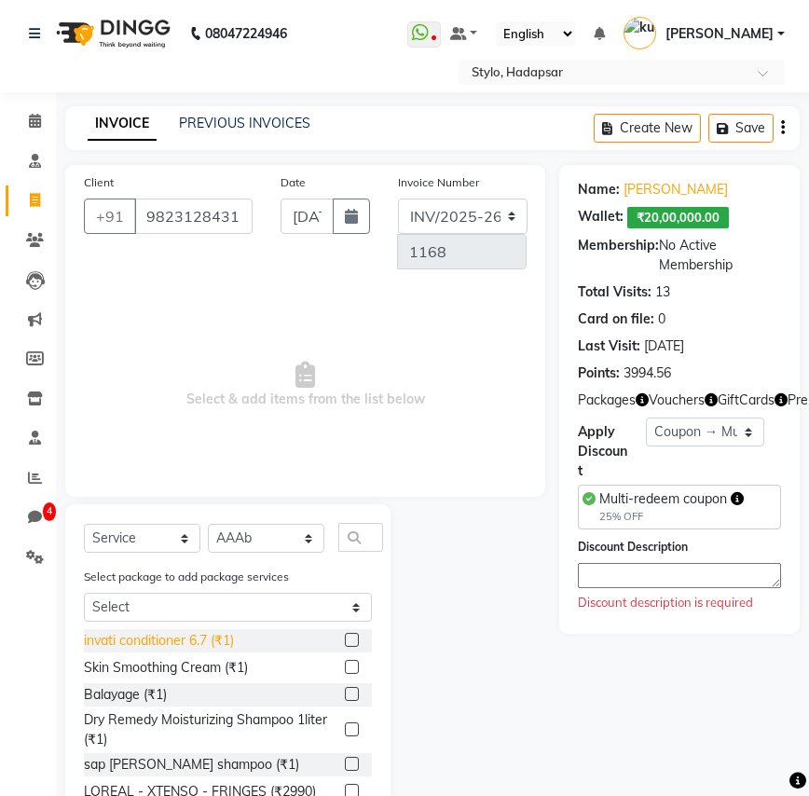
click at [143, 631] on div "invati conditioner 6.7 (₹1)" at bounding box center [159, 641] width 150 height 20
checkbox input "true"
select select "Z73944"
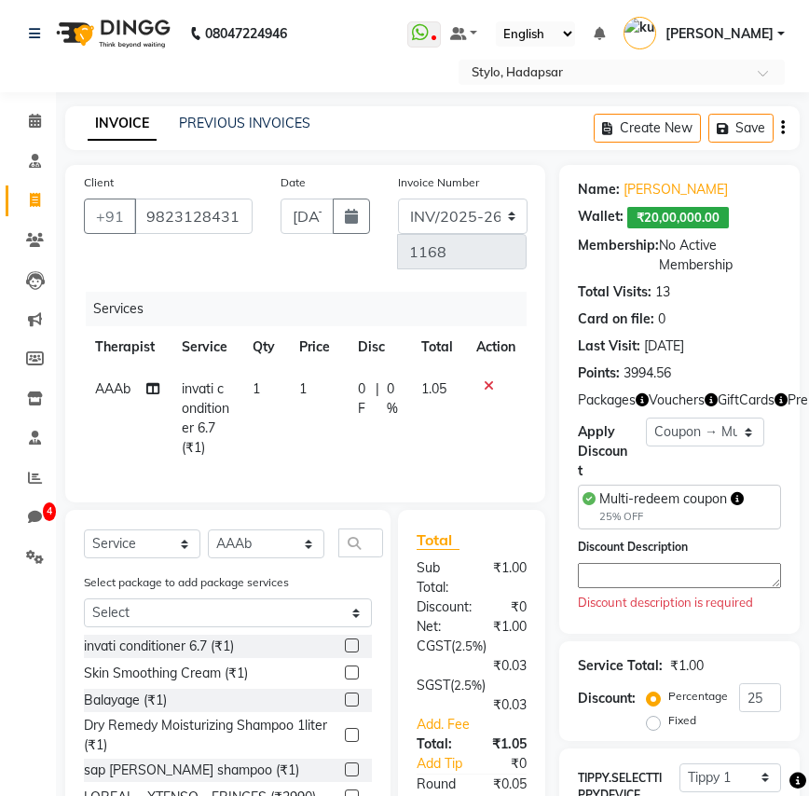
checkbox input "false"
click at [489, 382] on icon at bounding box center [488, 385] width 10 height 13
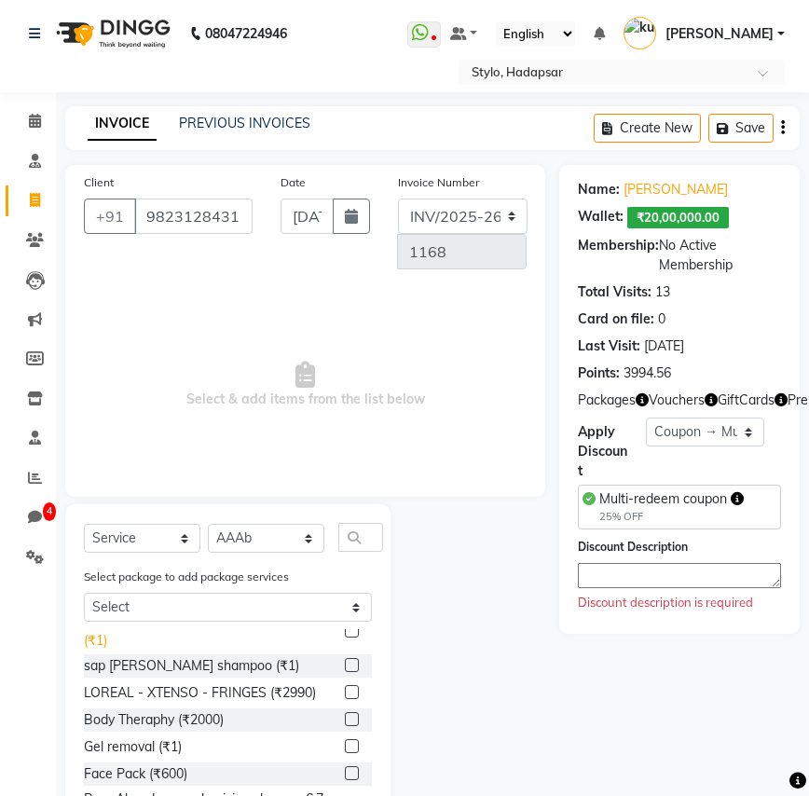
scroll to position [130, 0]
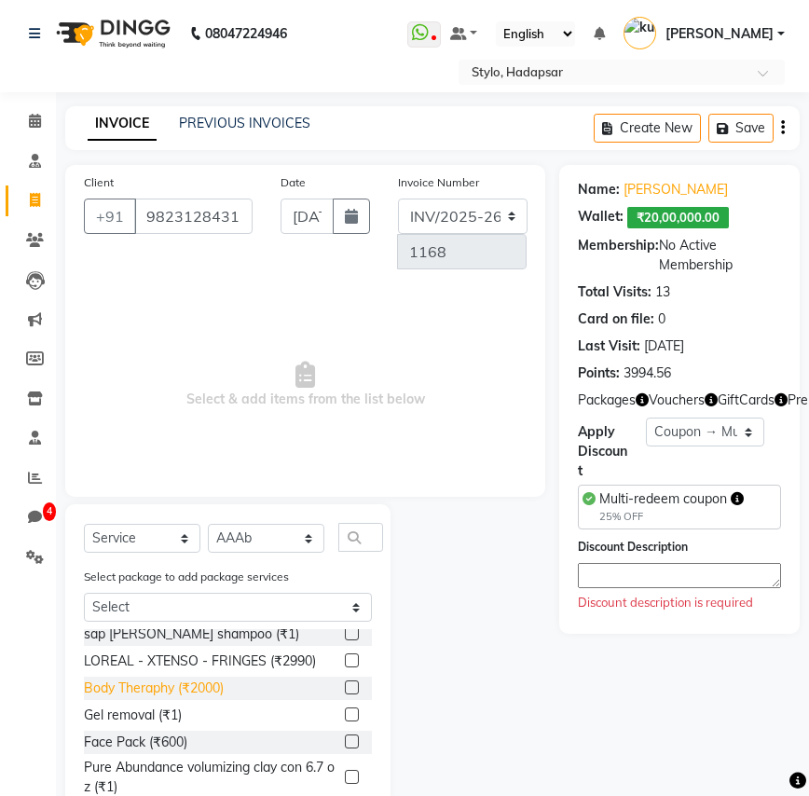
click at [202, 694] on div "Body Theraphy (₹2000)" at bounding box center [154, 688] width 140 height 20
checkbox input "true"
select select "Z73944"
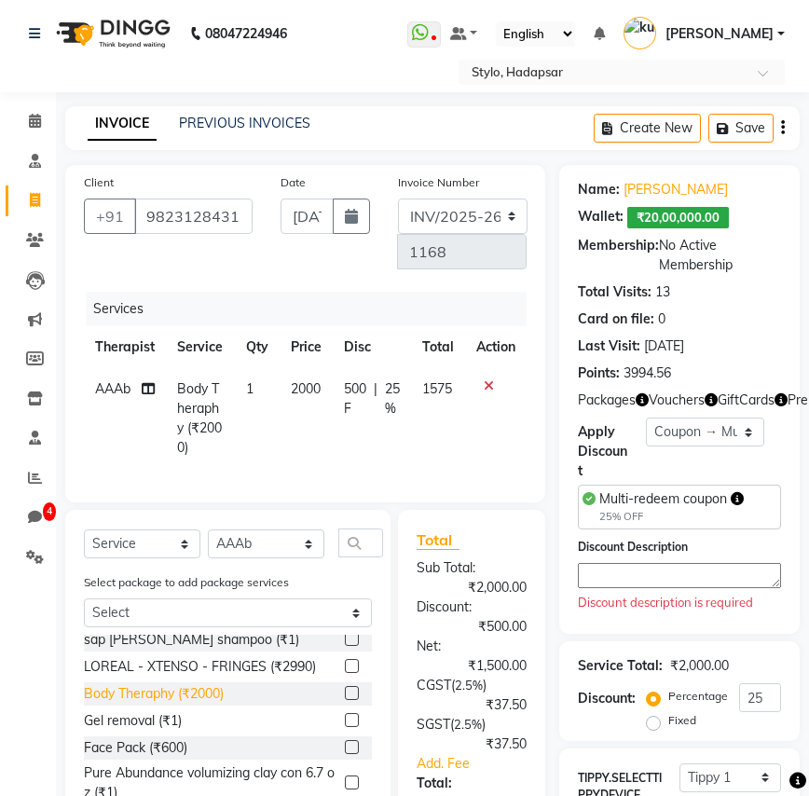
checkbox input "false"
click at [645, 569] on textarea at bounding box center [679, 575] width 203 height 25
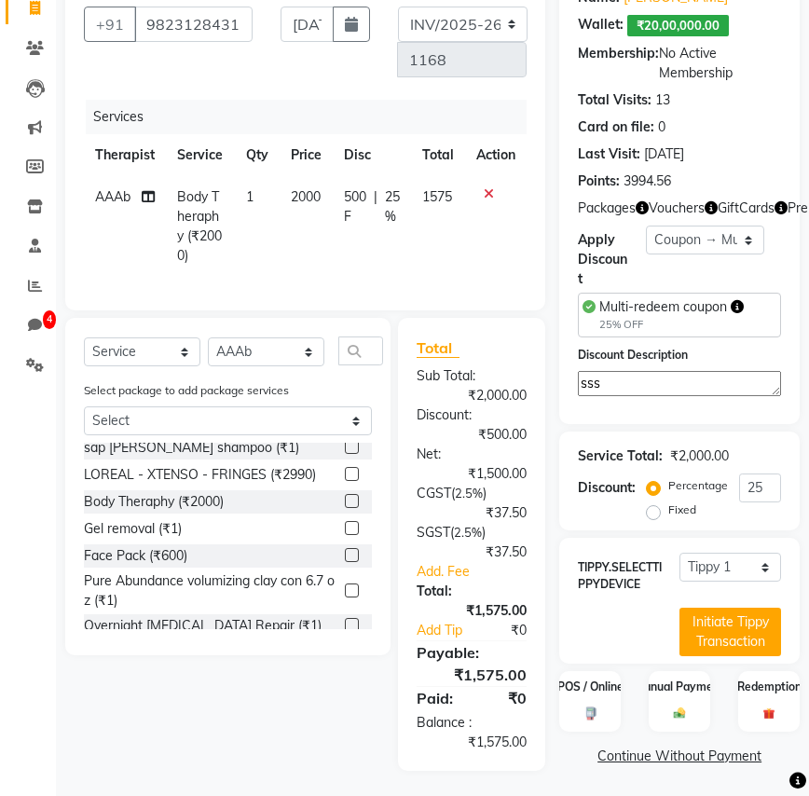
scroll to position [195, 0]
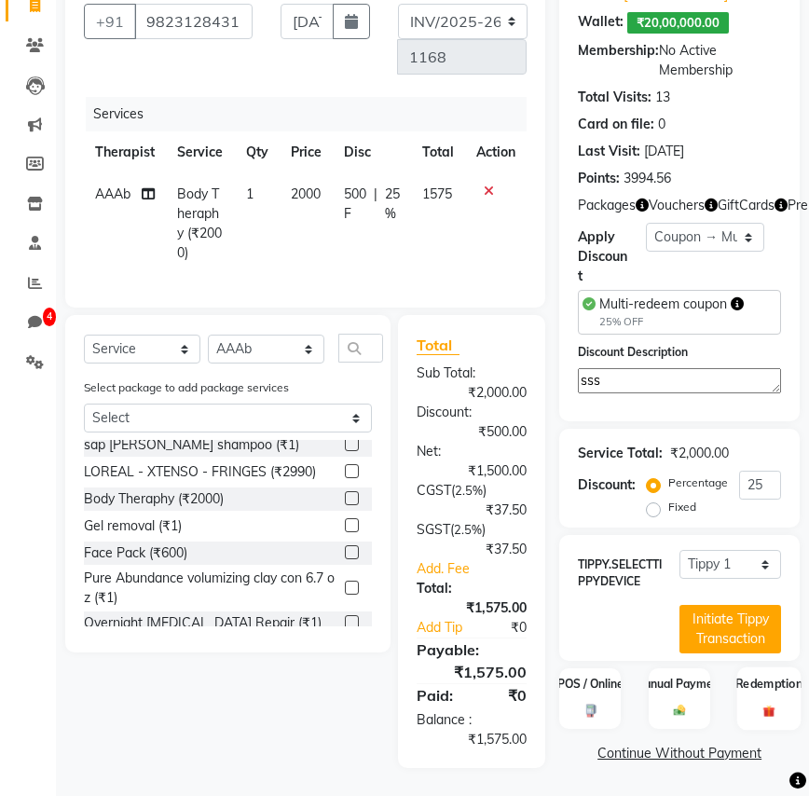
type textarea "sss"
click at [754, 707] on div "Redemption" at bounding box center [769, 698] width 64 height 62
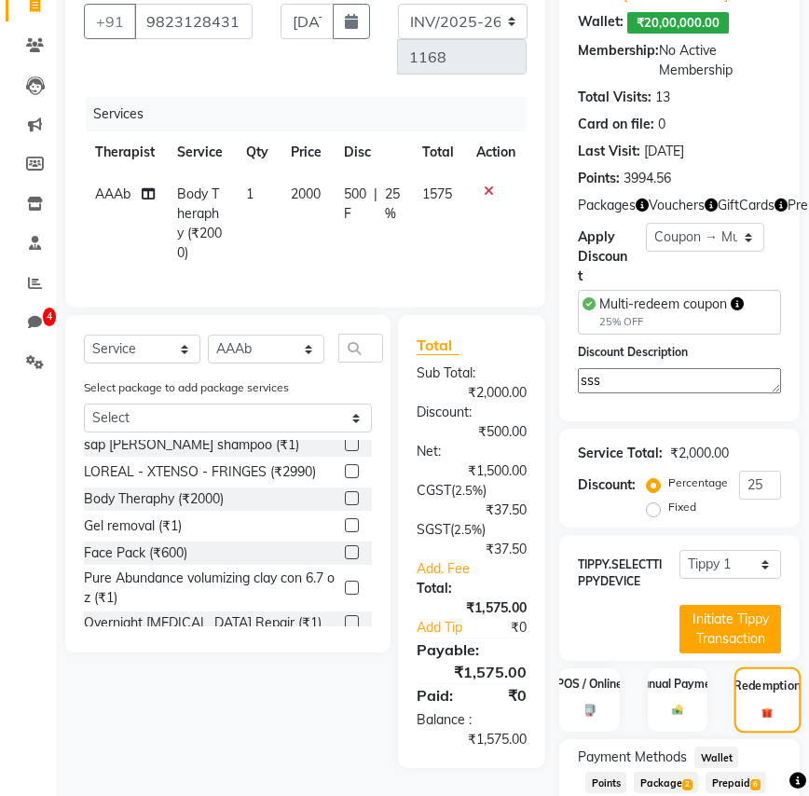
scroll to position [316, 0]
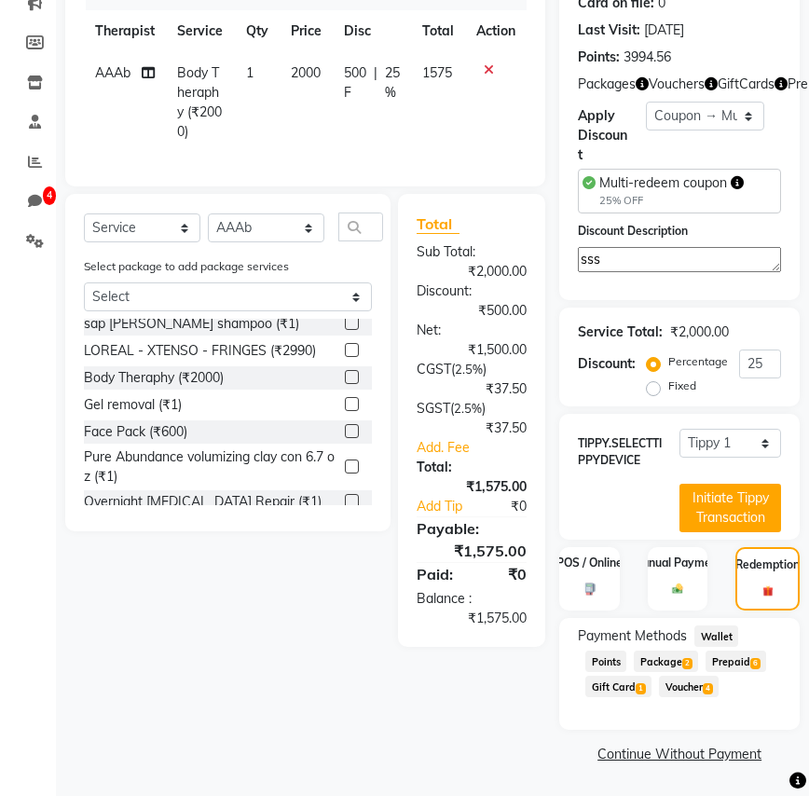
click at [731, 634] on span "Wallet" at bounding box center [716, 635] width 44 height 21
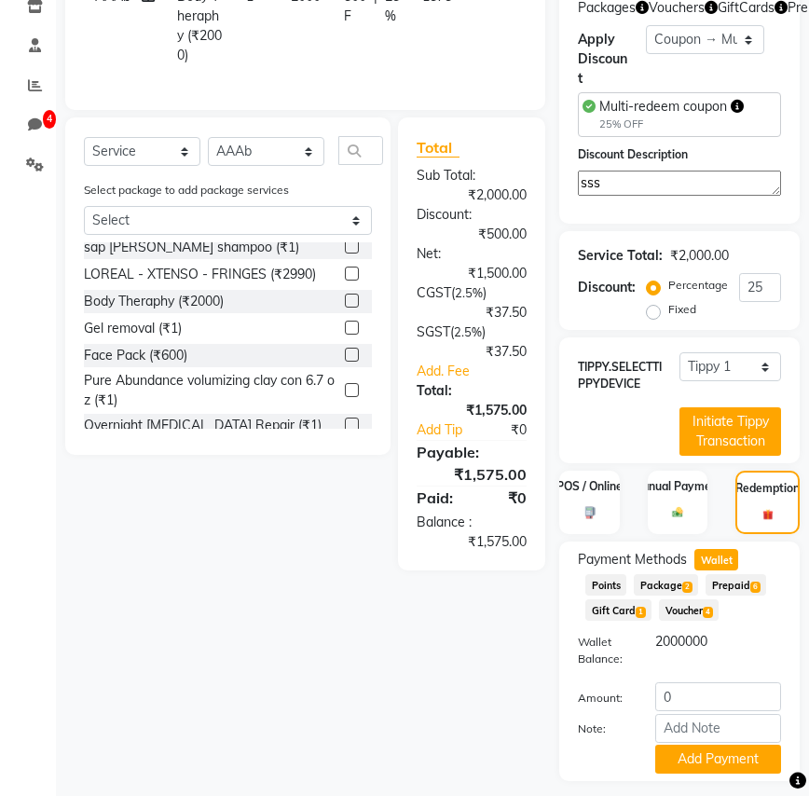
scroll to position [443, 0]
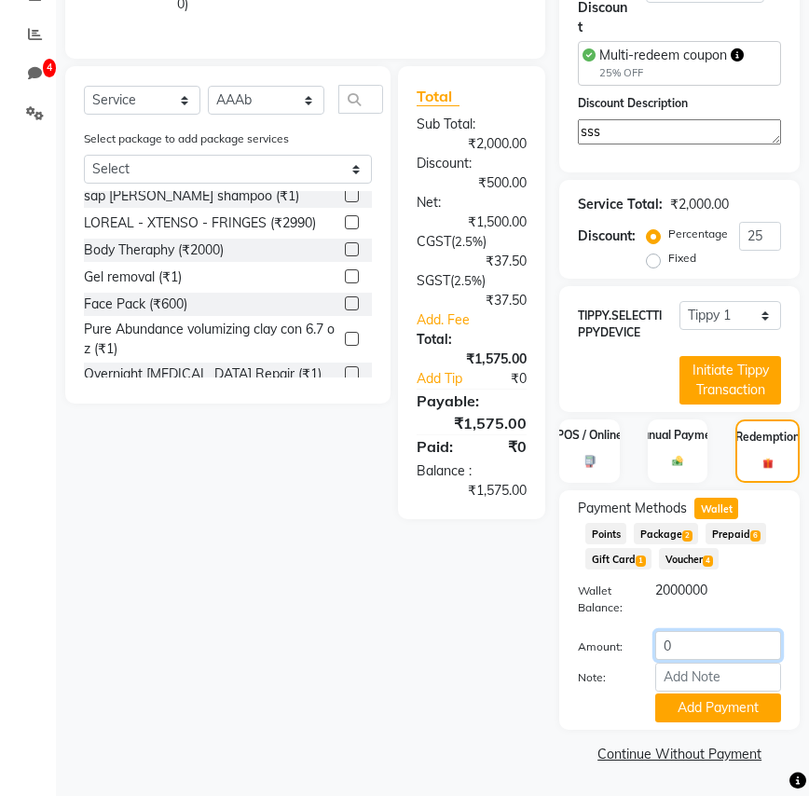
click at [699, 653] on input "0" at bounding box center [718, 645] width 126 height 29
type input "1575"
click at [701, 713] on button "Add Payment" at bounding box center [718, 707] width 126 height 29
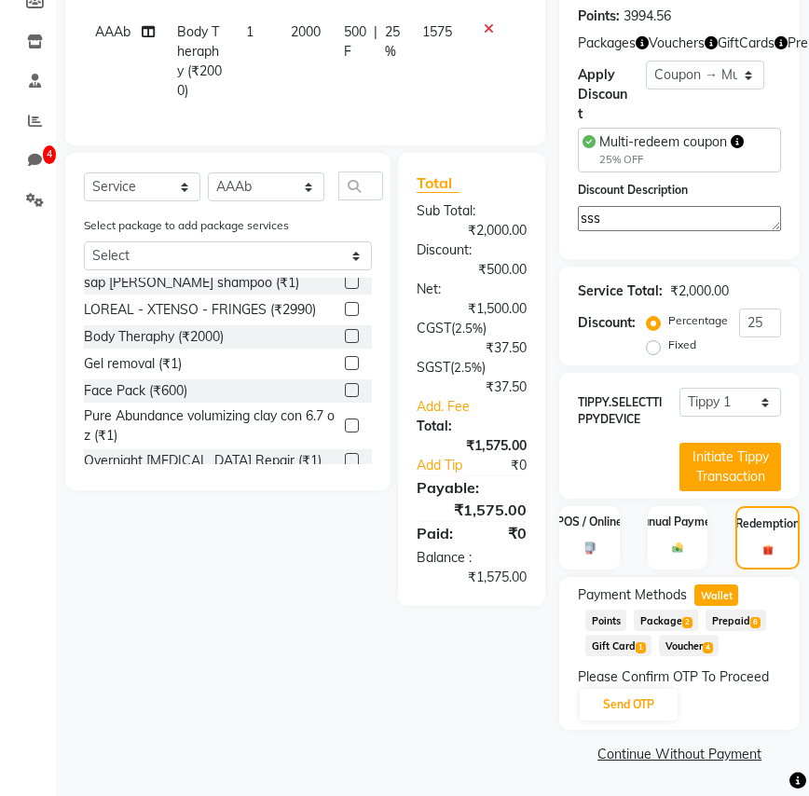
scroll to position [357, 0]
click at [725, 620] on span "Prepaid 6" at bounding box center [735, 619] width 61 height 21
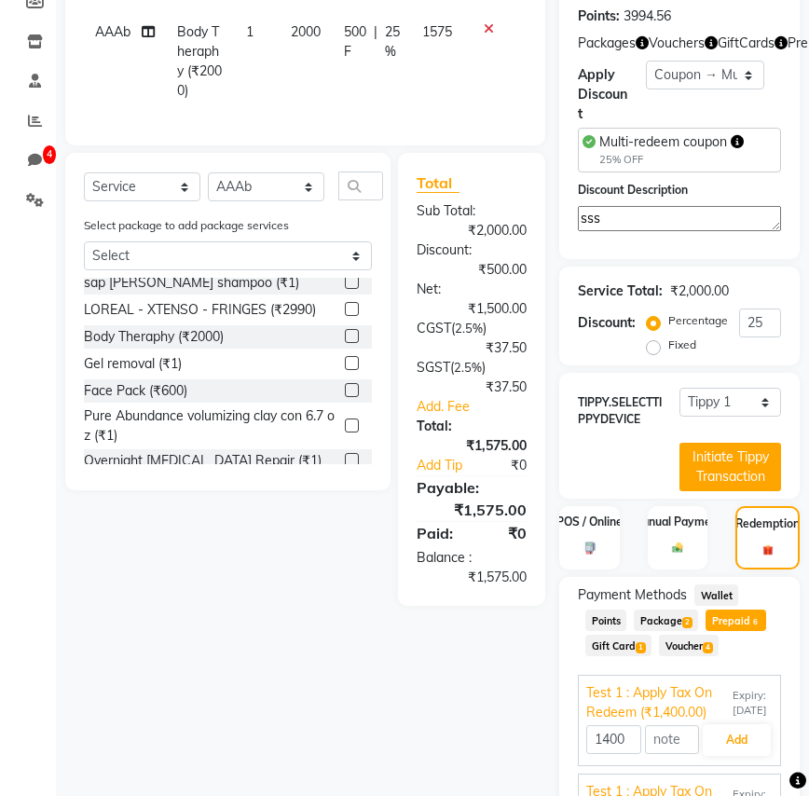
scroll to position [443, 0]
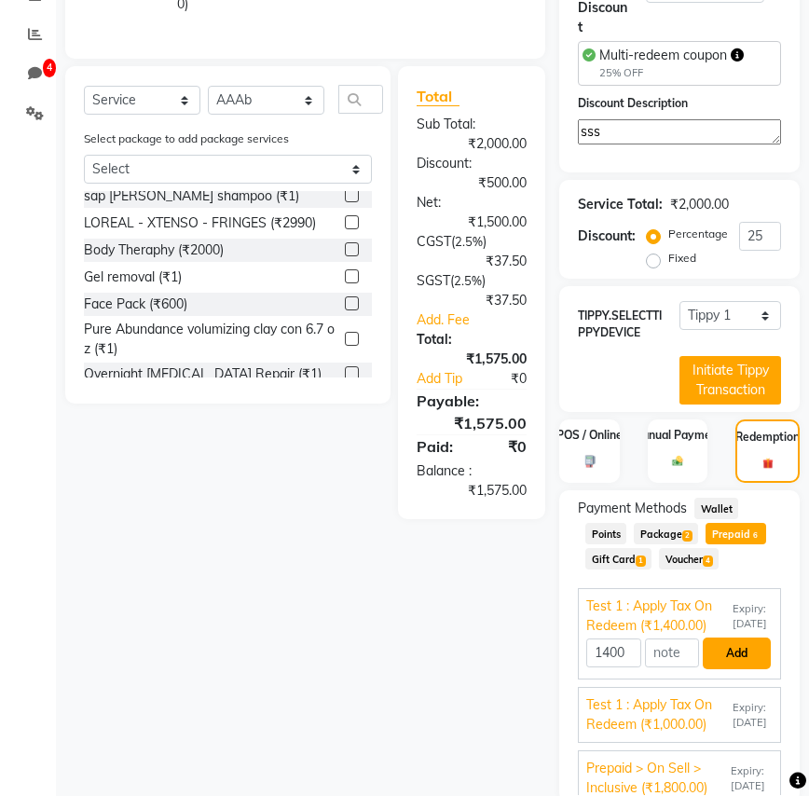
click at [723, 669] on button "Add" at bounding box center [736, 653] width 68 height 32
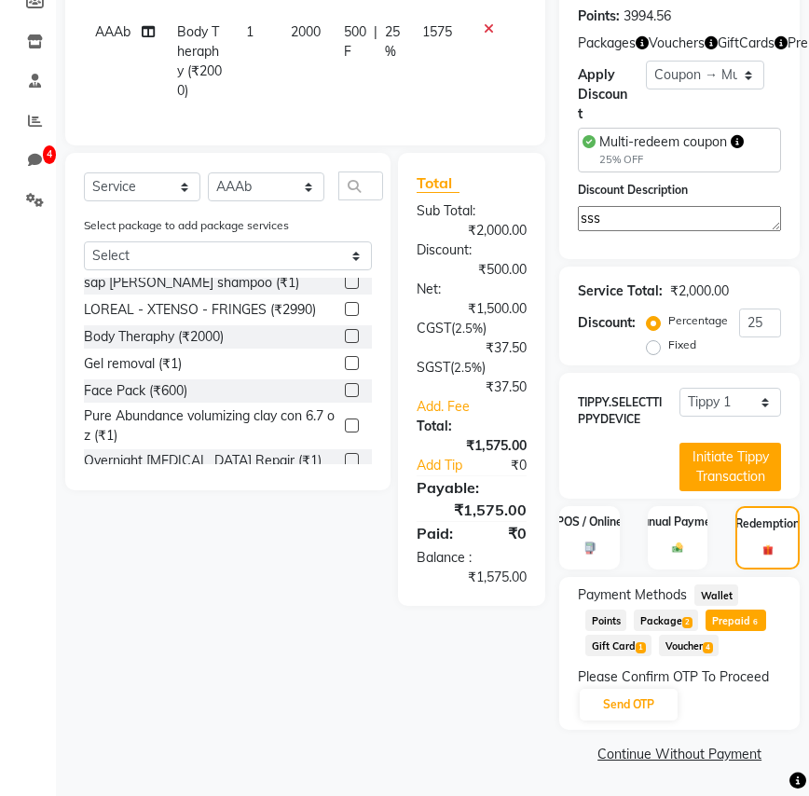
scroll to position [357, 0]
click at [626, 645] on span "Gift Card 1" at bounding box center [618, 644] width 66 height 21
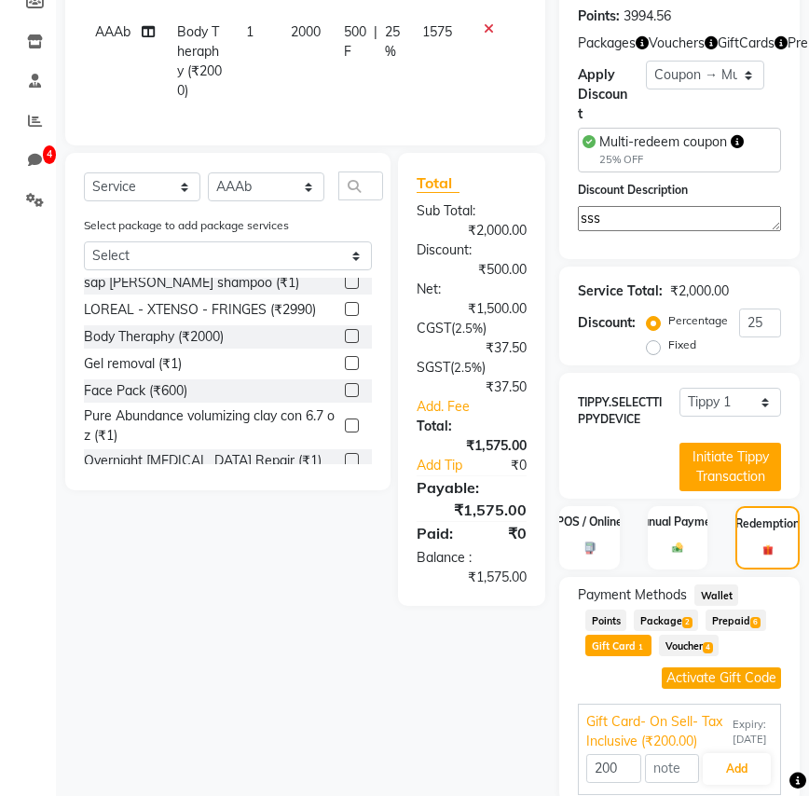
scroll to position [443, 0]
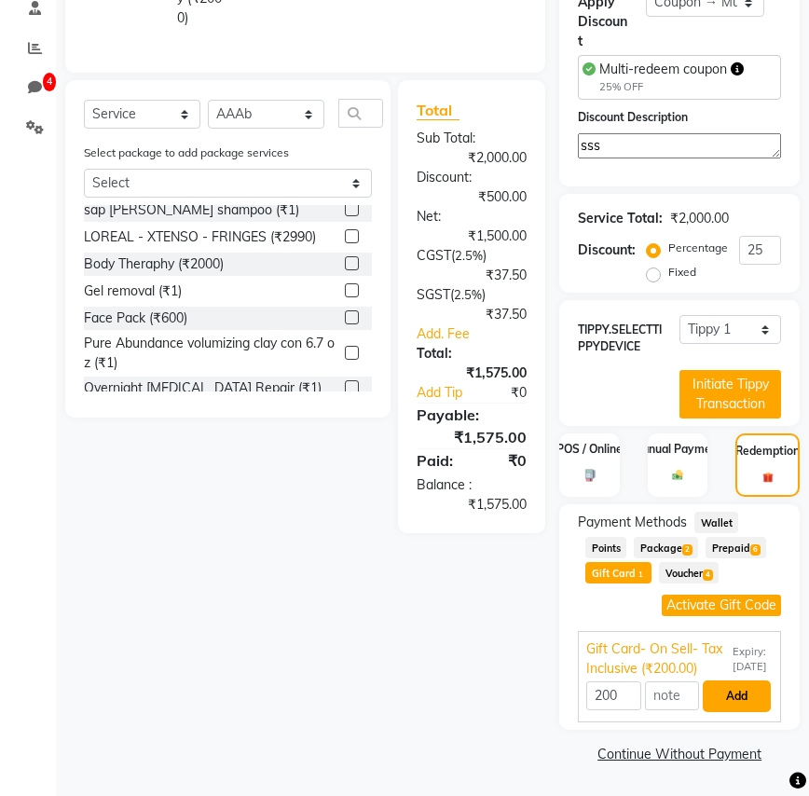
click at [741, 692] on button "Add" at bounding box center [736, 696] width 68 height 32
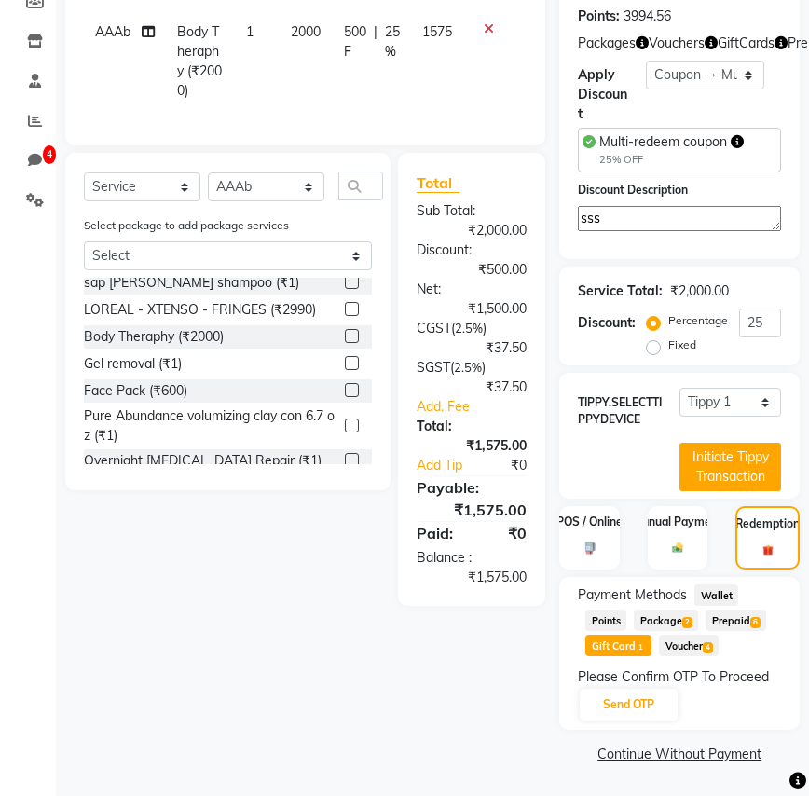
scroll to position [357, 0]
